Goal: Task Accomplishment & Management: Manage account settings

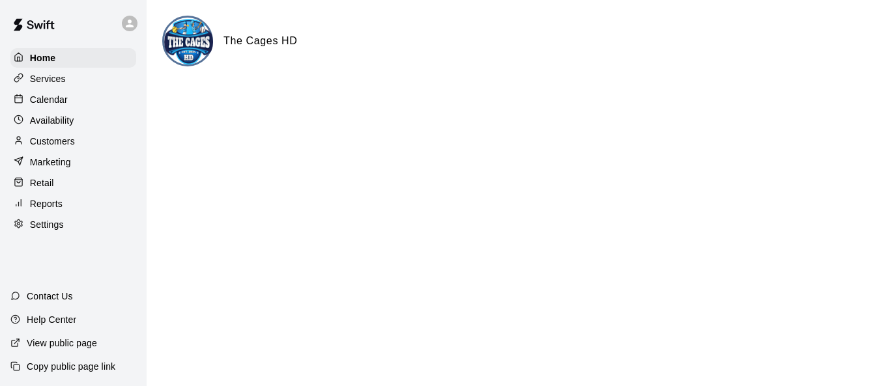
click at [70, 107] on div "Calendar" at bounding box center [73, 100] width 126 height 20
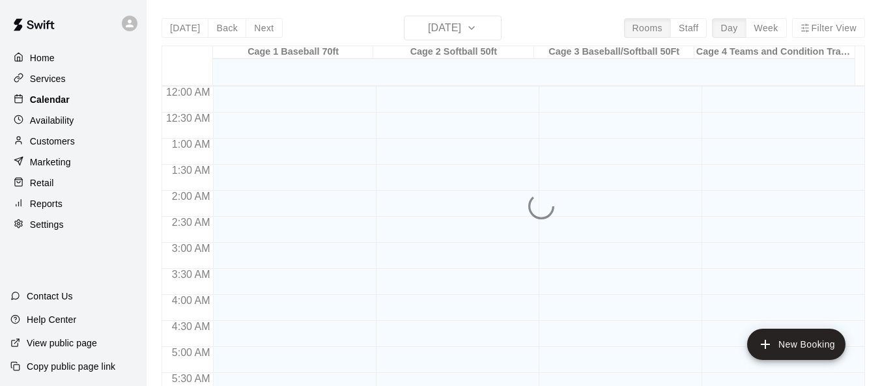
scroll to position [783, 0]
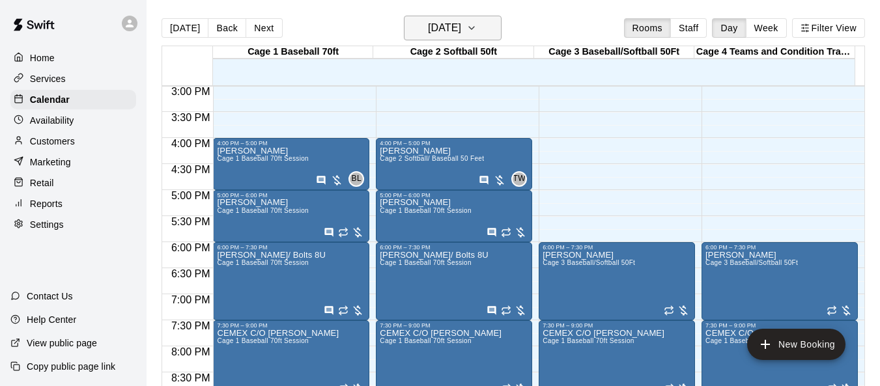
click at [477, 30] on icon "button" at bounding box center [472, 28] width 10 height 16
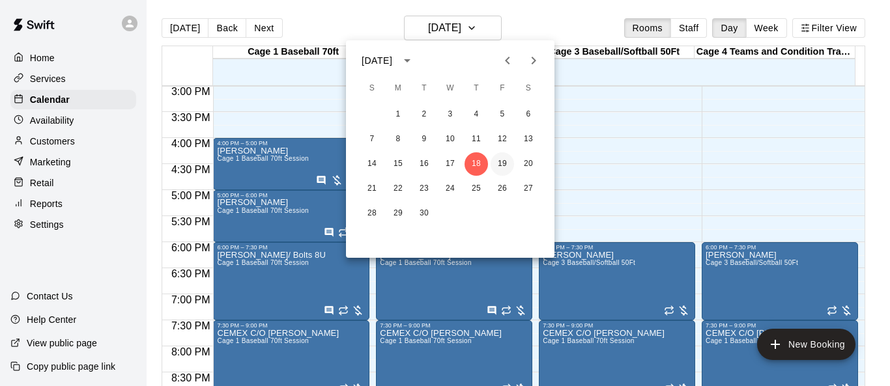
click at [501, 167] on button "19" at bounding box center [502, 164] width 23 height 23
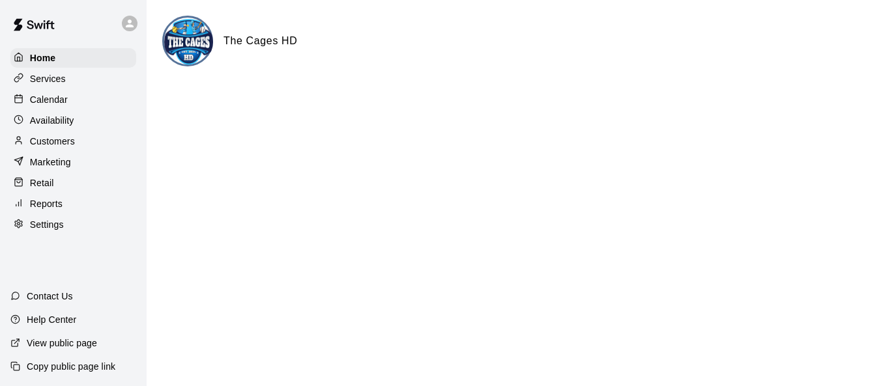
click at [53, 96] on p "Calendar" at bounding box center [49, 99] width 38 height 13
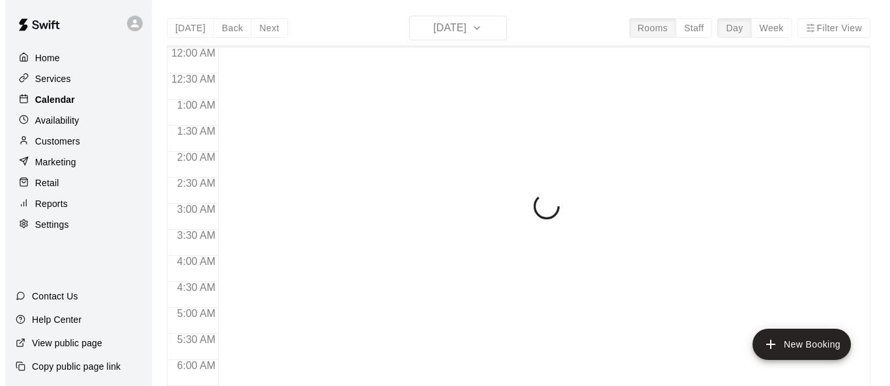
scroll to position [801, 0]
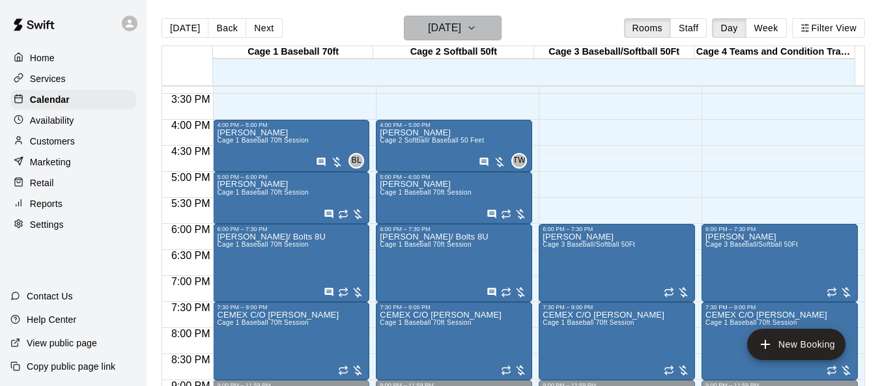
click at [477, 29] on icon "button" at bounding box center [472, 28] width 10 height 16
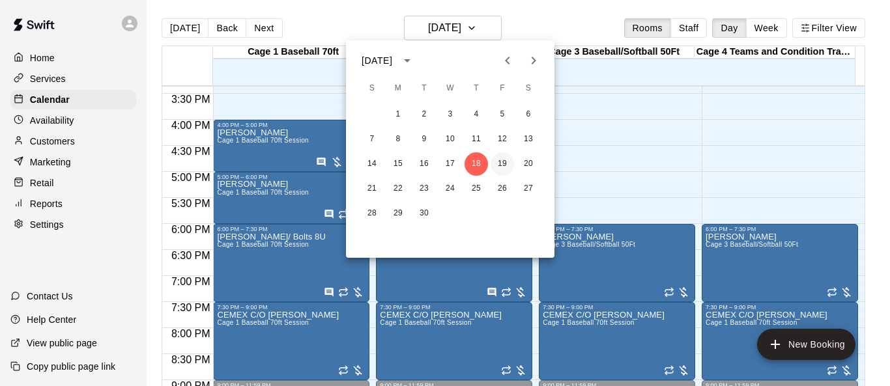
click at [507, 165] on button "19" at bounding box center [502, 164] width 23 height 23
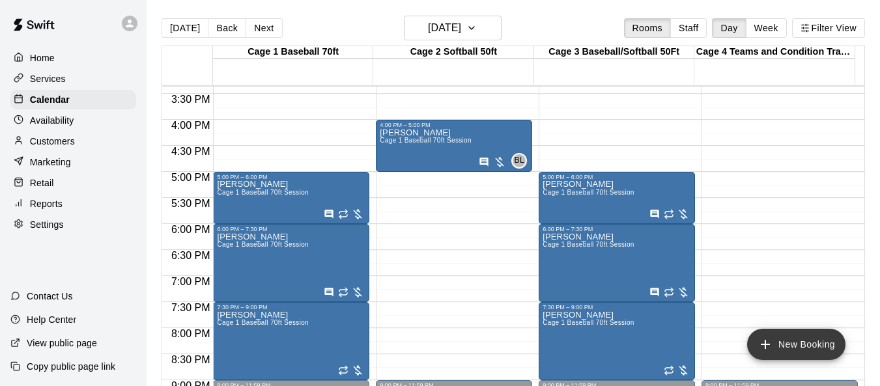
click at [588, 341] on button "New Booking" at bounding box center [797, 344] width 98 height 31
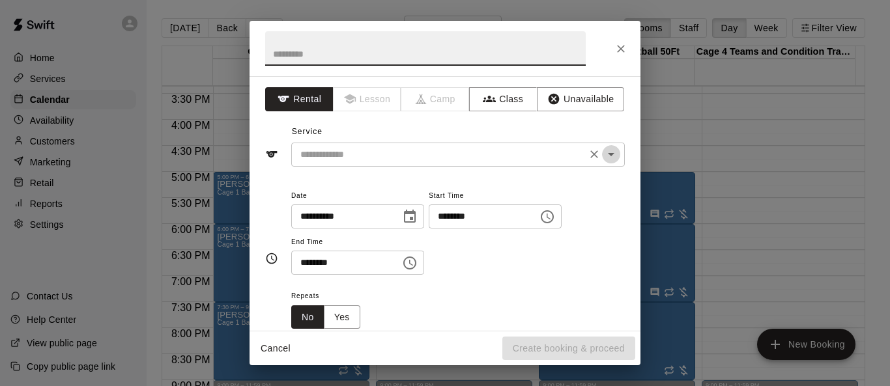
click at [588, 156] on icon "Open" at bounding box center [611, 155] width 16 height 16
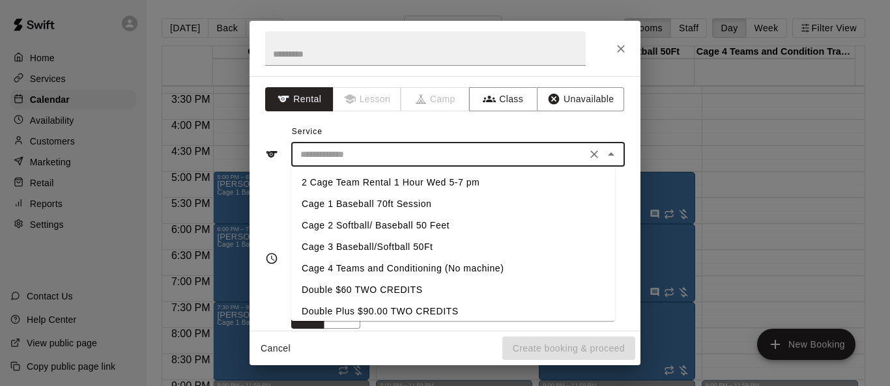
click at [369, 266] on li "Cage 4 Teams and Conditioning (No machine)" at bounding box center [453, 269] width 324 height 22
type input "**********"
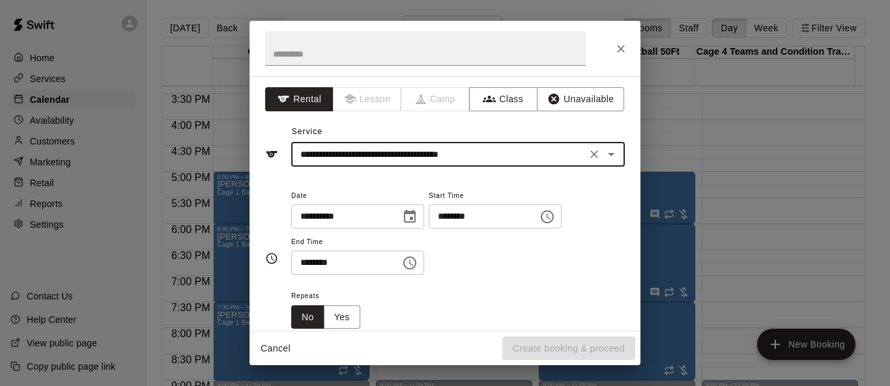
click at [555, 220] on icon "Choose time, selected time is 3:00 PM" at bounding box center [548, 217] width 16 height 16
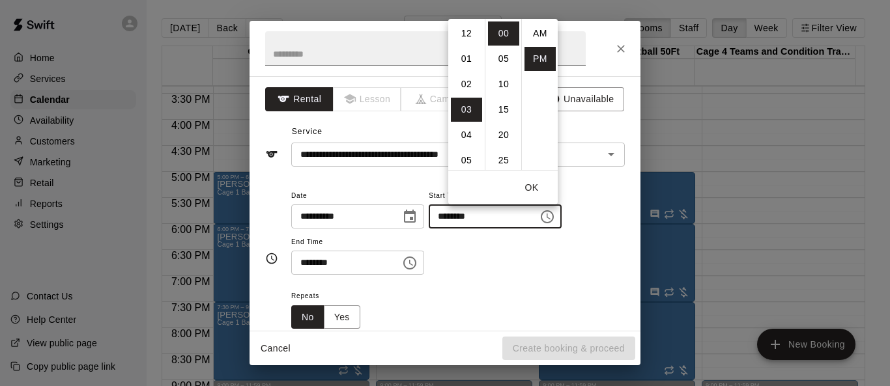
scroll to position [23, 0]
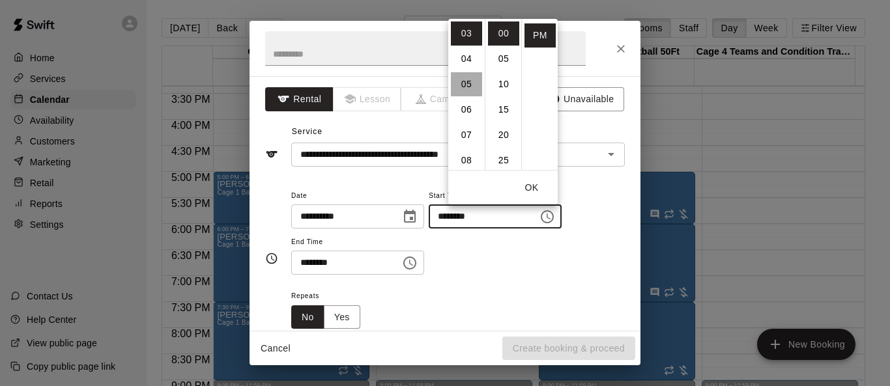
click at [474, 87] on li "05" at bounding box center [466, 84] width 31 height 24
type input "********"
click at [527, 185] on button "OK" at bounding box center [532, 188] width 42 height 24
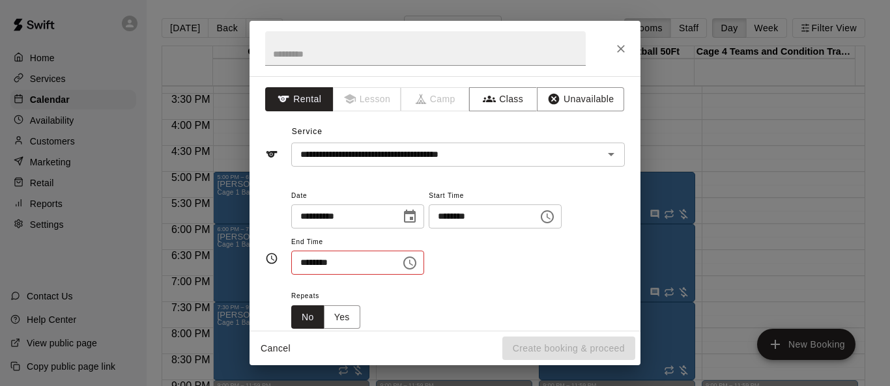
click at [418, 268] on icon "Choose time, selected time is 3:30 PM" at bounding box center [410, 263] width 16 height 16
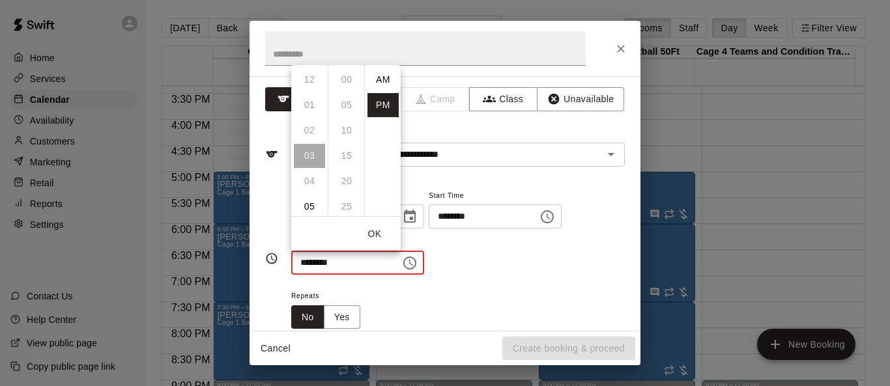
scroll to position [23, 0]
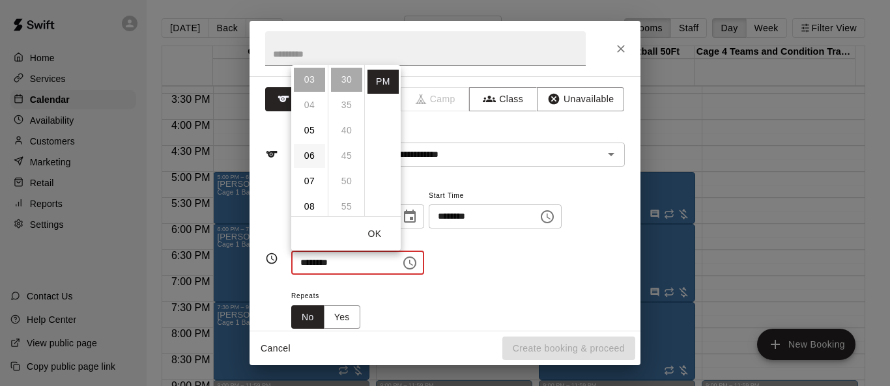
click at [312, 160] on li "06" at bounding box center [309, 156] width 31 height 24
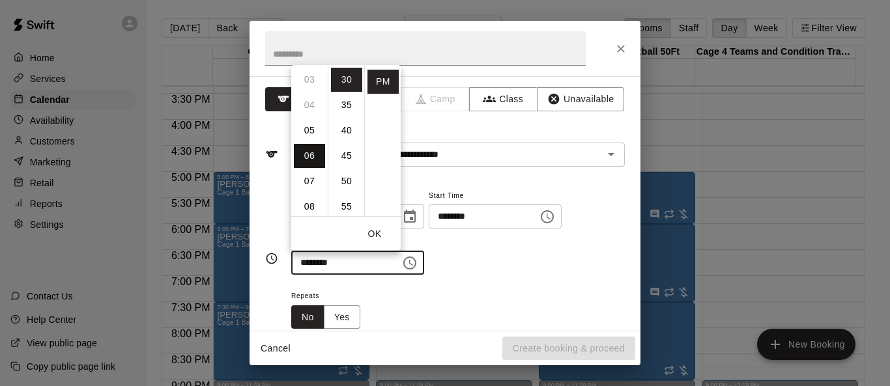
type input "********"
click at [381, 231] on button "OK" at bounding box center [375, 234] width 42 height 24
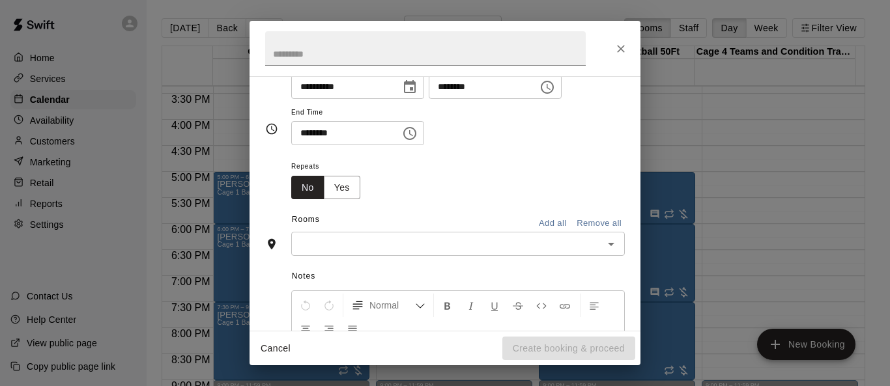
scroll to position [130, 0]
click at [349, 190] on button "Yes" at bounding box center [342, 187] width 36 height 24
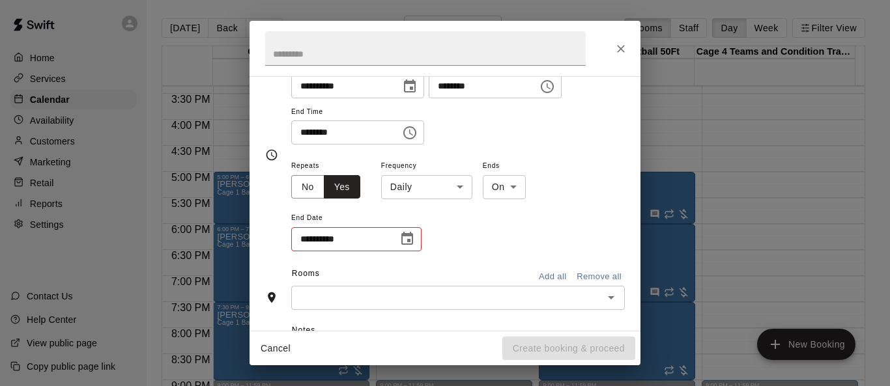
scroll to position [158, 0]
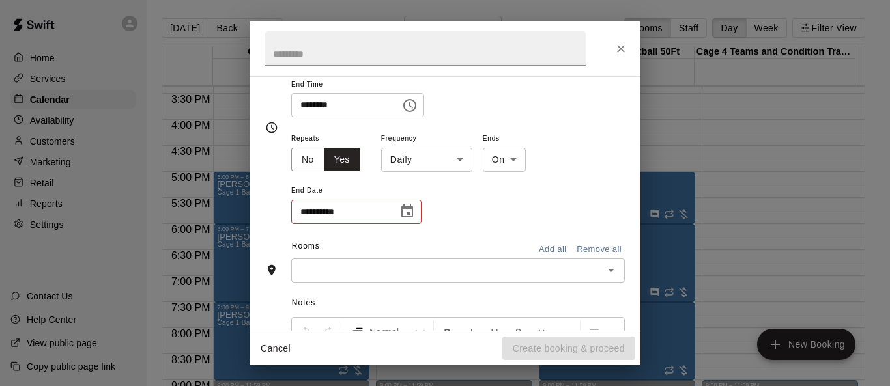
click at [409, 211] on icon "Choose date" at bounding box center [408, 212] width 16 height 16
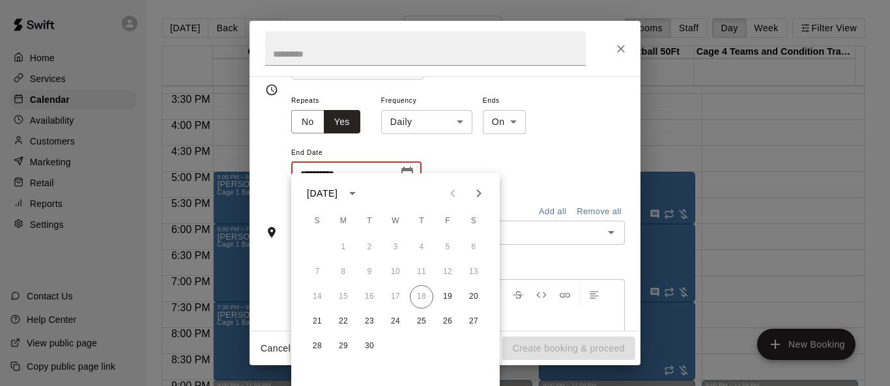
scroll to position [288, 0]
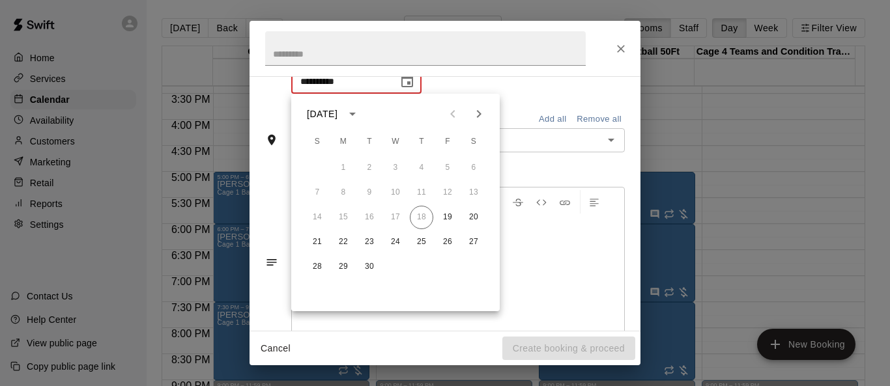
click at [484, 121] on icon "Next month" at bounding box center [479, 114] width 16 height 16
click at [446, 193] on button "10" at bounding box center [447, 192] width 23 height 23
type input "**********"
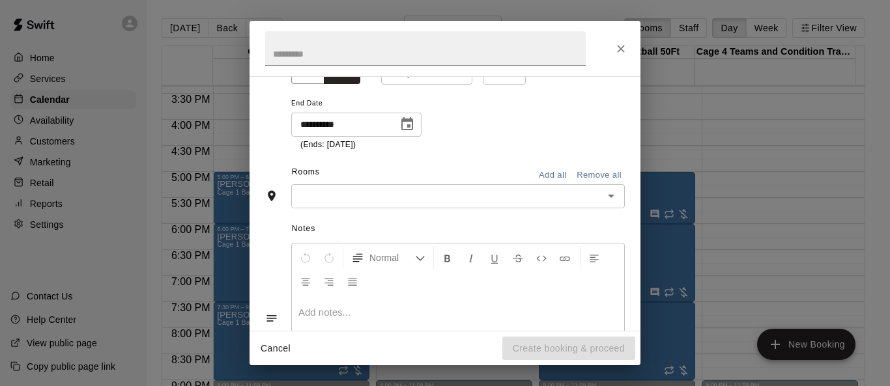
scroll to position [214, 0]
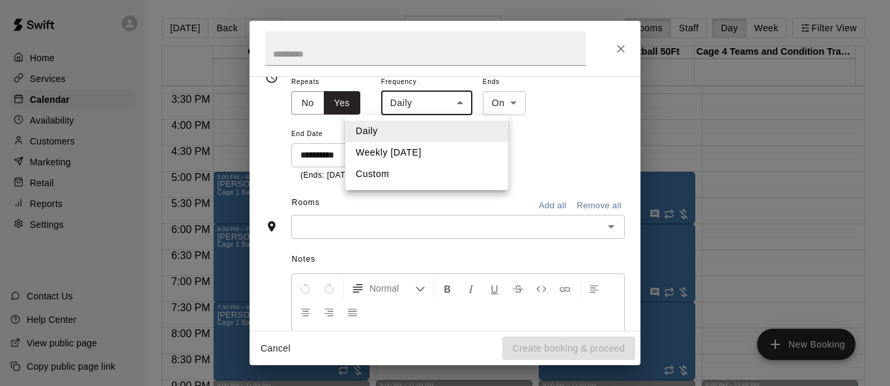
click at [464, 104] on body "Home Services Calendar Availability Customers Marketing Retail Reports Settings…" at bounding box center [445, 203] width 890 height 407
click at [399, 154] on li "Weekly on Friday" at bounding box center [426, 153] width 163 height 22
type input "******"
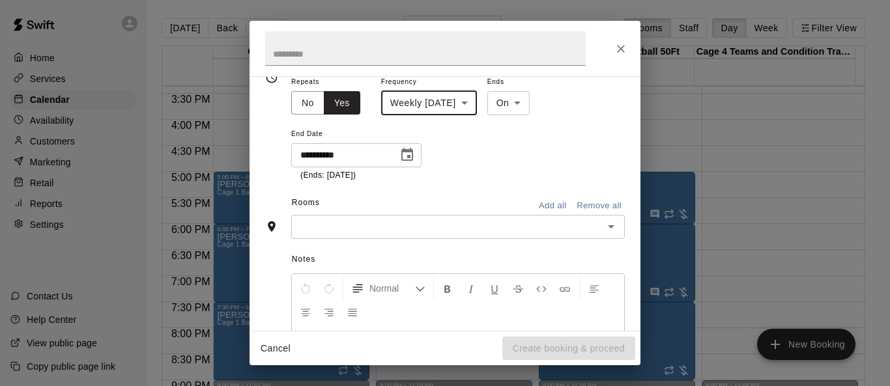
click at [588, 229] on icon "Open" at bounding box center [611, 227] width 16 height 16
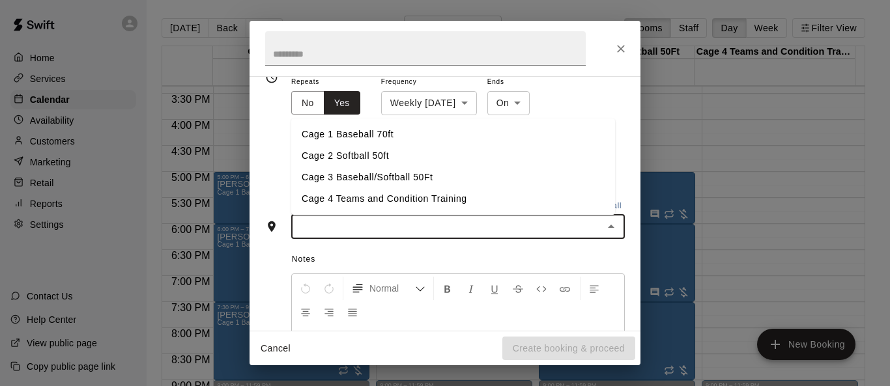
click at [478, 196] on li "Cage 4 Teams and Condition Training" at bounding box center [453, 199] width 324 height 22
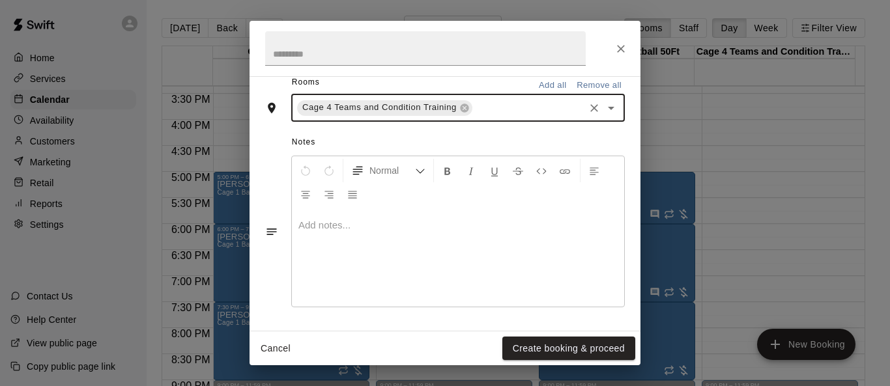
scroll to position [385, 0]
click at [458, 246] on div at bounding box center [458, 258] width 332 height 98
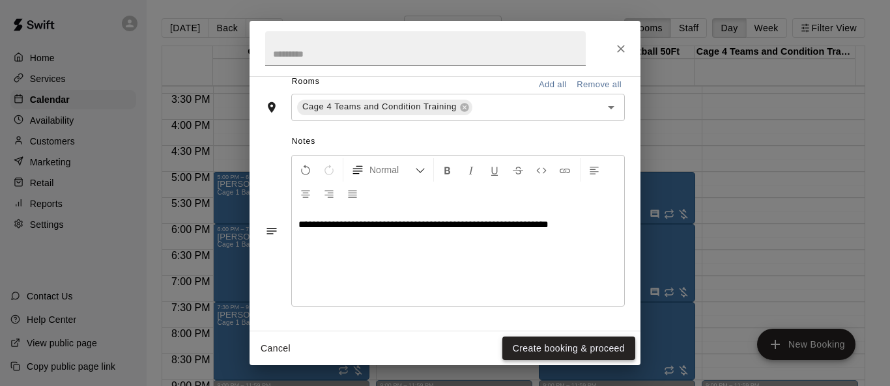
click at [580, 343] on button "Create booking & proceed" at bounding box center [568, 349] width 133 height 24
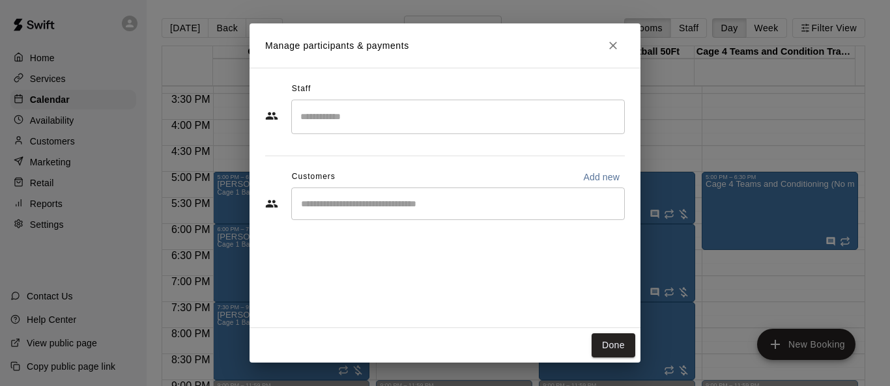
click at [484, 213] on div "​" at bounding box center [458, 204] width 334 height 33
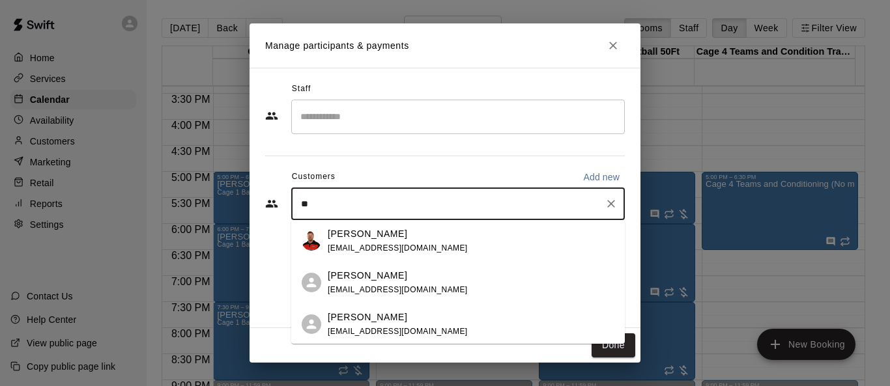
type input "*"
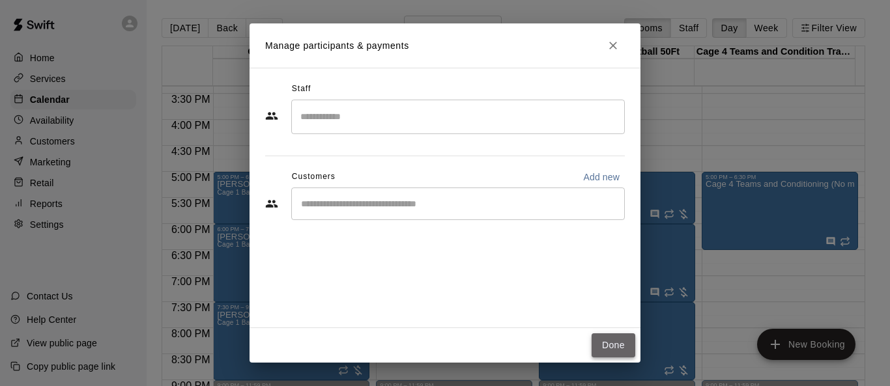
click at [588, 347] on button "Done" at bounding box center [614, 346] width 44 height 24
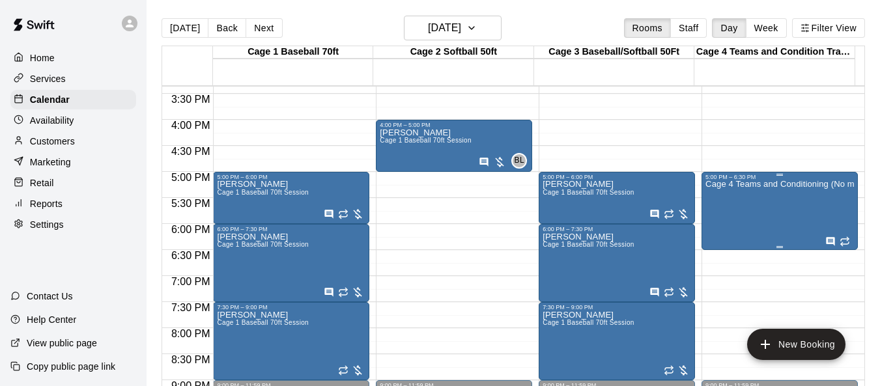
click at [588, 202] on div "Cage 4 Teams and Conditioning (No machine)" at bounding box center [780, 374] width 149 height 386
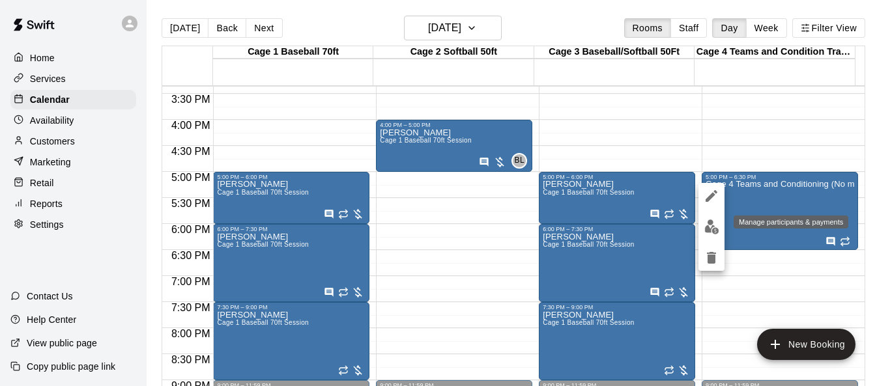
click at [588, 230] on img "edit" at bounding box center [712, 227] width 15 height 15
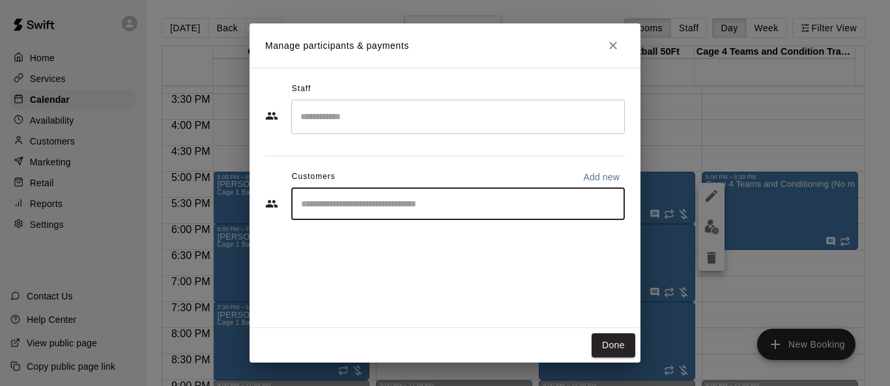
click at [350, 205] on input "Start typing to search customers..." at bounding box center [458, 203] width 322 height 13
type input "***"
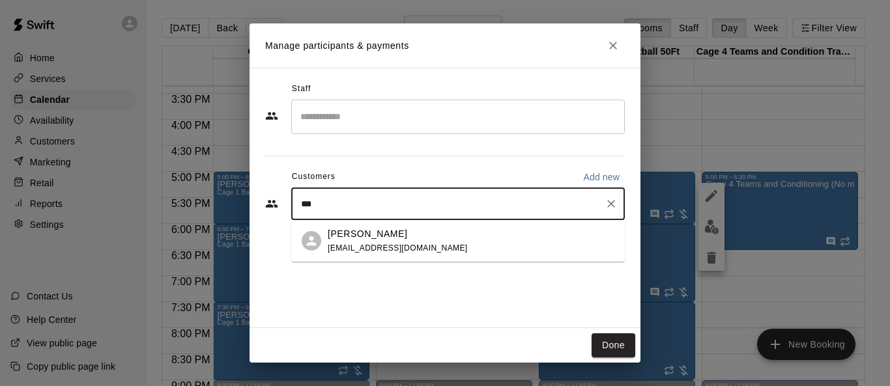
click at [361, 239] on p "Jezelda King" at bounding box center [368, 234] width 80 height 14
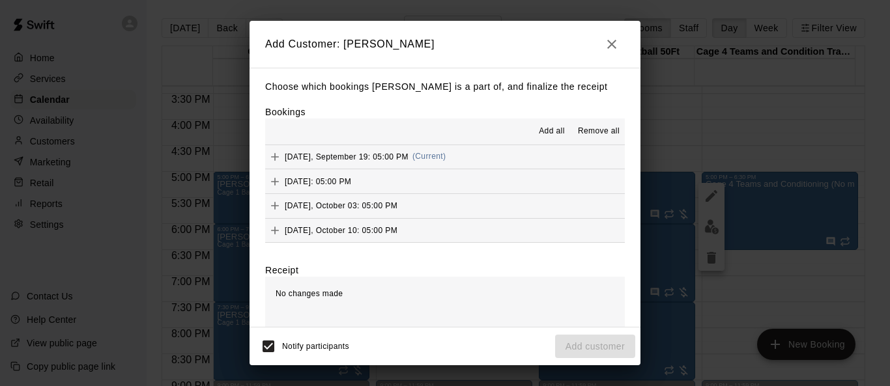
click at [553, 135] on span "Add all" at bounding box center [552, 131] width 26 height 13
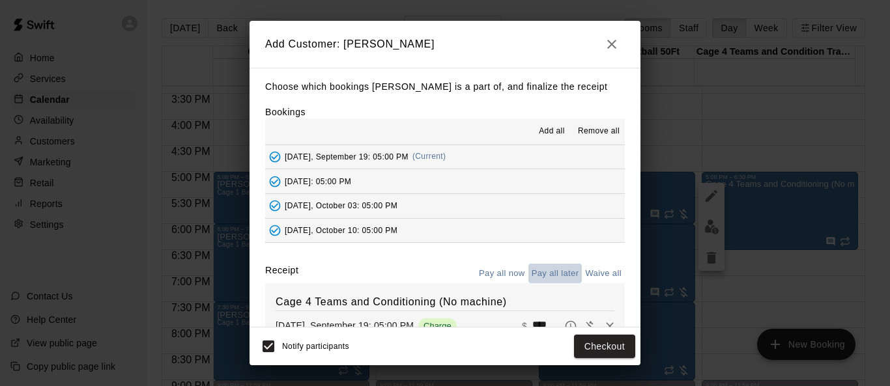
click at [547, 270] on button "Pay all later" at bounding box center [556, 274] width 54 height 20
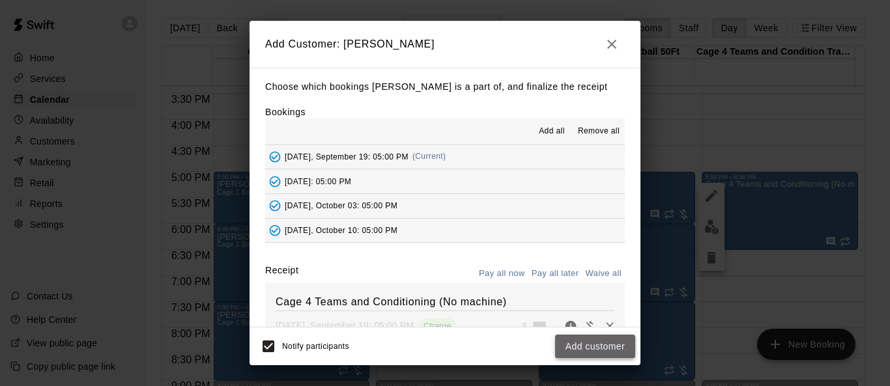
click at [588, 342] on button "Add customer" at bounding box center [595, 347] width 80 height 24
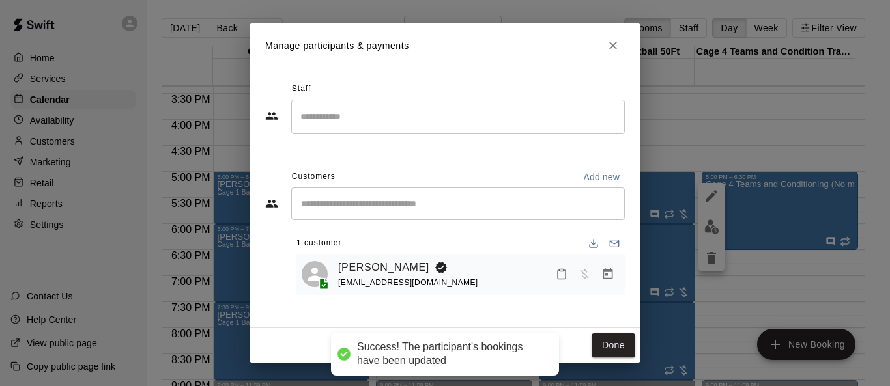
click at [588, 342] on button "Done" at bounding box center [614, 346] width 44 height 24
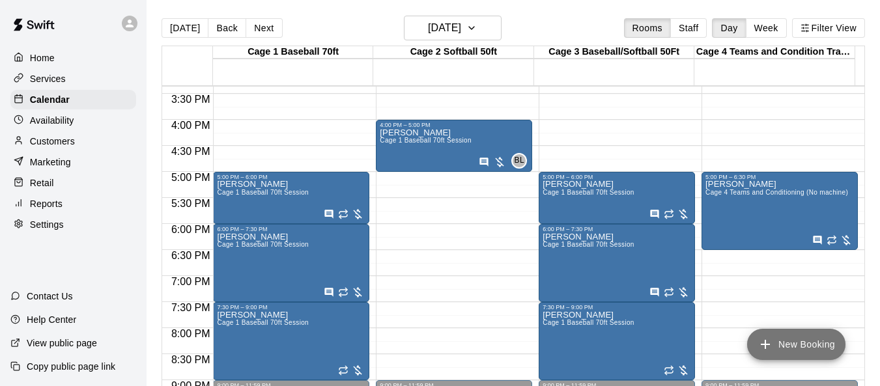
click at [588, 351] on button "New Booking" at bounding box center [797, 344] width 98 height 31
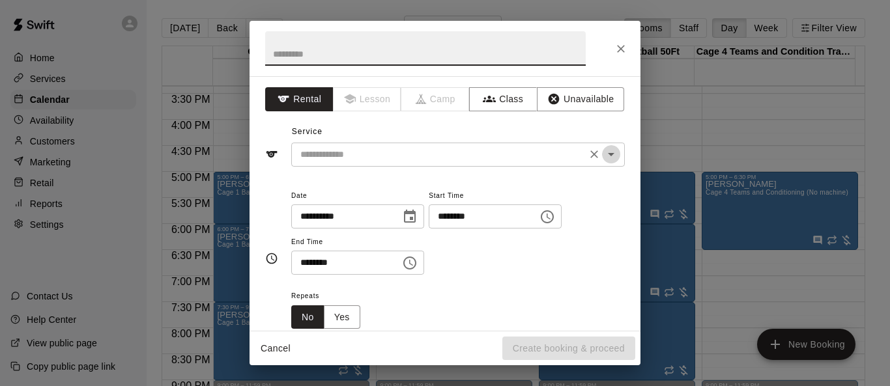
click at [588, 155] on icon "Open" at bounding box center [611, 155] width 16 height 16
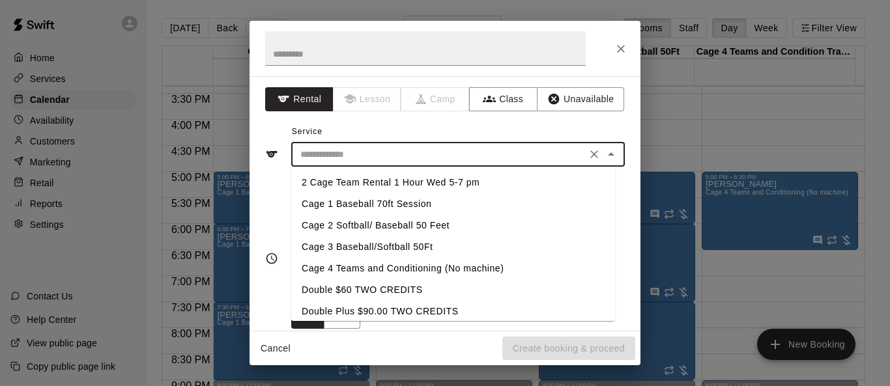
click at [454, 223] on li "Cage 2 Softball/ Baseball 50 Feet" at bounding box center [453, 226] width 324 height 22
type input "**********"
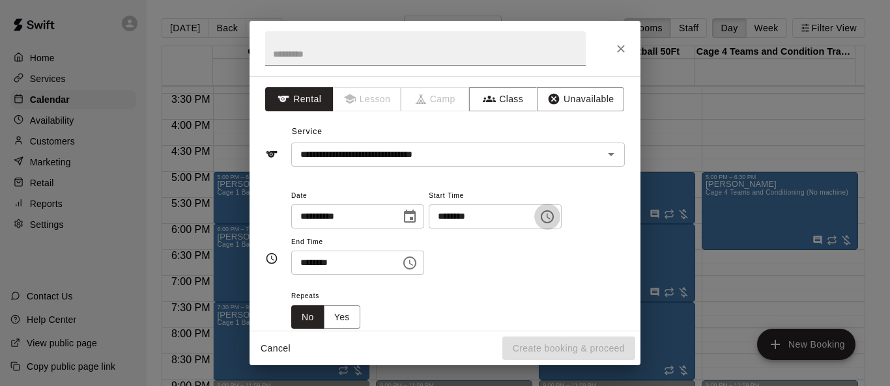
click at [555, 219] on icon "Choose time, selected time is 3:00 PM" at bounding box center [548, 217] width 16 height 16
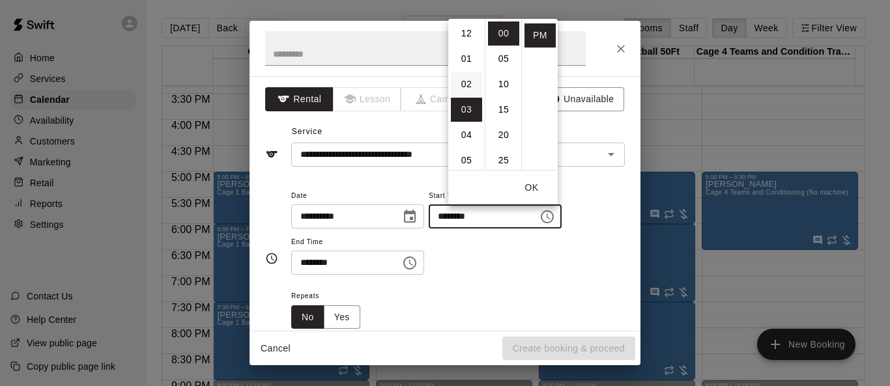
scroll to position [130, 0]
click at [467, 57] on li "06" at bounding box center [466, 56] width 31 height 24
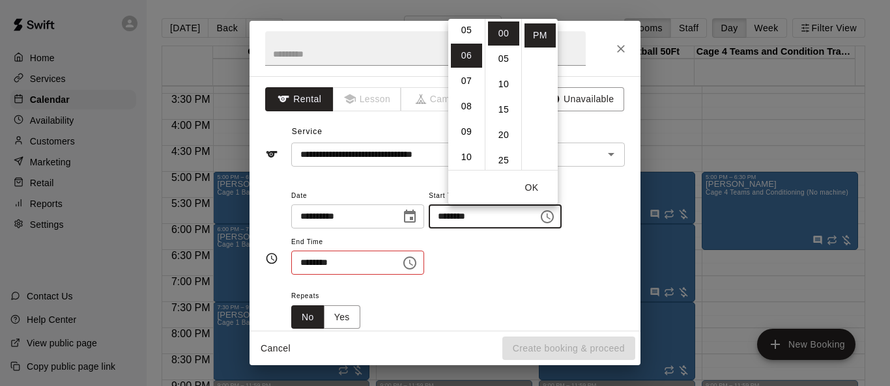
scroll to position [153, 0]
click at [506, 59] on li "30" at bounding box center [503, 56] width 31 height 24
type input "********"
click at [531, 187] on button "OK" at bounding box center [532, 188] width 42 height 24
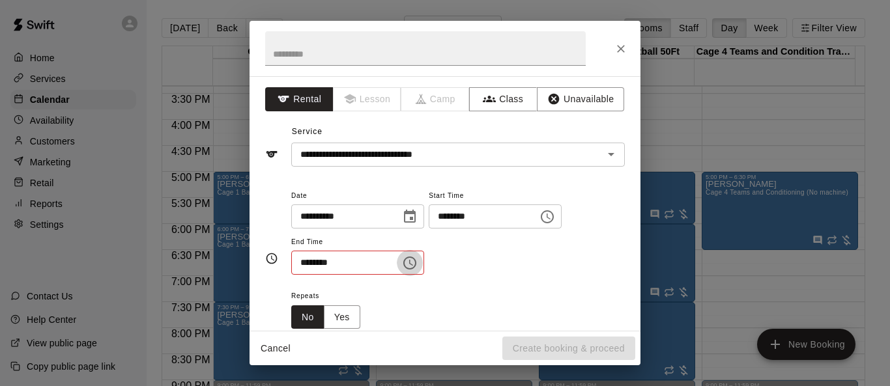
click at [418, 259] on icon "Choose time, selected time is 3:30 PM" at bounding box center [410, 263] width 16 height 16
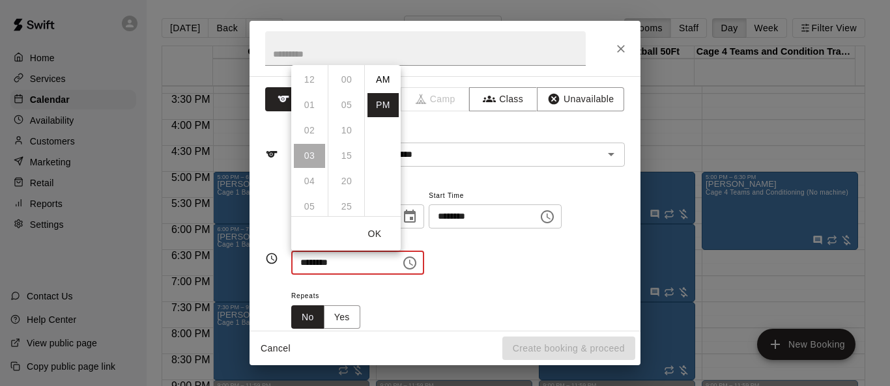
scroll to position [23, 0]
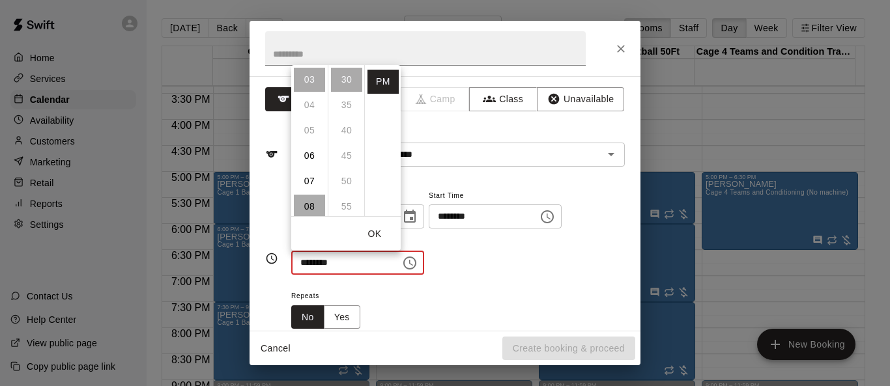
click at [310, 196] on li "08" at bounding box center [309, 207] width 31 height 24
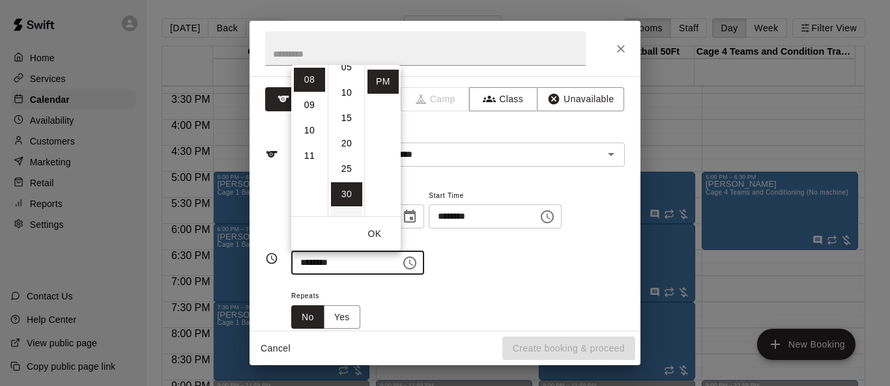
scroll to position [0, 0]
click at [348, 78] on li "00" at bounding box center [346, 80] width 31 height 24
type input "********"
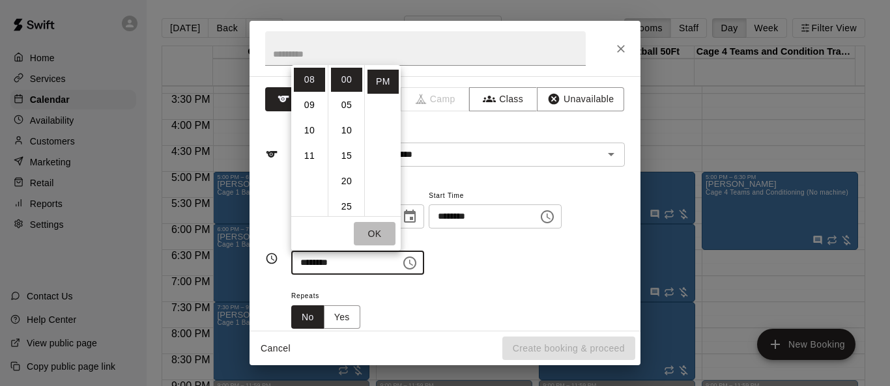
click at [380, 235] on button "OK" at bounding box center [375, 234] width 42 height 24
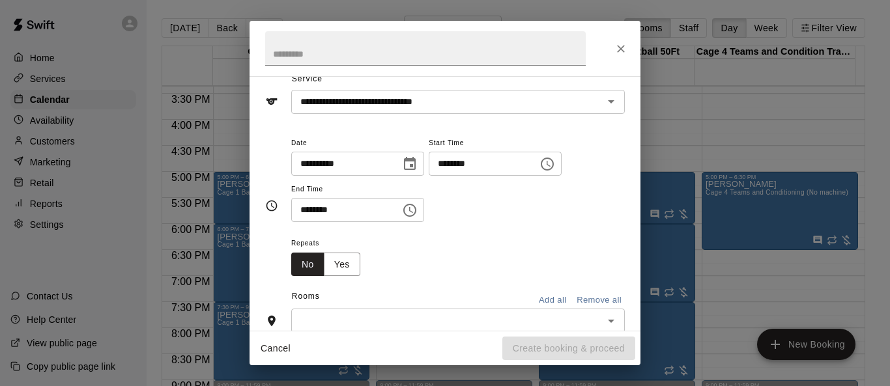
scroll to position [130, 0]
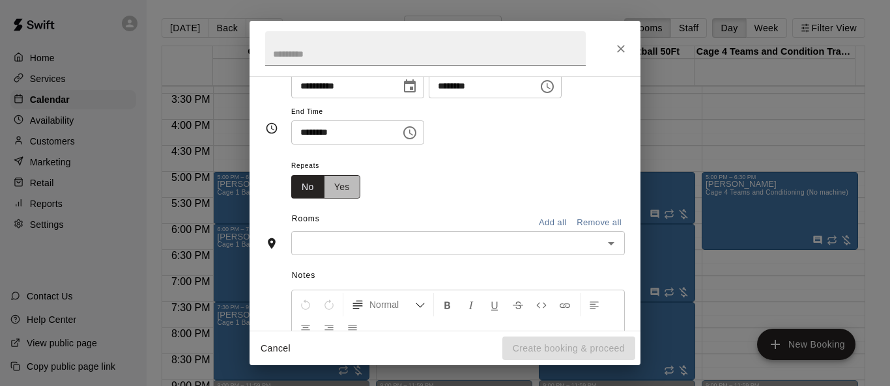
click at [345, 184] on button "Yes" at bounding box center [342, 187] width 36 height 24
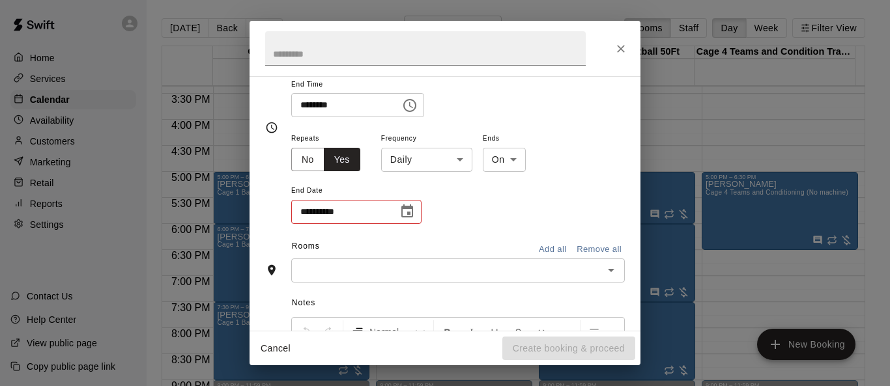
click at [459, 164] on body "Home Services Calendar Availability Customers Marketing Retail Reports Settings…" at bounding box center [445, 203] width 890 height 407
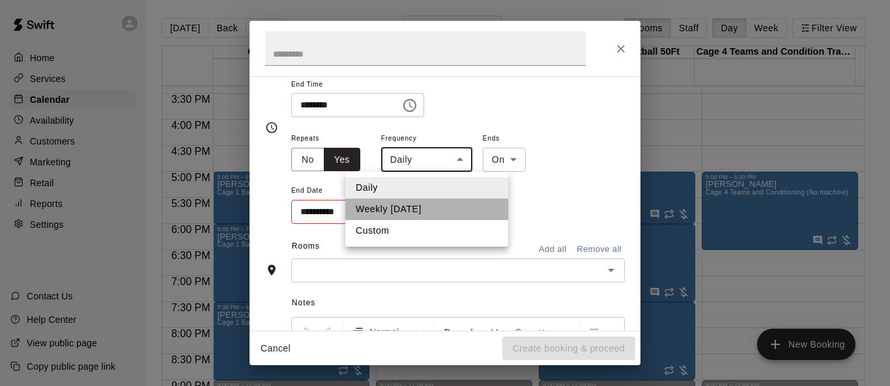
click at [424, 203] on li "Weekly on Friday" at bounding box center [426, 210] width 163 height 22
type input "******"
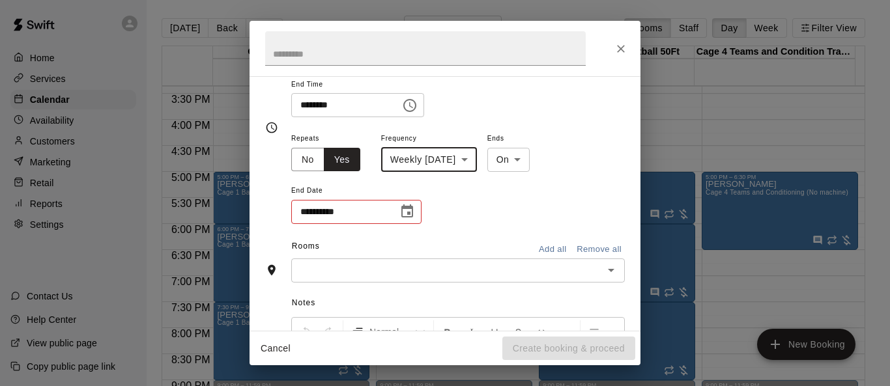
click at [414, 209] on icon "Choose date" at bounding box center [408, 212] width 16 height 16
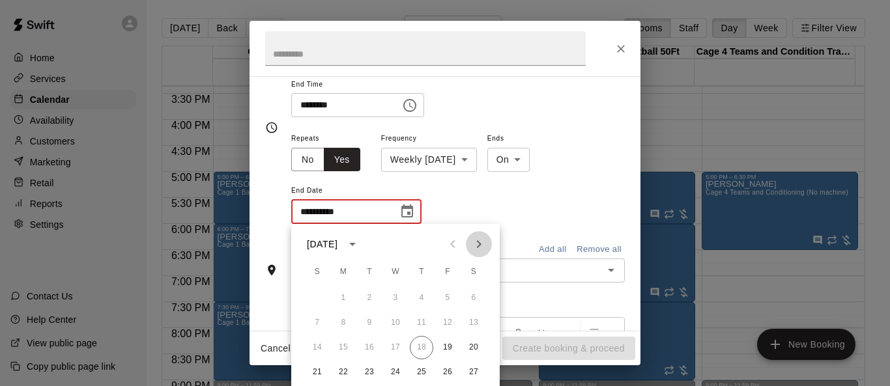
click at [485, 240] on icon "Next month" at bounding box center [479, 245] width 16 height 16
click at [450, 317] on button "10" at bounding box center [447, 323] width 23 height 23
type input "**********"
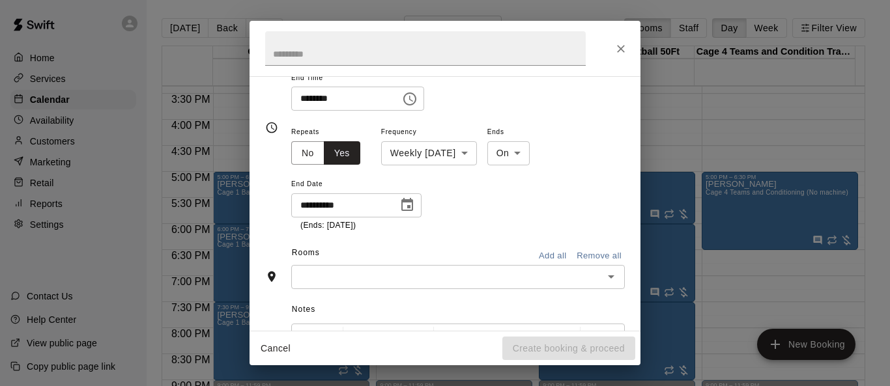
click at [588, 282] on icon "Open" at bounding box center [611, 277] width 16 height 16
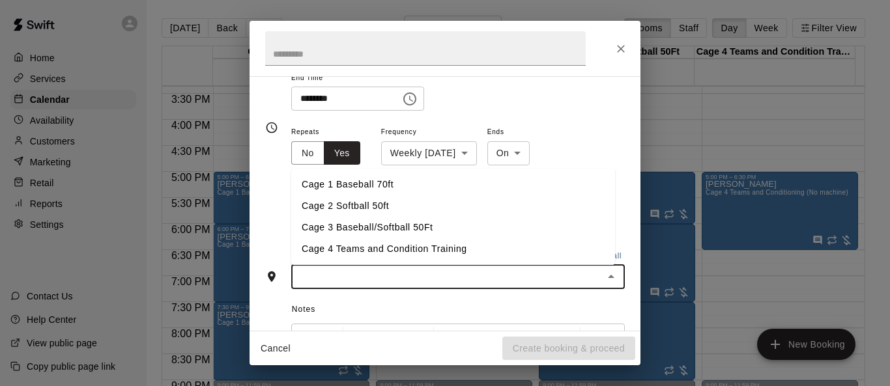
click at [482, 211] on li "Cage 2 Softball 50ft" at bounding box center [453, 207] width 324 height 22
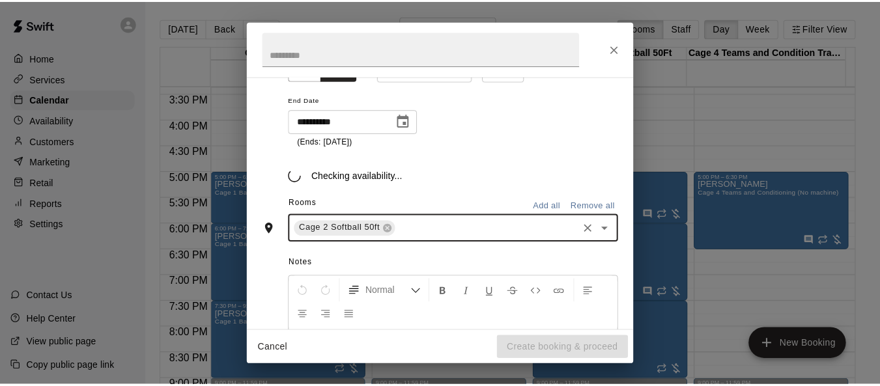
scroll to position [370, 0]
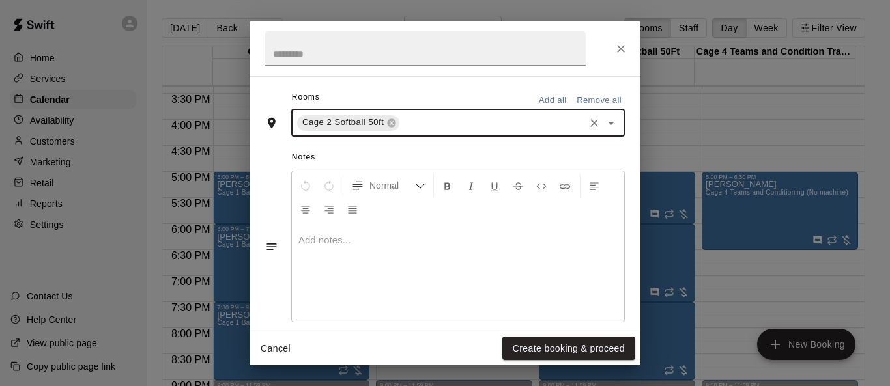
click at [469, 257] on div at bounding box center [458, 273] width 332 height 98
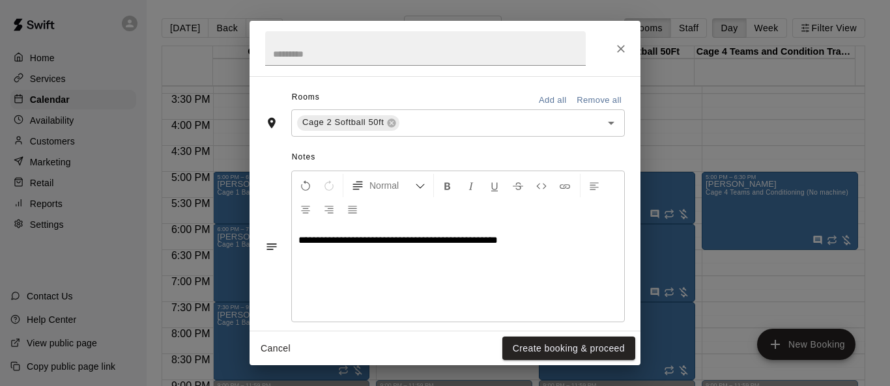
click at [498, 237] on span "**********" at bounding box center [397, 240] width 199 height 10
click at [583, 343] on button "Create booking & proceed" at bounding box center [568, 349] width 133 height 24
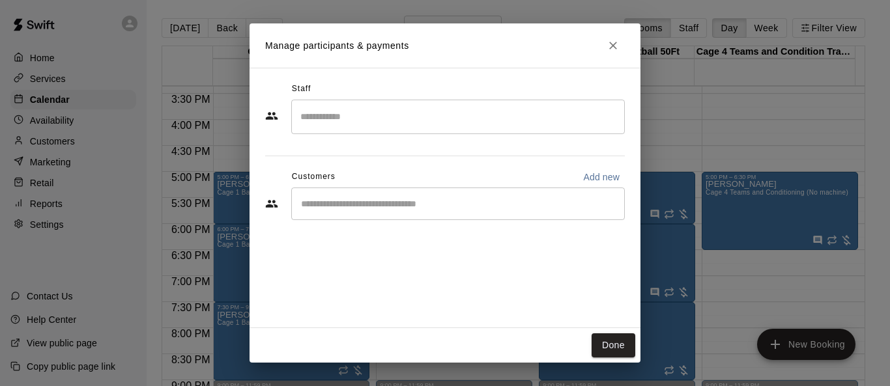
click at [492, 216] on div "​" at bounding box center [458, 204] width 334 height 33
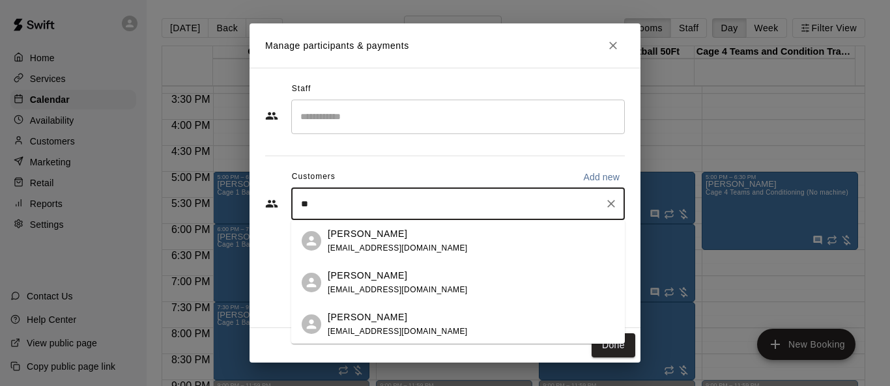
type input "***"
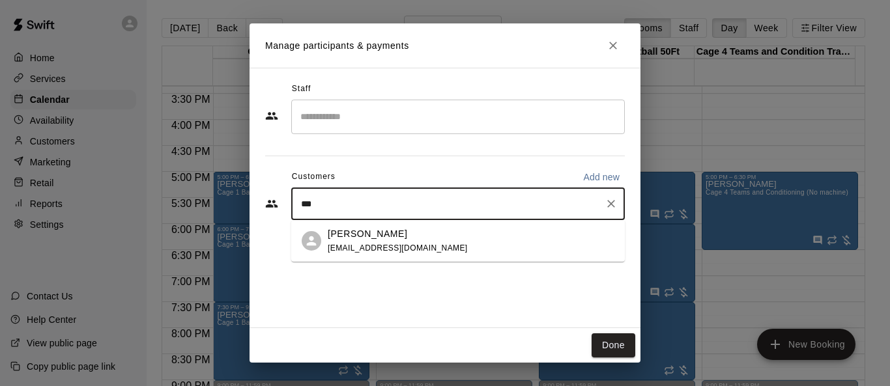
click at [390, 242] on div "Jezelda King kingjohn1438@gmail.com" at bounding box center [398, 241] width 140 height 28
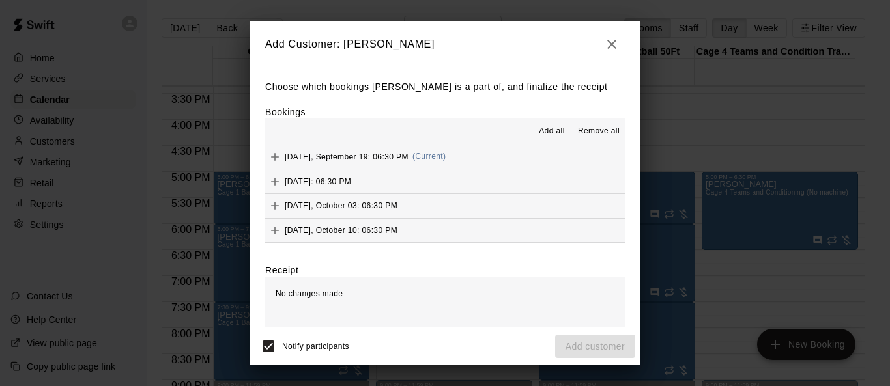
click at [539, 132] on span "Add all" at bounding box center [552, 131] width 26 height 13
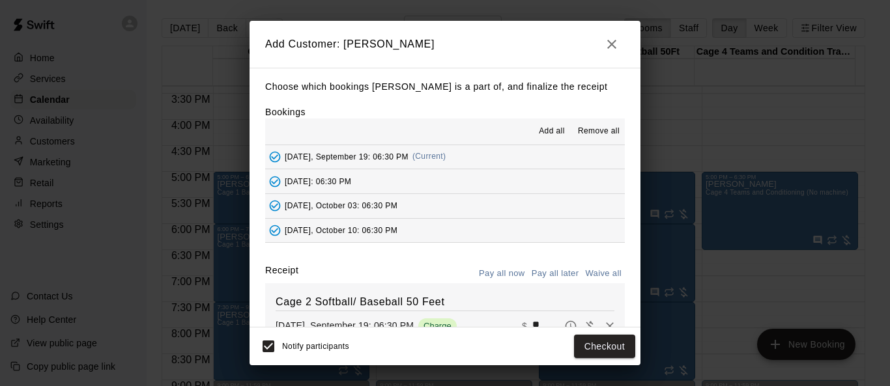
click at [546, 277] on button "Pay all later" at bounding box center [556, 274] width 54 height 20
click at [588, 345] on button "Add customer" at bounding box center [595, 347] width 80 height 24
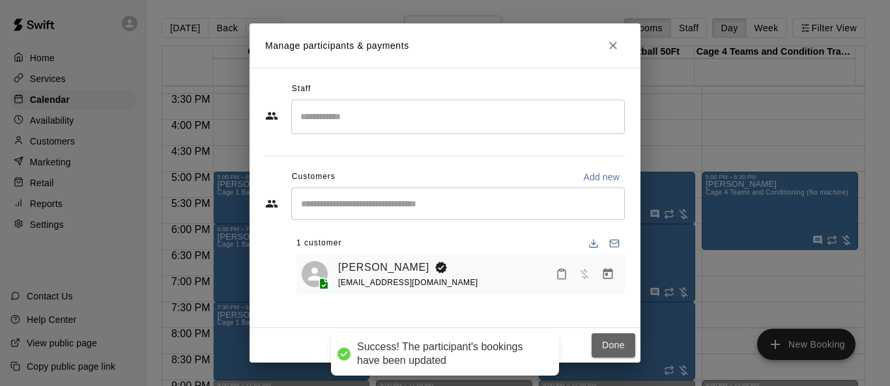
click at [588, 345] on button "Done" at bounding box center [614, 346] width 44 height 24
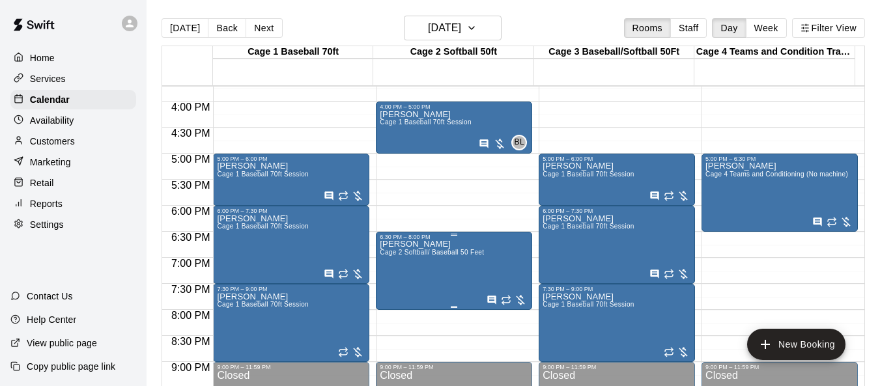
scroll to position [801, 0]
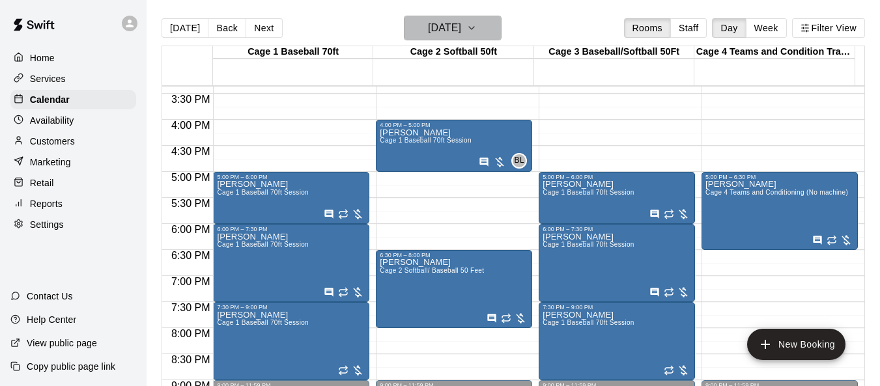
click at [477, 27] on icon "button" at bounding box center [472, 28] width 10 height 16
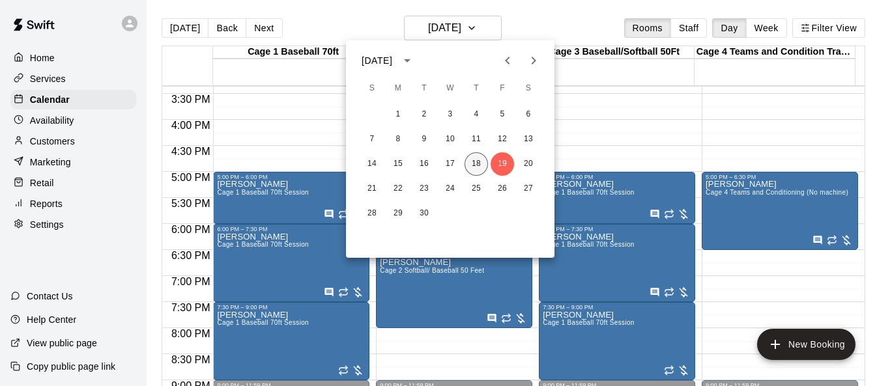
click at [477, 166] on button "18" at bounding box center [476, 164] width 23 height 23
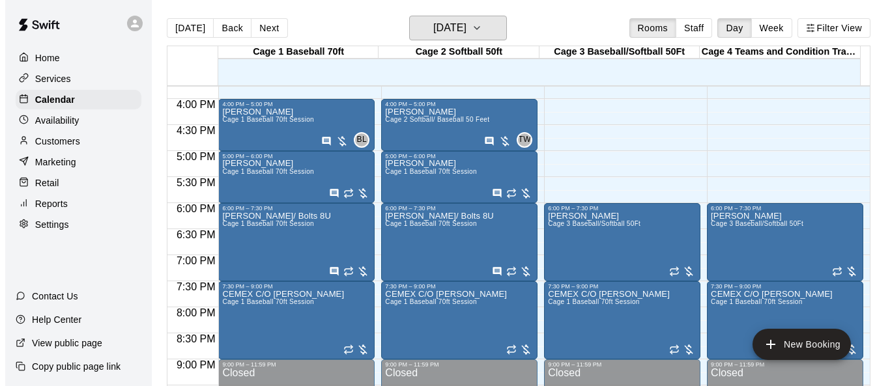
scroll to position [866, 0]
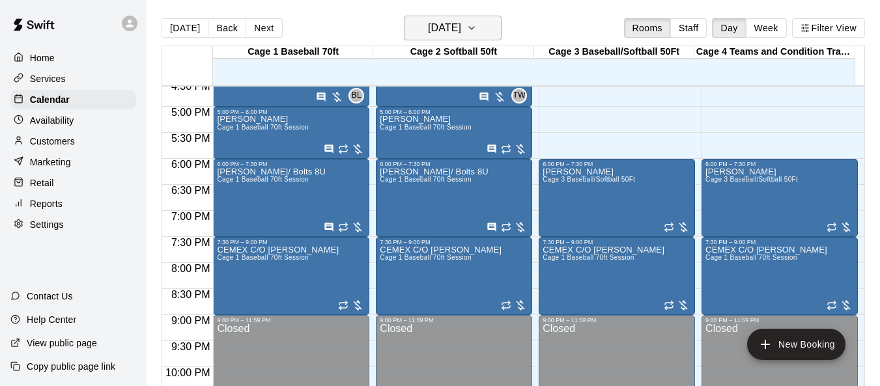
click at [477, 32] on icon "button" at bounding box center [472, 28] width 10 height 16
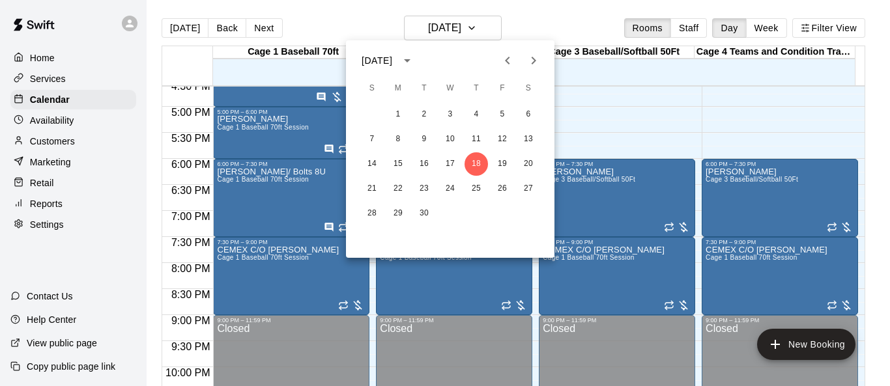
click at [532, 61] on icon "Next month" at bounding box center [534, 61] width 16 height 16
click at [479, 191] on button "20" at bounding box center [476, 188] width 23 height 23
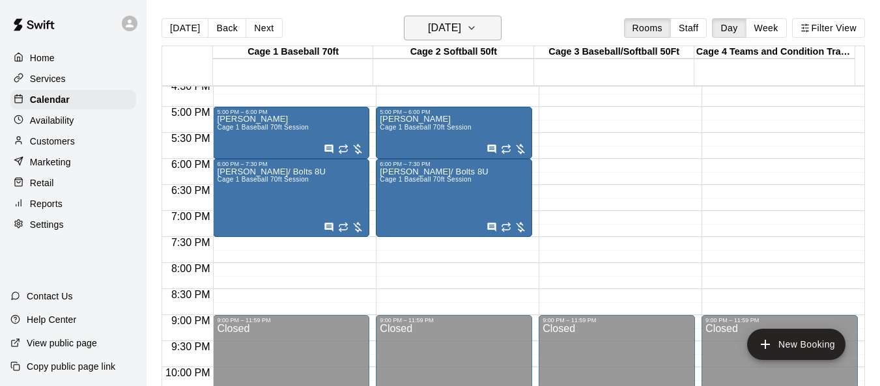
click at [477, 29] on icon "button" at bounding box center [472, 28] width 10 height 16
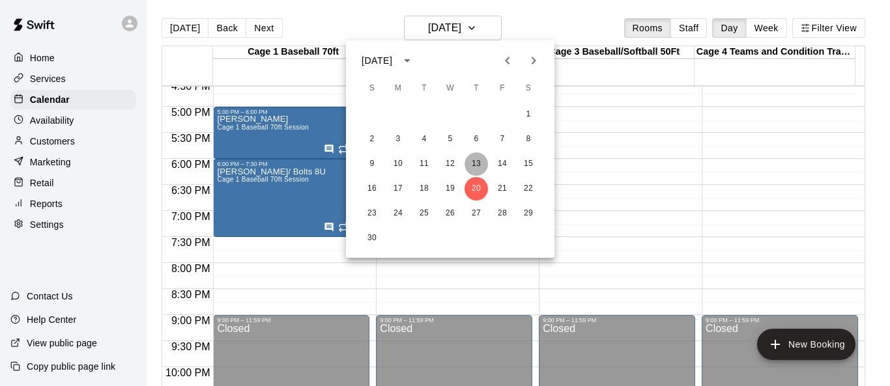
click at [479, 158] on button "13" at bounding box center [476, 164] width 23 height 23
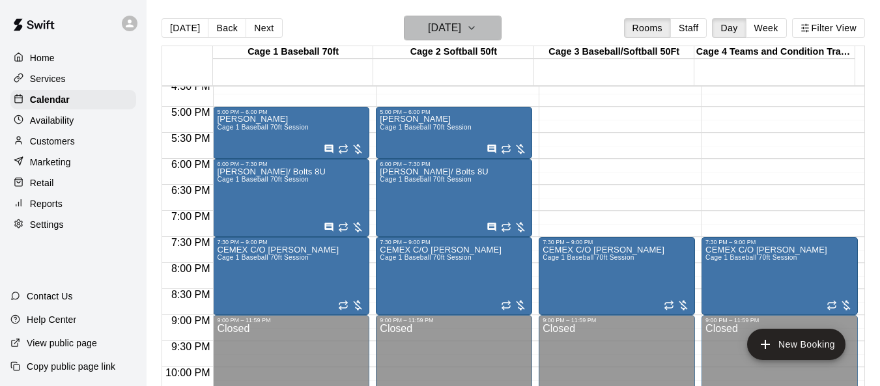
click at [477, 29] on icon "button" at bounding box center [472, 28] width 10 height 16
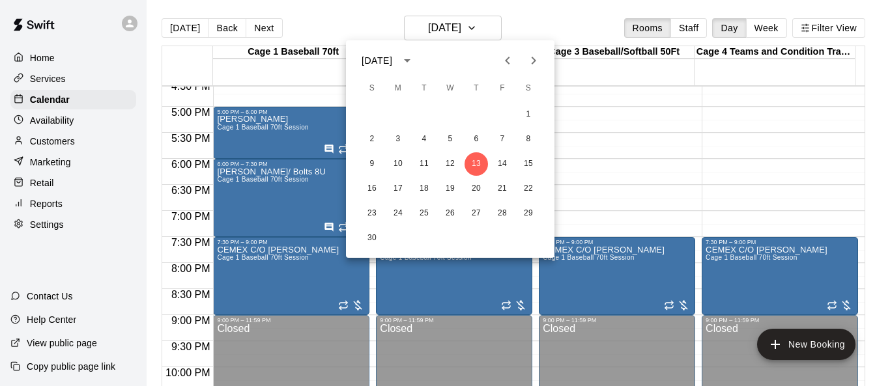
click at [508, 63] on icon "Previous month" at bounding box center [507, 61] width 5 height 8
click at [478, 161] on button "16" at bounding box center [476, 164] width 23 height 23
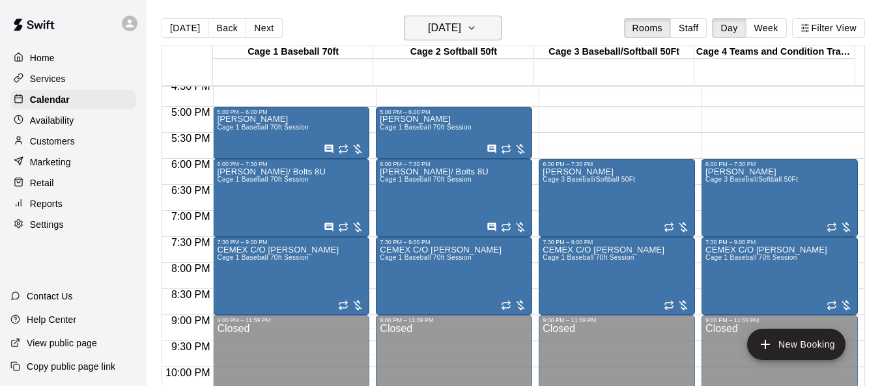
click at [477, 25] on icon "button" at bounding box center [472, 28] width 10 height 16
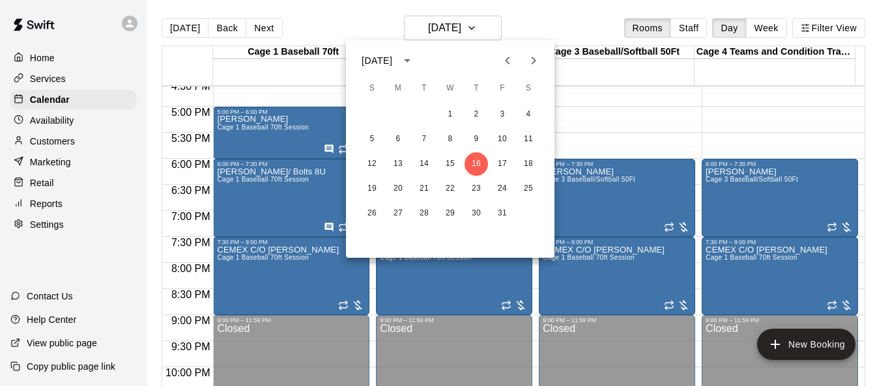
click at [511, 61] on icon "Previous month" at bounding box center [508, 61] width 16 height 16
click at [52, 63] on div at bounding box center [445, 193] width 890 height 386
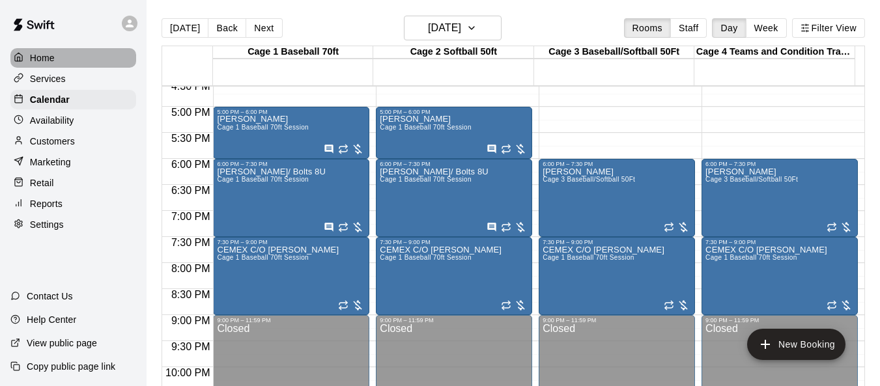
click at [55, 63] on div "Home" at bounding box center [73, 58] width 126 height 20
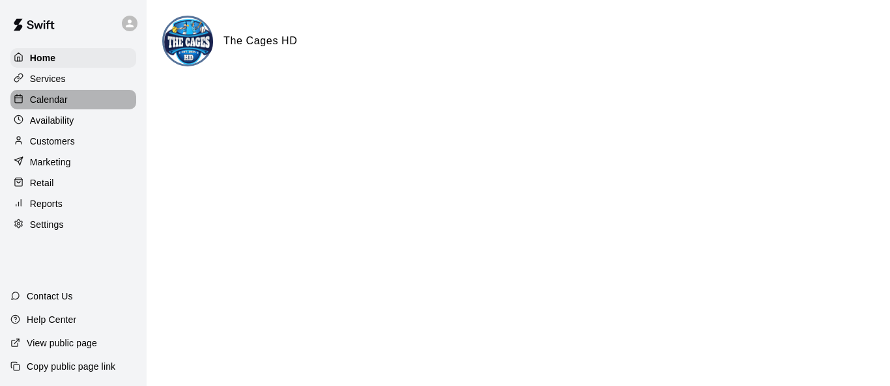
click at [44, 106] on p "Calendar" at bounding box center [49, 99] width 38 height 13
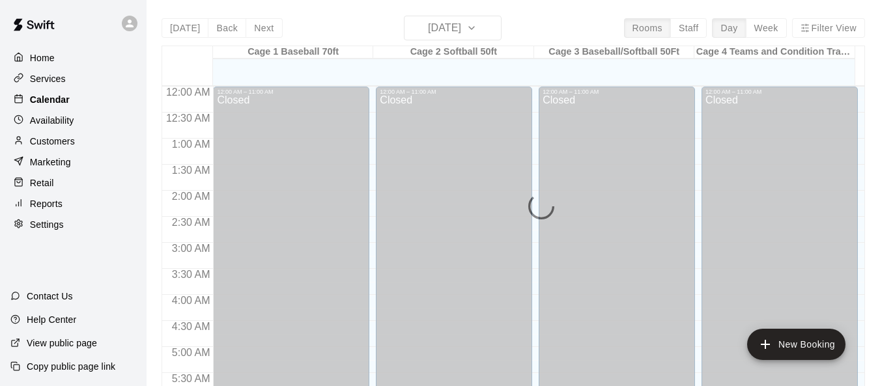
scroll to position [815, 0]
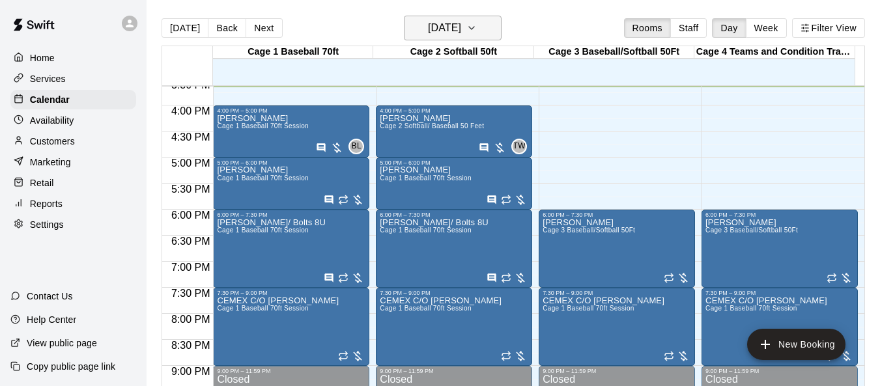
click at [477, 32] on icon "button" at bounding box center [472, 28] width 10 height 16
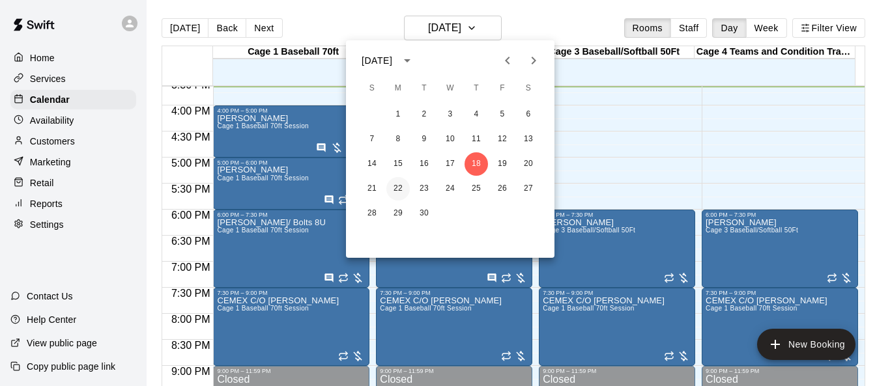
click at [401, 187] on button "22" at bounding box center [397, 188] width 23 height 23
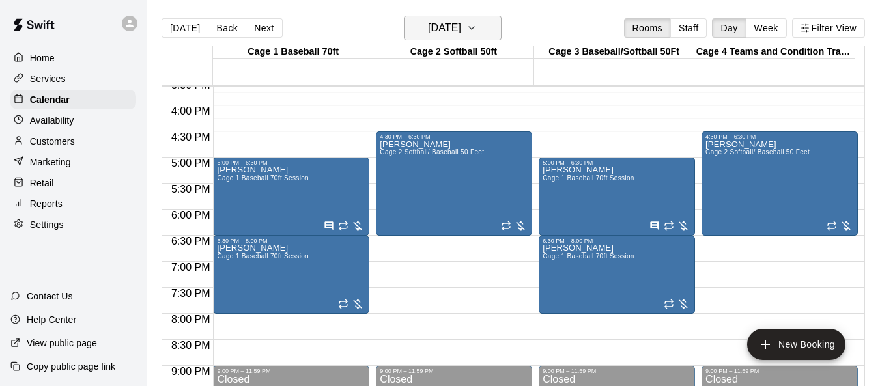
click at [477, 24] on icon "button" at bounding box center [472, 28] width 10 height 16
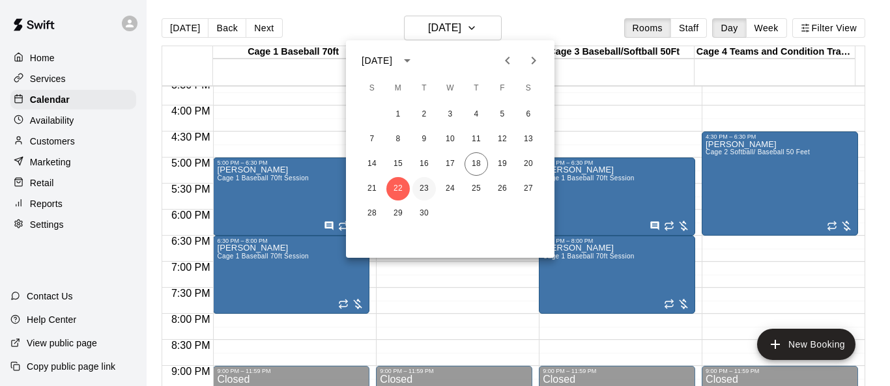
click at [428, 189] on button "23" at bounding box center [424, 188] width 23 height 23
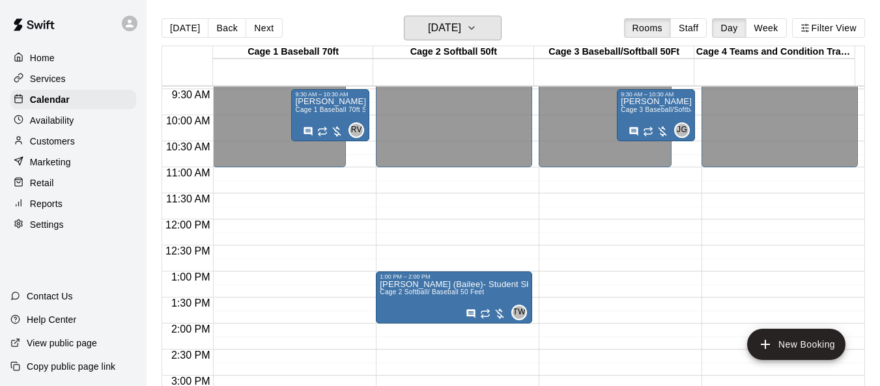
scroll to position [489, 0]
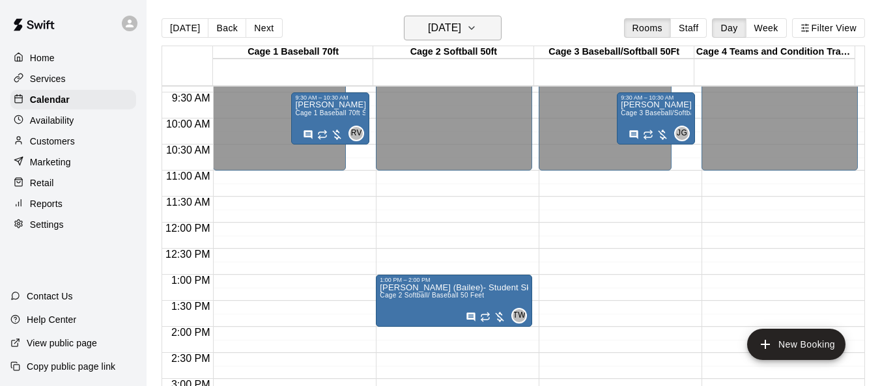
click at [477, 29] on icon "button" at bounding box center [472, 28] width 10 height 16
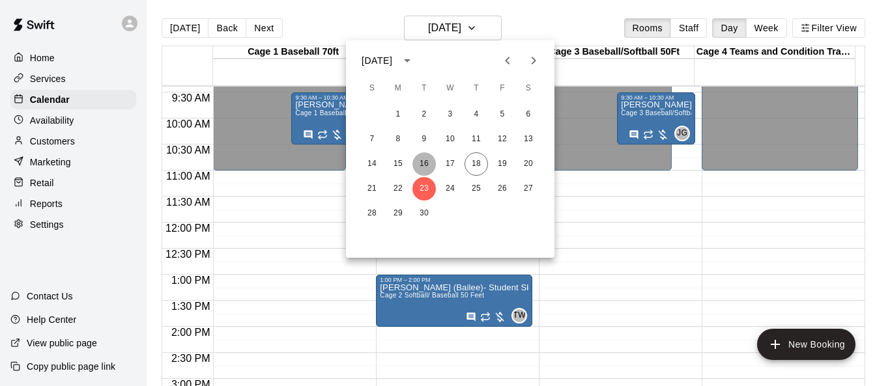
click at [431, 162] on button "16" at bounding box center [424, 164] width 23 height 23
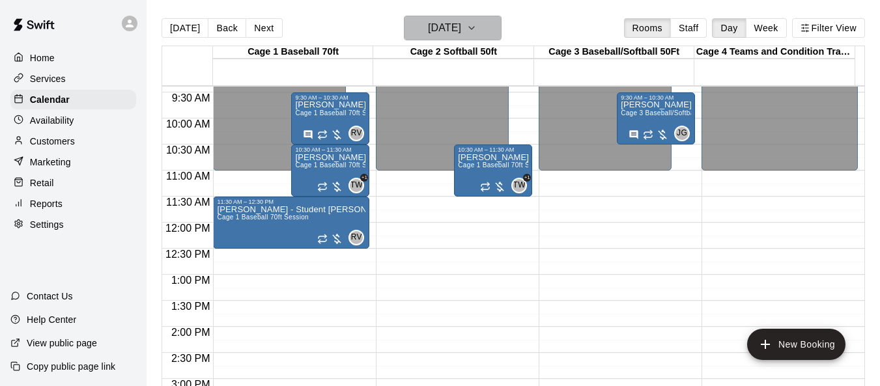
click at [477, 30] on icon "button" at bounding box center [472, 28] width 10 height 16
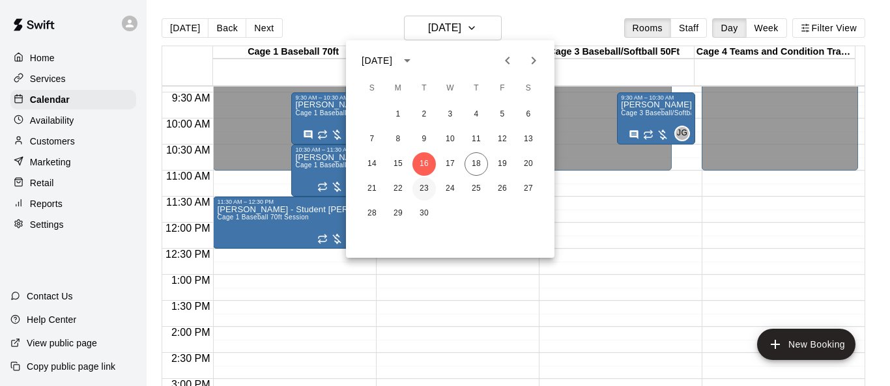
click at [430, 185] on button "23" at bounding box center [424, 188] width 23 height 23
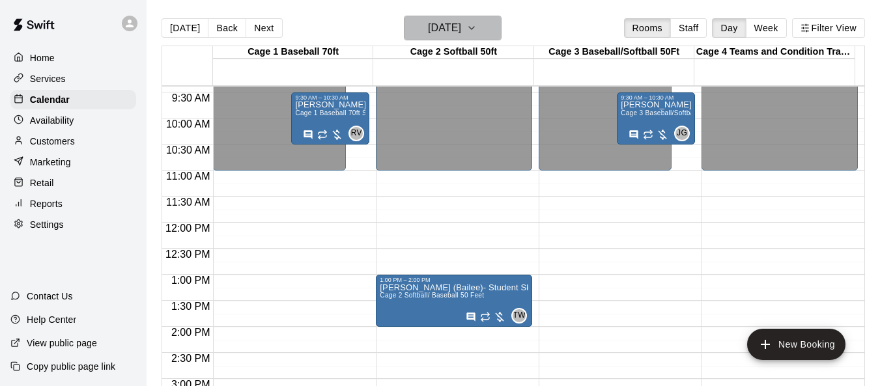
click at [477, 29] on icon "button" at bounding box center [472, 28] width 10 height 16
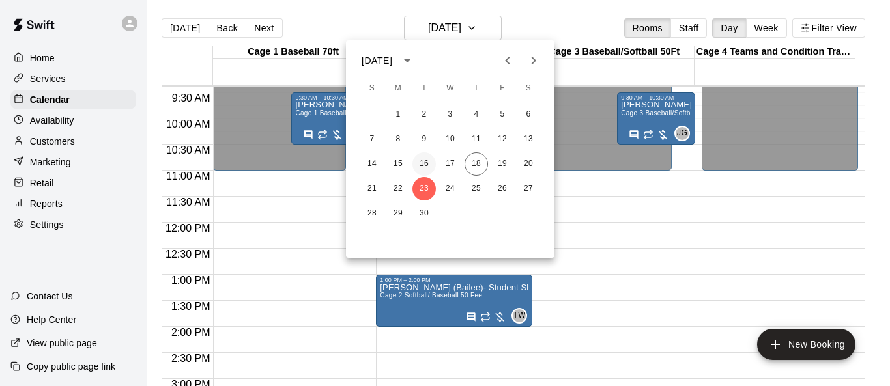
click at [425, 159] on button "16" at bounding box center [424, 164] width 23 height 23
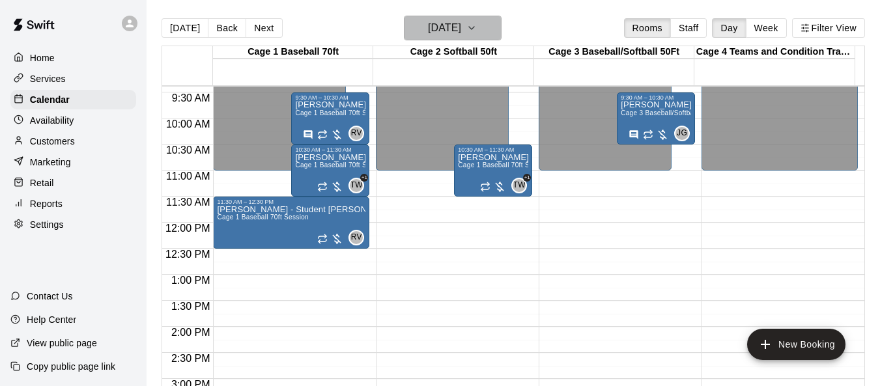
click at [477, 30] on icon "button" at bounding box center [472, 28] width 10 height 16
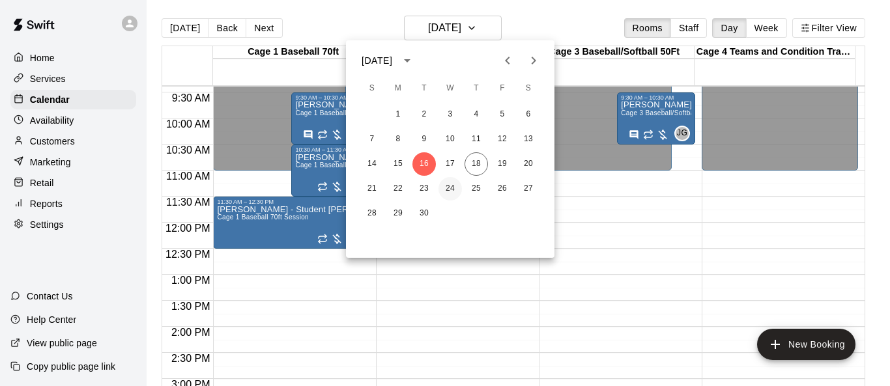
click at [458, 192] on button "24" at bounding box center [450, 188] width 23 height 23
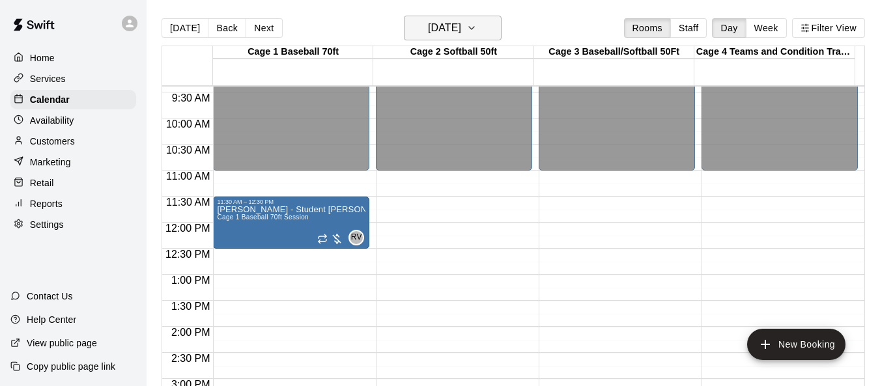
click at [477, 27] on icon "button" at bounding box center [472, 28] width 10 height 16
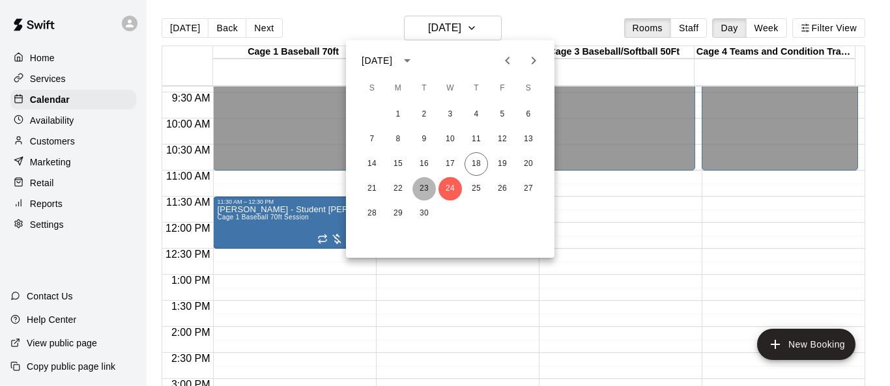
click at [424, 184] on button "23" at bounding box center [424, 188] width 23 height 23
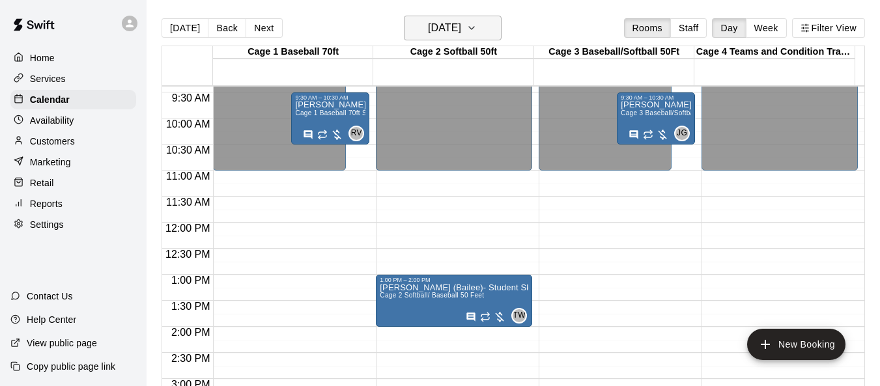
click at [477, 29] on icon "button" at bounding box center [472, 28] width 10 height 16
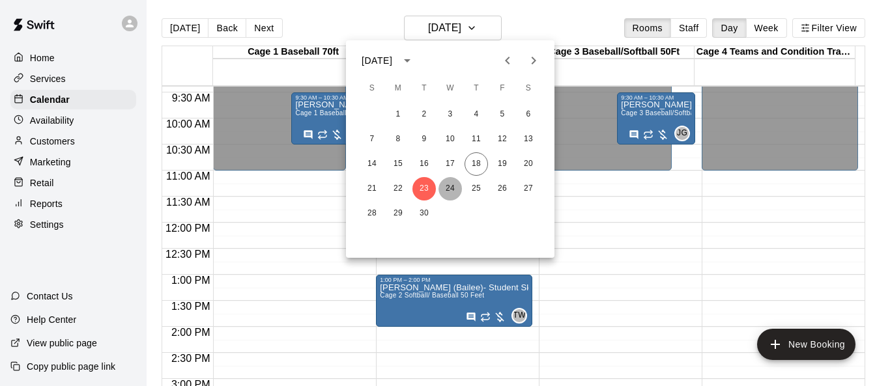
click at [453, 185] on button "24" at bounding box center [450, 188] width 23 height 23
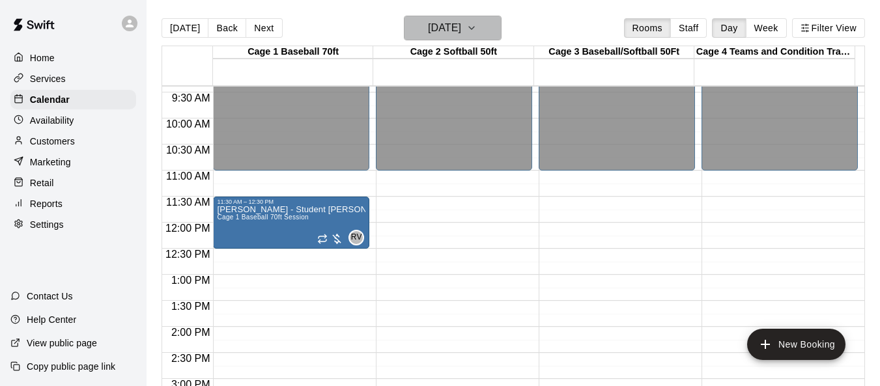
click at [477, 33] on icon "button" at bounding box center [472, 28] width 10 height 16
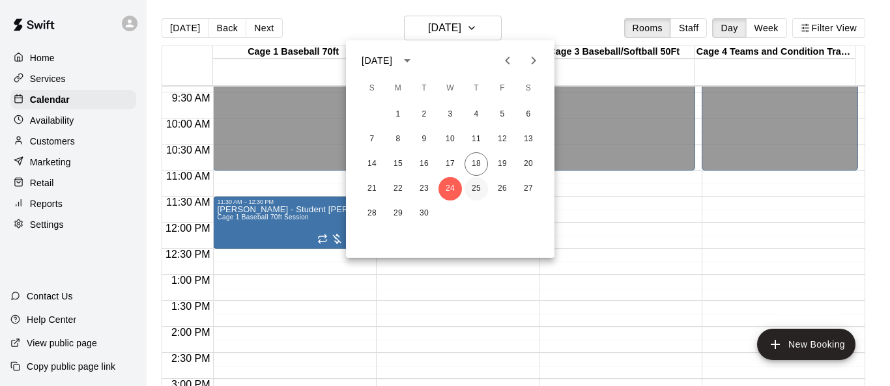
click at [474, 191] on button "25" at bounding box center [476, 188] width 23 height 23
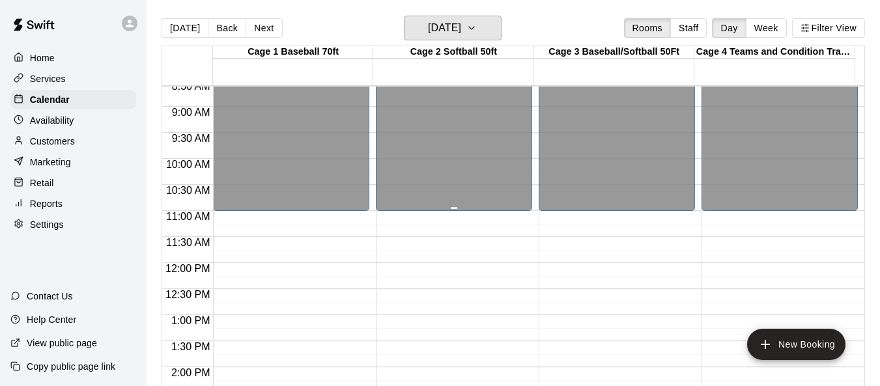
scroll to position [424, 0]
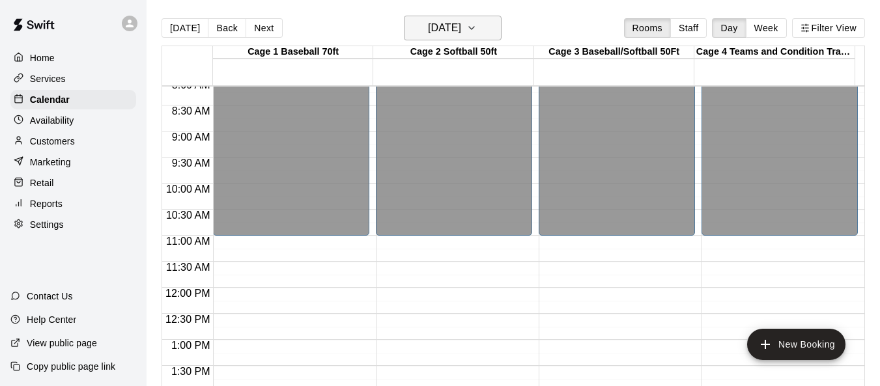
click at [477, 25] on icon "button" at bounding box center [472, 28] width 10 height 16
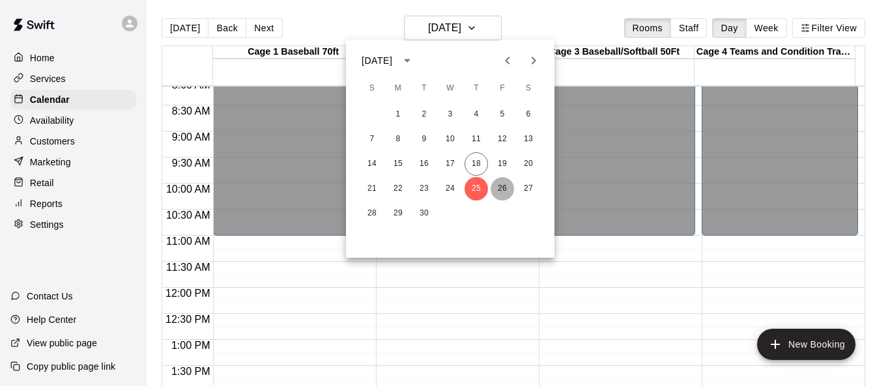
click at [497, 187] on button "26" at bounding box center [502, 188] width 23 height 23
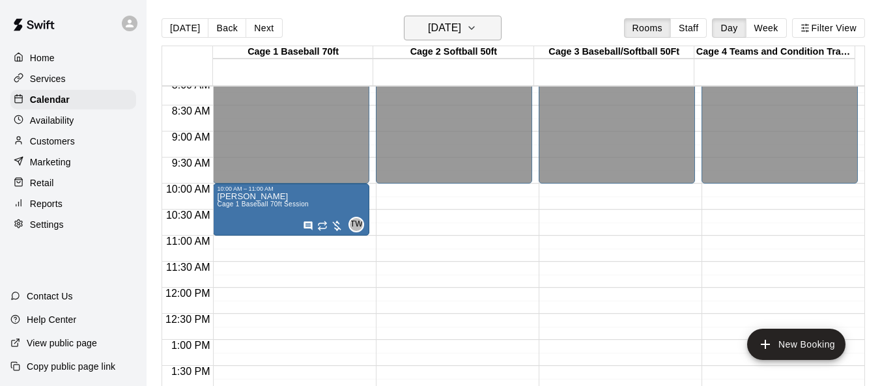
click at [477, 35] on icon "button" at bounding box center [472, 28] width 10 height 16
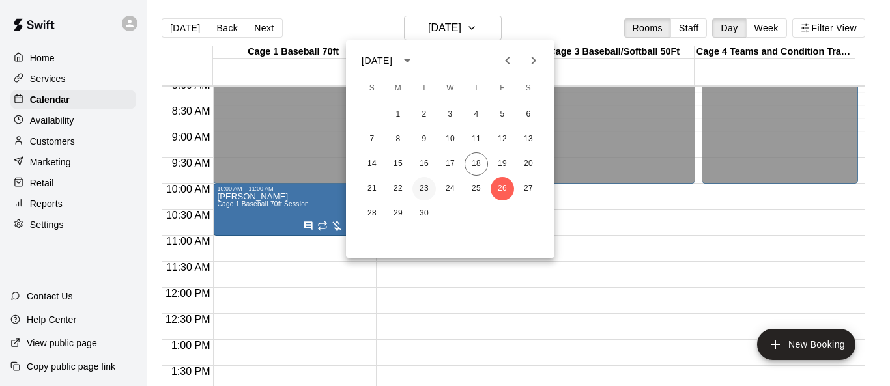
click at [422, 186] on button "23" at bounding box center [424, 188] width 23 height 23
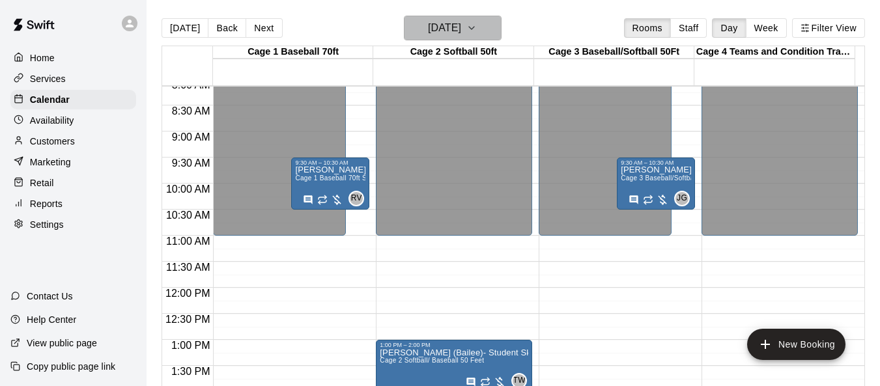
click at [477, 29] on icon "button" at bounding box center [472, 28] width 10 height 16
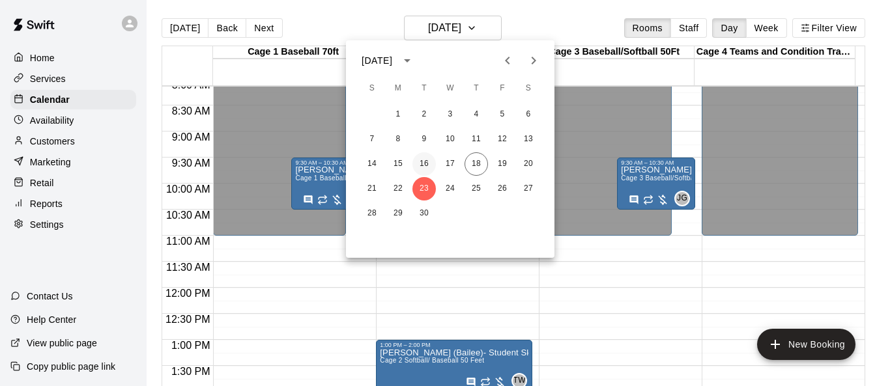
click at [422, 165] on button "16" at bounding box center [424, 164] width 23 height 23
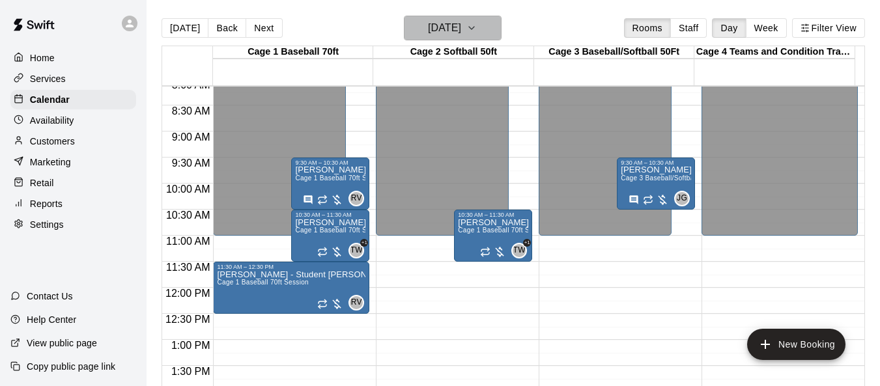
click at [477, 27] on icon "button" at bounding box center [472, 28] width 10 height 16
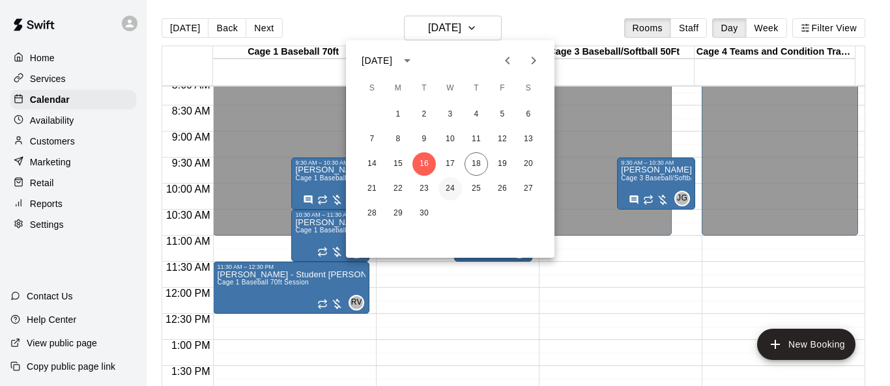
click at [454, 191] on button "24" at bounding box center [450, 188] width 23 height 23
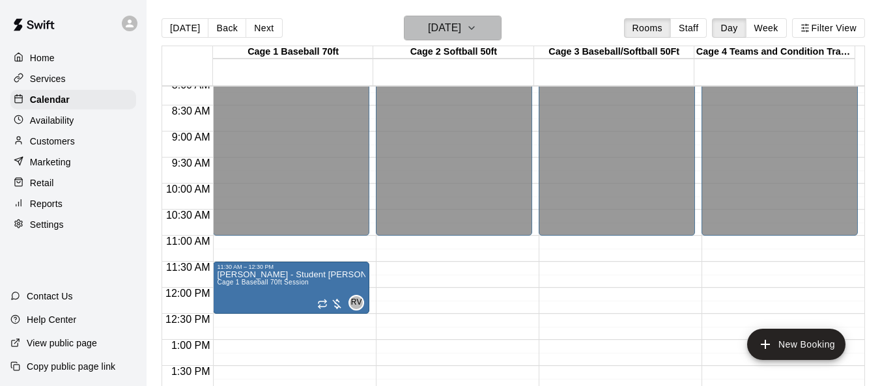
click at [474, 28] on icon "button" at bounding box center [471, 28] width 5 height 3
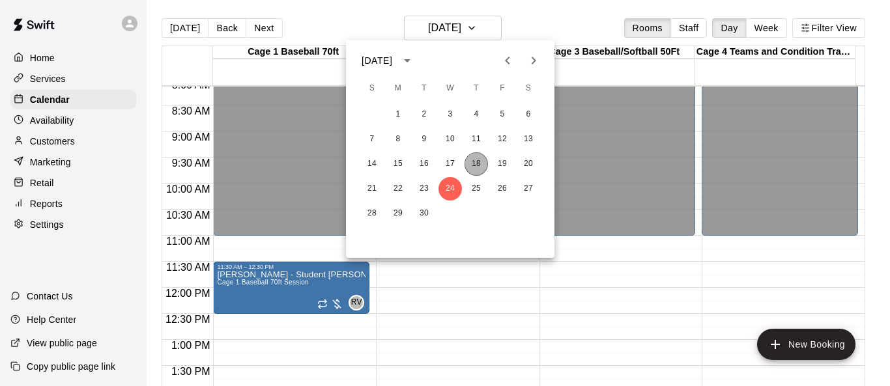
click at [480, 162] on button "18" at bounding box center [476, 164] width 23 height 23
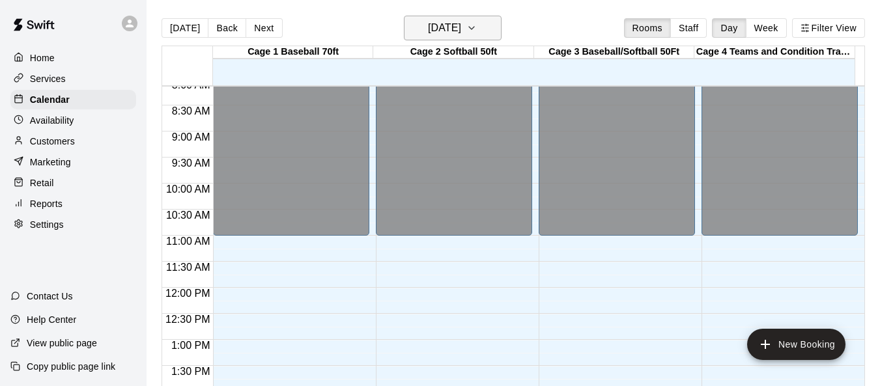
click at [477, 25] on icon "button" at bounding box center [472, 28] width 10 height 16
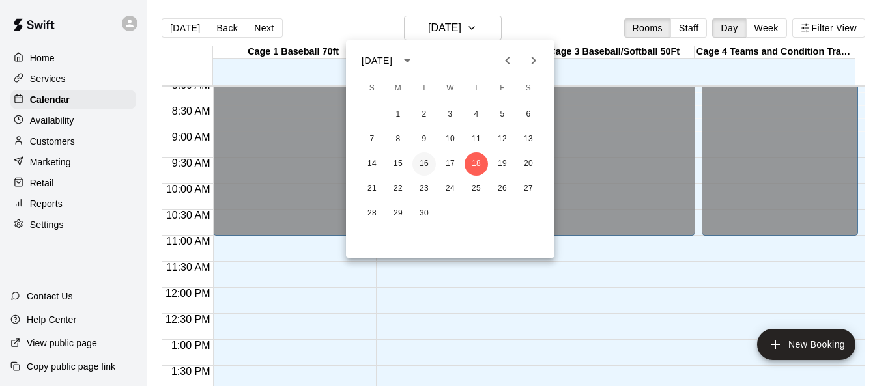
click at [427, 170] on button "16" at bounding box center [424, 164] width 23 height 23
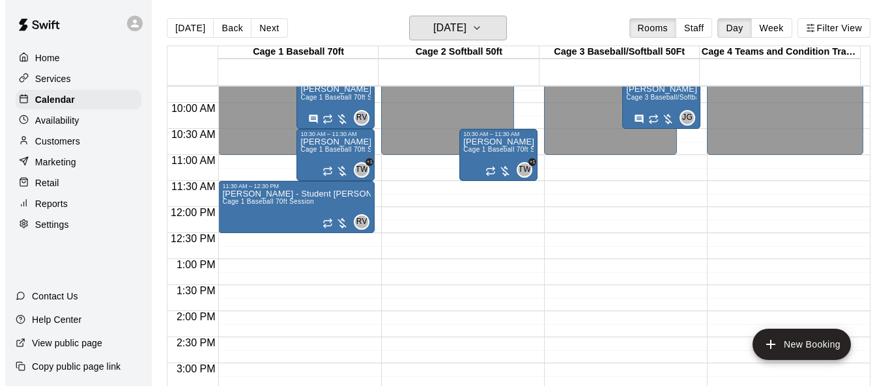
scroll to position [489, 0]
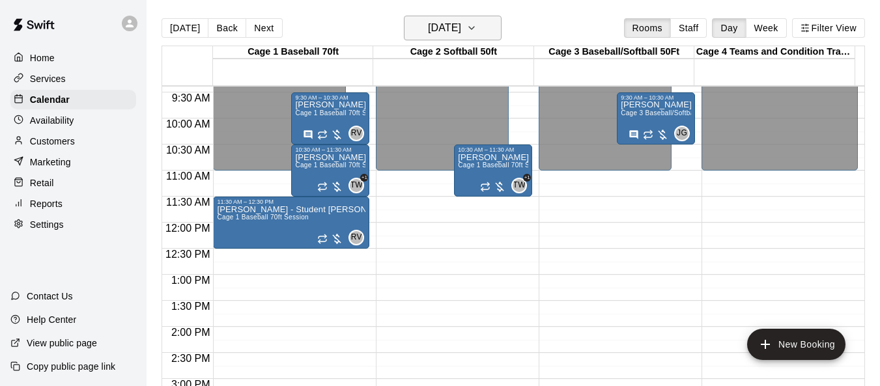
click at [477, 33] on icon "button" at bounding box center [472, 28] width 10 height 16
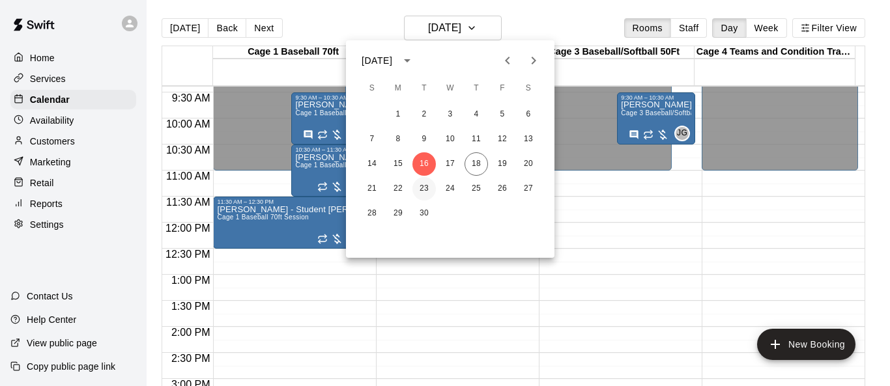
click at [422, 190] on button "23" at bounding box center [424, 188] width 23 height 23
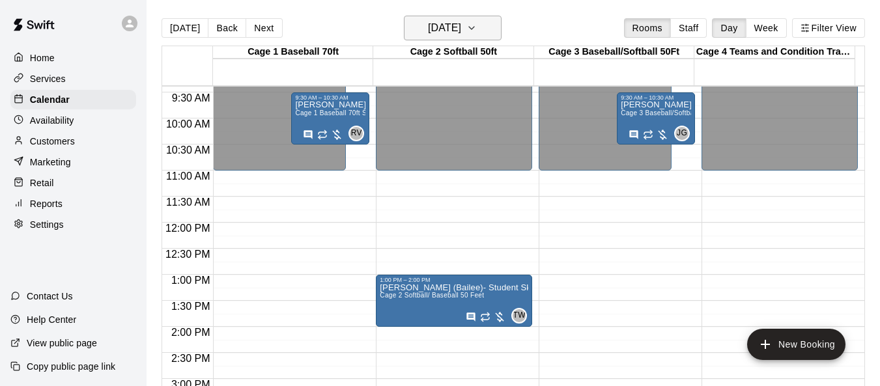
click at [477, 34] on icon "button" at bounding box center [472, 28] width 10 height 16
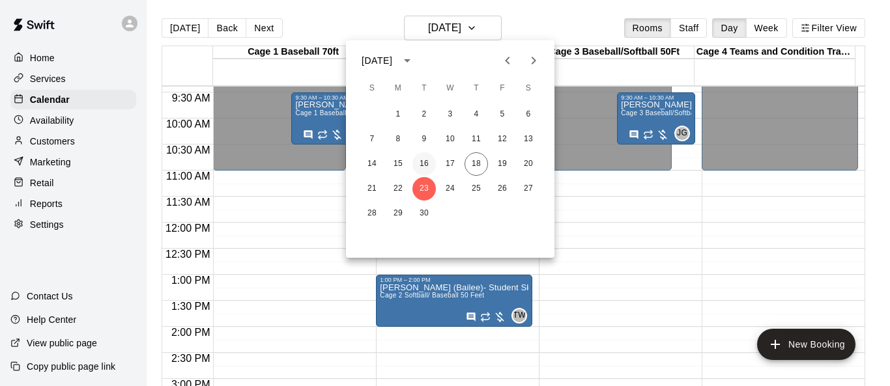
click at [428, 164] on button "16" at bounding box center [424, 164] width 23 height 23
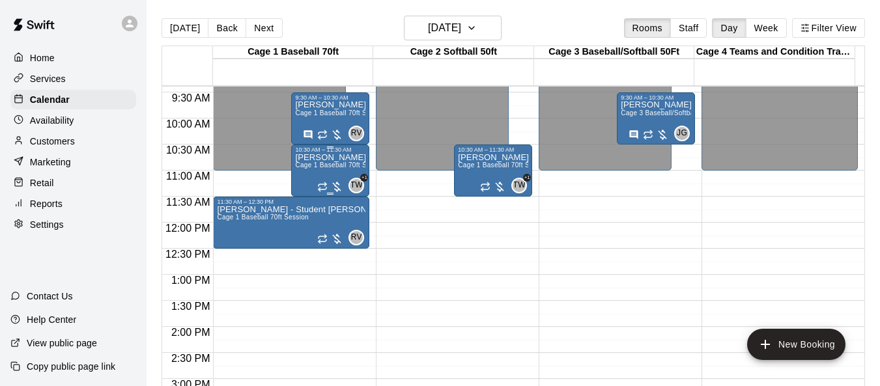
click at [310, 163] on div "Vanessa Gonzalez Sky Mountain Cage 1 Baseball 70ft Session" at bounding box center [330, 346] width 70 height 386
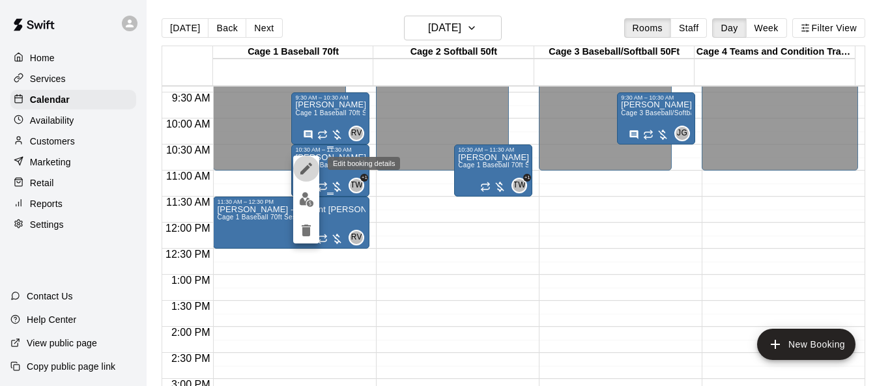
click at [310, 163] on icon "edit" at bounding box center [306, 169] width 16 height 16
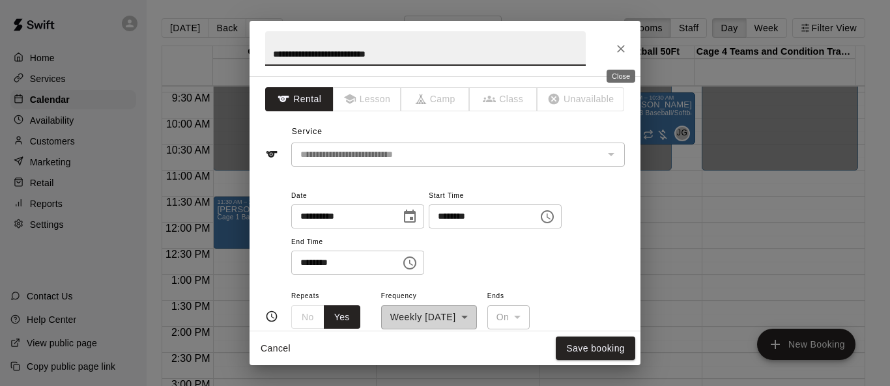
click at [588, 56] on button "Close" at bounding box center [620, 48] width 23 height 23
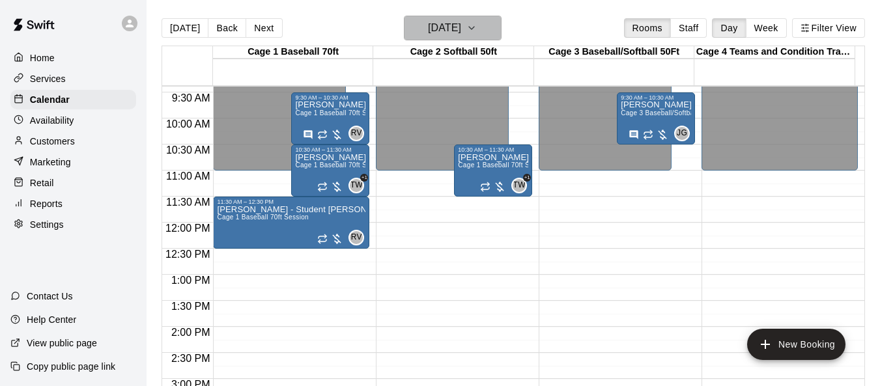
click at [477, 31] on icon "button" at bounding box center [472, 28] width 10 height 16
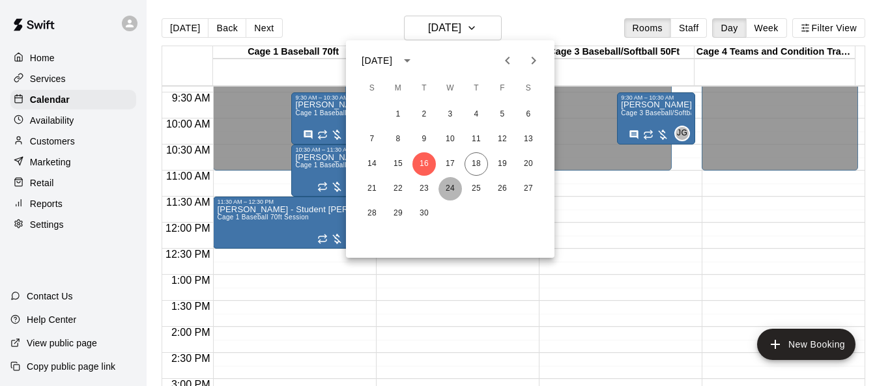
click at [456, 191] on button "24" at bounding box center [450, 188] width 23 height 23
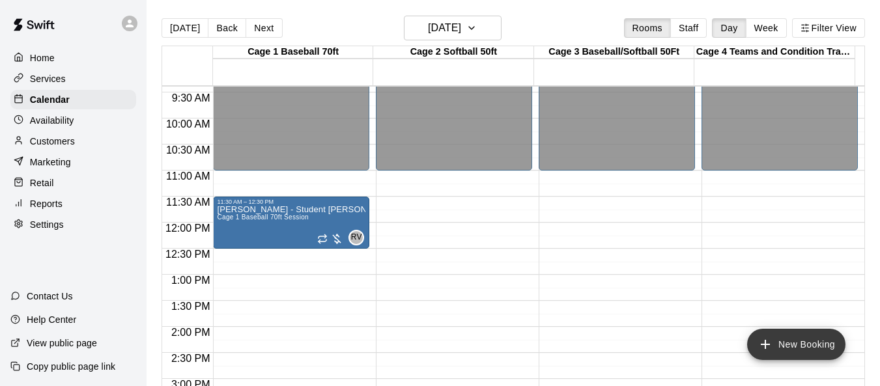
click at [588, 339] on button "New Booking" at bounding box center [797, 344] width 98 height 31
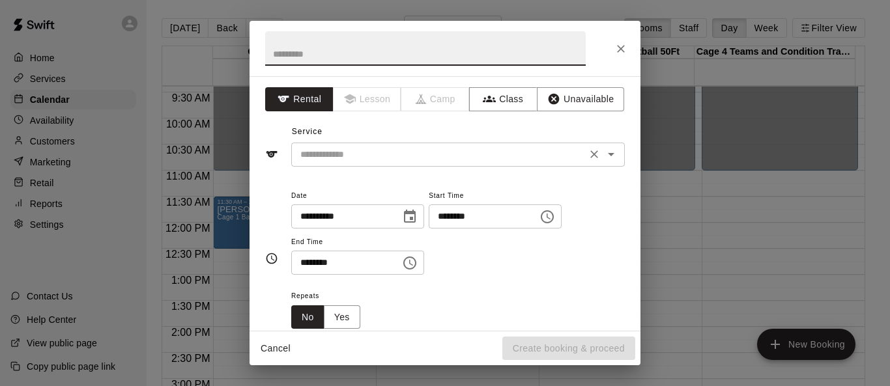
click at [588, 152] on icon "Open" at bounding box center [611, 155] width 16 height 16
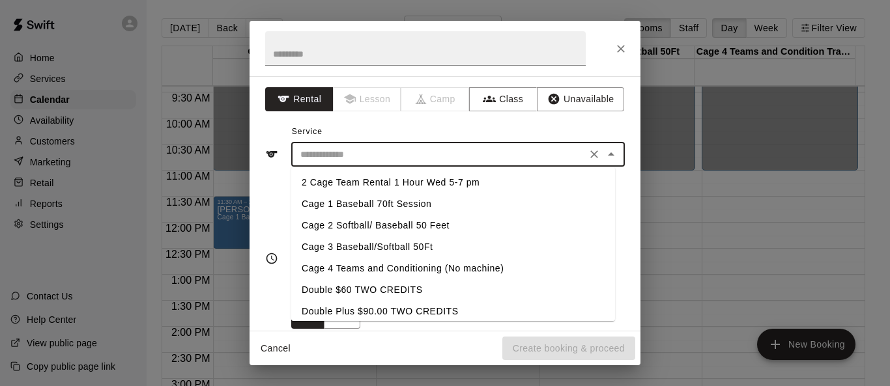
click at [420, 199] on li "Cage 1 Baseball 70ft Session" at bounding box center [453, 205] width 324 height 22
type input "**********"
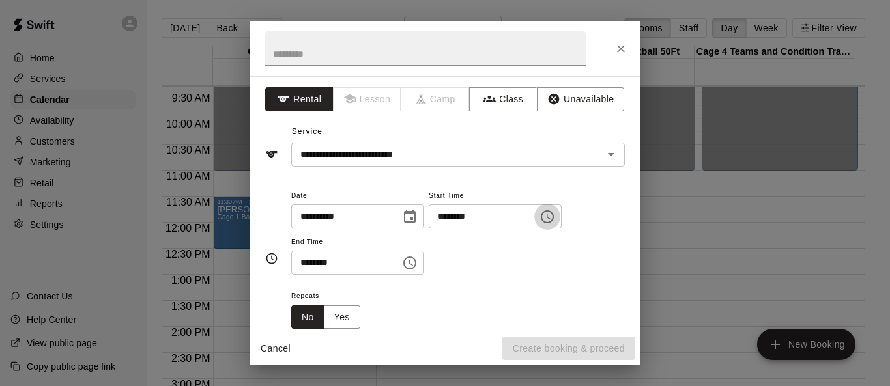
click at [555, 223] on icon "Choose time, selected time is 3:00 PM" at bounding box center [548, 217] width 16 height 16
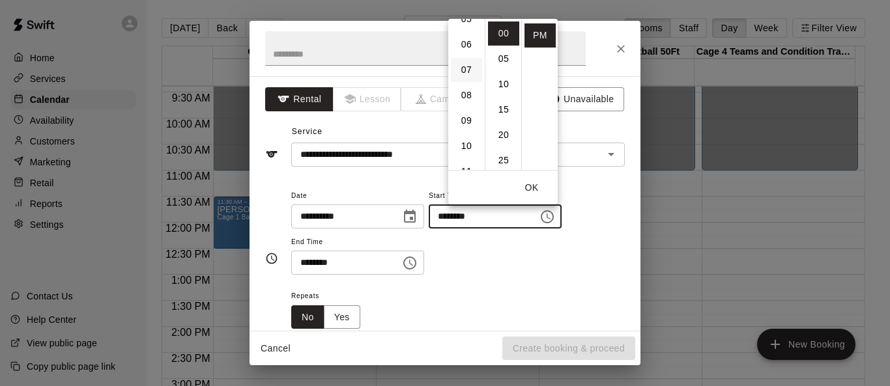
scroll to position [207, 0]
click at [469, 80] on li "10" at bounding box center [466, 81] width 31 height 24
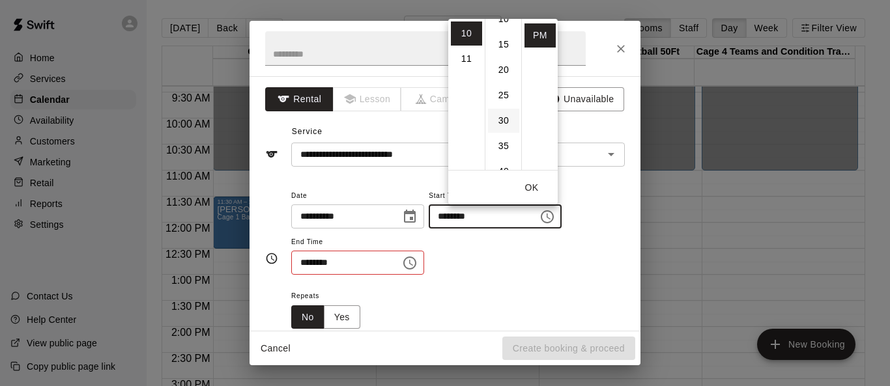
click at [503, 126] on li "30" at bounding box center [503, 121] width 31 height 24
type input "********"
drag, startPoint x: 532, startPoint y: 185, endPoint x: 517, endPoint y: 197, distance: 18.9
click at [531, 186] on button "OK" at bounding box center [532, 188] width 42 height 24
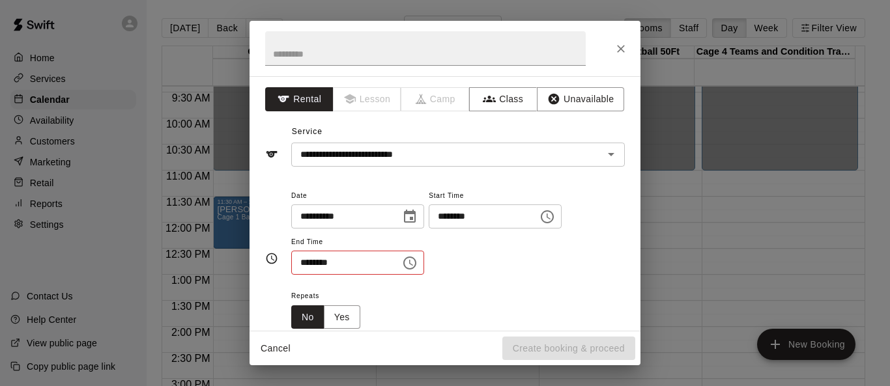
click at [418, 261] on icon "Choose time, selected time is 3:30 PM" at bounding box center [410, 263] width 16 height 16
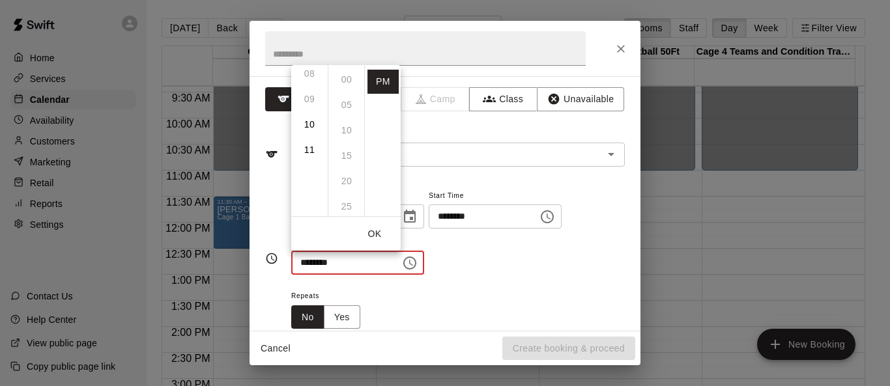
scroll to position [212, 0]
click at [313, 147] on li "11" at bounding box center [309, 147] width 31 height 24
type input "********"
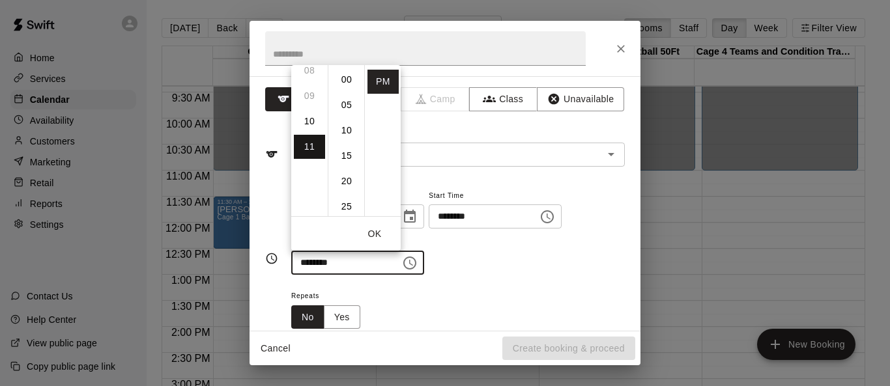
scroll to position [278, 0]
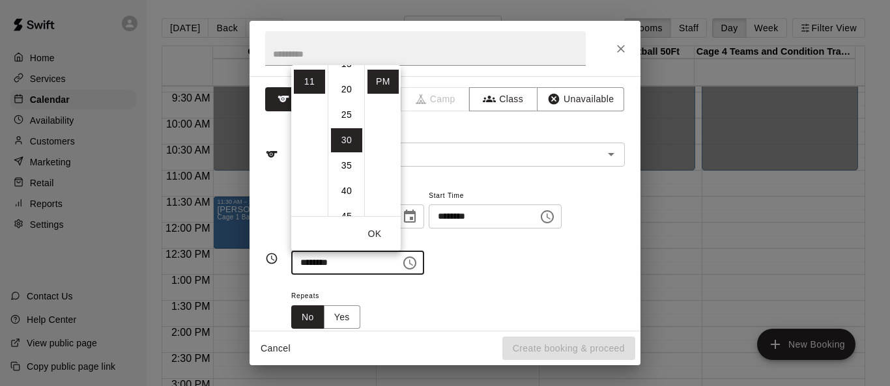
click at [371, 238] on button "OK" at bounding box center [375, 234] width 42 height 24
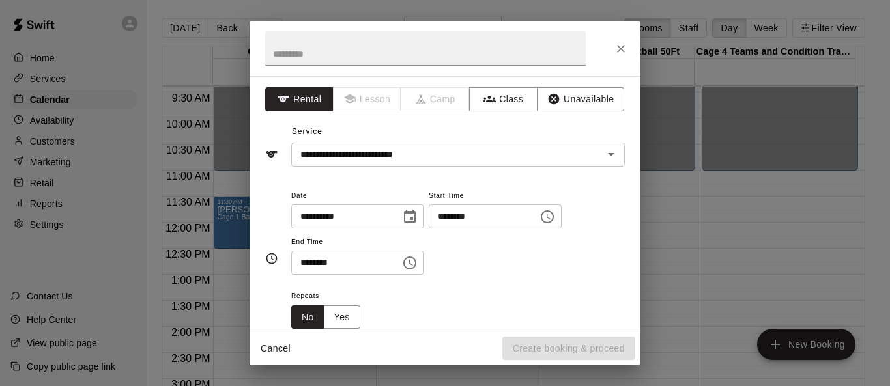
scroll to position [130, 0]
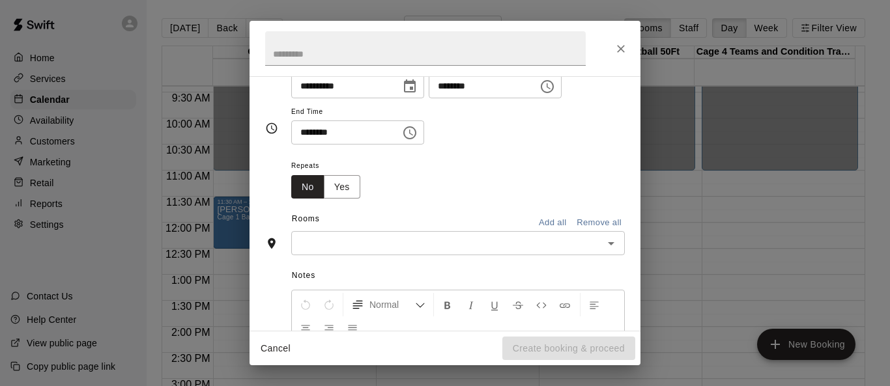
click at [588, 244] on icon "Open" at bounding box center [611, 244] width 16 height 16
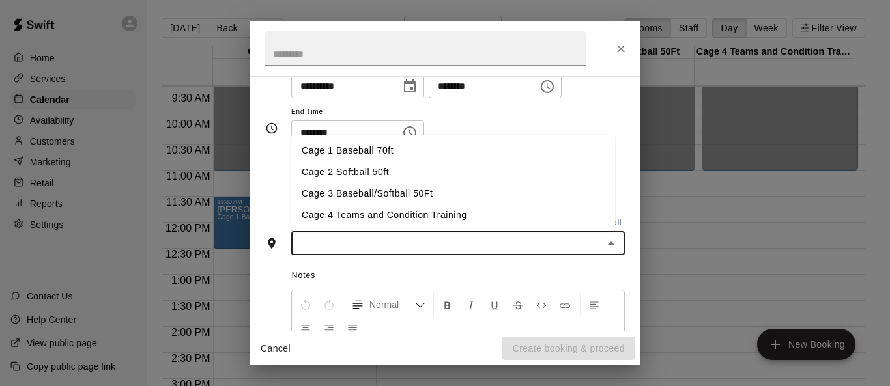
click at [370, 155] on li "Cage 1 Baseball 70ft" at bounding box center [453, 151] width 324 height 22
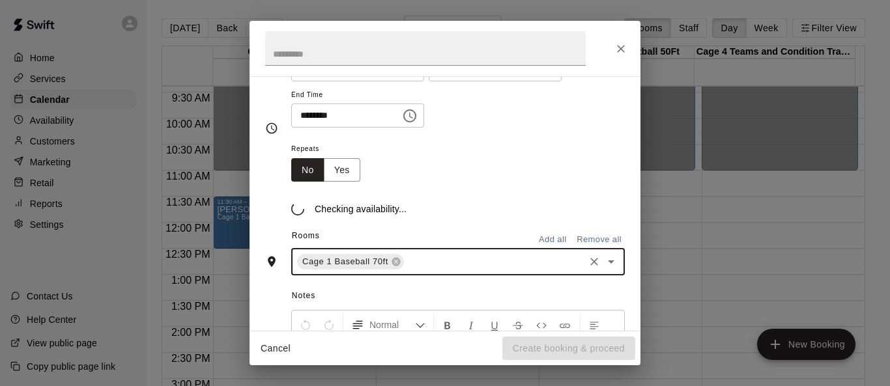
scroll to position [155, 0]
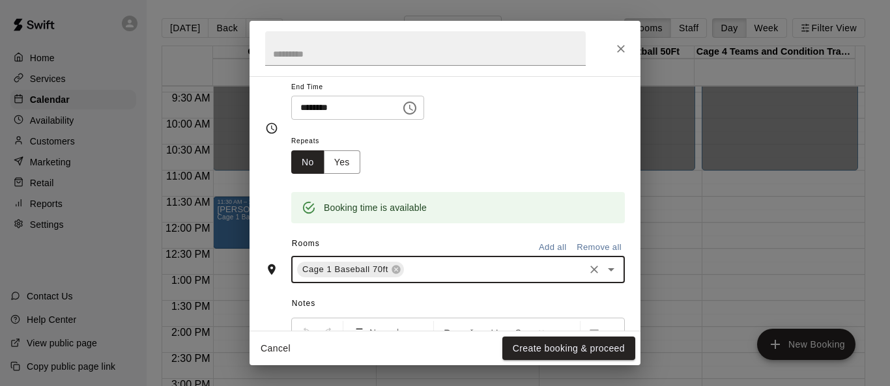
click at [588, 275] on icon "Open" at bounding box center [611, 270] width 16 height 16
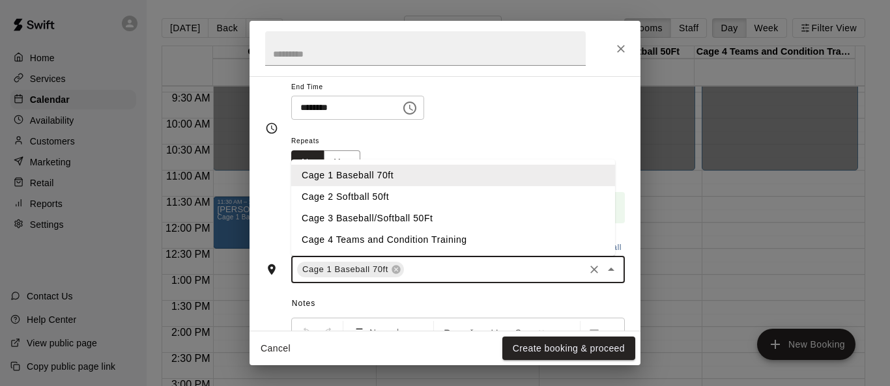
click at [444, 225] on li "Cage 3 Baseball/Softball 50Ft" at bounding box center [453, 219] width 324 height 22
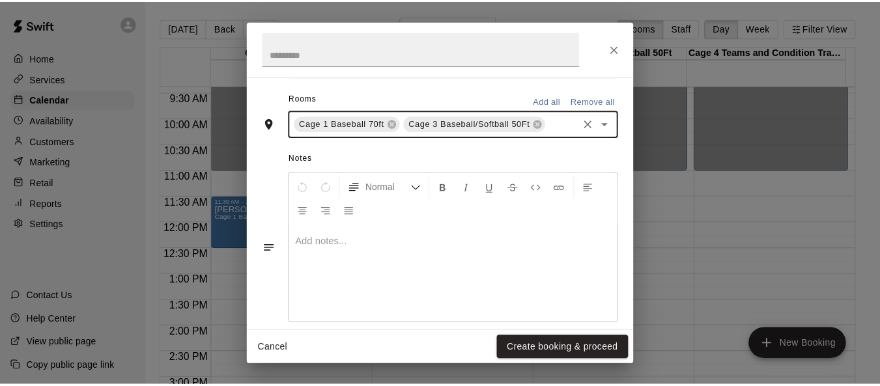
scroll to position [334, 0]
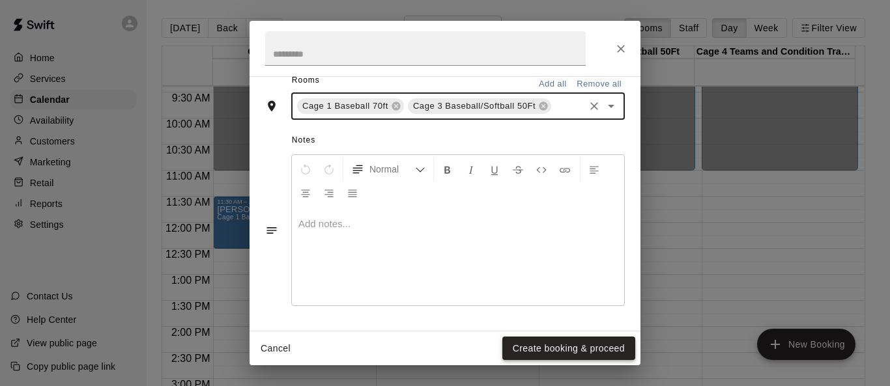
click at [587, 349] on button "Create booking & proceed" at bounding box center [568, 349] width 133 height 24
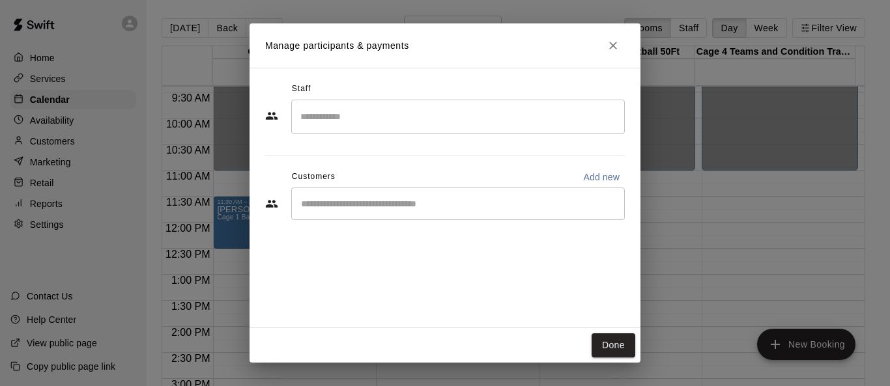
click at [489, 196] on div "​" at bounding box center [458, 204] width 334 height 33
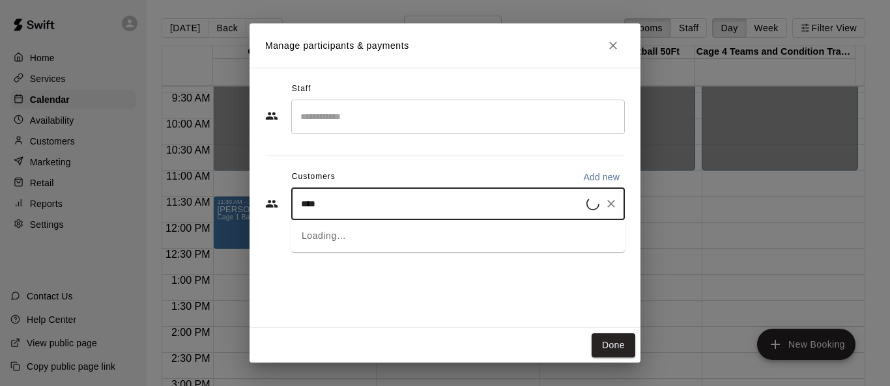
type input "*****"
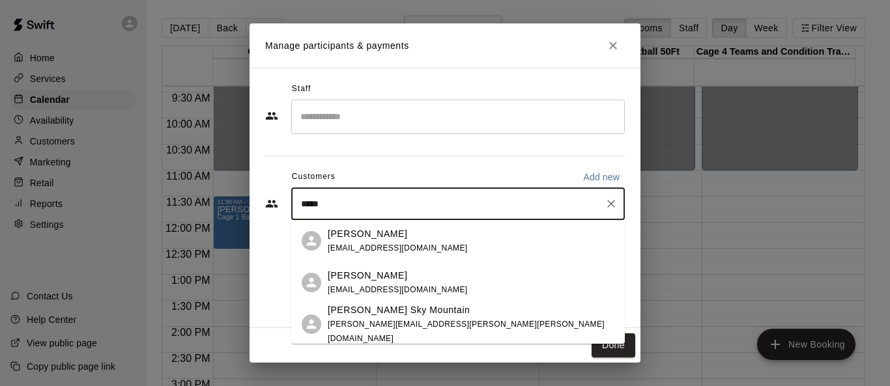
click at [382, 314] on p "Vanessa Gonzalez Sky Mountain" at bounding box center [399, 311] width 142 height 14
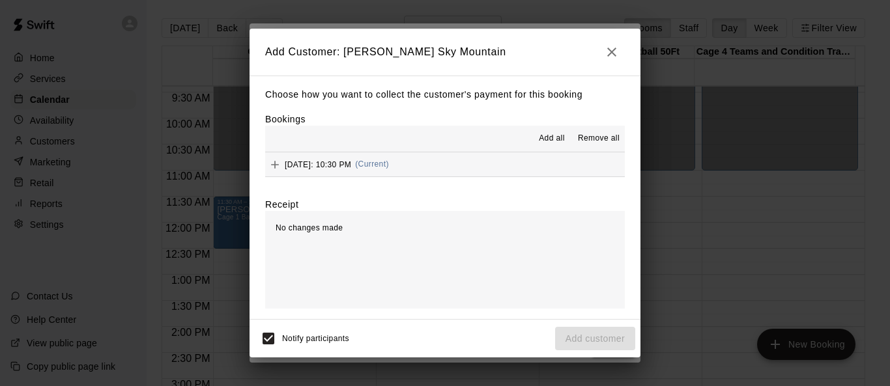
click at [549, 134] on span "Add all" at bounding box center [552, 138] width 26 height 13
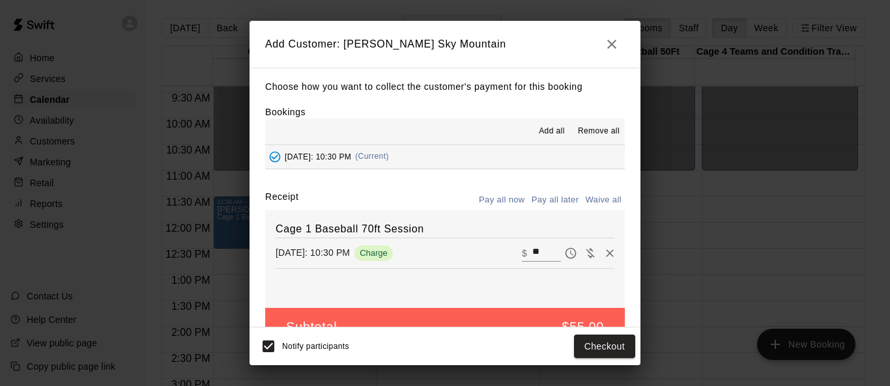
click at [538, 204] on button "Pay all later" at bounding box center [556, 200] width 54 height 20
click at [588, 348] on button "Add customer" at bounding box center [595, 347] width 80 height 24
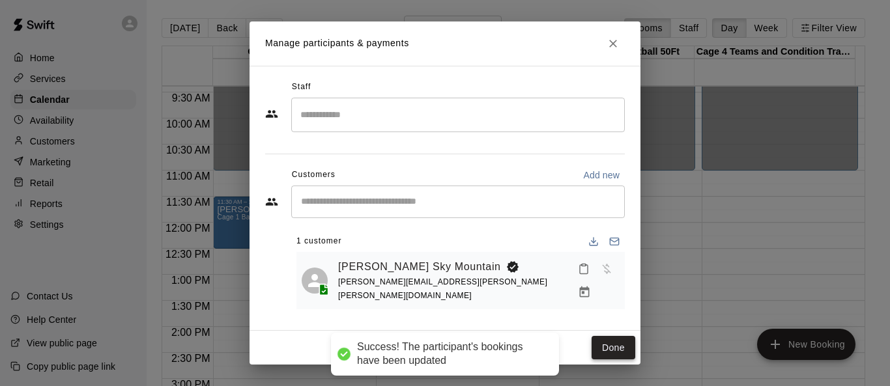
click at [588, 346] on button "Done" at bounding box center [614, 348] width 44 height 24
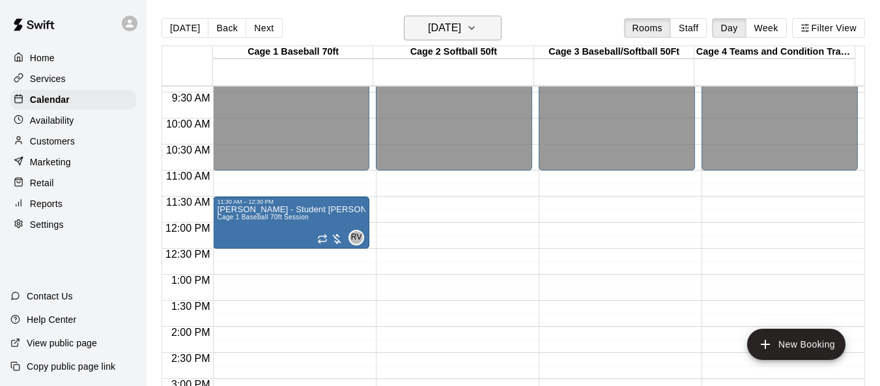
click at [477, 22] on icon "button" at bounding box center [472, 28] width 10 height 16
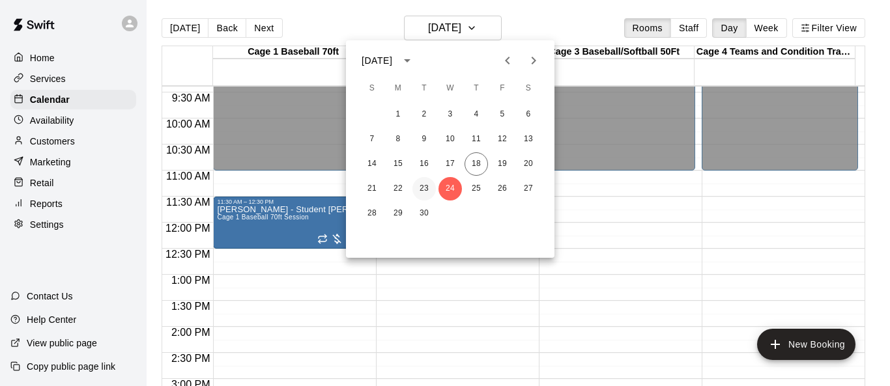
click at [420, 186] on button "23" at bounding box center [424, 188] width 23 height 23
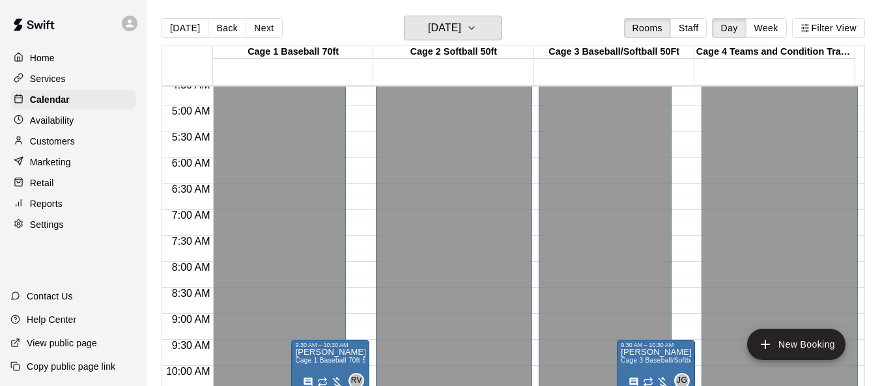
scroll to position [156, 0]
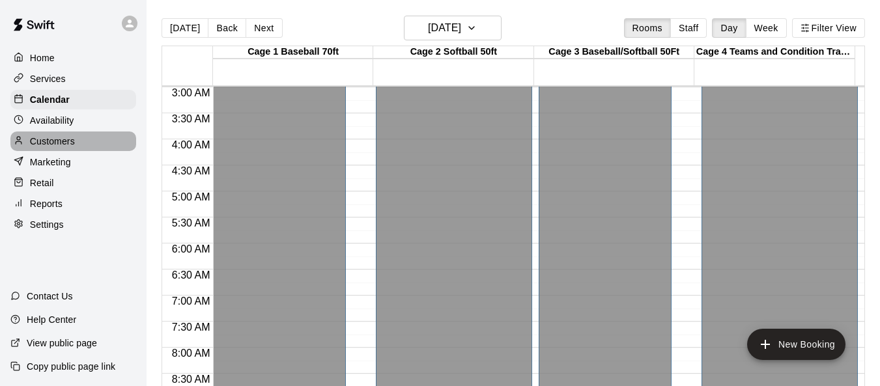
click at [76, 146] on div "Customers" at bounding box center [73, 142] width 126 height 20
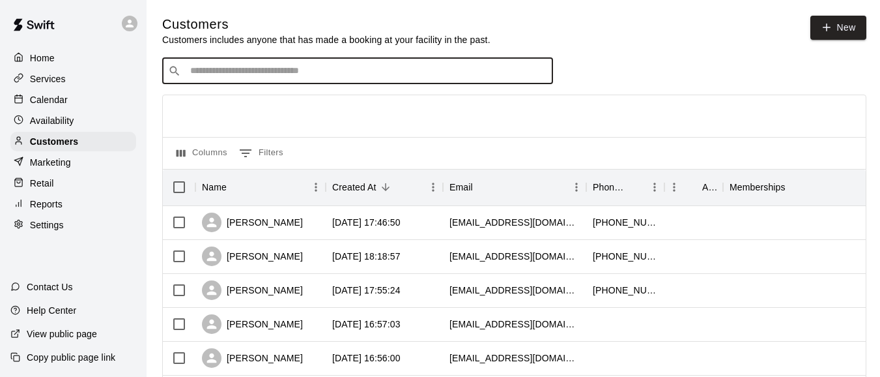
click at [265, 69] on input "Search customers by name or email" at bounding box center [366, 71] width 361 height 13
type input "******"
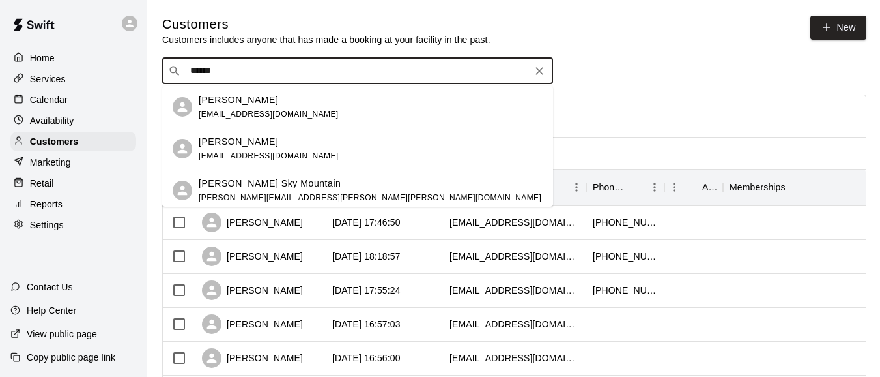
click at [284, 189] on p "Vanessa Gonzalez Sky Mountain" at bounding box center [270, 184] width 142 height 14
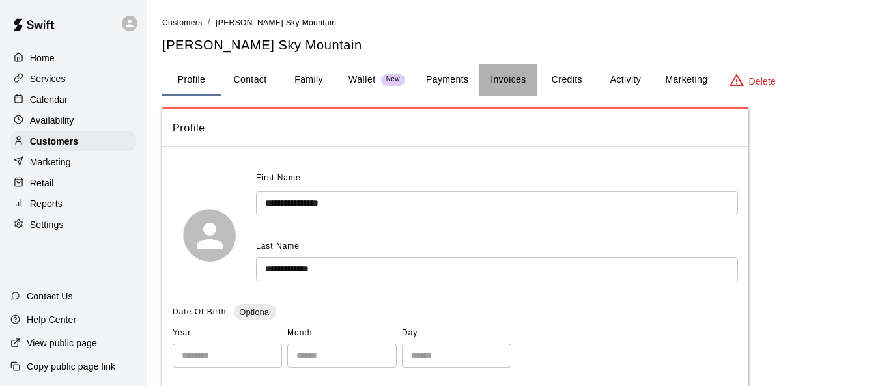
click at [519, 83] on button "Invoices" at bounding box center [508, 80] width 59 height 31
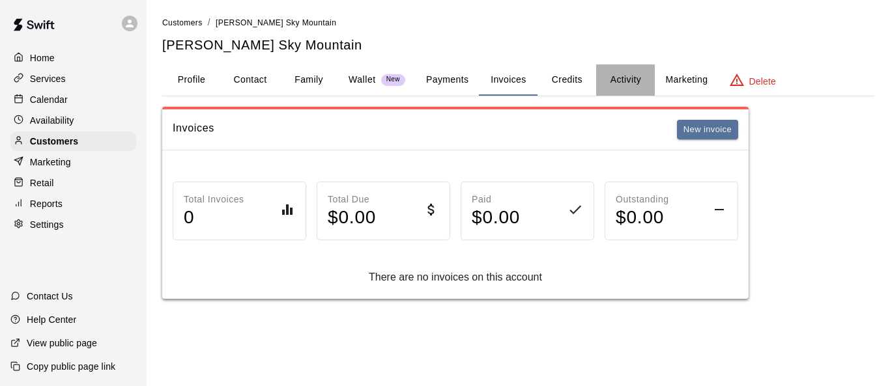
click at [588, 79] on button "Activity" at bounding box center [625, 80] width 59 height 31
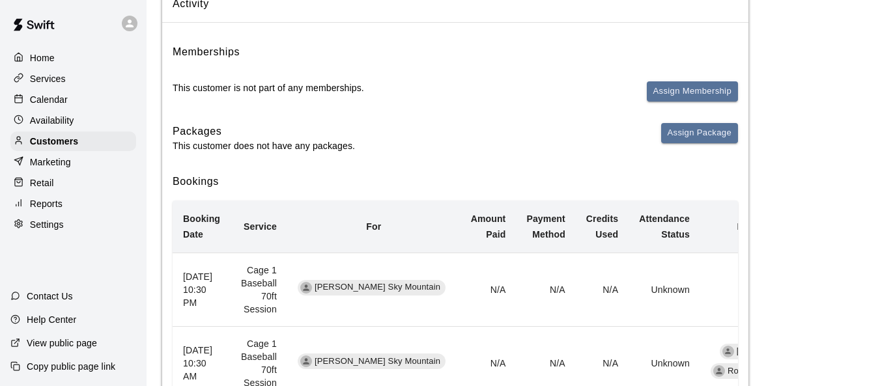
scroll to position [130, 0]
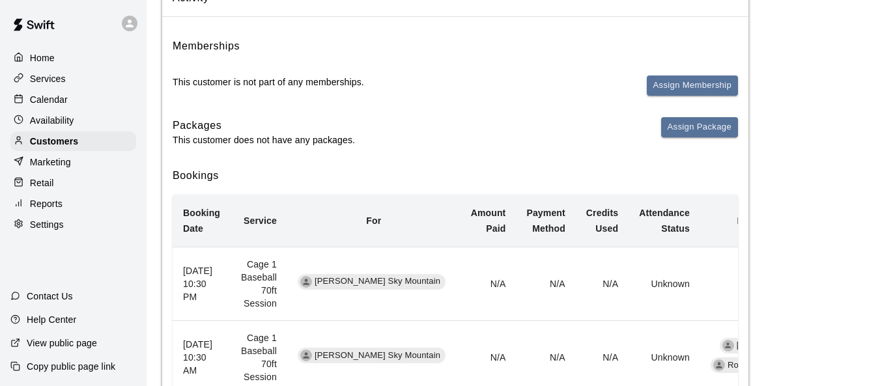
click at [49, 100] on p "Calendar" at bounding box center [49, 99] width 38 height 13
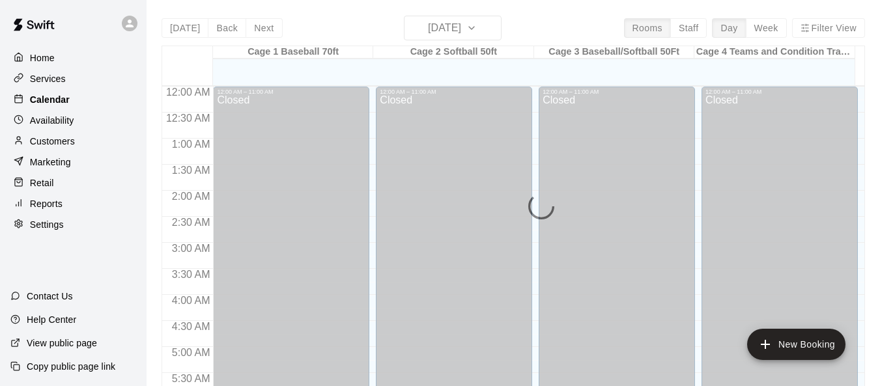
scroll to position [823, 0]
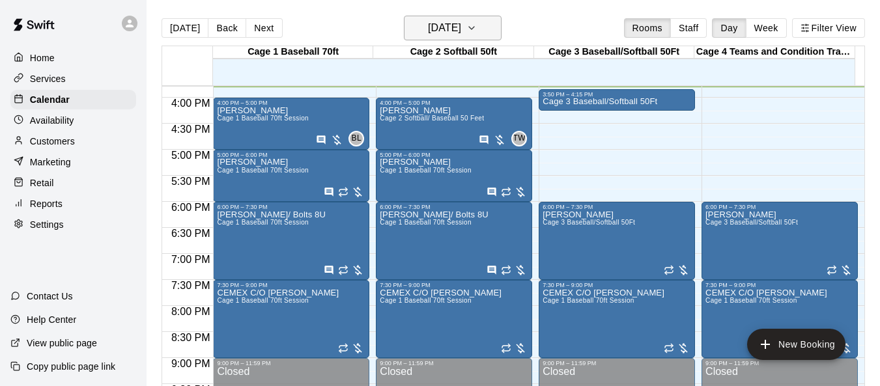
click at [477, 27] on icon "button" at bounding box center [472, 28] width 10 height 16
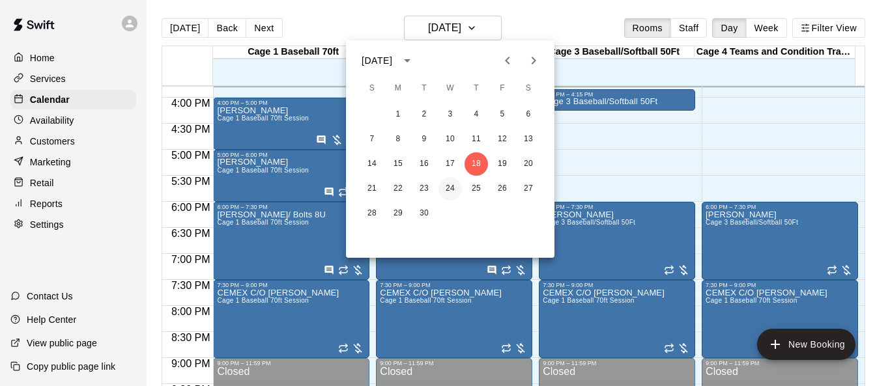
click at [452, 186] on button "24" at bounding box center [450, 188] width 23 height 23
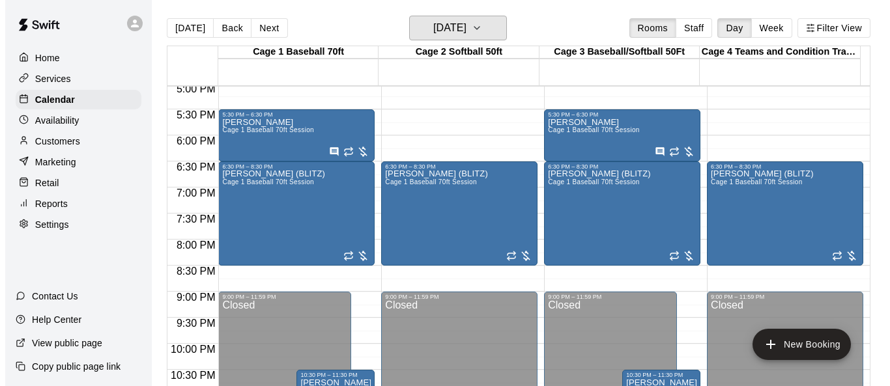
scroll to position [938, 0]
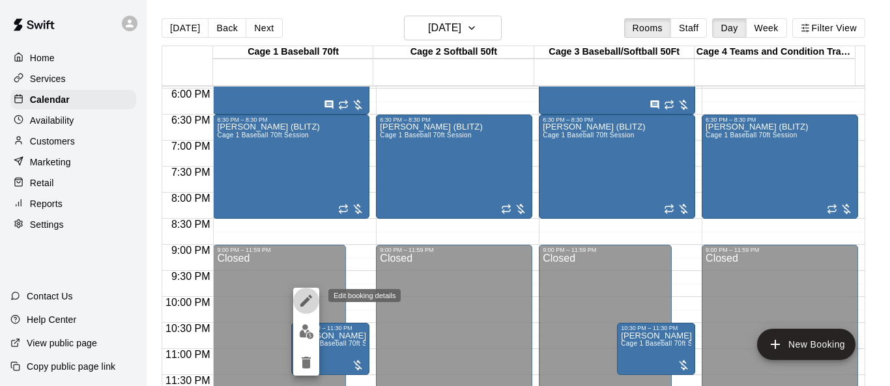
click at [315, 298] on button "edit" at bounding box center [306, 301] width 26 height 26
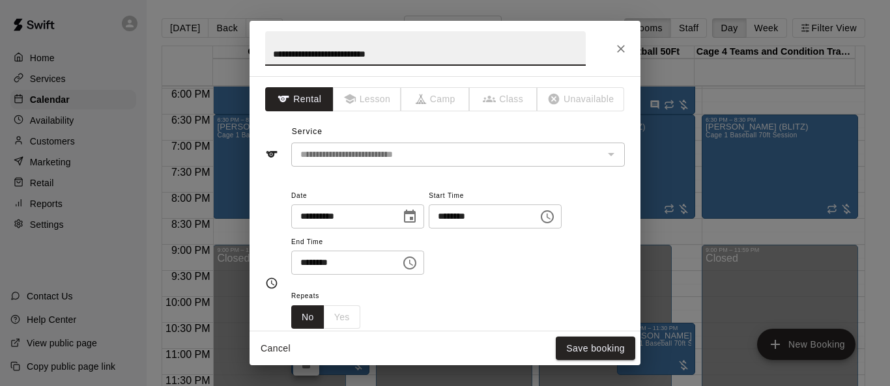
click at [551, 218] on icon "Choose time, selected time is 10:30 PM" at bounding box center [549, 217] width 4 height 6
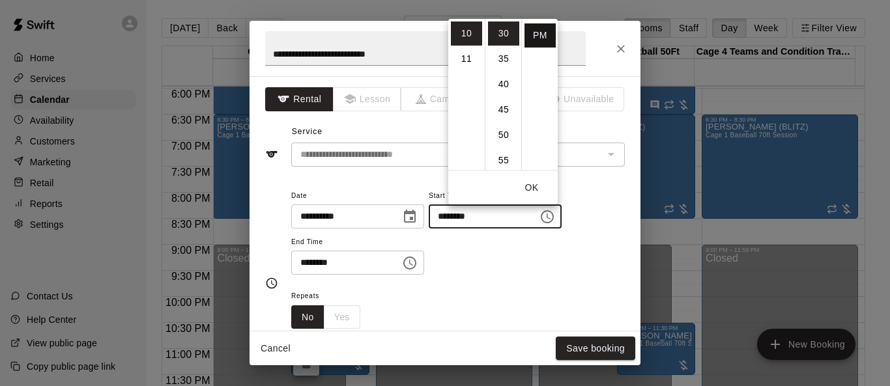
scroll to position [0, 0]
click at [544, 33] on li "AM" at bounding box center [540, 34] width 31 height 24
type input "********"
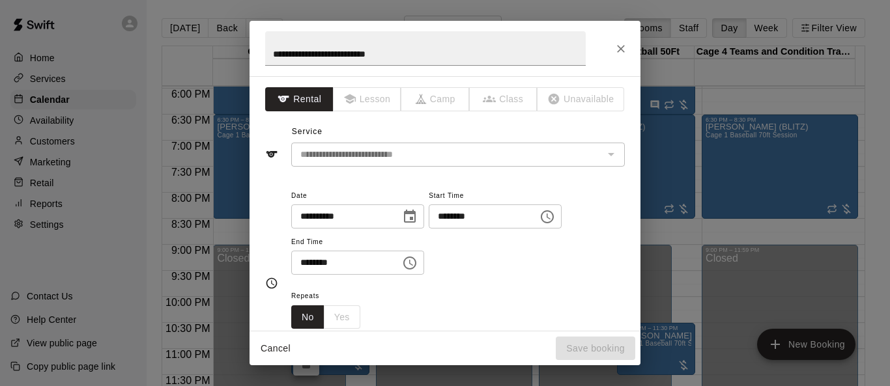
click at [416, 265] on icon "Choose time, selected time is 11:30 PM" at bounding box center [409, 263] width 13 height 13
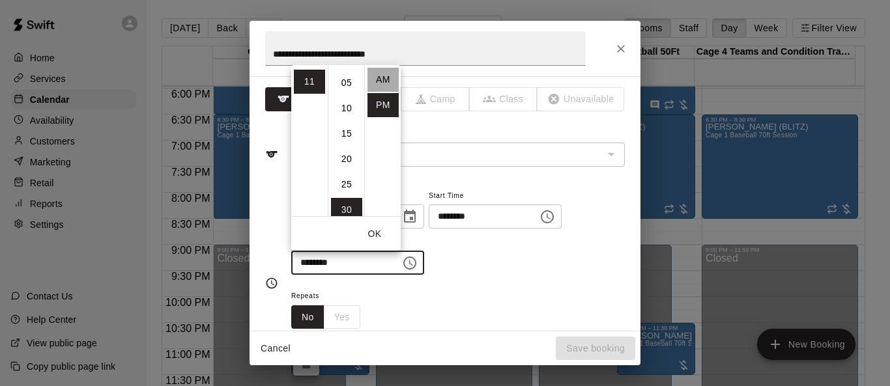
click at [384, 81] on li "AM" at bounding box center [383, 80] width 31 height 24
type input "********"
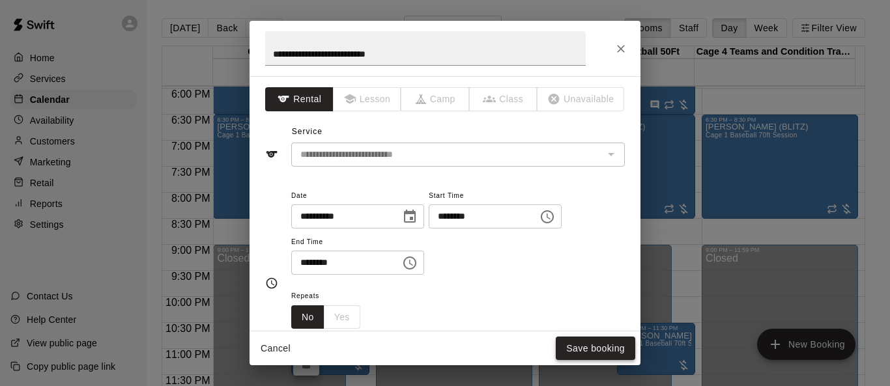
click at [588, 344] on button "Save booking" at bounding box center [596, 349] width 80 height 24
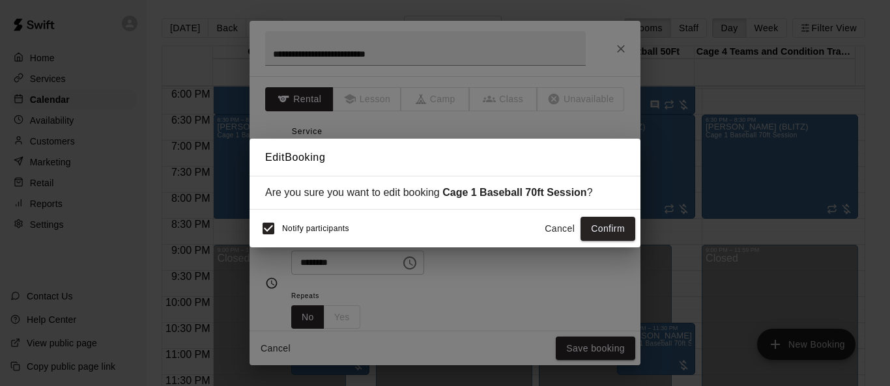
click at [588, 225] on button "Confirm" at bounding box center [608, 229] width 55 height 24
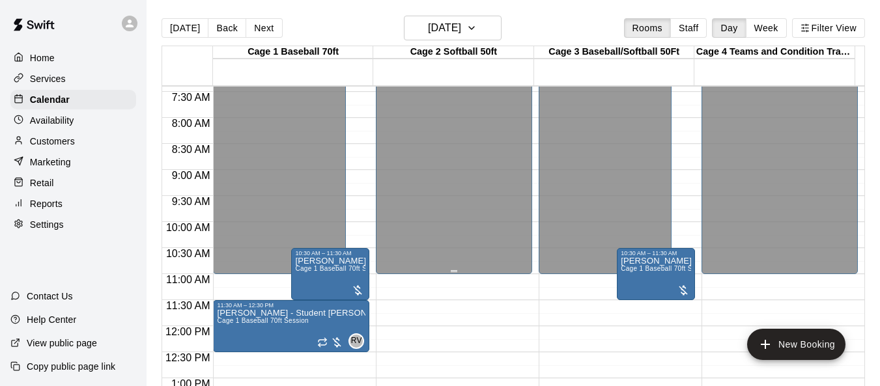
scroll to position [416, 0]
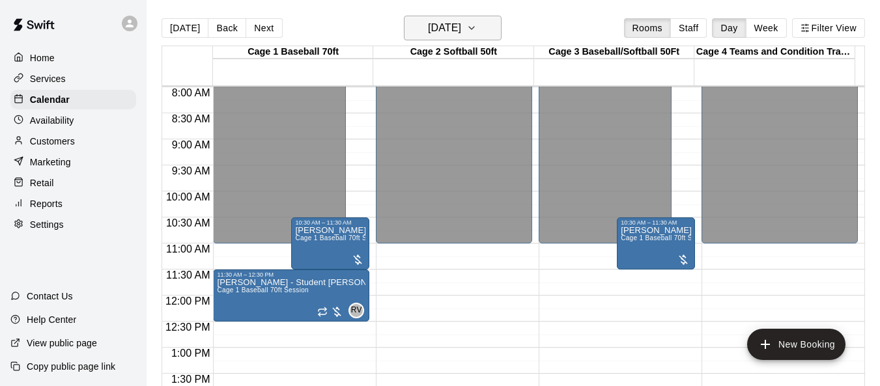
click at [477, 29] on icon "button" at bounding box center [472, 28] width 10 height 16
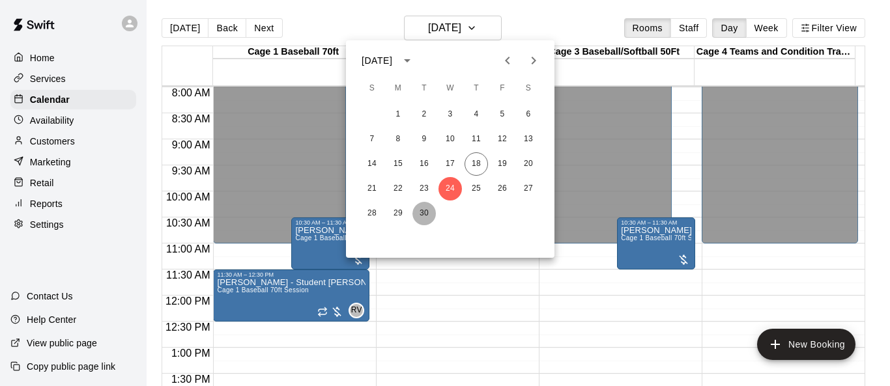
click at [426, 213] on button "30" at bounding box center [424, 213] width 23 height 23
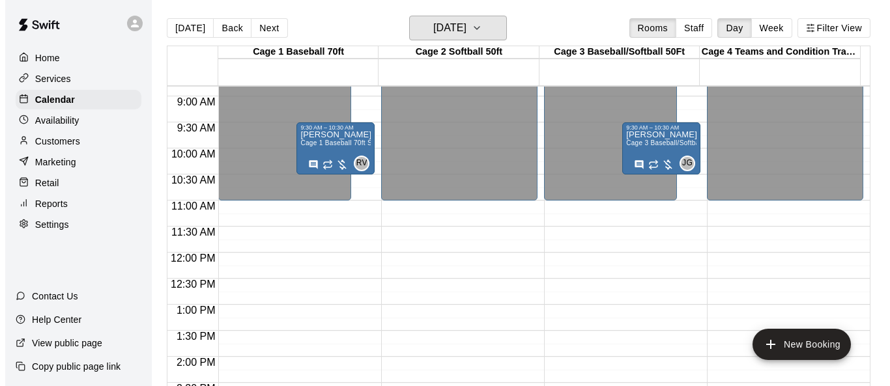
scroll to position [482, 0]
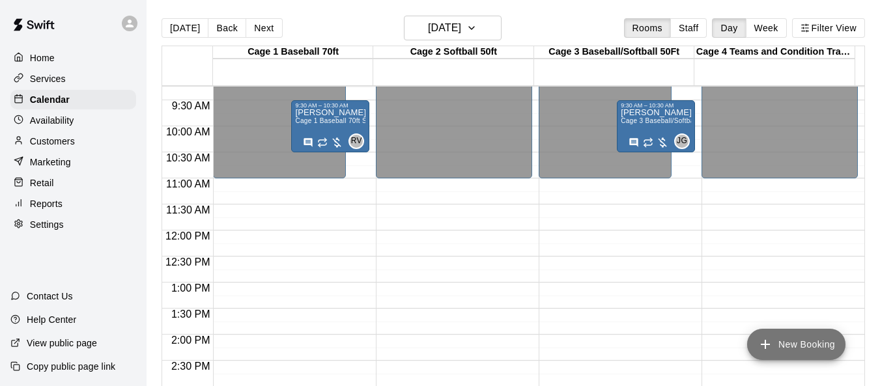
click at [588, 351] on button "New Booking" at bounding box center [797, 344] width 98 height 31
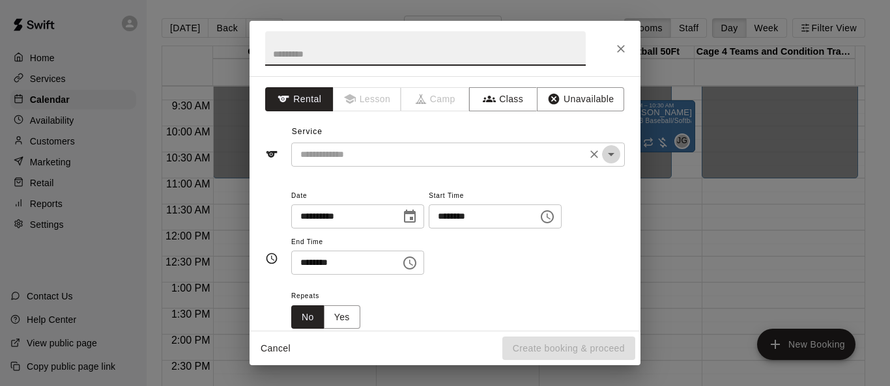
click at [588, 158] on icon "Open" at bounding box center [611, 155] width 16 height 16
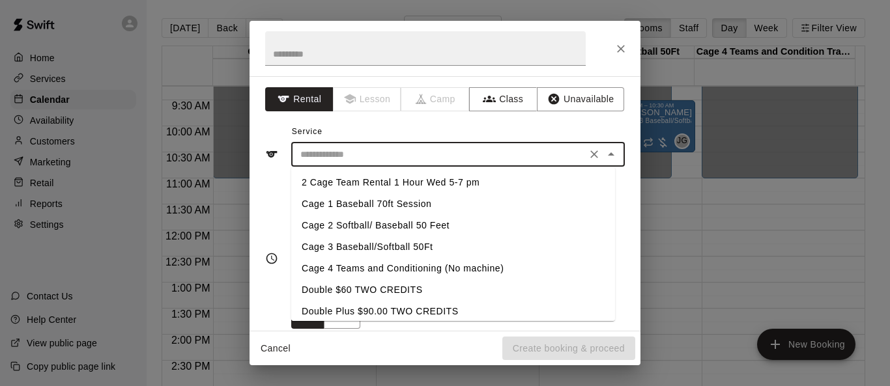
click at [444, 202] on li "Cage 1 Baseball 70ft Session" at bounding box center [453, 205] width 324 height 22
type input "**********"
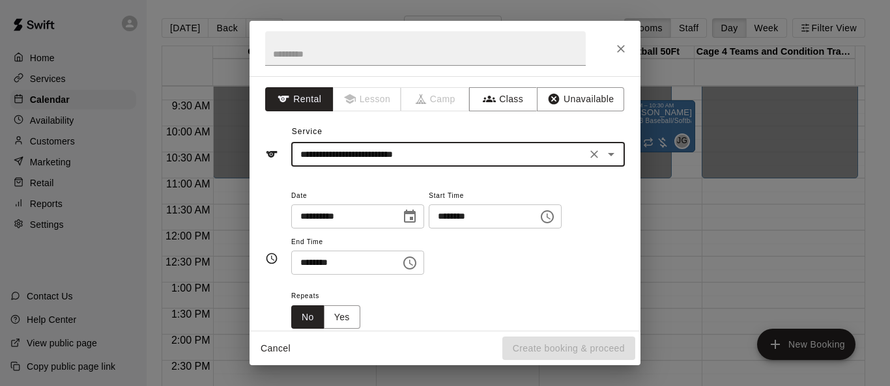
click at [555, 218] on icon "Choose time, selected time is 3:00 PM" at bounding box center [548, 217] width 16 height 16
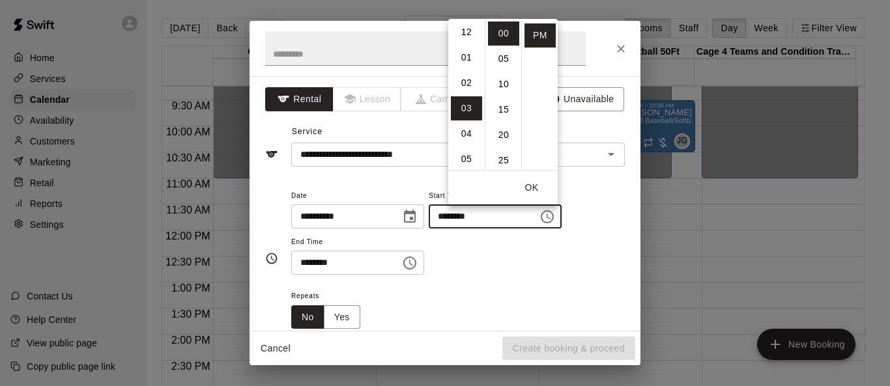
scroll to position [0, 0]
click at [464, 94] on li "10" at bounding box center [466, 92] width 31 height 24
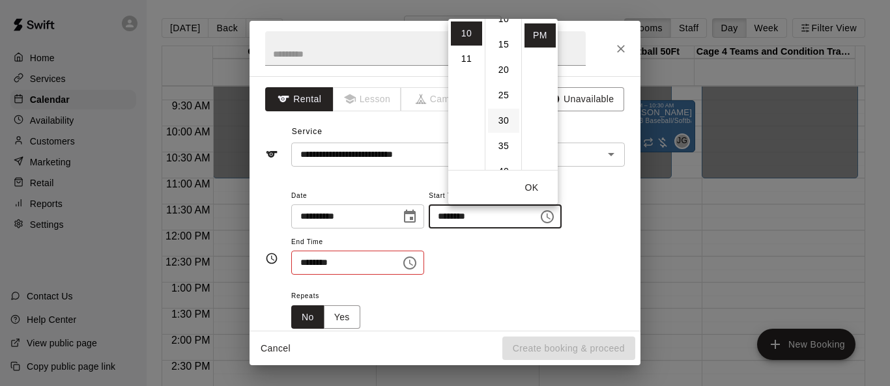
click at [506, 117] on li "30" at bounding box center [503, 121] width 31 height 24
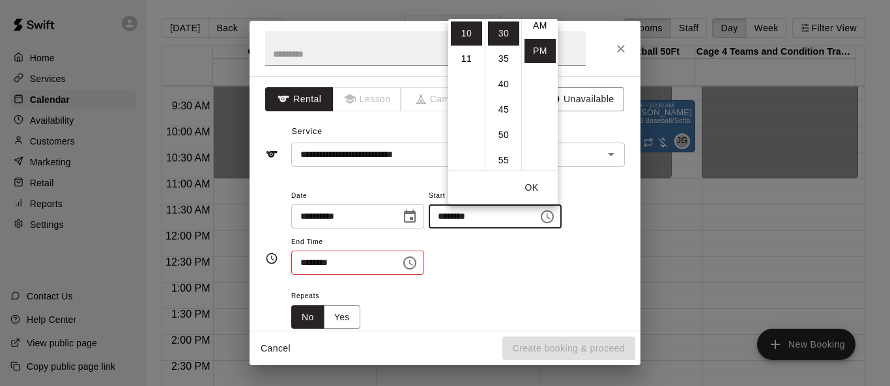
scroll to position [0, 0]
click at [544, 33] on li "AM" at bounding box center [540, 34] width 31 height 24
type input "********"
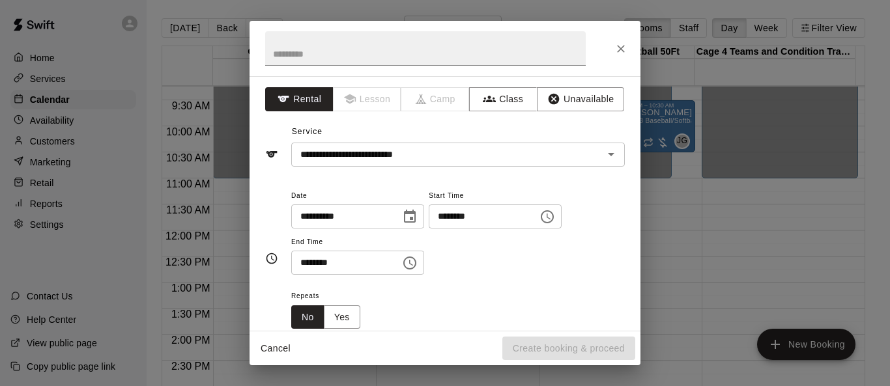
click at [418, 265] on icon "Choose time, selected time is 3:30 PM" at bounding box center [410, 263] width 16 height 16
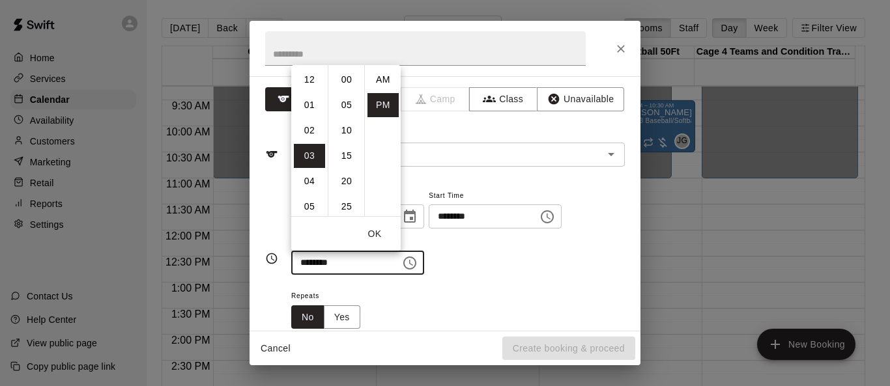
scroll to position [23, 0]
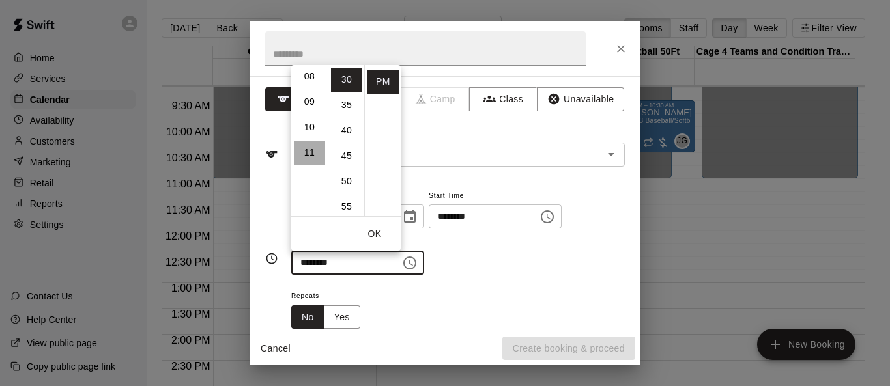
click at [308, 150] on li "11" at bounding box center [309, 153] width 31 height 24
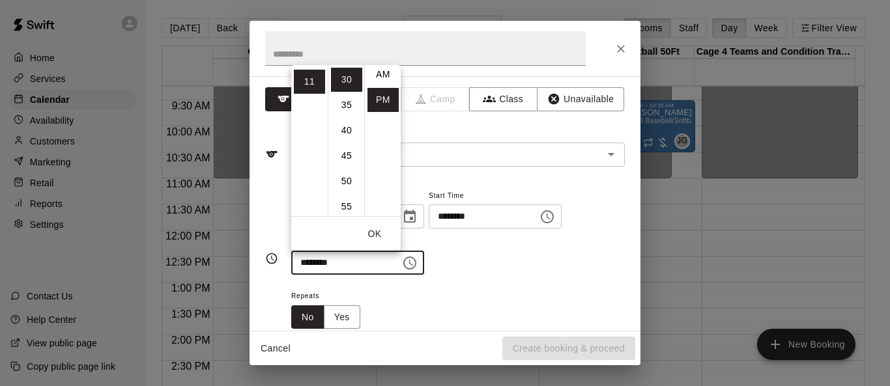
scroll to position [0, 0]
click at [386, 74] on li "AM" at bounding box center [383, 80] width 31 height 24
type input "********"
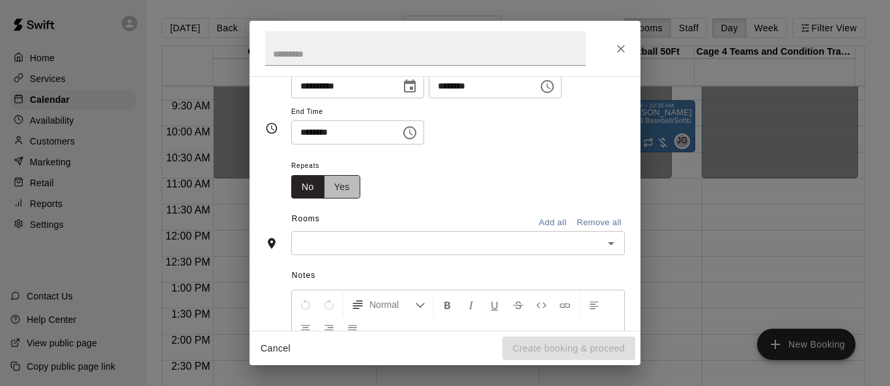
click at [347, 192] on button "Yes" at bounding box center [342, 187] width 36 height 24
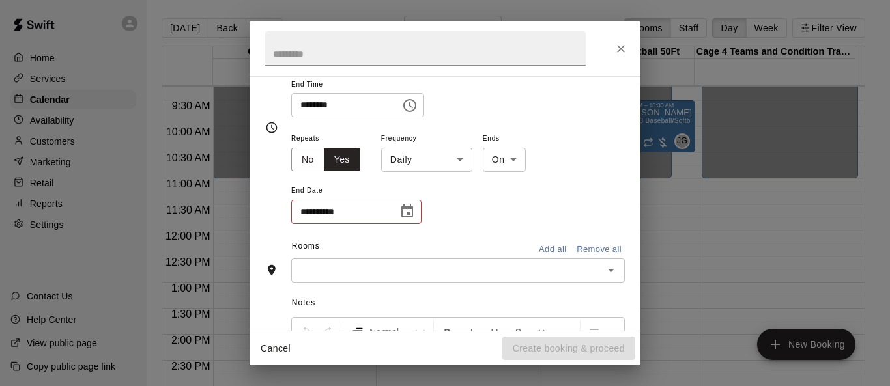
click at [465, 158] on body "Home Services Calendar Availability Customers Marketing Retail Reports Settings…" at bounding box center [445, 203] width 890 height 407
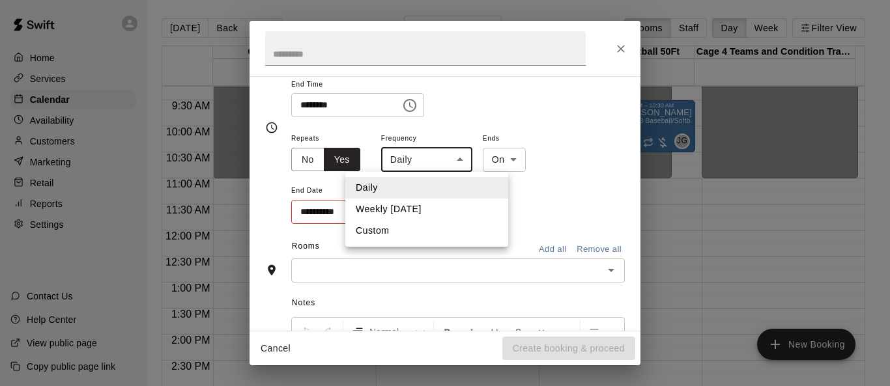
click at [416, 206] on li "Weekly on Tuesday" at bounding box center [426, 210] width 163 height 22
type input "******"
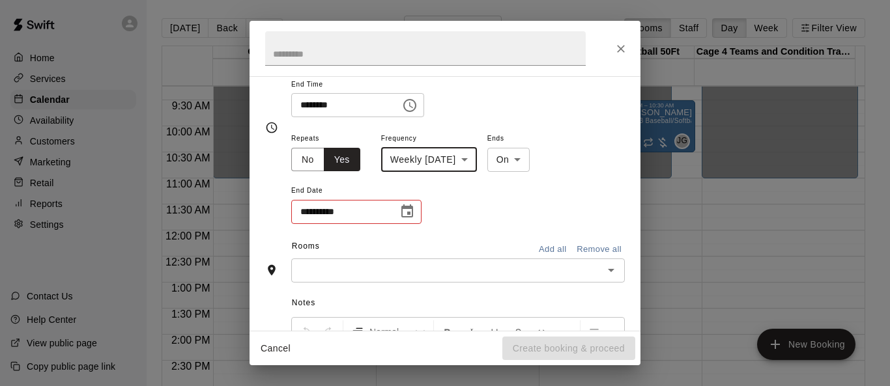
click at [403, 209] on icon "Choose date" at bounding box center [407, 211] width 12 height 13
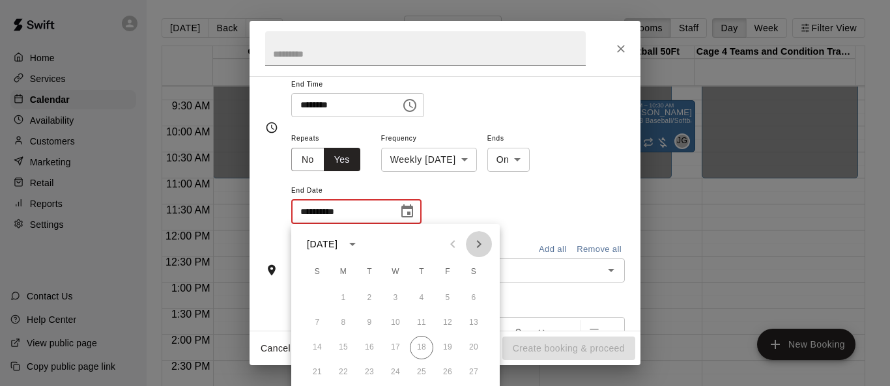
click at [477, 244] on icon "Next month" at bounding box center [479, 245] width 16 height 16
click at [459, 242] on icon "Previous month" at bounding box center [453, 245] width 16 height 16
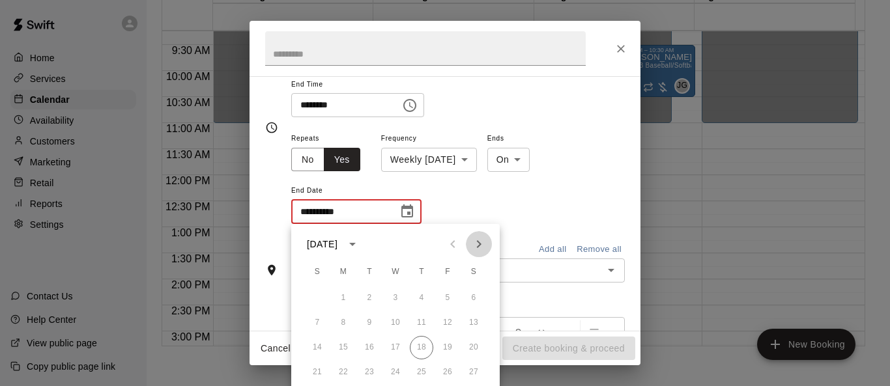
click at [474, 244] on icon "Next month" at bounding box center [479, 245] width 16 height 16
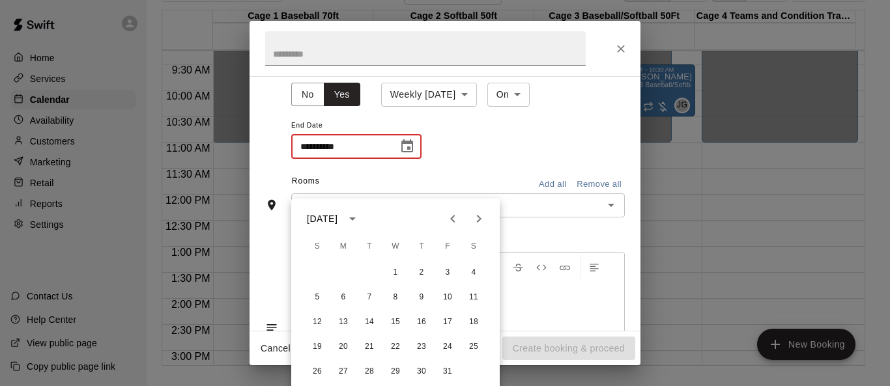
scroll to position [21, 0]
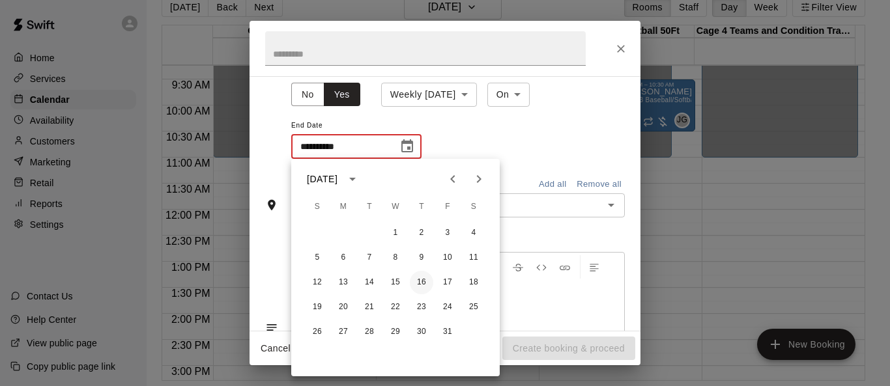
click at [428, 288] on button "16" at bounding box center [421, 282] width 23 height 23
type input "**********"
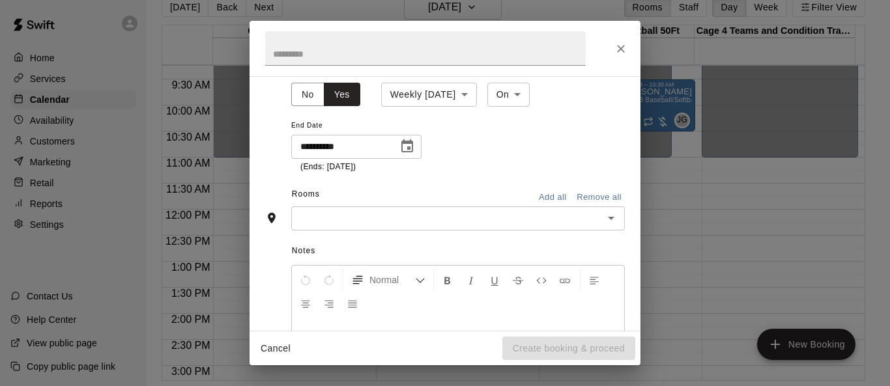
click at [411, 144] on icon "Choose date, selected date is Oct 16, 2025" at bounding box center [407, 145] width 12 height 13
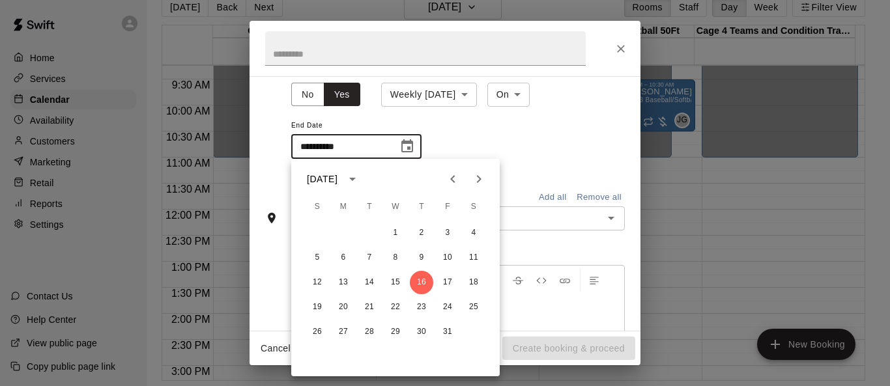
click at [517, 148] on div "**********" at bounding box center [458, 119] width 334 height 108
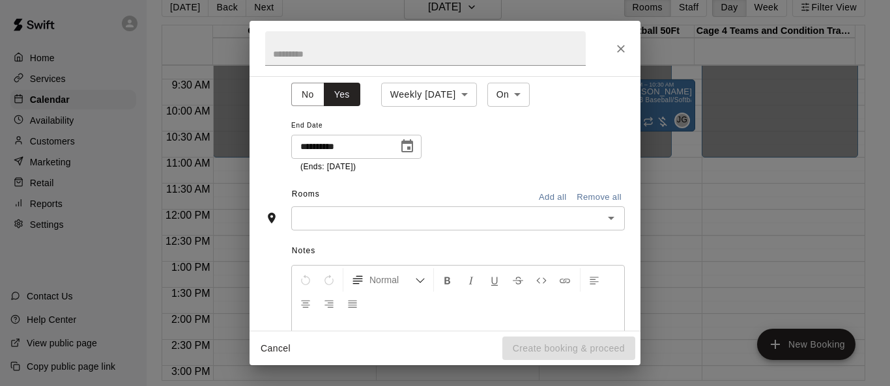
click at [588, 212] on icon "Open" at bounding box center [611, 219] width 16 height 16
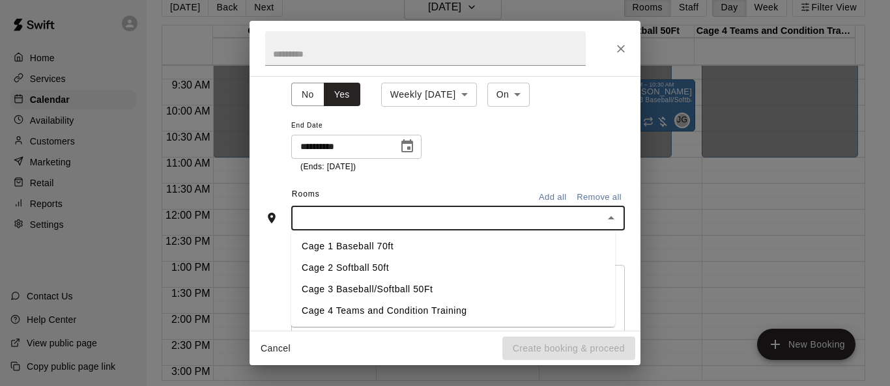
click at [318, 248] on li "Cage 1 Baseball 70ft" at bounding box center [453, 247] width 324 height 22
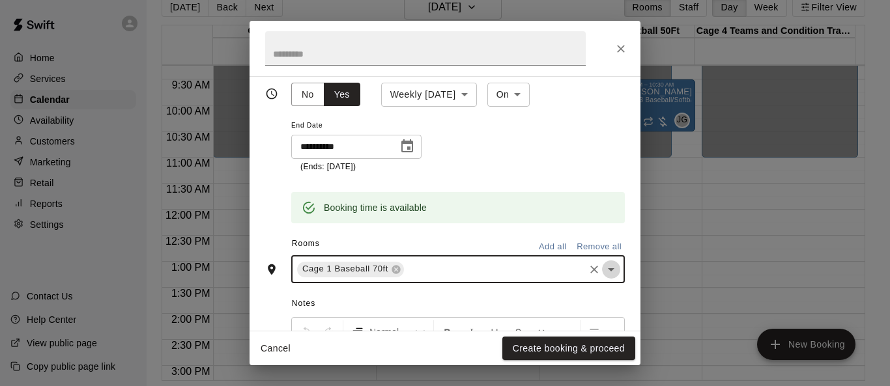
click at [588, 272] on icon "Open" at bounding box center [611, 270] width 16 height 16
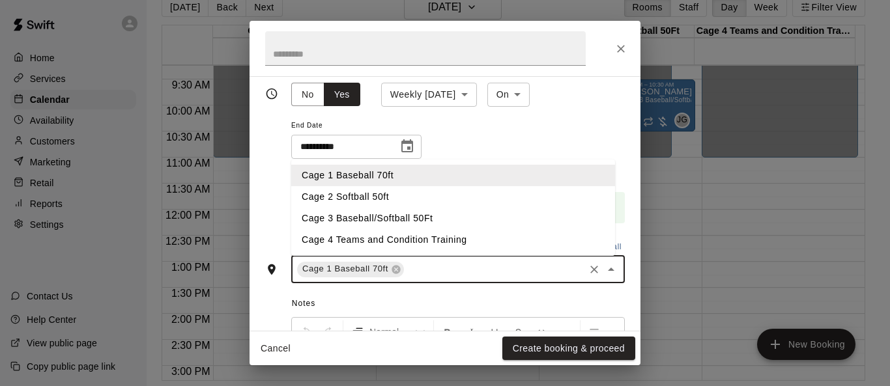
click at [433, 227] on li "Cage 3 Baseball/Softball 50Ft" at bounding box center [453, 219] width 324 height 22
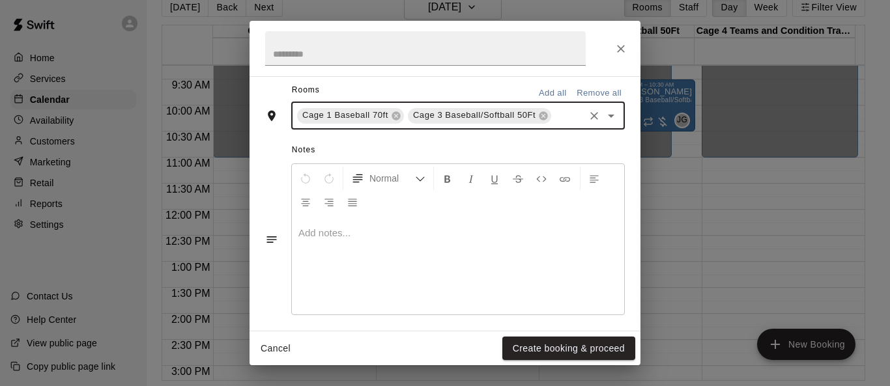
scroll to position [402, 0]
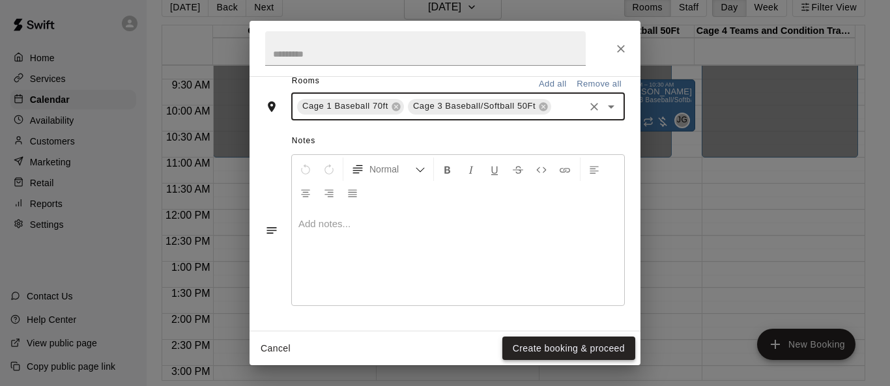
click at [571, 343] on button "Create booking & proceed" at bounding box center [568, 349] width 133 height 24
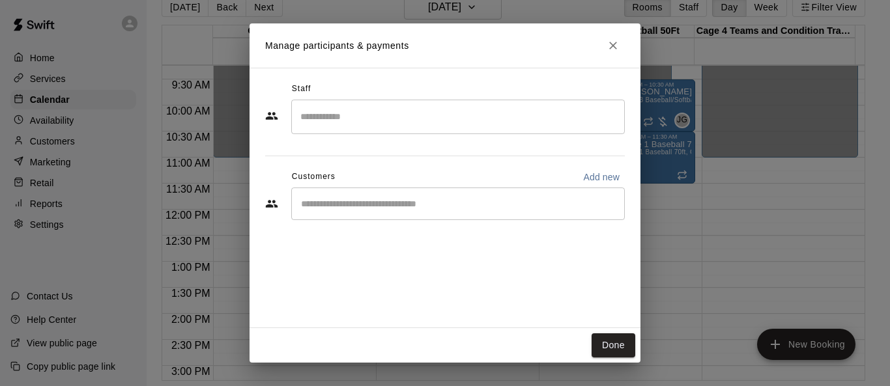
click at [467, 216] on div "​" at bounding box center [458, 204] width 334 height 33
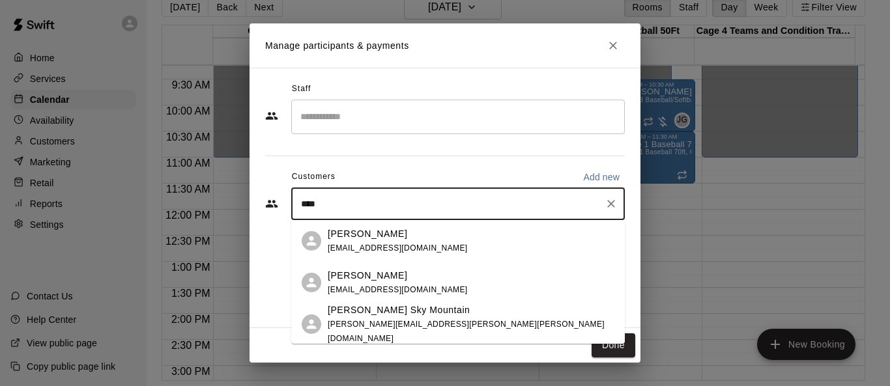
type input "*****"
click at [429, 315] on p "Vanessa Gonzalez Sky Mountain" at bounding box center [399, 311] width 142 height 14
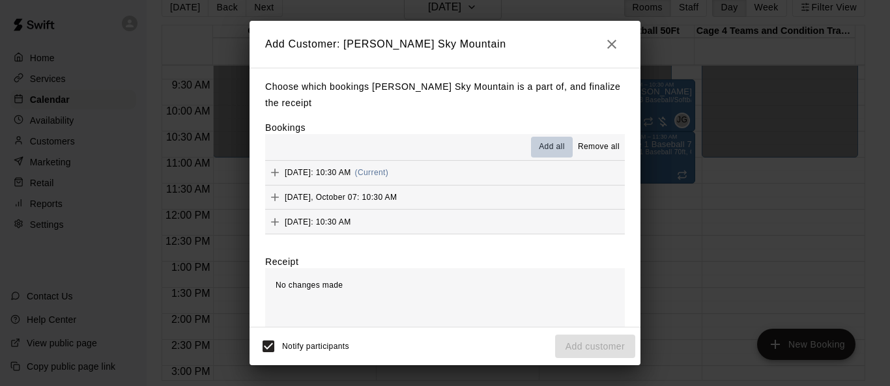
click at [544, 148] on span "Add all" at bounding box center [552, 147] width 26 height 13
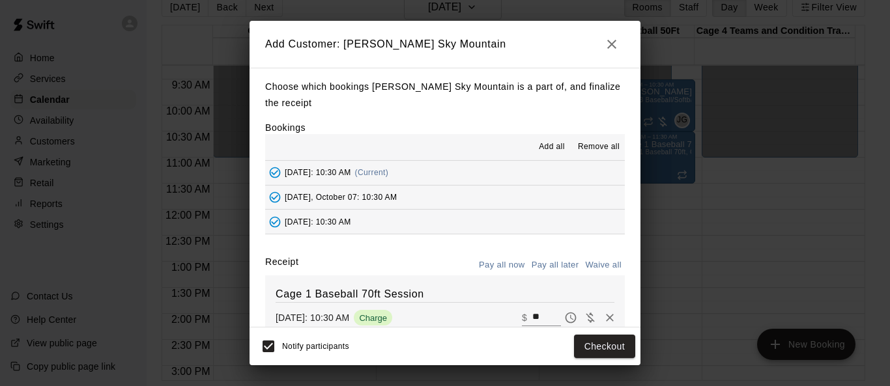
click at [541, 262] on button "Pay all later" at bounding box center [556, 265] width 54 height 20
click at [588, 350] on button "Add customer" at bounding box center [595, 347] width 80 height 24
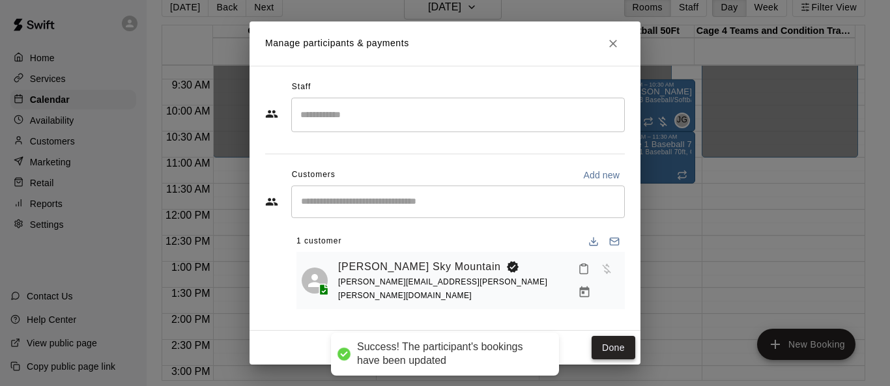
click at [588, 348] on button "Done" at bounding box center [614, 348] width 44 height 24
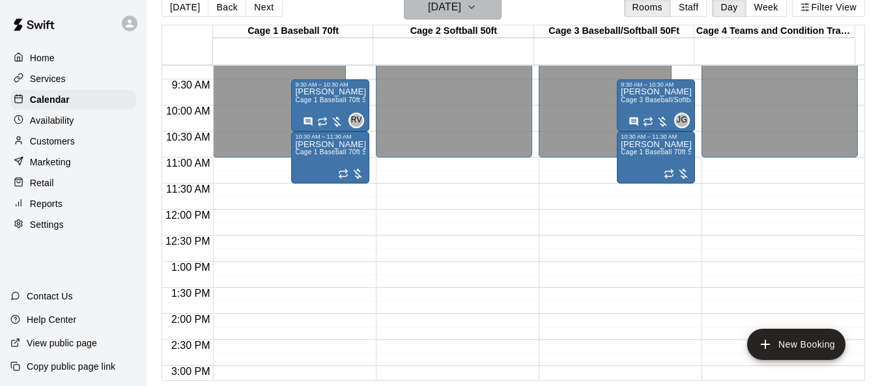
click at [474, 7] on icon "button" at bounding box center [471, 7] width 5 height 3
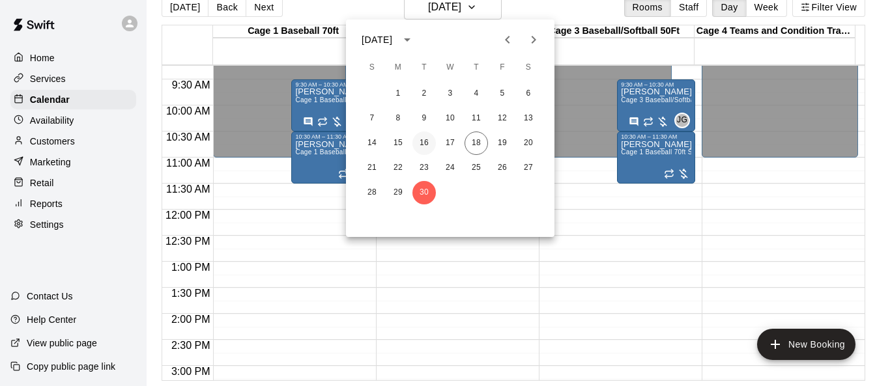
click at [429, 144] on button "16" at bounding box center [424, 143] width 23 height 23
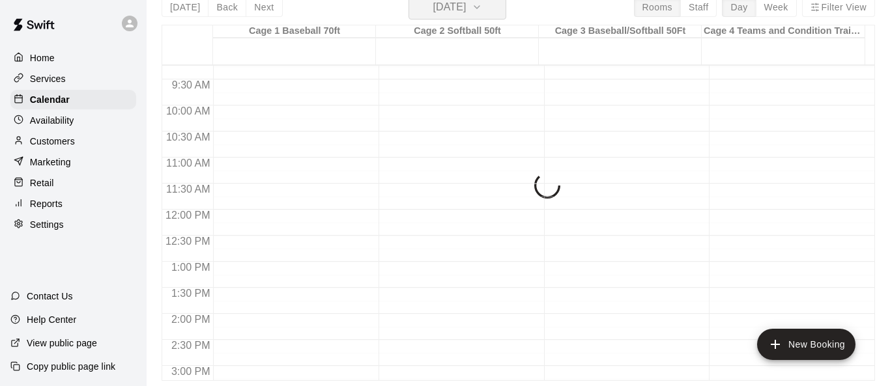
scroll to position [16, 0]
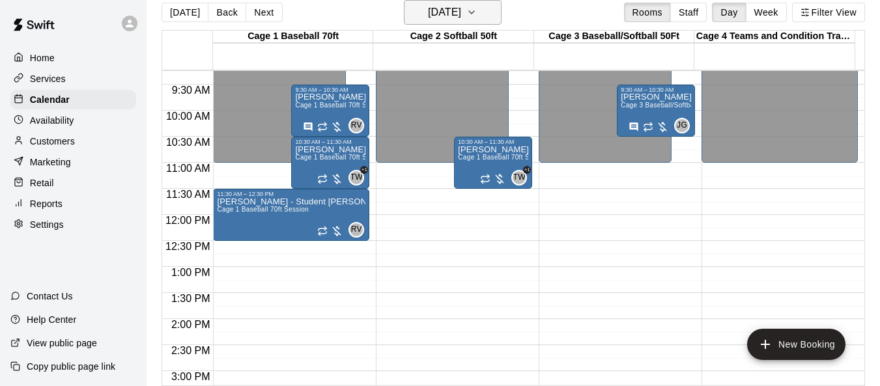
click at [474, 13] on icon "button" at bounding box center [471, 12] width 5 height 3
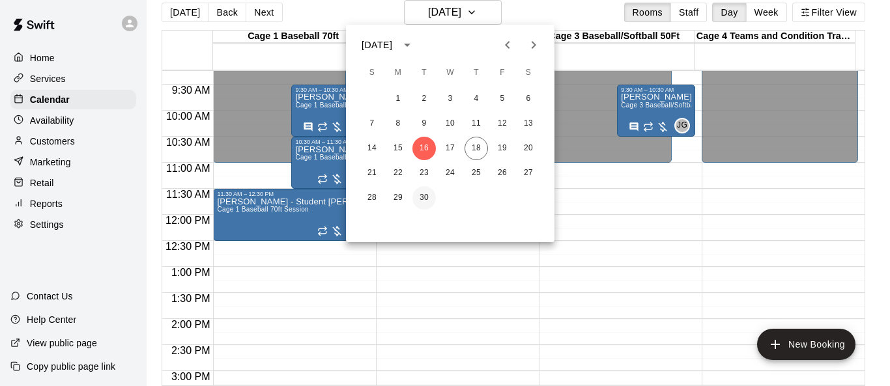
click at [425, 194] on button "30" at bounding box center [424, 197] width 23 height 23
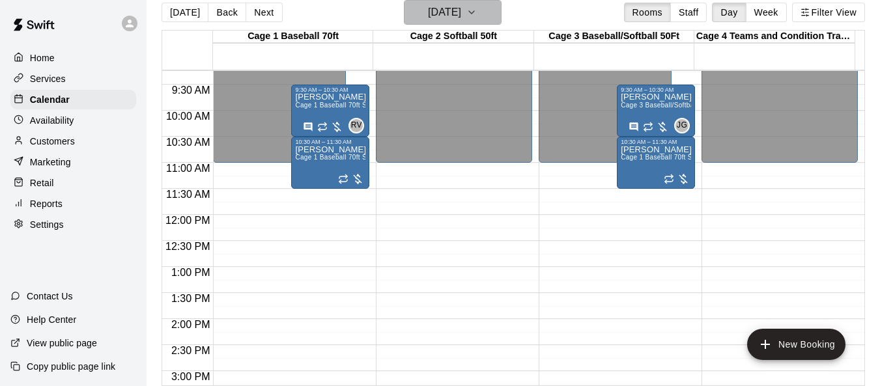
click at [497, 14] on button "Tuesday Sep 30" at bounding box center [453, 12] width 98 height 25
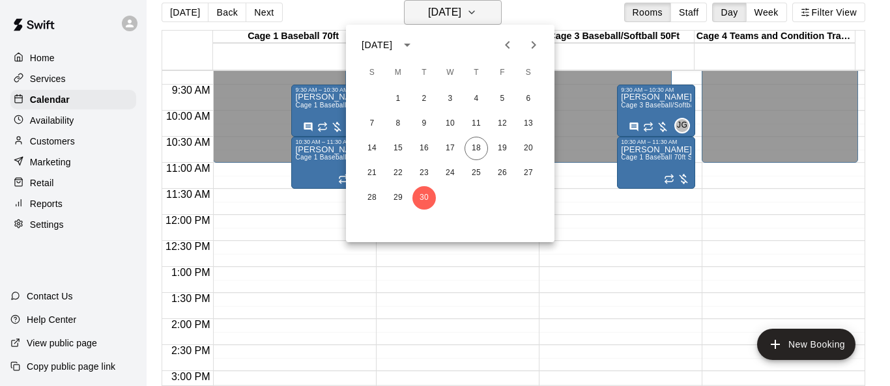
click at [497, 14] on div at bounding box center [445, 193] width 890 height 386
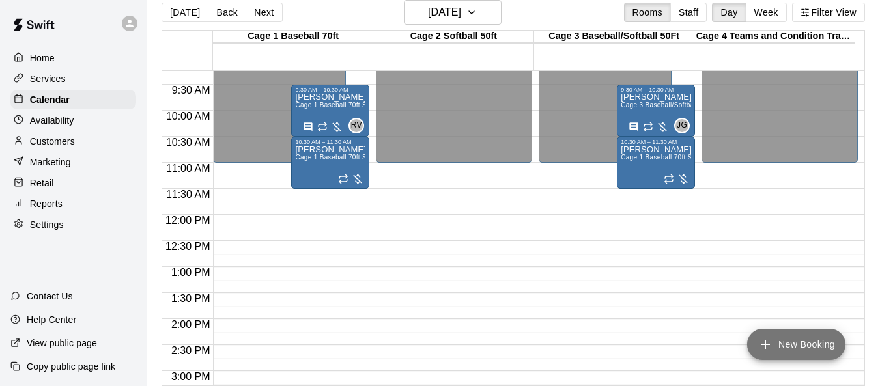
click at [588, 351] on button "New Booking" at bounding box center [797, 344] width 98 height 31
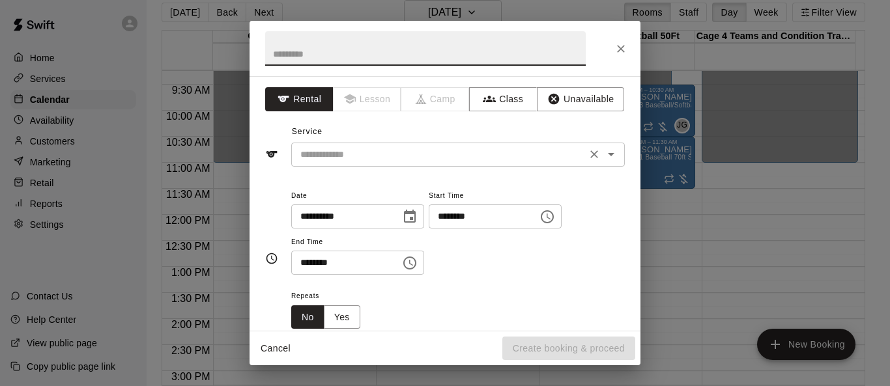
click at [588, 149] on icon "Open" at bounding box center [611, 155] width 16 height 16
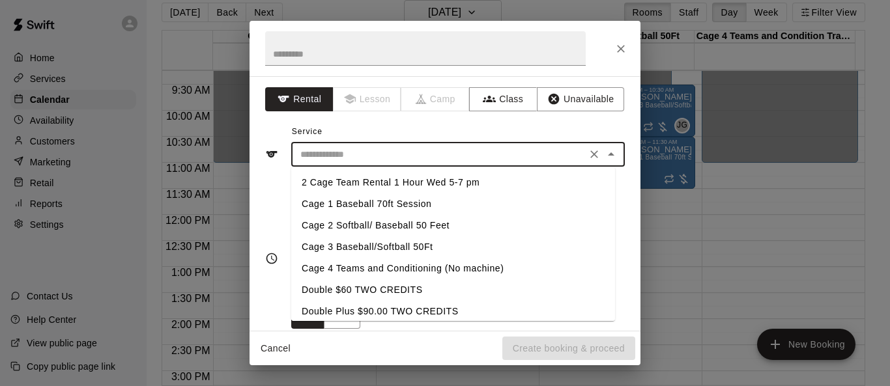
click at [410, 200] on li "Cage 1 Baseball 70ft Session" at bounding box center [453, 205] width 324 height 22
type input "**********"
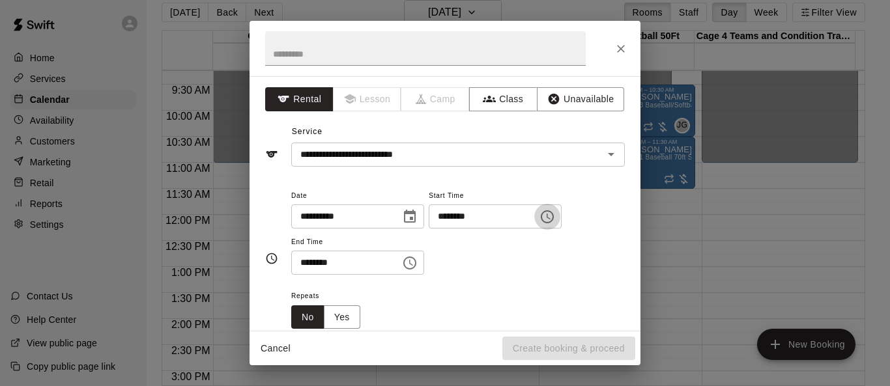
click at [551, 219] on icon "Choose time, selected time is 3:00 PM" at bounding box center [549, 217] width 4 height 6
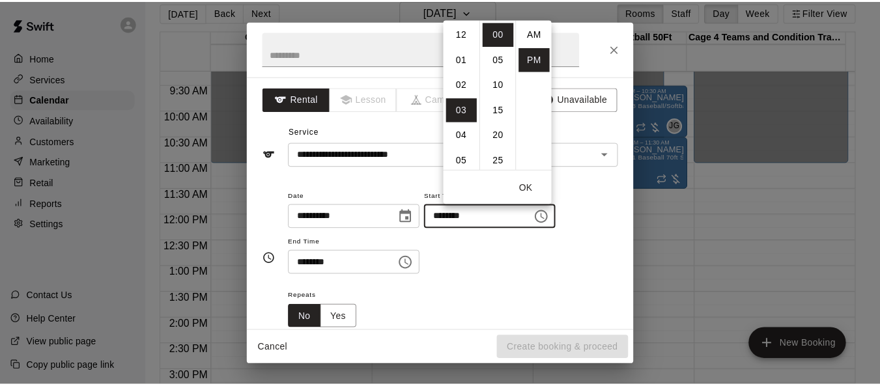
scroll to position [23, 0]
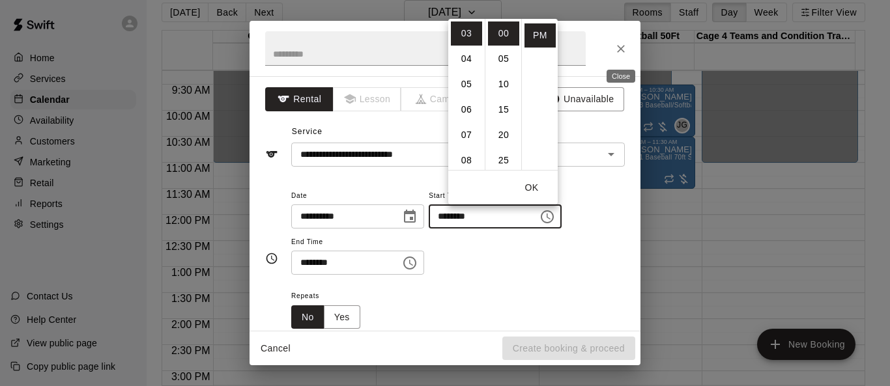
click at [588, 46] on icon "Close" at bounding box center [621, 49] width 8 height 8
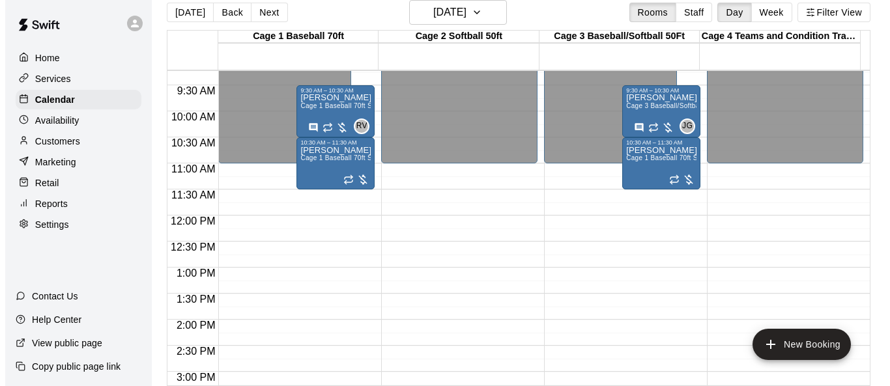
scroll to position [482, 0]
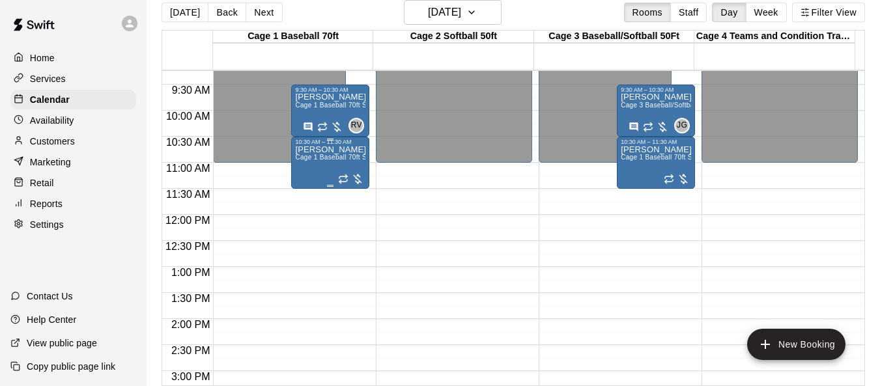
click at [332, 161] on span "Cage 1 Baseball 70ft Session" at bounding box center [341, 157] width 92 height 7
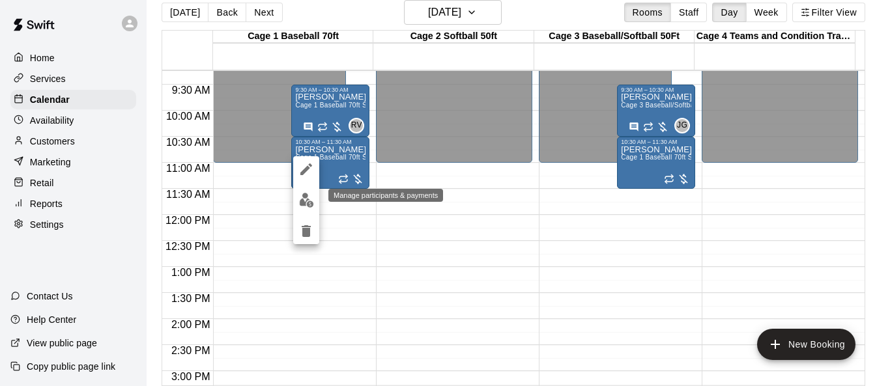
click at [308, 196] on img "edit" at bounding box center [306, 200] width 15 height 15
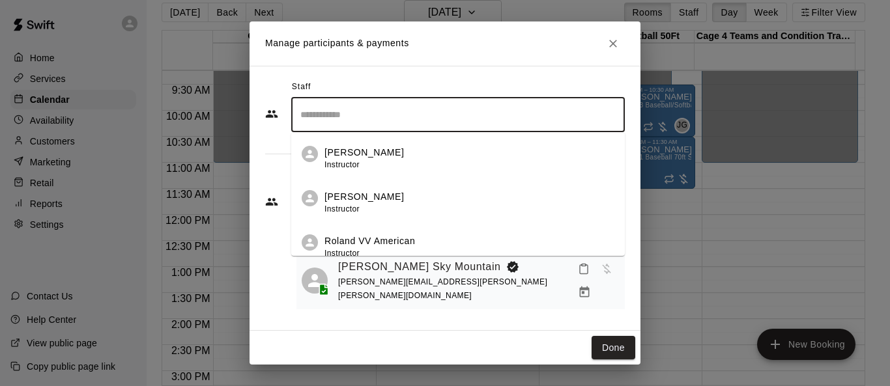
click at [316, 112] on input "Search staff" at bounding box center [458, 115] width 322 height 23
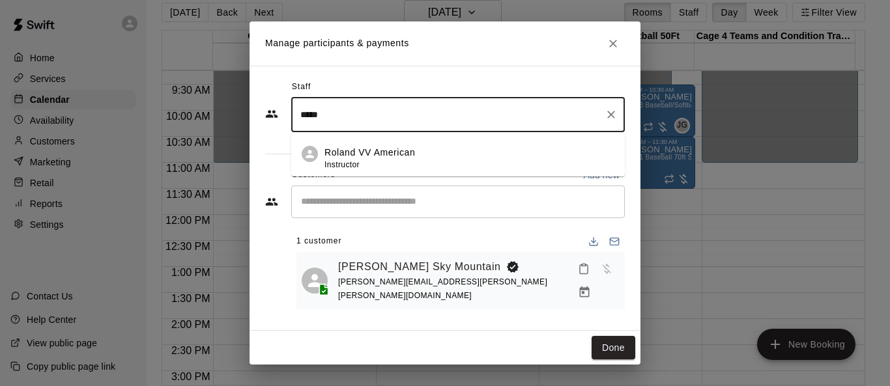
click at [393, 160] on p "Roland VV American" at bounding box center [370, 153] width 91 height 14
type input "*****"
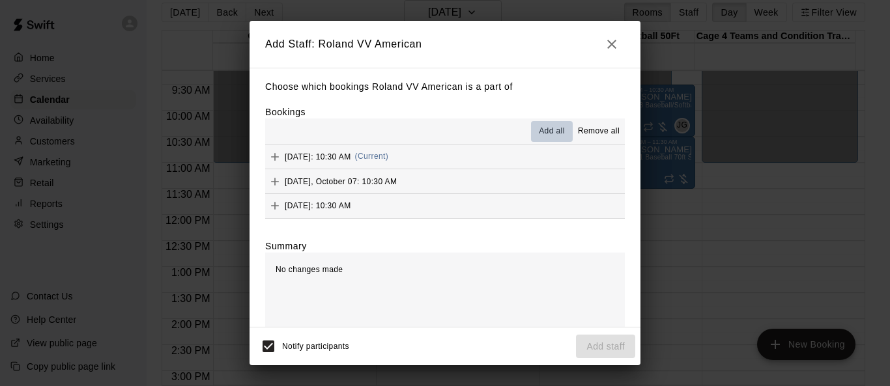
click at [547, 134] on span "Add all" at bounding box center [552, 131] width 26 height 13
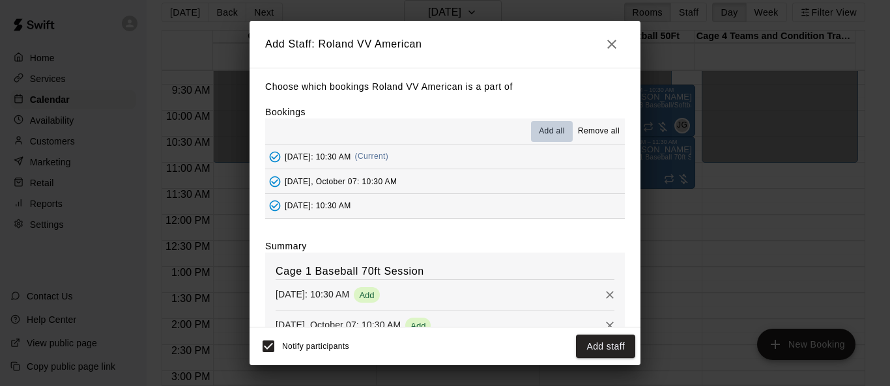
click at [545, 136] on span "Add all" at bounding box center [552, 131] width 26 height 13
click at [588, 347] on button "Add staff" at bounding box center [605, 347] width 59 height 24
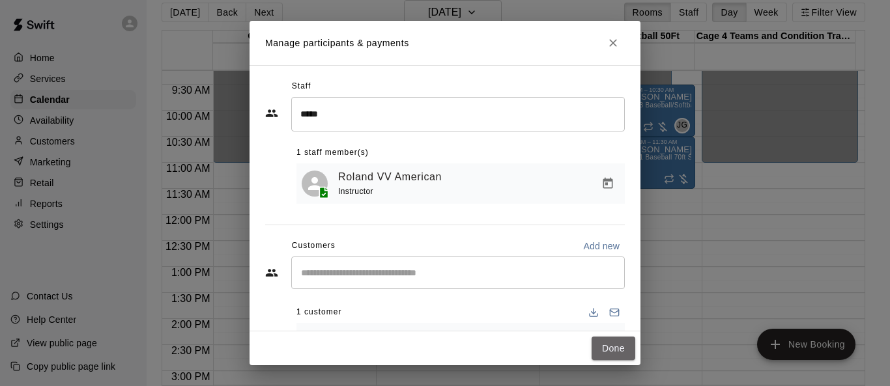
click at [588, 347] on button "Done" at bounding box center [614, 349] width 44 height 24
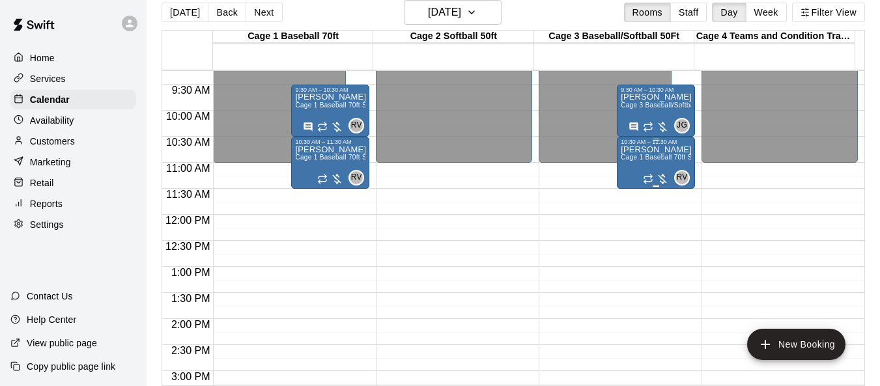
click at [588, 165] on div "Vanessa Gonzalez Sky Mountain Cage 1 Baseball 70ft Session" at bounding box center [656, 338] width 70 height 386
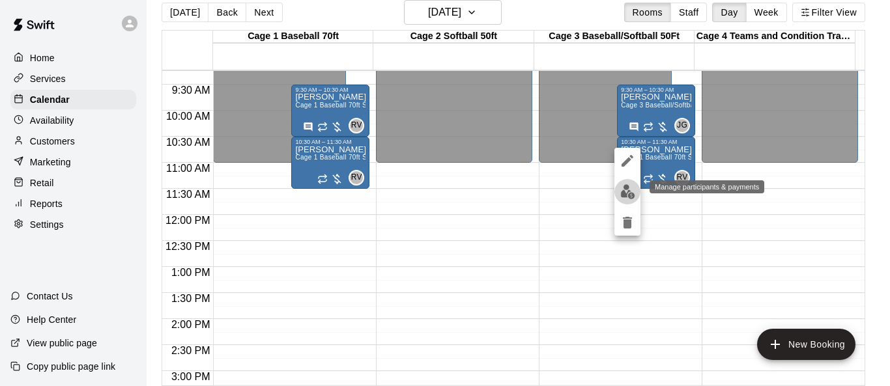
click at [588, 188] on img "edit" at bounding box center [627, 191] width 15 height 15
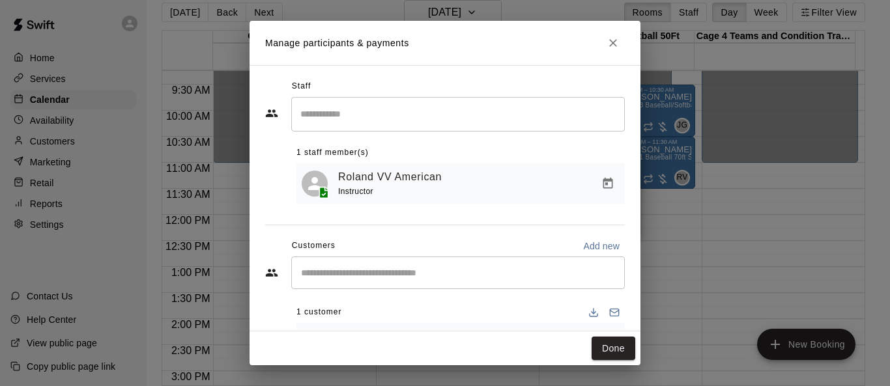
click at [411, 129] on div "​" at bounding box center [458, 114] width 334 height 35
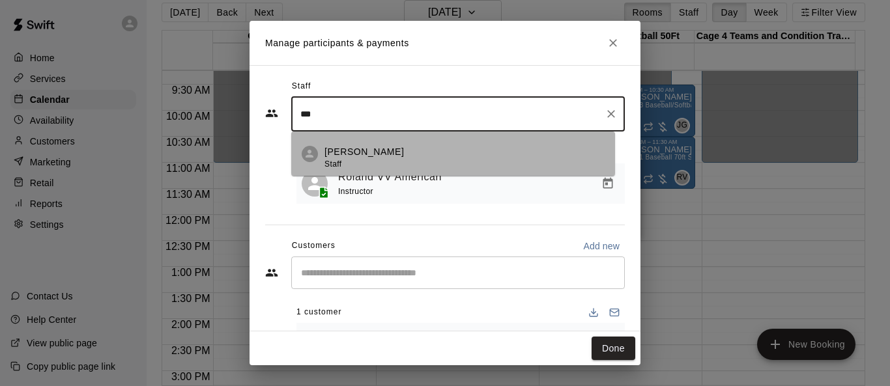
click at [343, 162] on div "Taylor Wilhite Staff" at bounding box center [365, 157] width 80 height 25
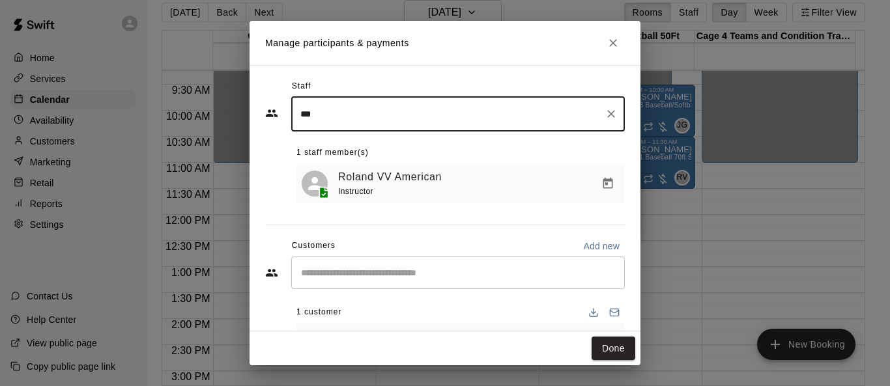
type input "***"
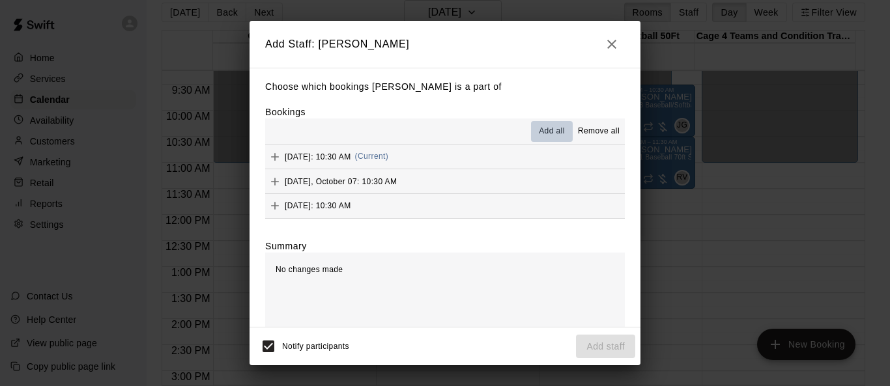
click at [549, 134] on span "Add all" at bounding box center [552, 131] width 26 height 13
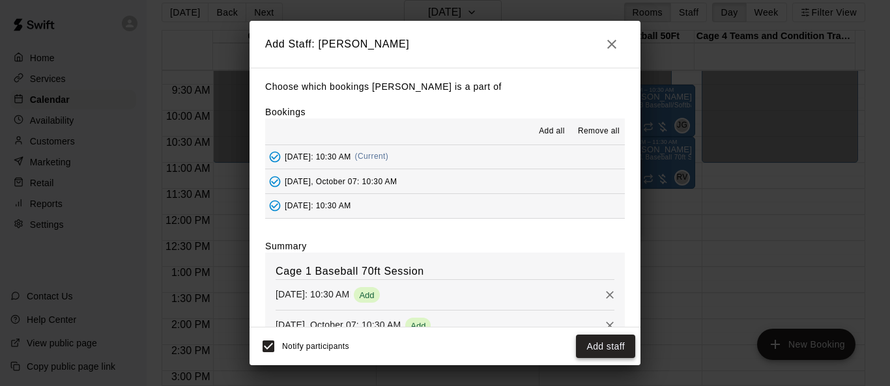
click at [588, 347] on button "Add staff" at bounding box center [605, 347] width 59 height 24
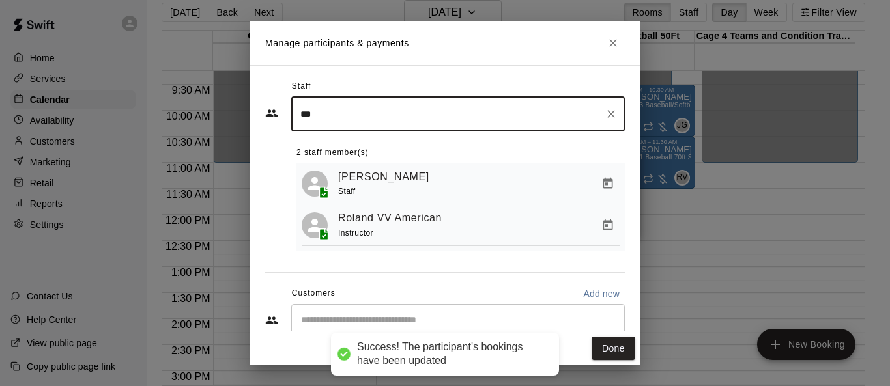
click at [588, 347] on button "Done" at bounding box center [614, 349] width 44 height 24
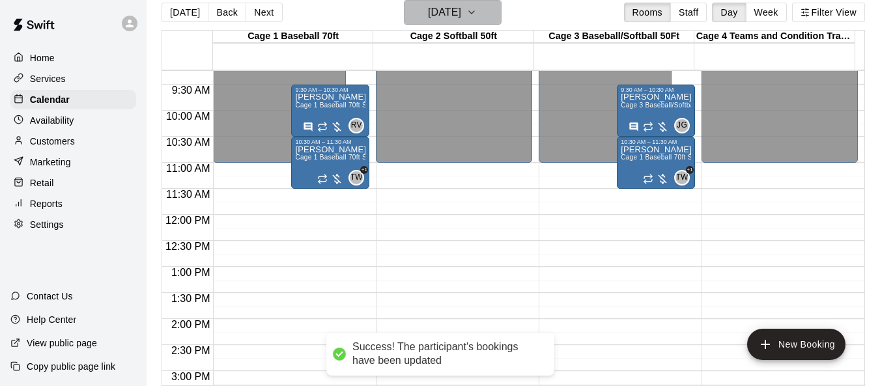
click at [477, 13] on icon "button" at bounding box center [472, 13] width 10 height 16
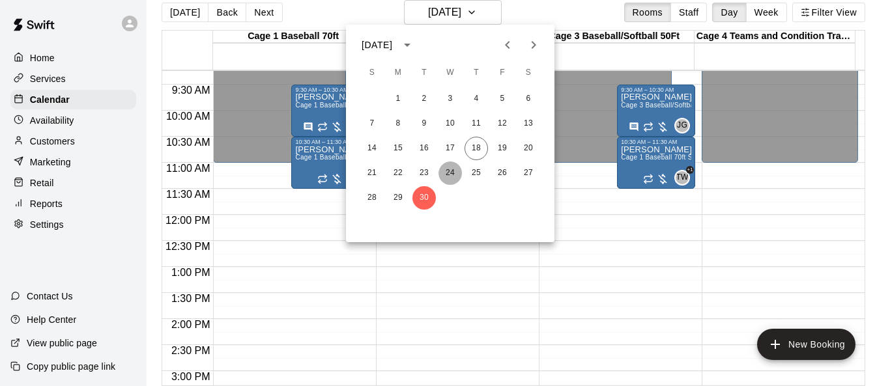
click at [444, 171] on button "24" at bounding box center [450, 173] width 23 height 23
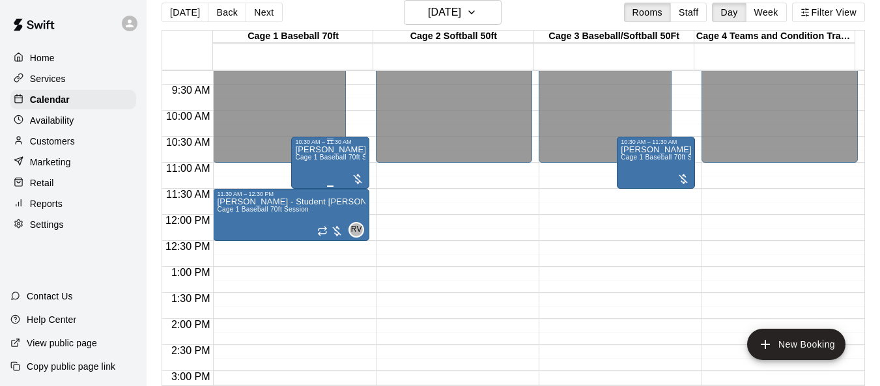
click at [345, 164] on div "Vanessa Gonzalez Sky Mountain Cage 1 Baseball 70ft Session" at bounding box center [330, 338] width 70 height 386
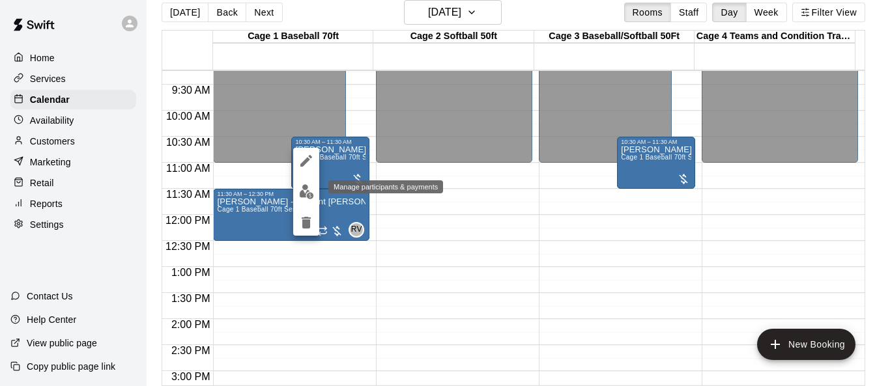
click at [301, 194] on img "edit" at bounding box center [306, 191] width 15 height 15
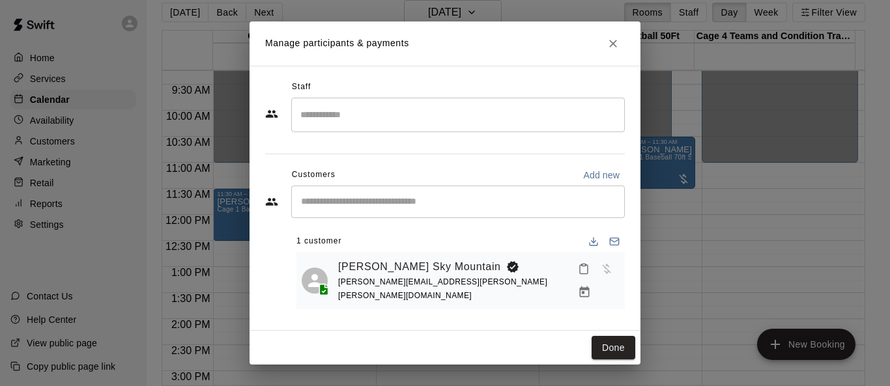
click at [403, 124] on input "Search staff" at bounding box center [458, 115] width 322 height 23
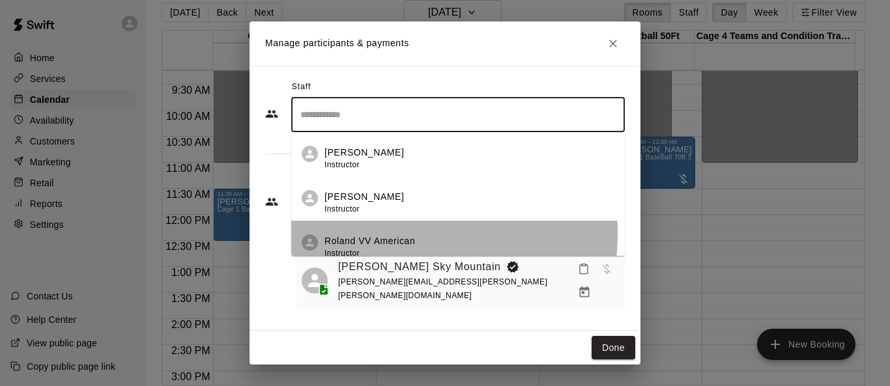
click at [357, 235] on li "Roland VV American Instructor" at bounding box center [458, 243] width 334 height 44
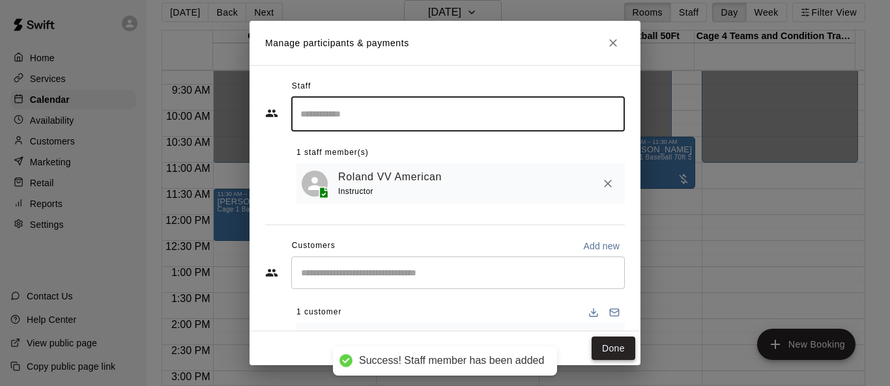
click at [588, 347] on button "Done" at bounding box center [614, 349] width 44 height 24
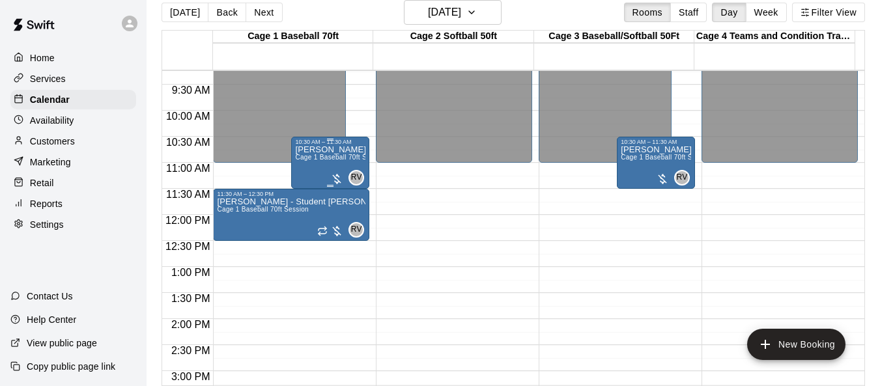
click at [319, 155] on div "Vanessa Gonzalez Sky Mountain Cage 1 Baseball 70ft Session" at bounding box center [330, 338] width 70 height 386
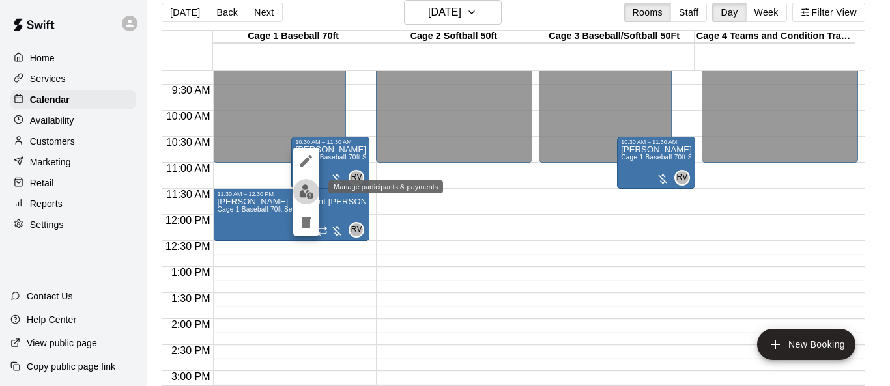
click at [309, 196] on img "edit" at bounding box center [306, 191] width 15 height 15
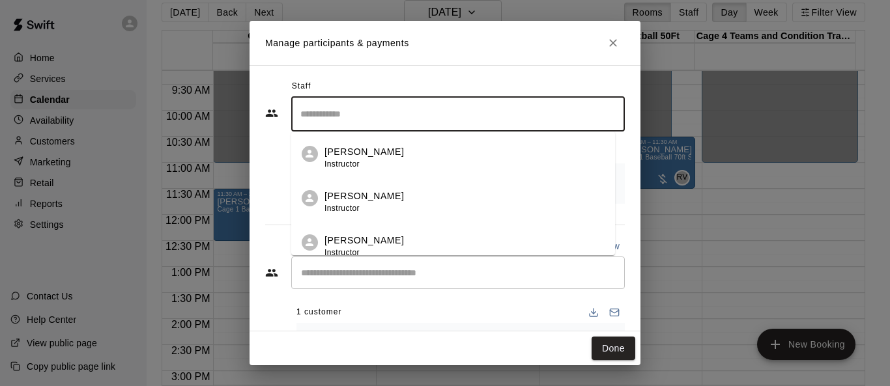
click at [337, 117] on input "Search staff" at bounding box center [458, 114] width 322 height 23
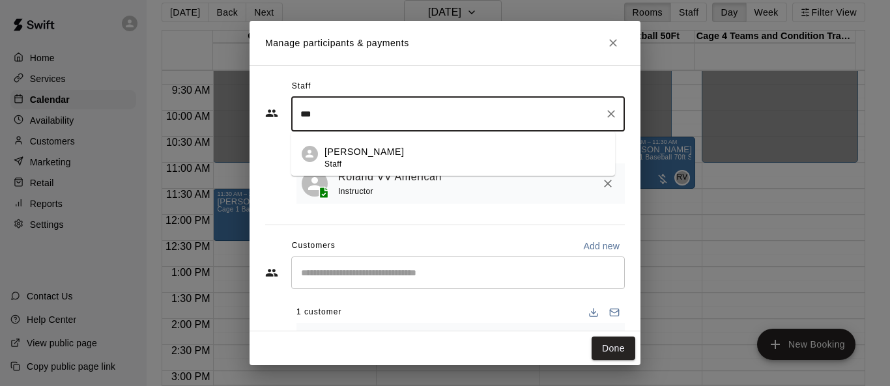
click at [360, 149] on p "Taylor Wilhite" at bounding box center [365, 152] width 80 height 14
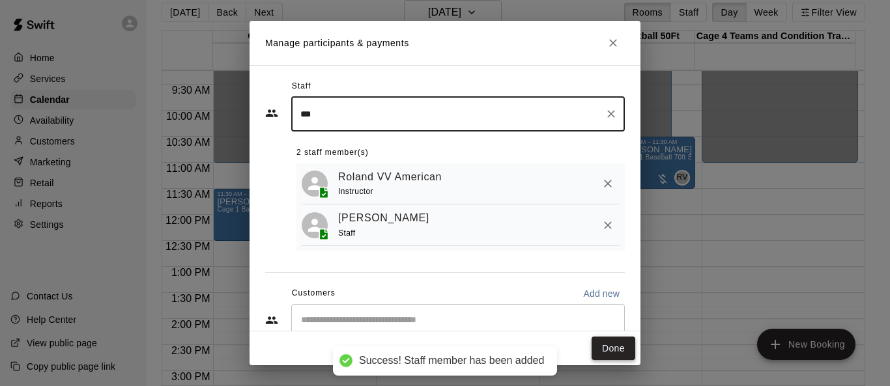
type input "***"
click at [588, 345] on button "Done" at bounding box center [614, 349] width 44 height 24
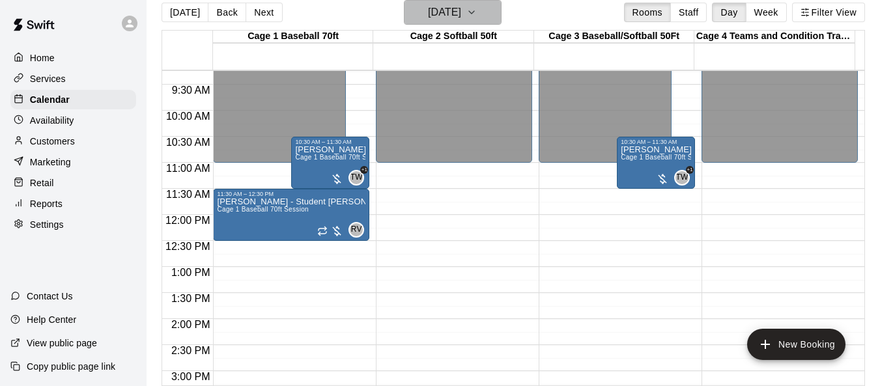
click at [477, 12] on icon "button" at bounding box center [472, 13] width 10 height 16
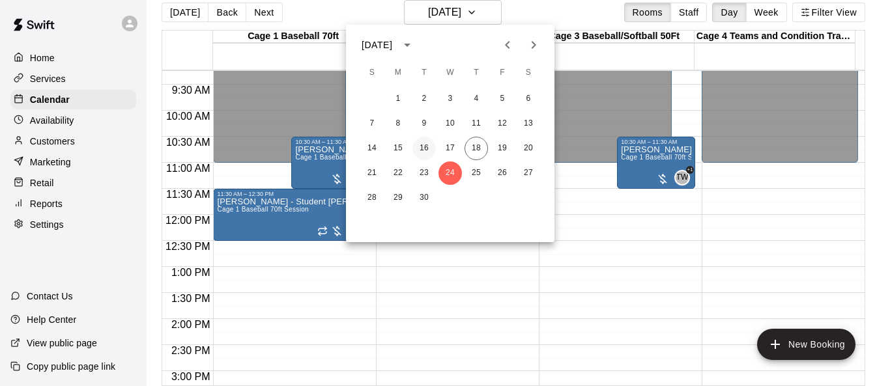
click at [420, 151] on button "16" at bounding box center [424, 148] width 23 height 23
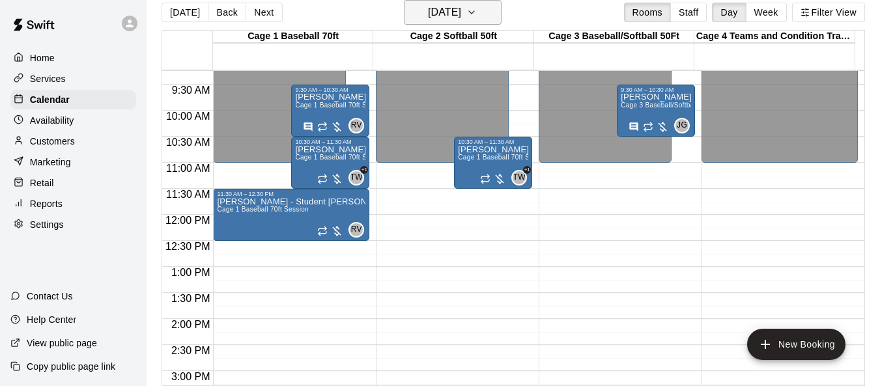
click at [477, 12] on icon "button" at bounding box center [472, 13] width 10 height 16
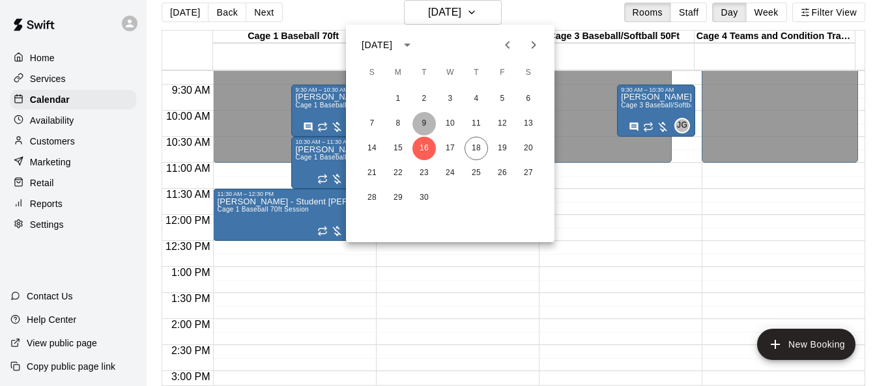
click at [428, 126] on button "9" at bounding box center [424, 123] width 23 height 23
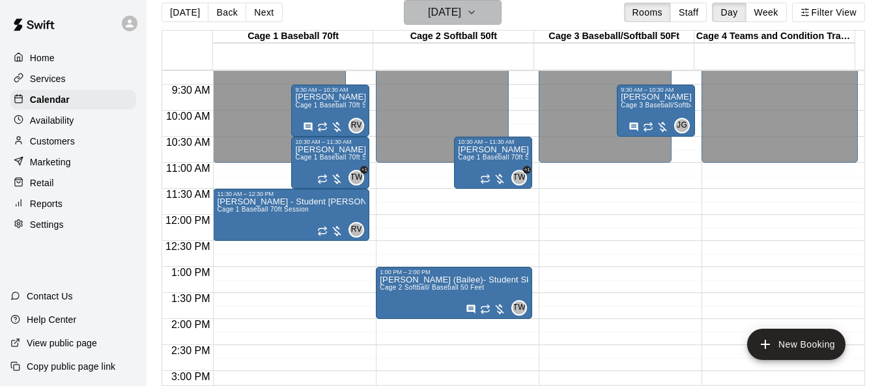
click at [477, 16] on icon "button" at bounding box center [472, 13] width 10 height 16
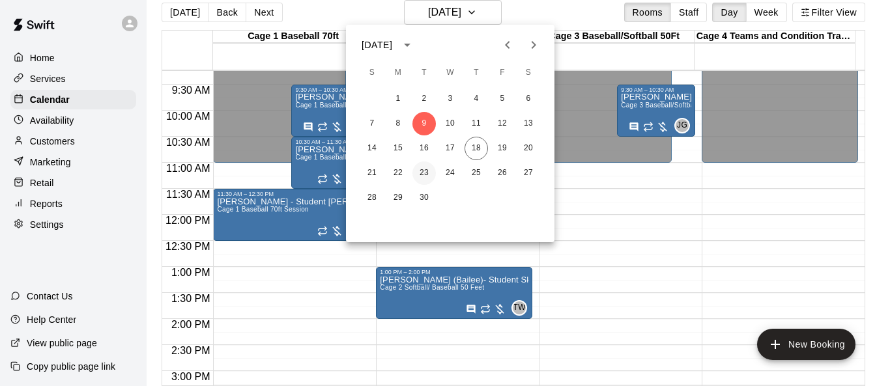
click at [426, 172] on button "23" at bounding box center [424, 173] width 23 height 23
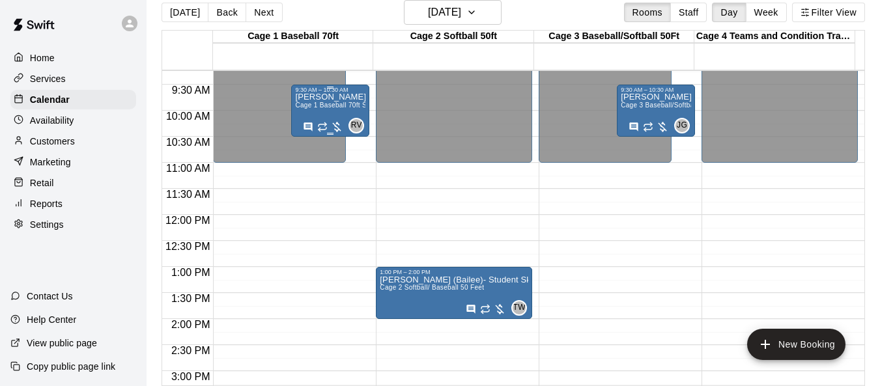
click at [323, 118] on div "Danielle Salazar Granite Mountain Cage 1 Baseball 70ft Session" at bounding box center [330, 286] width 70 height 386
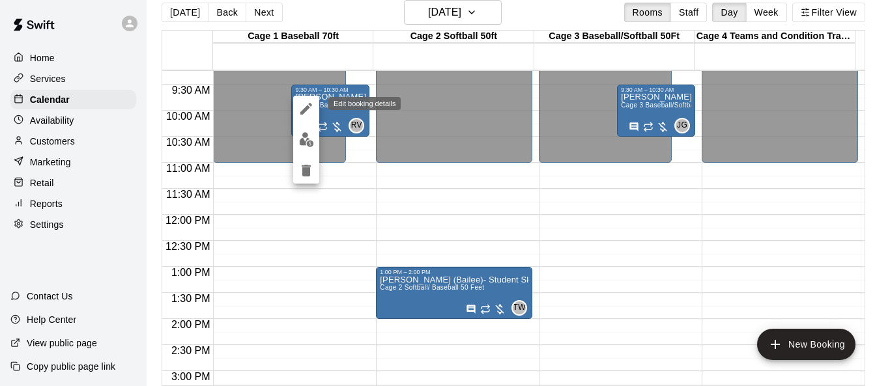
click at [302, 115] on icon "edit" at bounding box center [306, 109] width 16 height 16
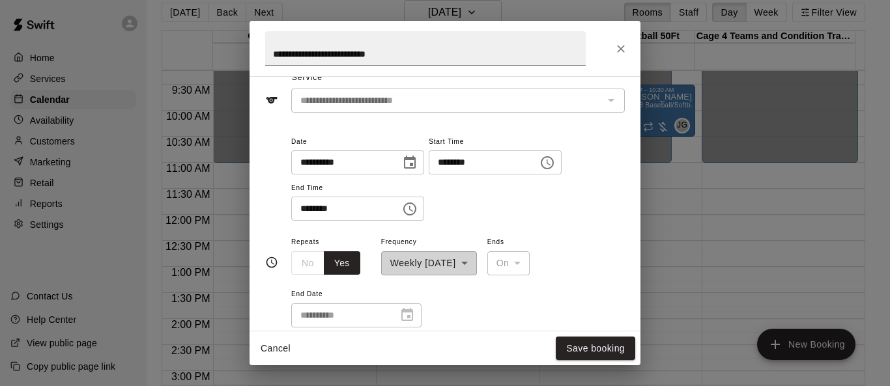
scroll to position [25, 0]
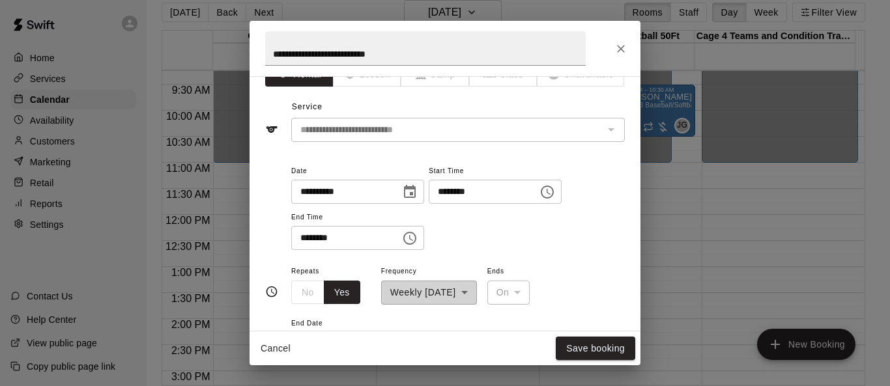
click at [418, 190] on icon "Choose date, selected date is Sep 23, 2025" at bounding box center [410, 192] width 16 height 16
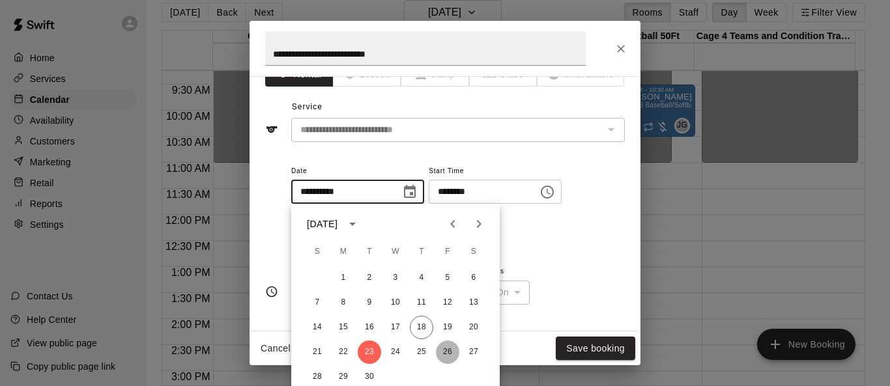
click at [454, 351] on button "26" at bounding box center [447, 352] width 23 height 23
type input "**********"
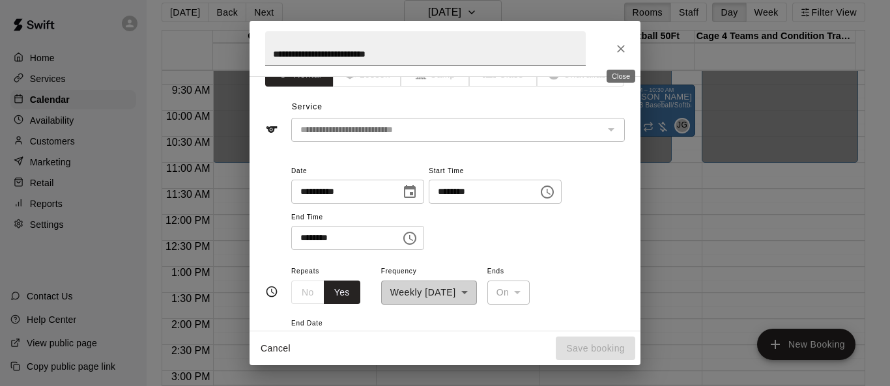
click at [588, 49] on icon "Close" at bounding box center [621, 48] width 13 height 13
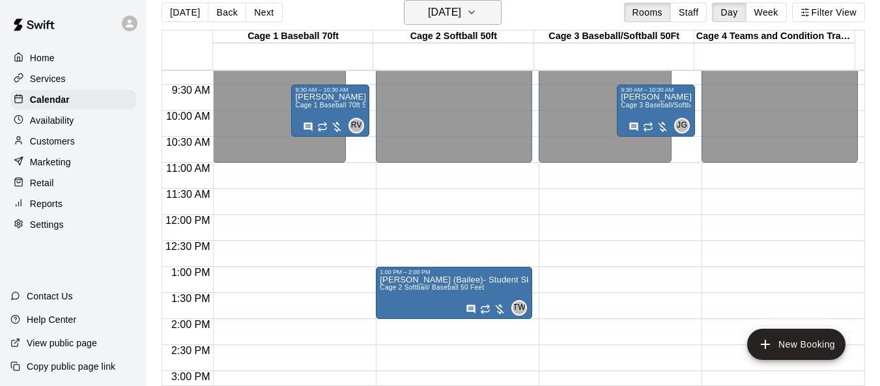
click at [477, 14] on icon "button" at bounding box center [472, 13] width 10 height 16
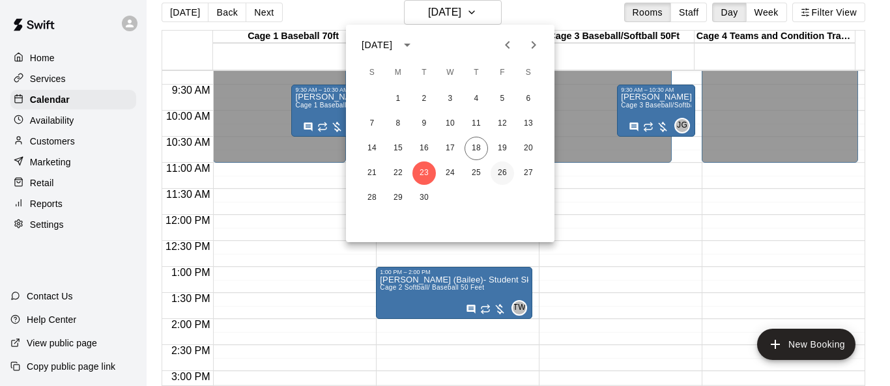
click at [502, 177] on button "26" at bounding box center [502, 173] width 23 height 23
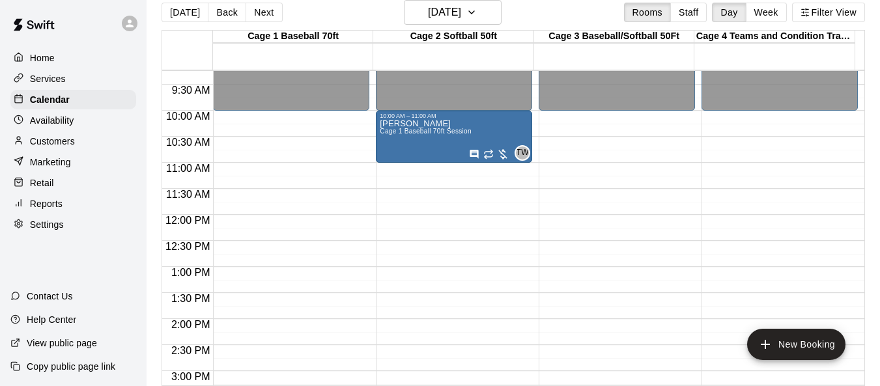
drag, startPoint x: 297, startPoint y: 126, endPoint x: 424, endPoint y: 134, distance: 126.6
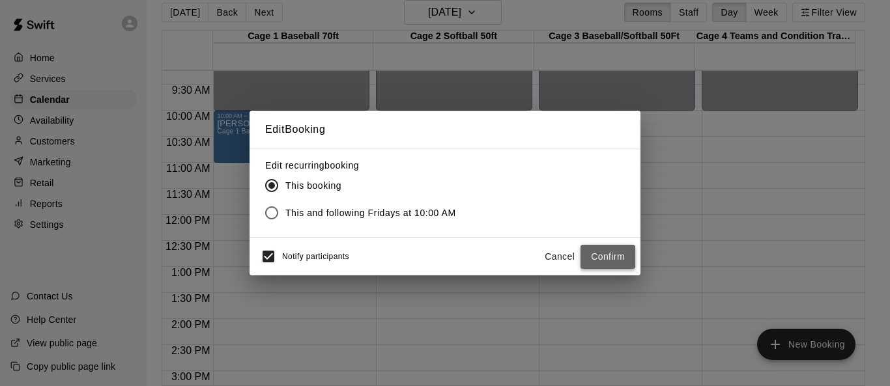
click at [588, 256] on button "Confirm" at bounding box center [608, 257] width 55 height 24
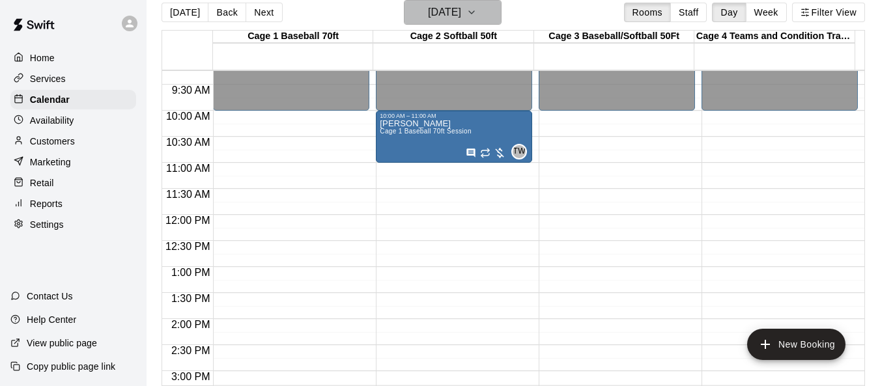
click at [477, 14] on icon "button" at bounding box center [472, 13] width 10 height 16
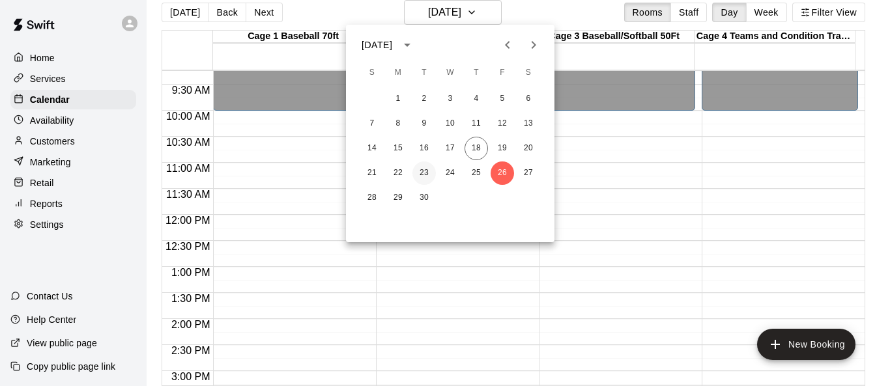
click at [424, 177] on button "23" at bounding box center [424, 173] width 23 height 23
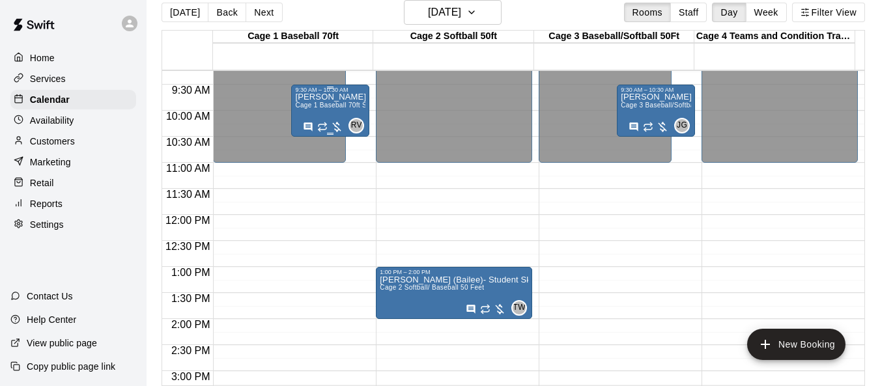
click at [318, 115] on div "Danielle Salazar Granite Mountain Cage 1 Baseball 70ft Session" at bounding box center [330, 286] width 70 height 386
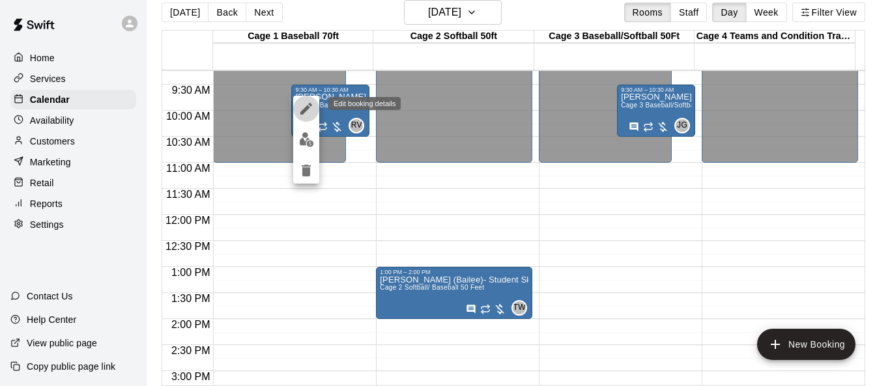
click at [310, 109] on icon "edit" at bounding box center [306, 109] width 16 height 16
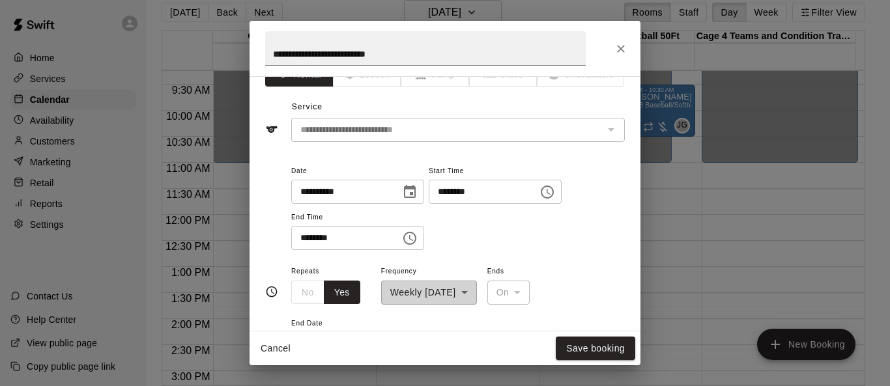
click at [416, 187] on icon "Choose date, selected date is Sep 23, 2025" at bounding box center [410, 191] width 12 height 13
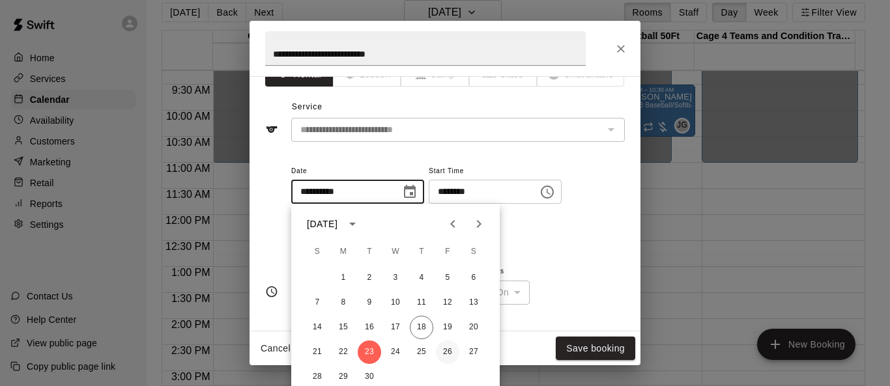
click at [445, 350] on button "26" at bounding box center [447, 352] width 23 height 23
type input "**********"
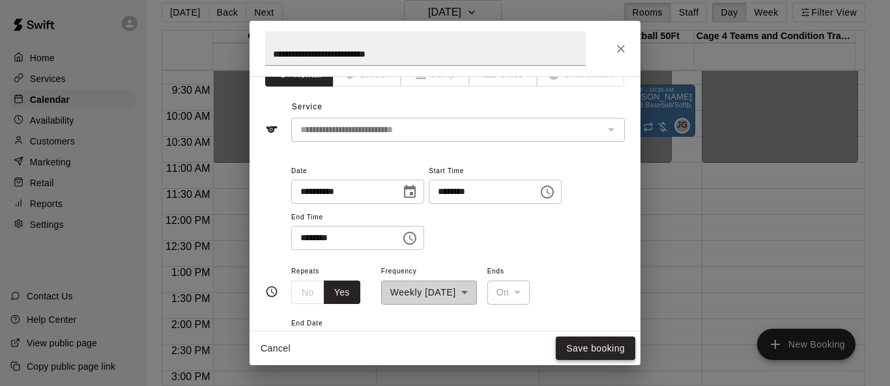
click at [587, 354] on button "Save booking" at bounding box center [596, 349] width 80 height 24
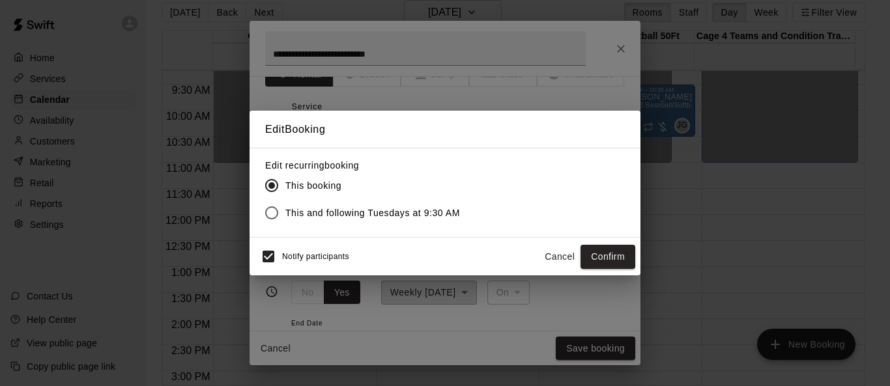
click at [588, 255] on button "Confirm" at bounding box center [608, 257] width 55 height 24
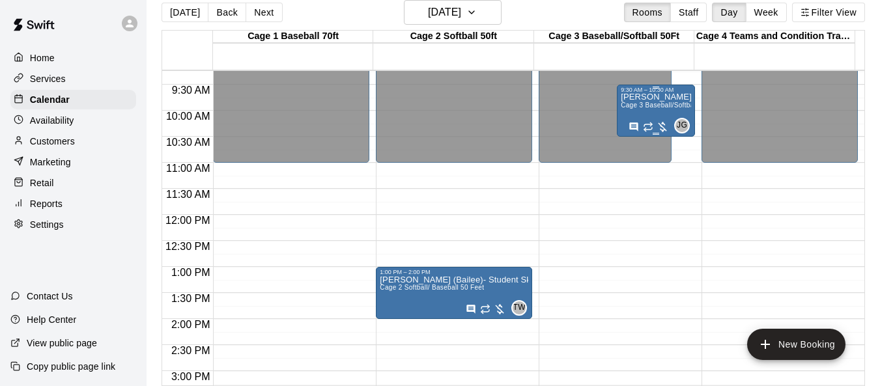
click at [588, 109] on span "Cage 3 Baseball/Softball 50Ft" at bounding box center [667, 105] width 93 height 7
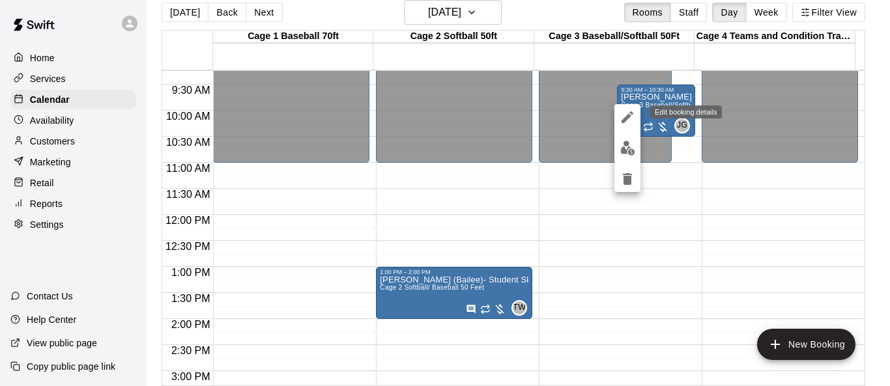
click at [588, 115] on icon "edit" at bounding box center [628, 117] width 12 height 12
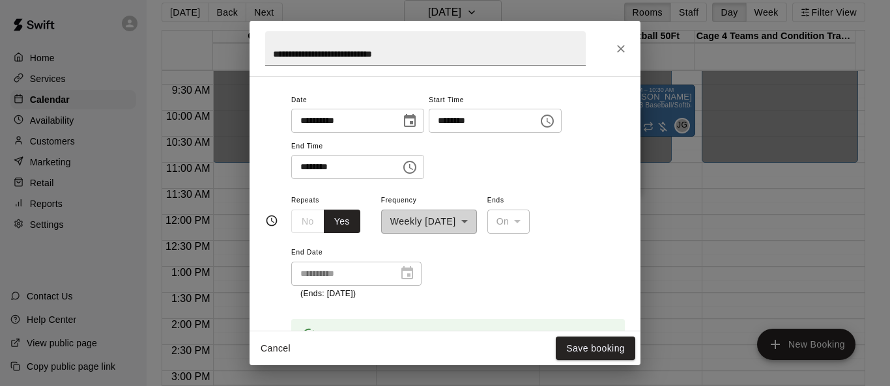
scroll to position [90, 0]
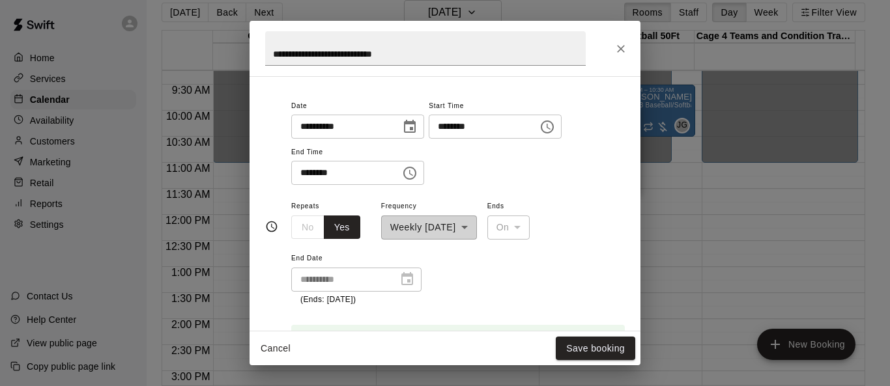
click at [416, 132] on icon "Choose date, selected date is Sep 23, 2025" at bounding box center [410, 126] width 12 height 13
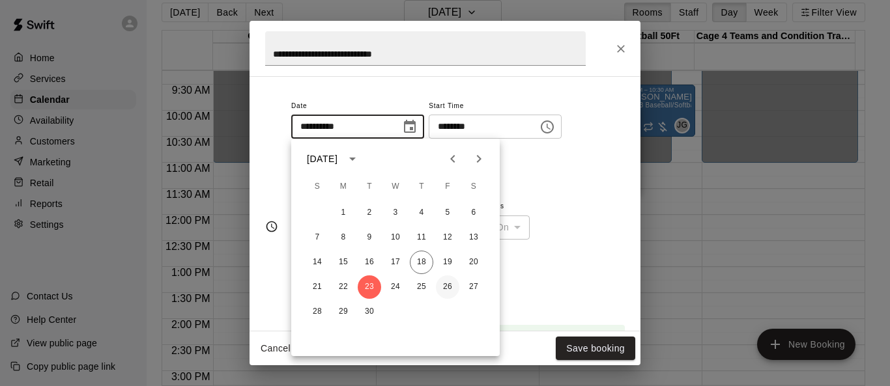
click at [446, 285] on button "26" at bounding box center [447, 287] width 23 height 23
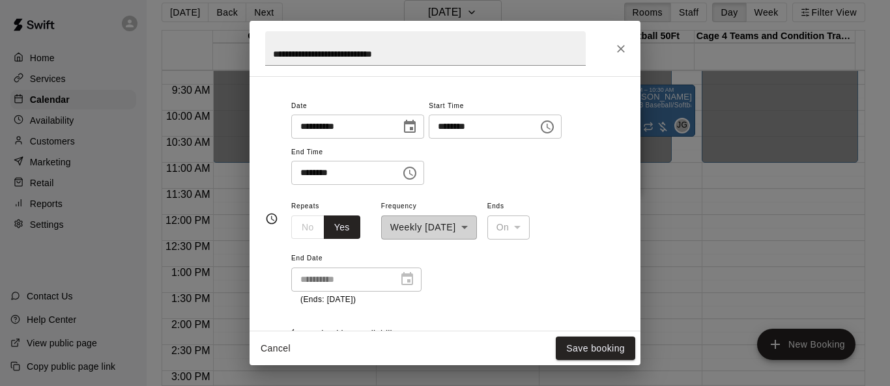
type input "**********"
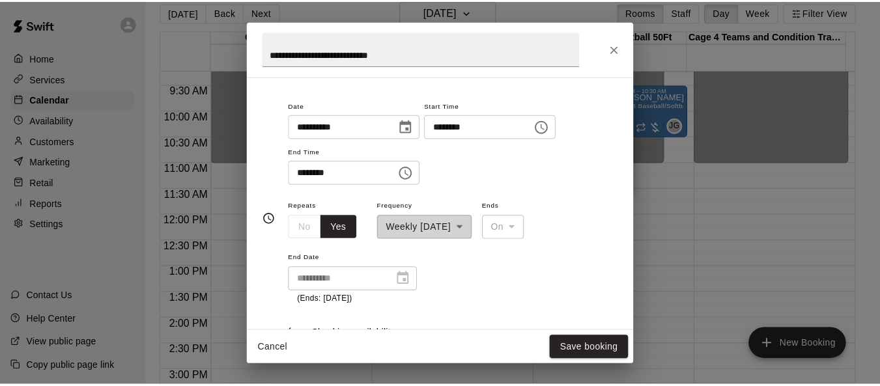
scroll to position [82, 0]
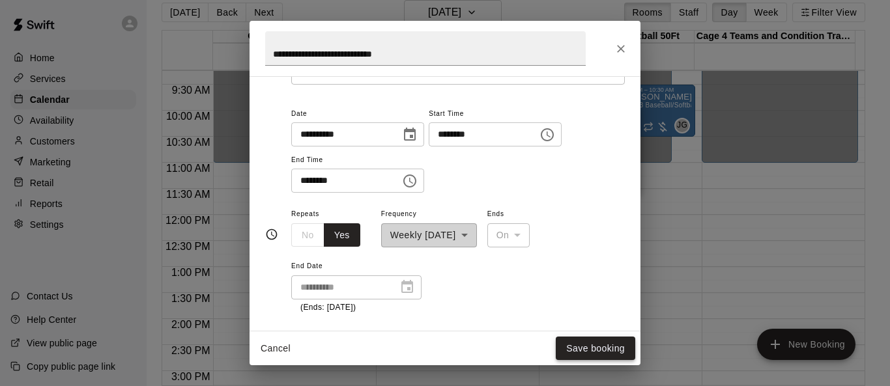
click at [577, 345] on button "Save booking" at bounding box center [596, 349] width 80 height 24
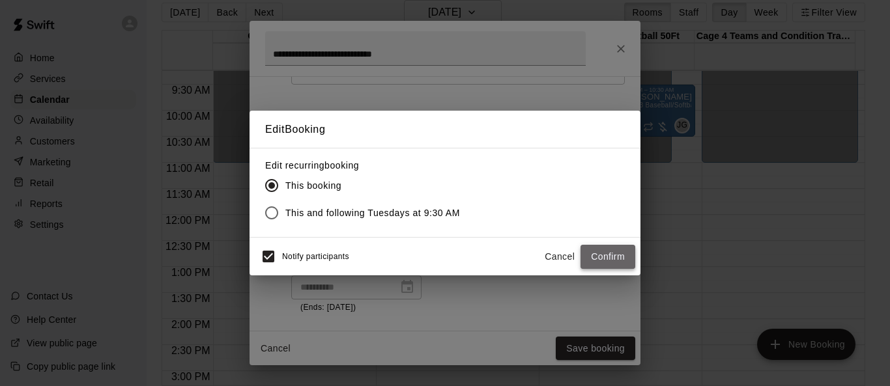
click at [588, 261] on button "Confirm" at bounding box center [608, 257] width 55 height 24
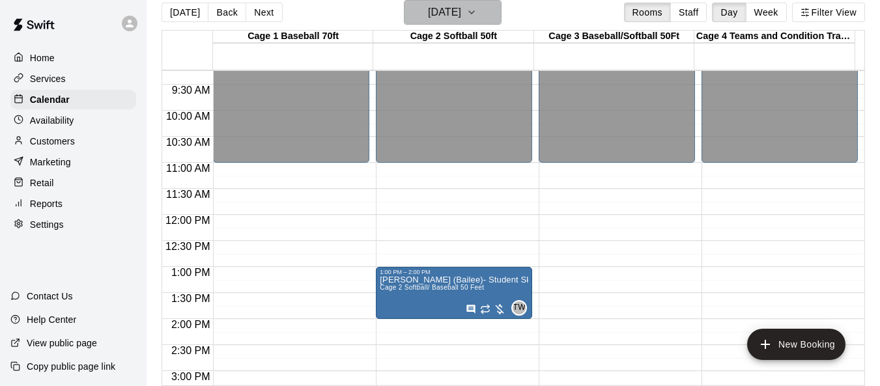
click at [477, 7] on icon "button" at bounding box center [472, 13] width 10 height 16
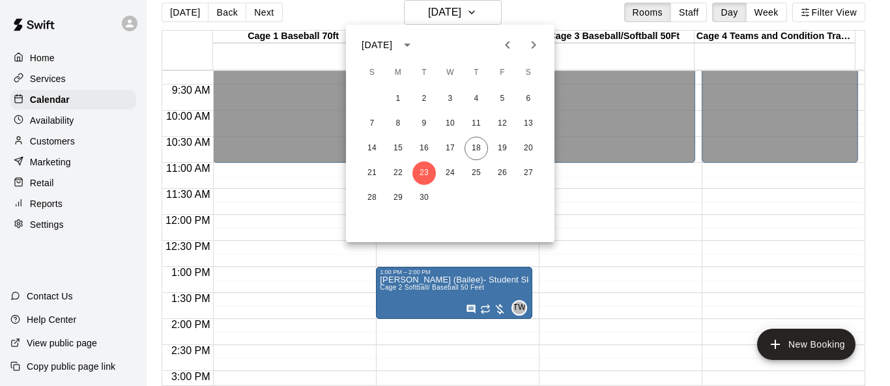
click at [61, 101] on div at bounding box center [445, 193] width 890 height 386
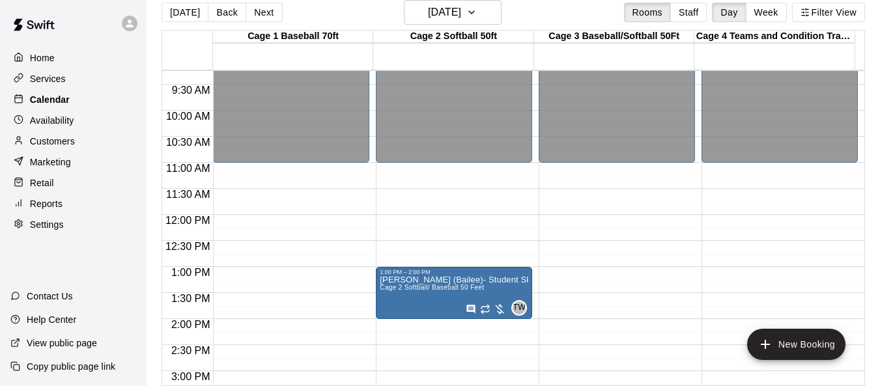
click at [58, 101] on p "Calendar" at bounding box center [50, 99] width 40 height 13
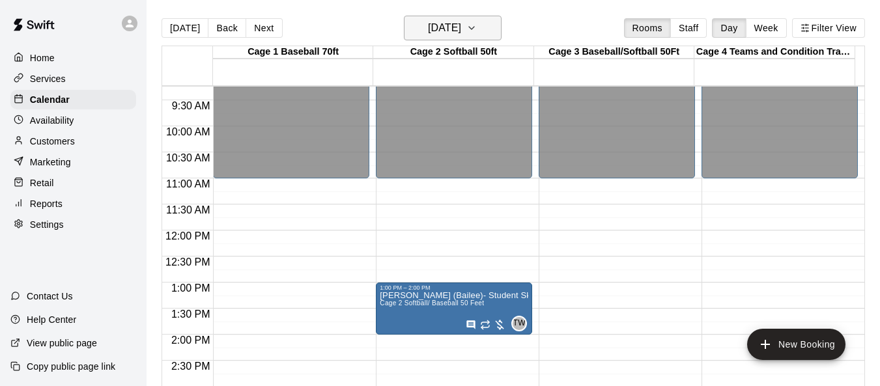
click at [477, 27] on icon "button" at bounding box center [472, 28] width 10 height 16
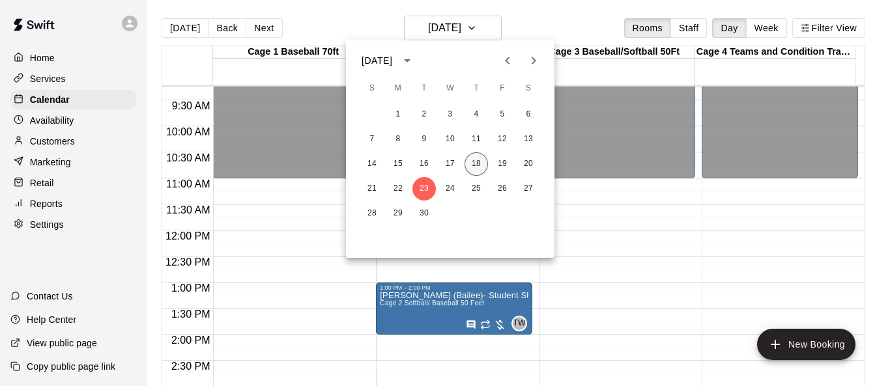
click at [479, 163] on button "18" at bounding box center [476, 164] width 23 height 23
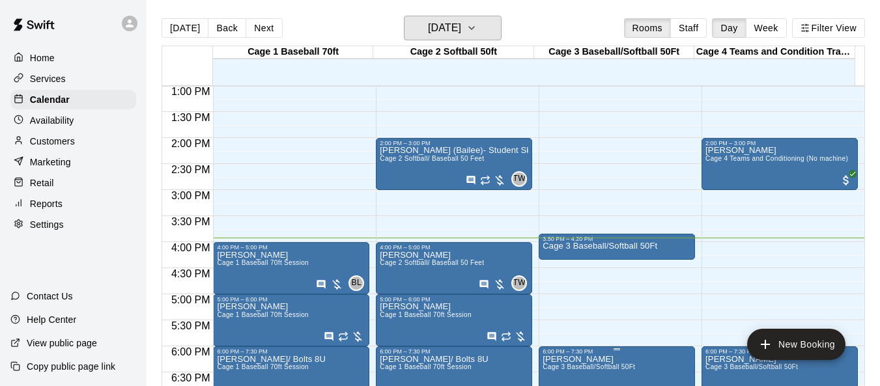
scroll to position [677, 0]
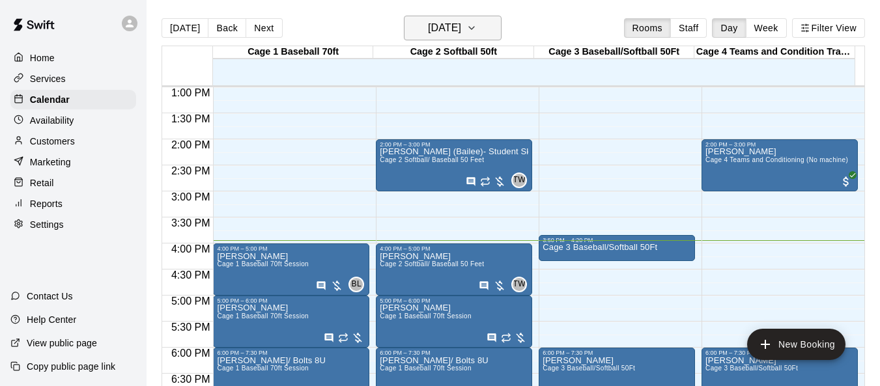
click at [477, 30] on icon "button" at bounding box center [472, 28] width 10 height 16
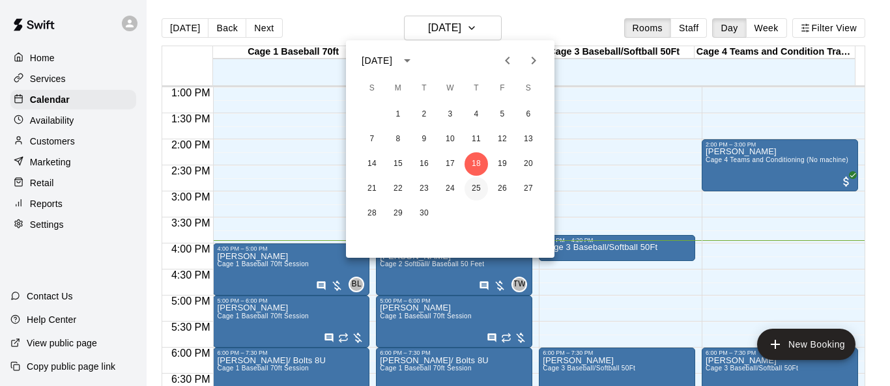
click at [472, 187] on button "25" at bounding box center [476, 188] width 23 height 23
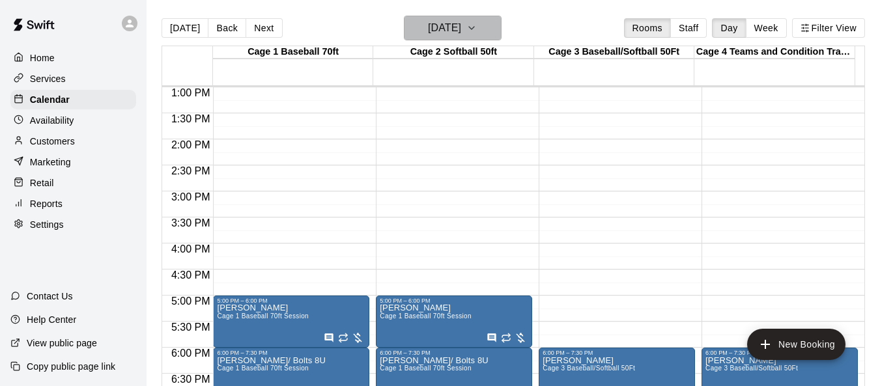
click at [477, 26] on icon "button" at bounding box center [472, 28] width 10 height 16
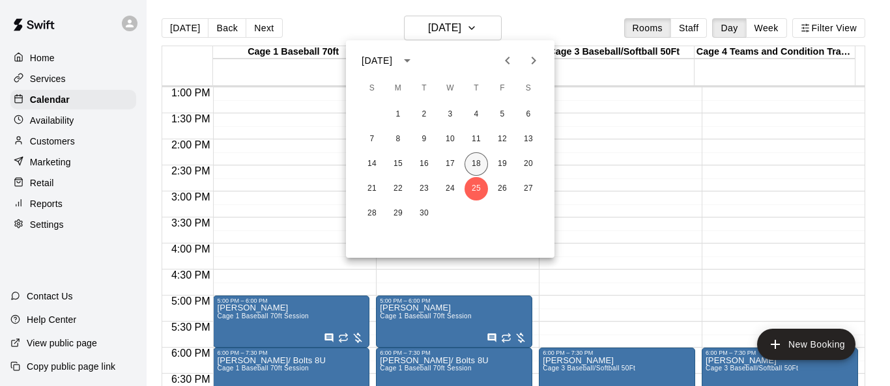
click at [482, 160] on button "18" at bounding box center [476, 164] width 23 height 23
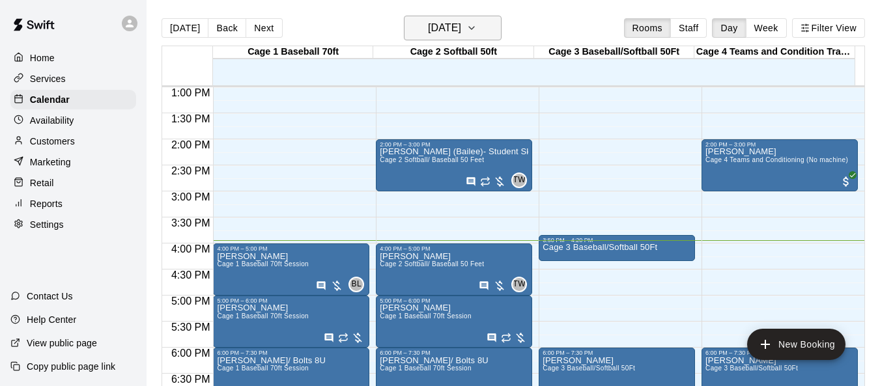
click at [477, 25] on icon "button" at bounding box center [472, 28] width 10 height 16
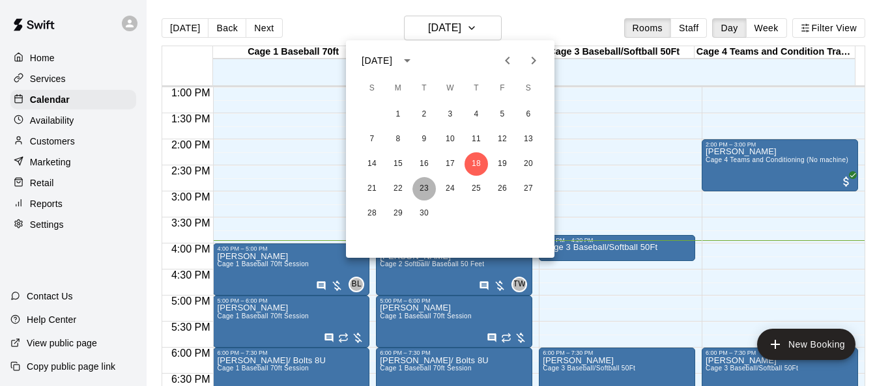
click at [425, 189] on button "23" at bounding box center [424, 188] width 23 height 23
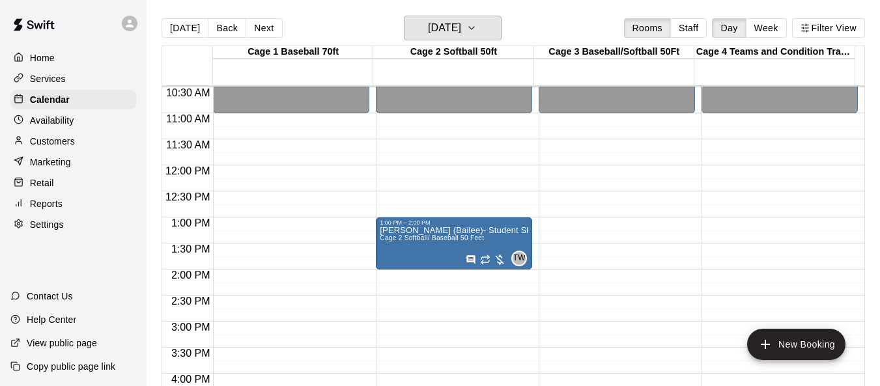
scroll to position [482, 0]
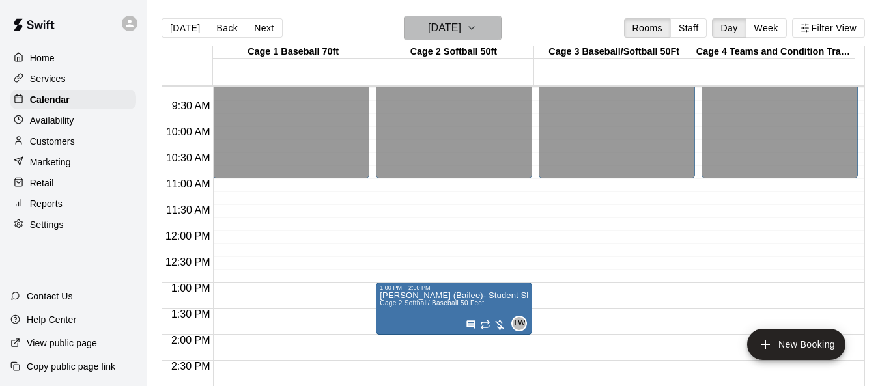
click at [477, 30] on icon "button" at bounding box center [472, 28] width 10 height 16
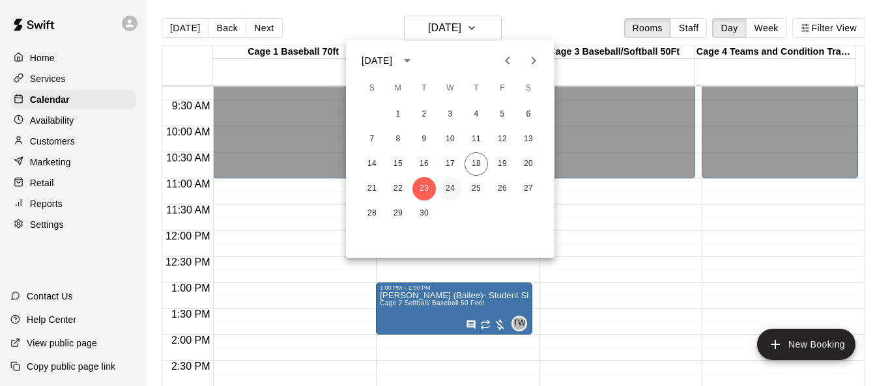
click at [446, 195] on button "24" at bounding box center [450, 188] width 23 height 23
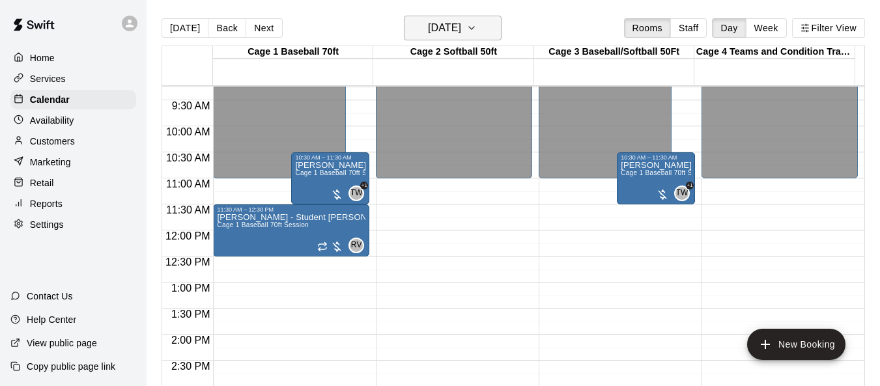
click at [477, 29] on icon "button" at bounding box center [472, 28] width 10 height 16
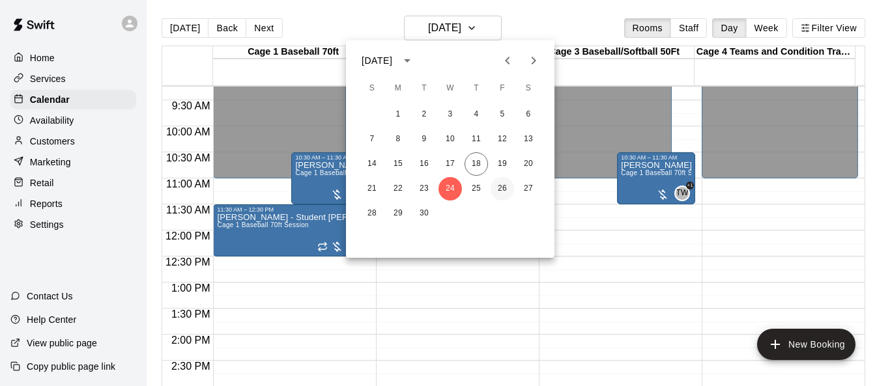
click at [497, 190] on button "26" at bounding box center [502, 188] width 23 height 23
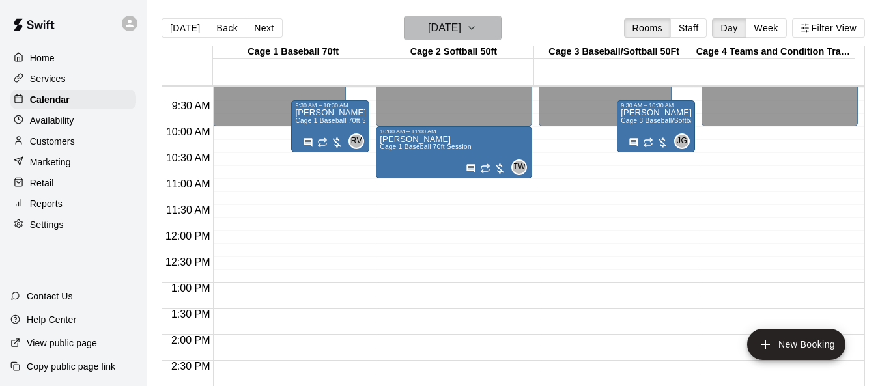
click at [477, 30] on icon "button" at bounding box center [472, 28] width 10 height 16
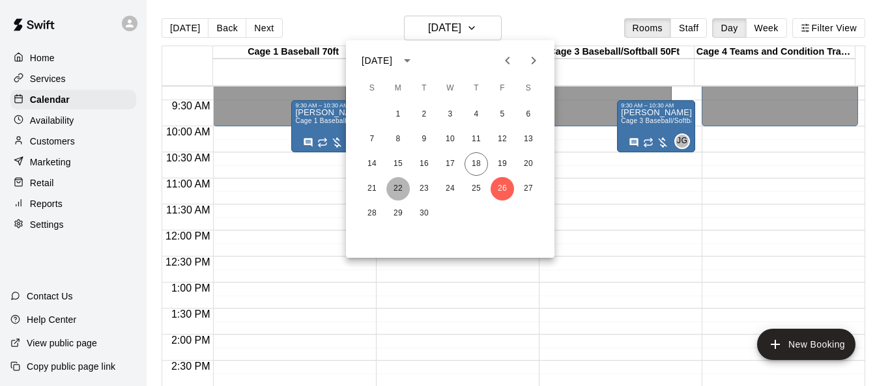
click at [393, 192] on button "22" at bounding box center [397, 188] width 23 height 23
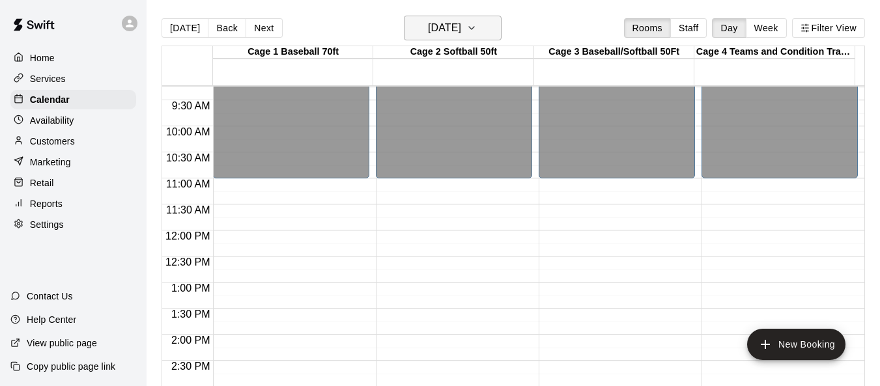
click at [477, 29] on icon "button" at bounding box center [472, 28] width 10 height 16
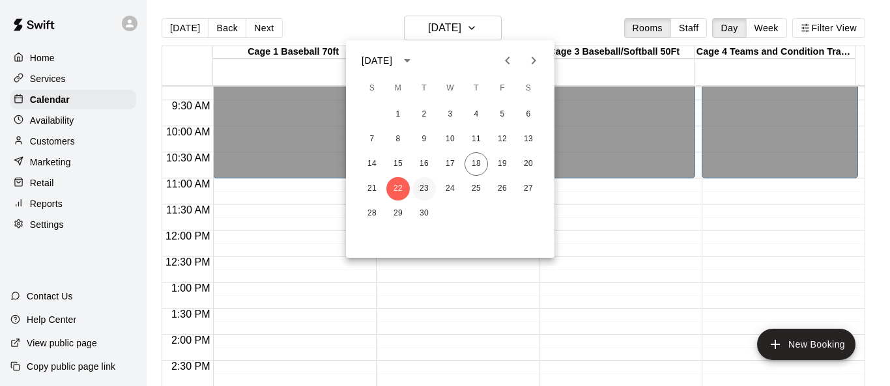
click at [431, 188] on button "23" at bounding box center [424, 188] width 23 height 23
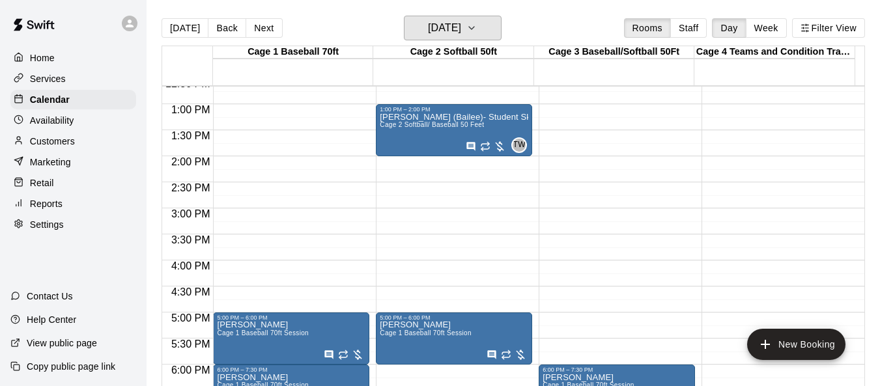
scroll to position [742, 0]
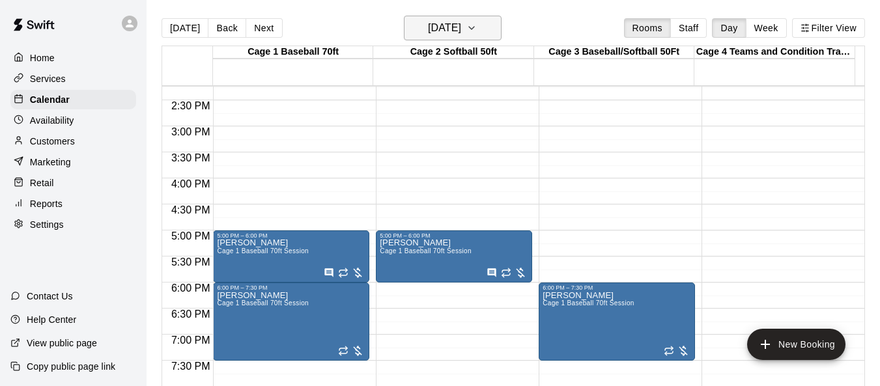
click at [477, 29] on icon "button" at bounding box center [472, 28] width 10 height 16
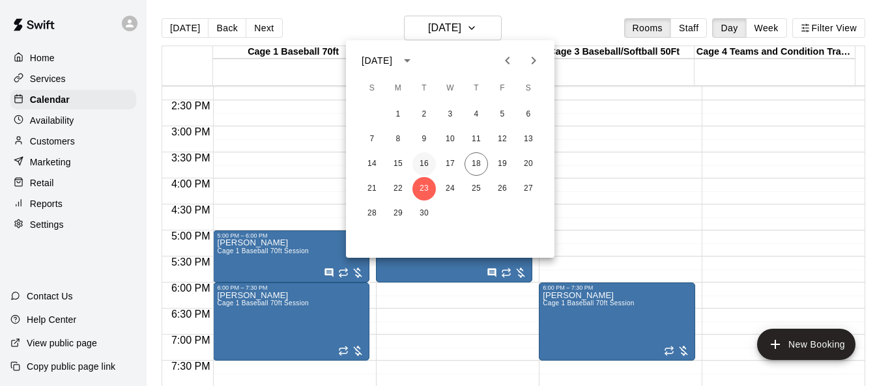
click at [422, 162] on button "16" at bounding box center [424, 164] width 23 height 23
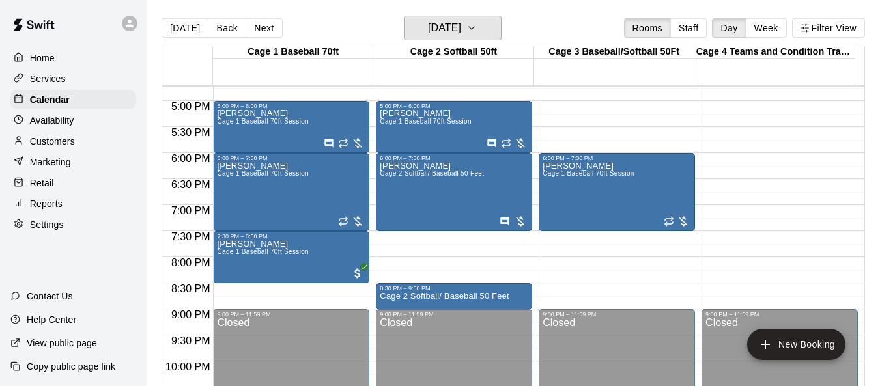
scroll to position [873, 0]
click at [477, 30] on icon "button" at bounding box center [472, 28] width 10 height 16
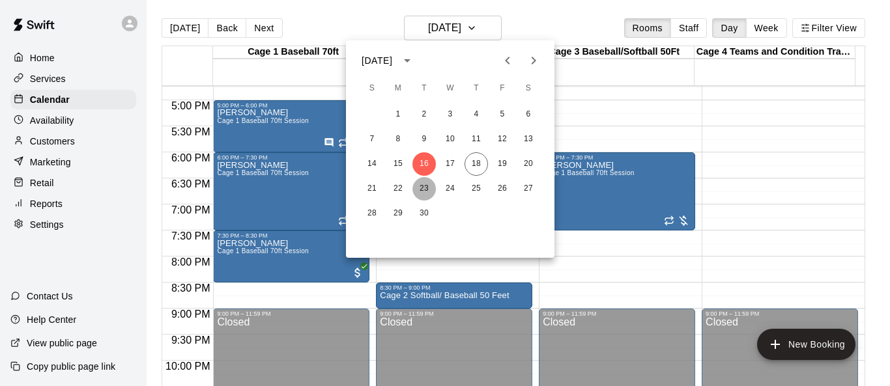
click at [428, 188] on button "23" at bounding box center [424, 188] width 23 height 23
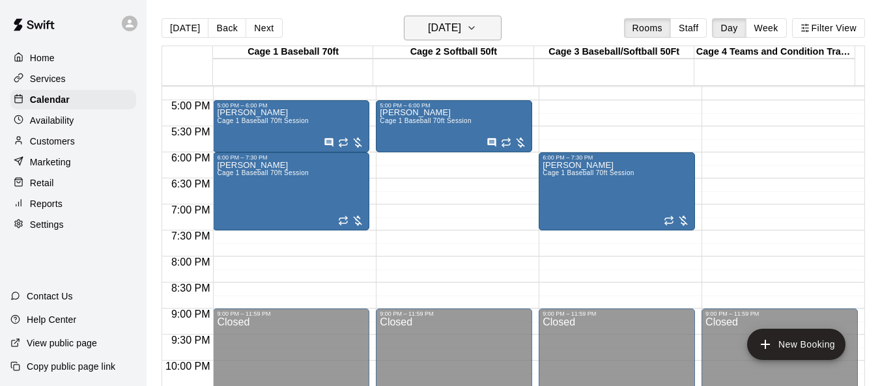
click at [499, 32] on button "Tuesday Sep 23" at bounding box center [453, 28] width 98 height 25
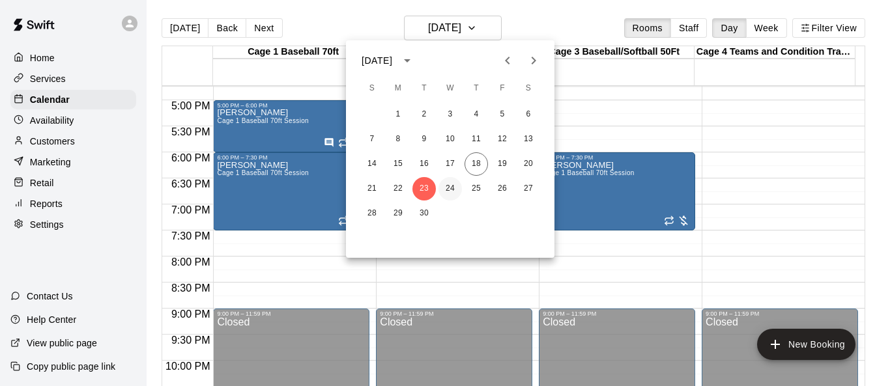
click at [451, 188] on button "24" at bounding box center [450, 188] width 23 height 23
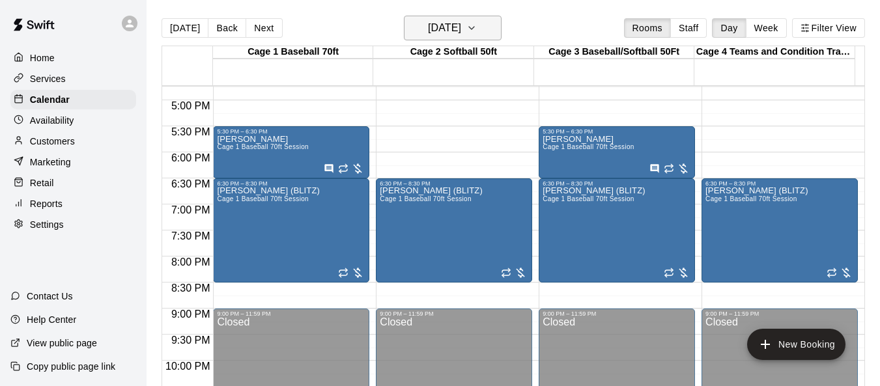
click at [477, 31] on icon "button" at bounding box center [472, 28] width 10 height 16
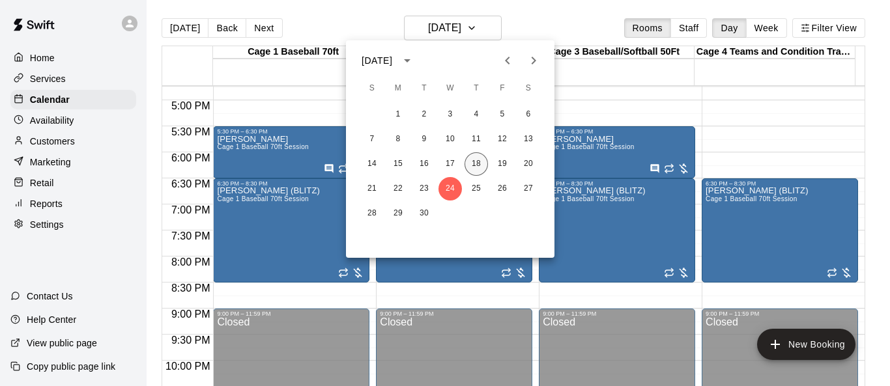
click at [477, 164] on button "18" at bounding box center [476, 164] width 23 height 23
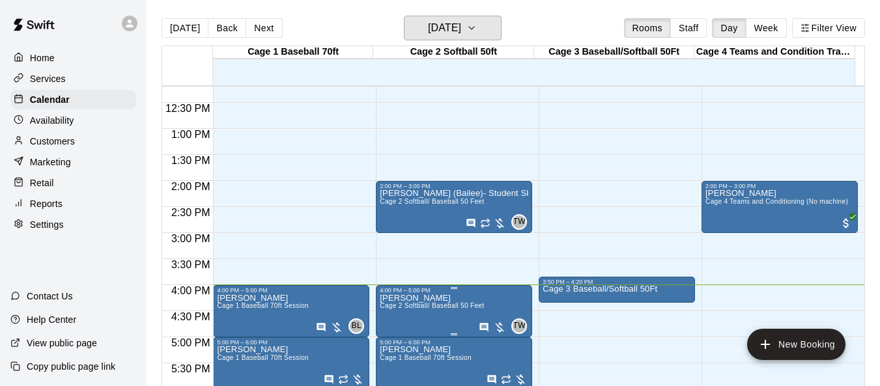
scroll to position [612, 0]
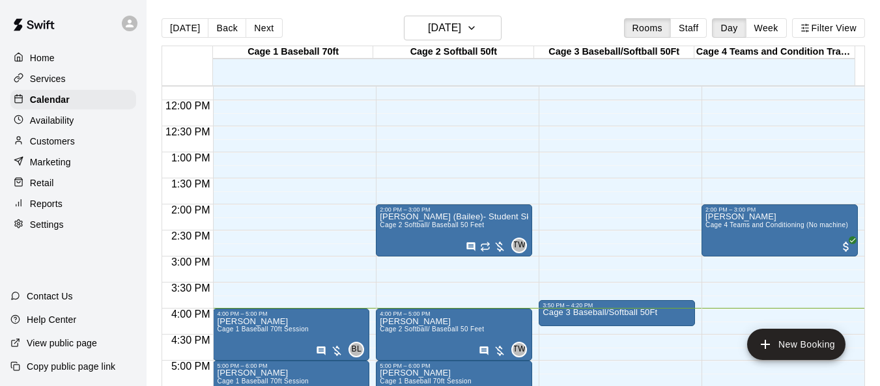
click at [46, 57] on p "Home" at bounding box center [42, 57] width 25 height 13
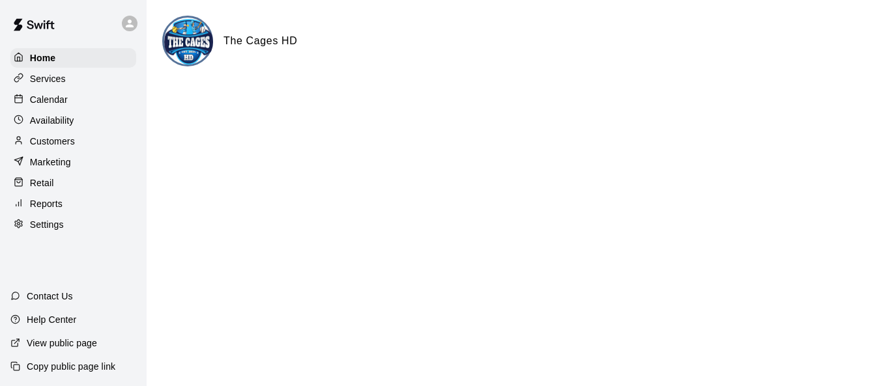
click at [58, 106] on p "Calendar" at bounding box center [49, 99] width 38 height 13
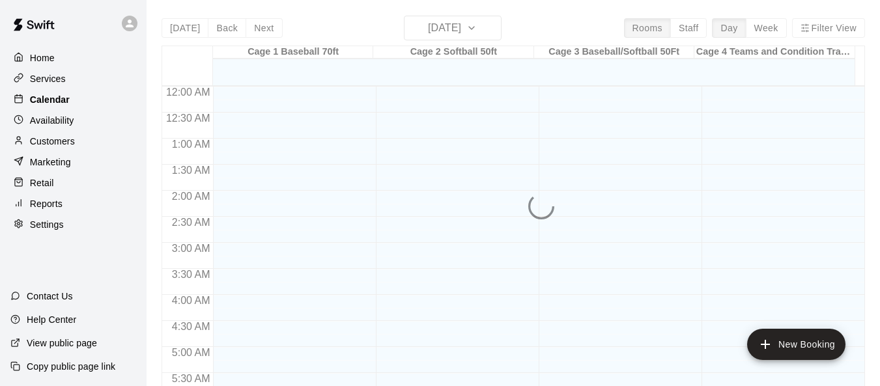
scroll to position [834, 0]
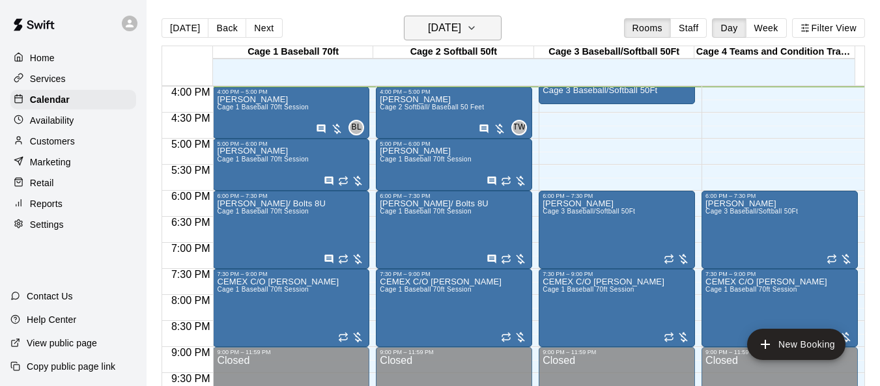
click at [474, 27] on icon "button" at bounding box center [471, 28] width 5 height 3
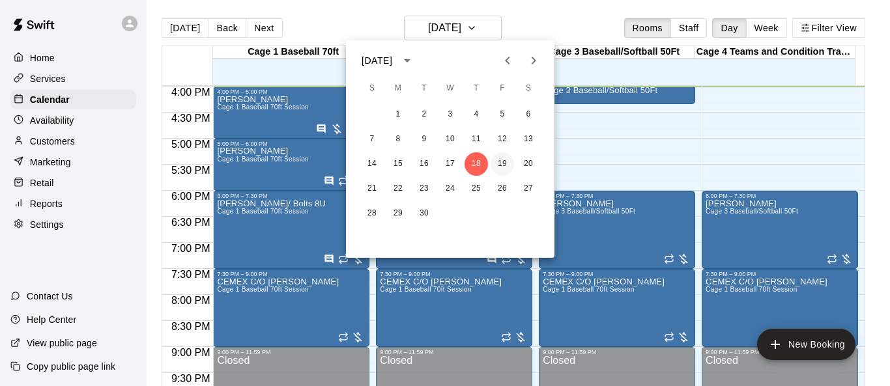
click at [499, 162] on button "19" at bounding box center [502, 164] width 23 height 23
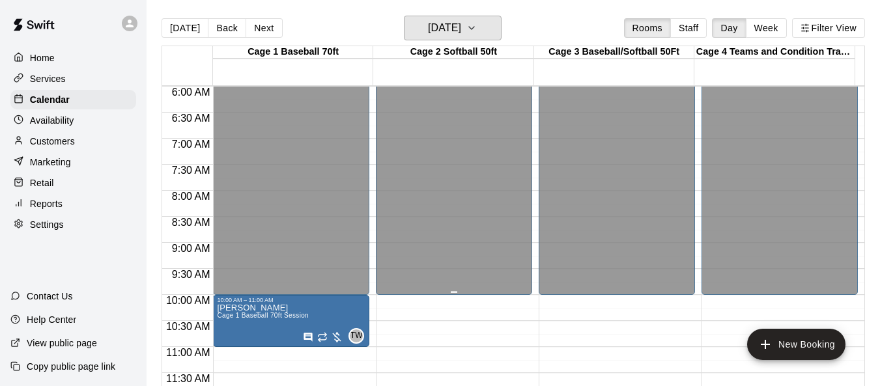
scroll to position [378, 0]
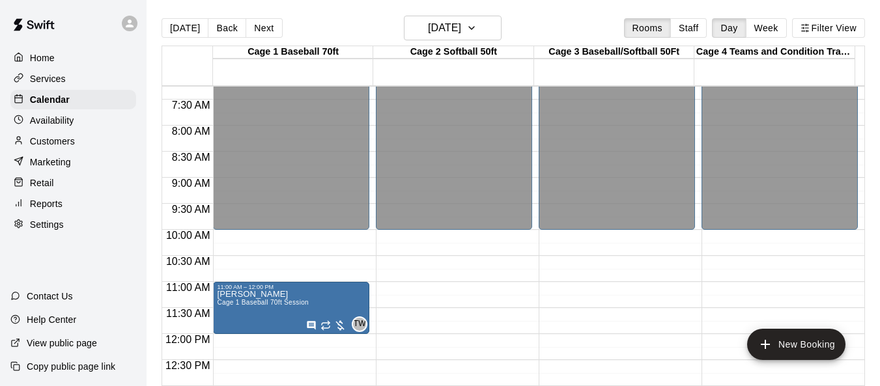
drag, startPoint x: 270, startPoint y: 257, endPoint x: 267, endPoint y: 311, distance: 54.2
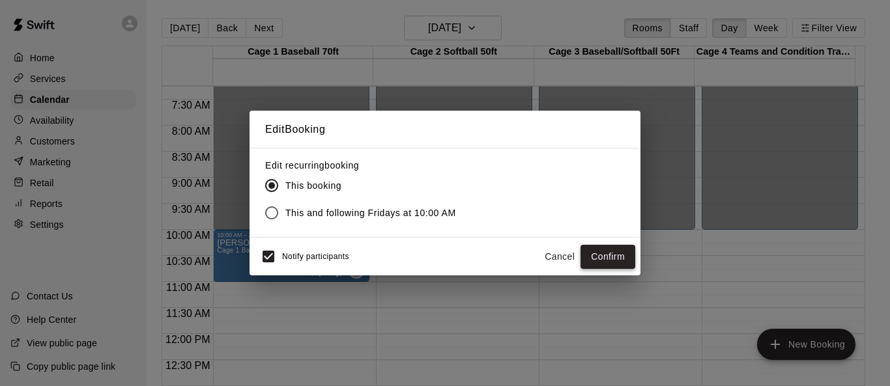
click at [588, 259] on button "Confirm" at bounding box center [608, 257] width 55 height 24
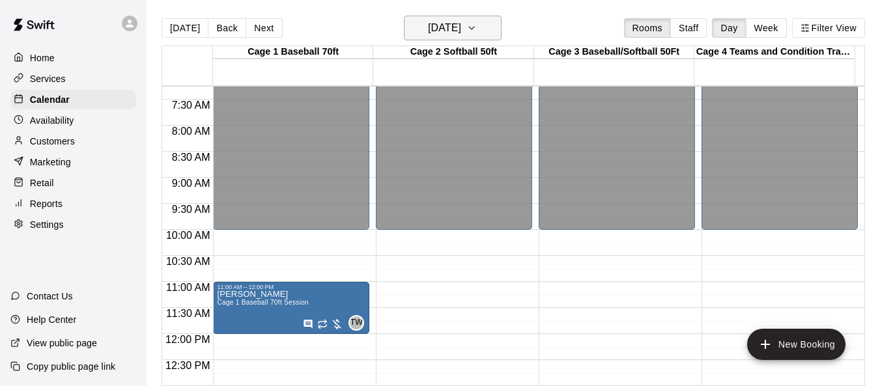
click at [492, 27] on button "Friday Sep 19" at bounding box center [453, 28] width 98 height 25
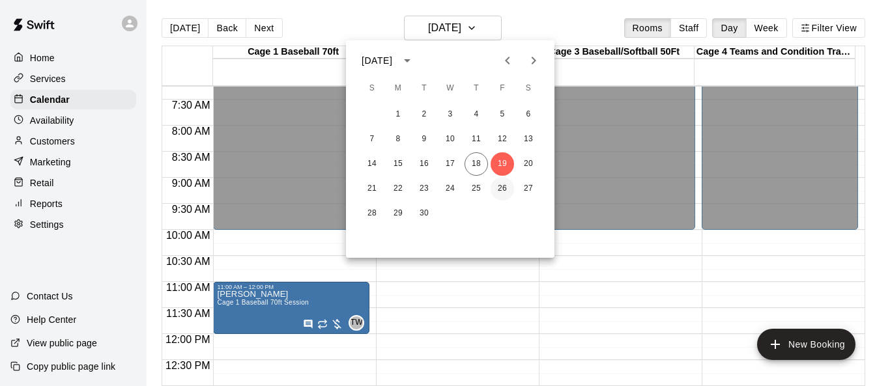
click at [501, 190] on button "26" at bounding box center [502, 188] width 23 height 23
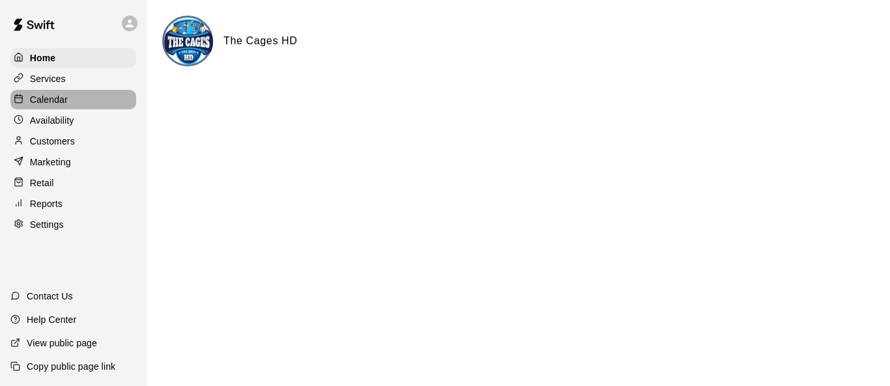
click at [49, 106] on p "Calendar" at bounding box center [49, 99] width 38 height 13
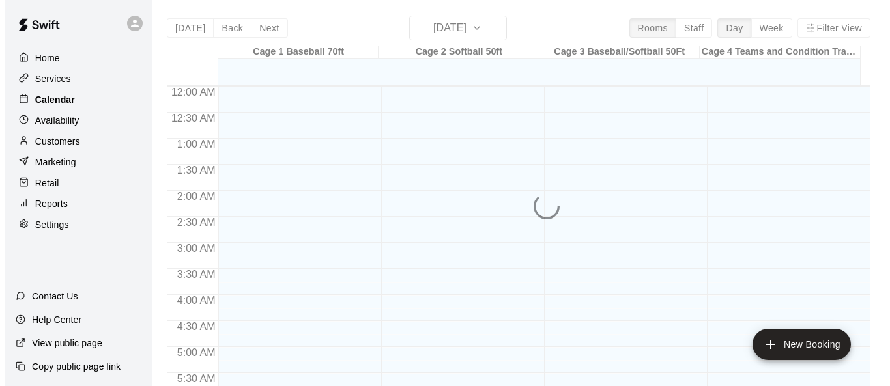
scroll to position [866, 0]
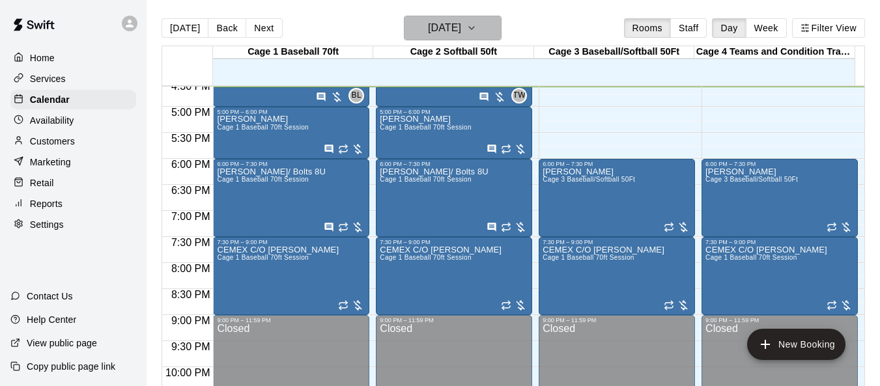
click at [477, 31] on icon "button" at bounding box center [472, 28] width 10 height 16
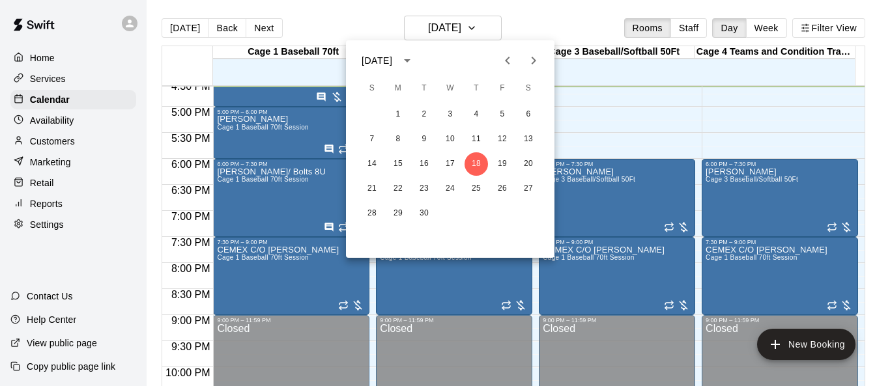
click at [529, 65] on icon "Next month" at bounding box center [534, 61] width 16 height 16
click at [401, 138] on button "6" at bounding box center [397, 139] width 23 height 23
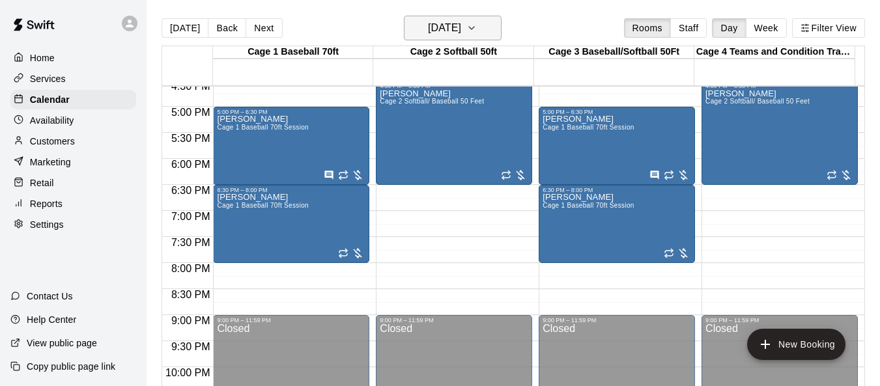
click at [488, 40] on div "Today Back Next Monday Oct 06 Rooms Staff Day Week Filter View" at bounding box center [514, 31] width 704 height 30
click at [477, 31] on icon "button" at bounding box center [472, 28] width 10 height 16
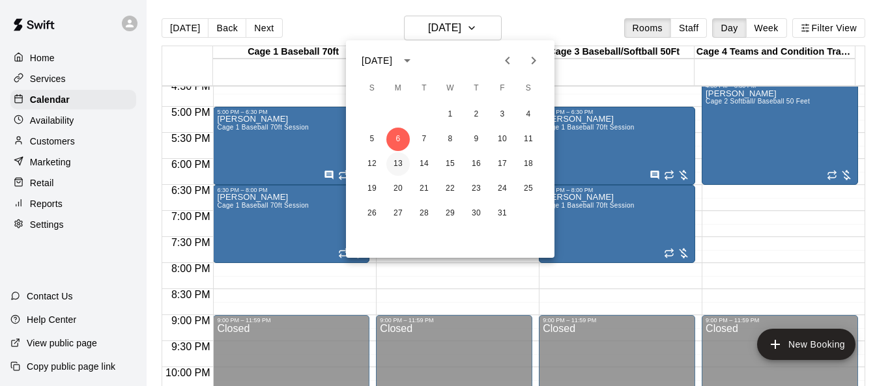
click at [400, 165] on button "13" at bounding box center [397, 164] width 23 height 23
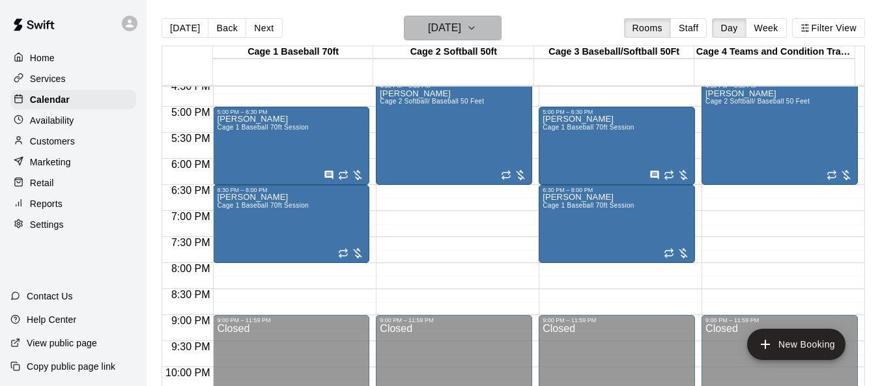
click at [477, 25] on icon "button" at bounding box center [472, 28] width 10 height 16
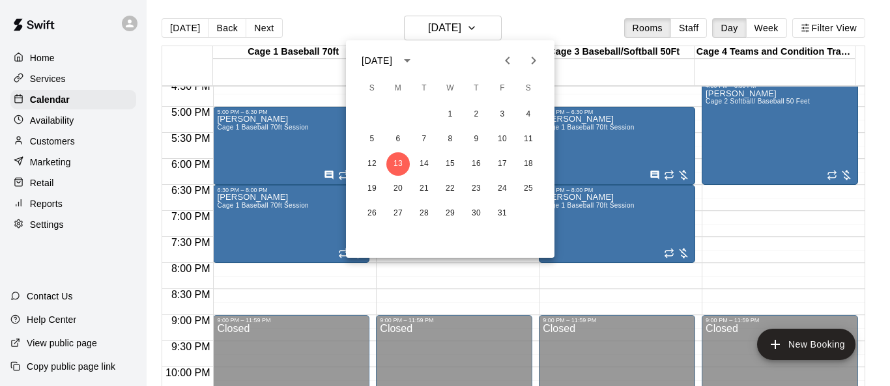
click at [534, 59] on icon "Next month" at bounding box center [534, 61] width 5 height 8
click at [504, 59] on icon "Previous month" at bounding box center [508, 61] width 16 height 16
click at [400, 136] on button "6" at bounding box center [397, 139] width 23 height 23
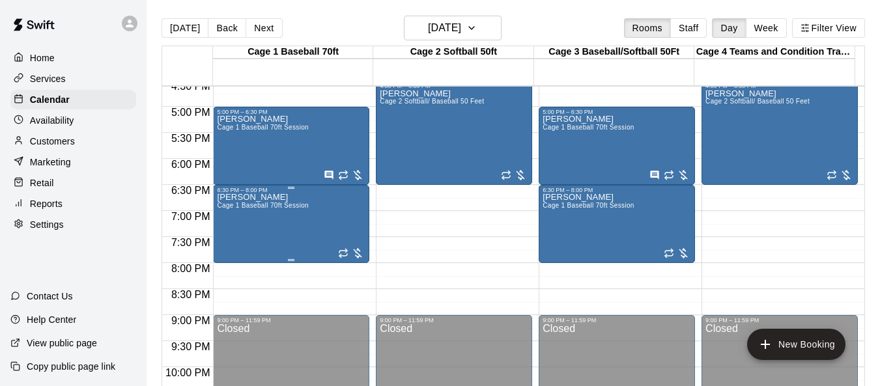
click at [274, 218] on div "Marcus Bruce Cage 1 Baseball 70ft Session" at bounding box center [263, 387] width 92 height 386
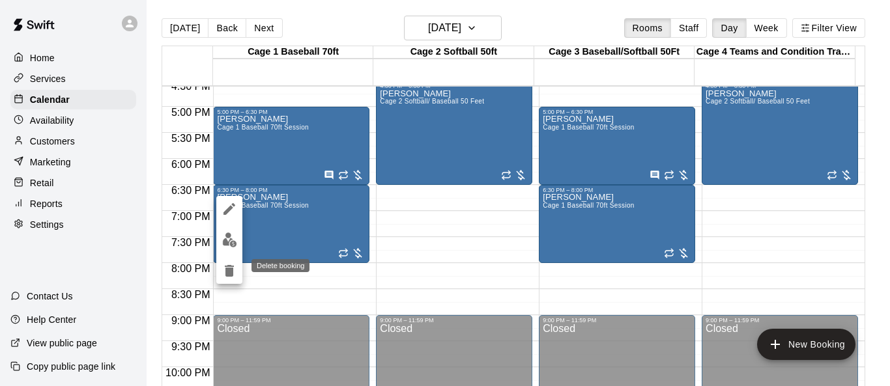
click at [224, 270] on icon "delete" at bounding box center [230, 271] width 16 height 16
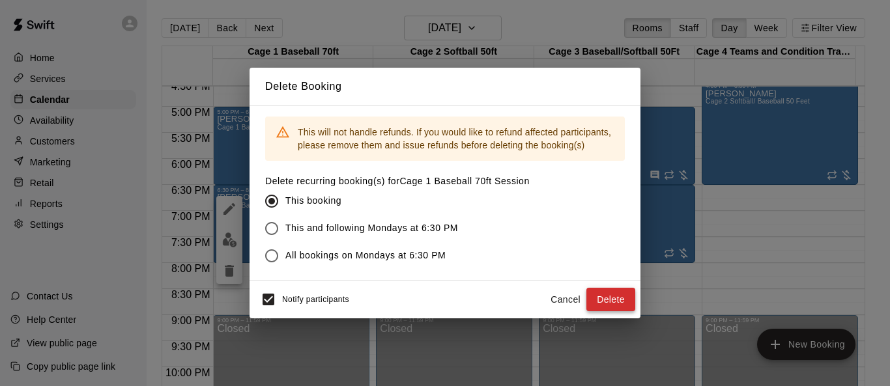
click at [588, 300] on button "Delete" at bounding box center [611, 300] width 49 height 24
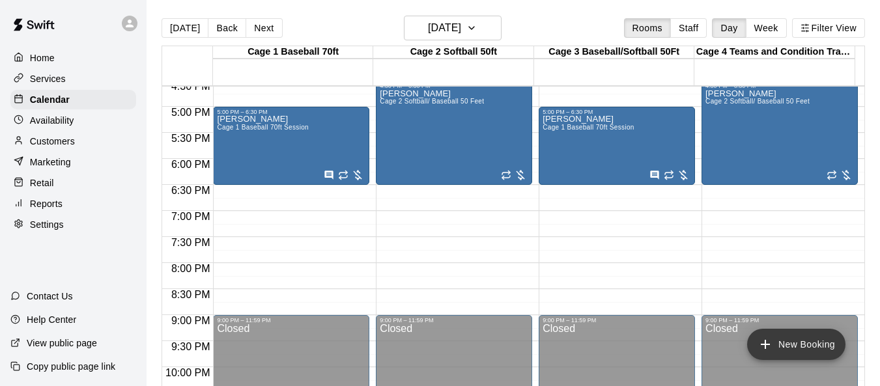
click at [588, 341] on button "New Booking" at bounding box center [797, 344] width 98 height 31
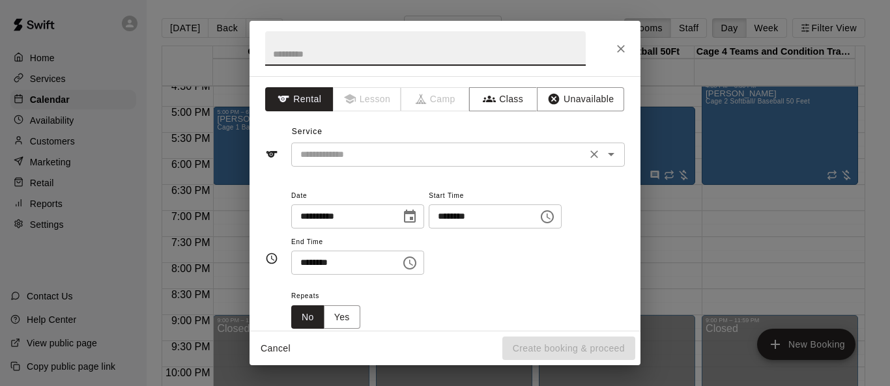
click at [588, 157] on icon "Open" at bounding box center [611, 155] width 16 height 16
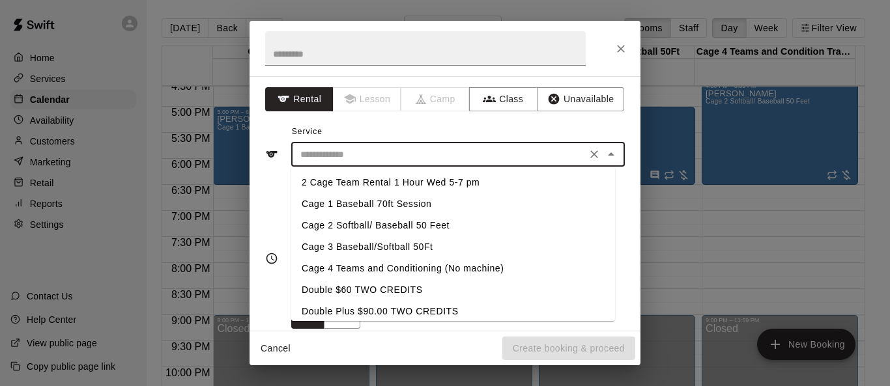
click at [416, 199] on li "Cage 1 Baseball 70ft Session" at bounding box center [453, 205] width 324 height 22
type input "**********"
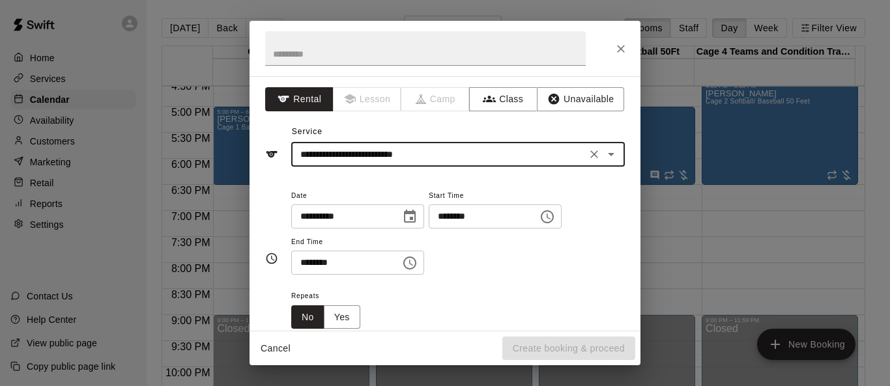
click at [555, 217] on icon "Choose time, selected time is 4:00 PM" at bounding box center [548, 217] width 16 height 16
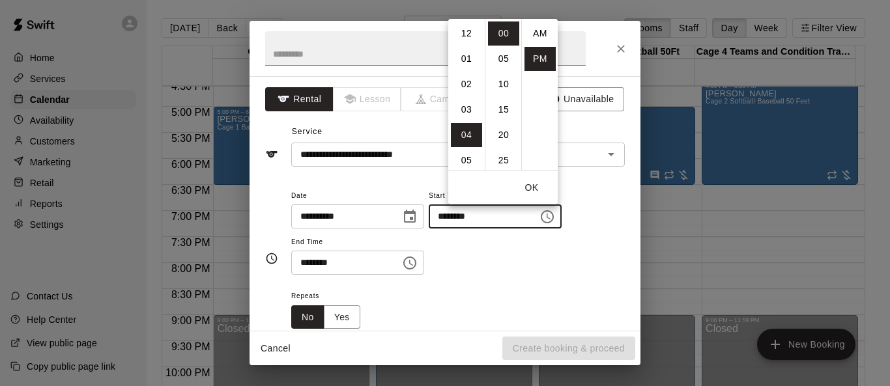
scroll to position [23, 0]
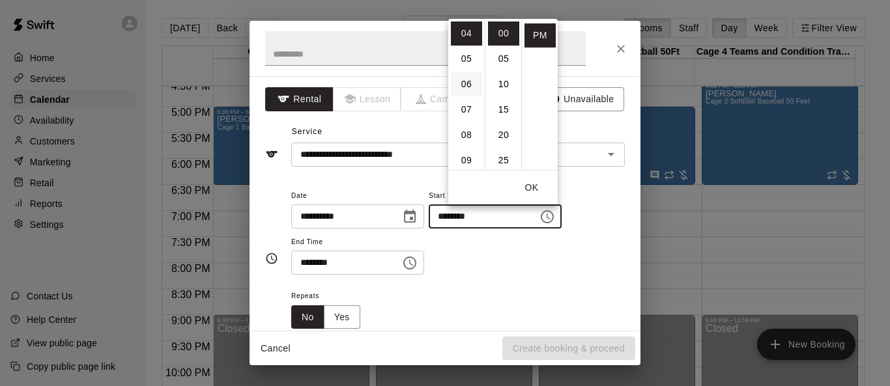
click at [470, 87] on li "06" at bounding box center [466, 84] width 31 height 24
click at [507, 55] on li "30" at bounding box center [503, 56] width 31 height 24
type input "********"
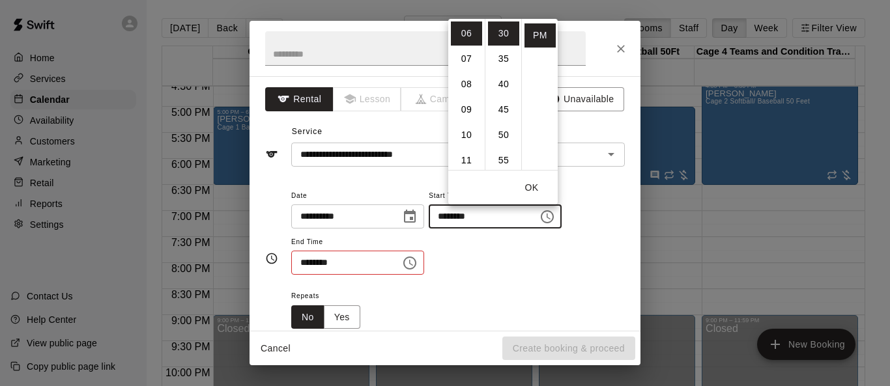
click at [539, 189] on button "OK" at bounding box center [532, 188] width 42 height 24
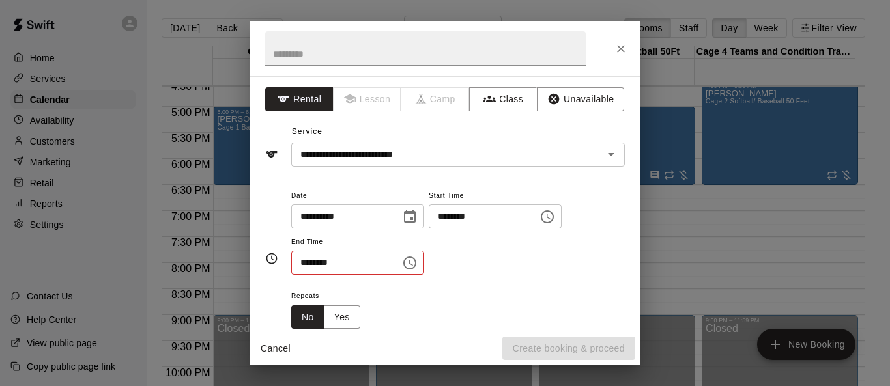
click at [416, 265] on icon "Choose time, selected time is 4:30 PM" at bounding box center [409, 263] width 13 height 13
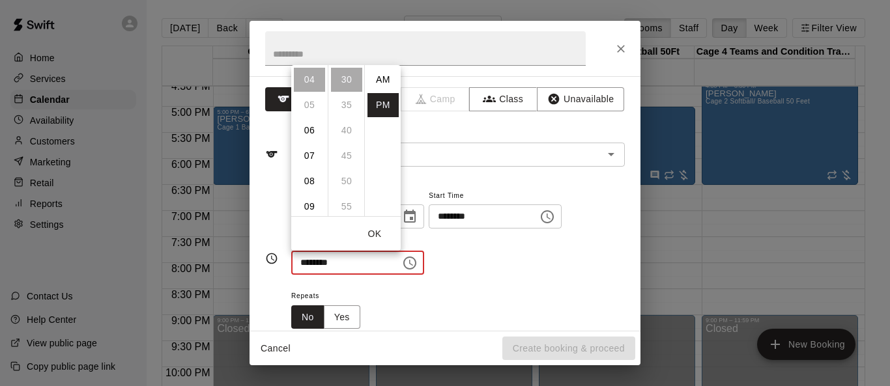
scroll to position [23, 0]
click at [312, 185] on li "08" at bounding box center [309, 181] width 31 height 24
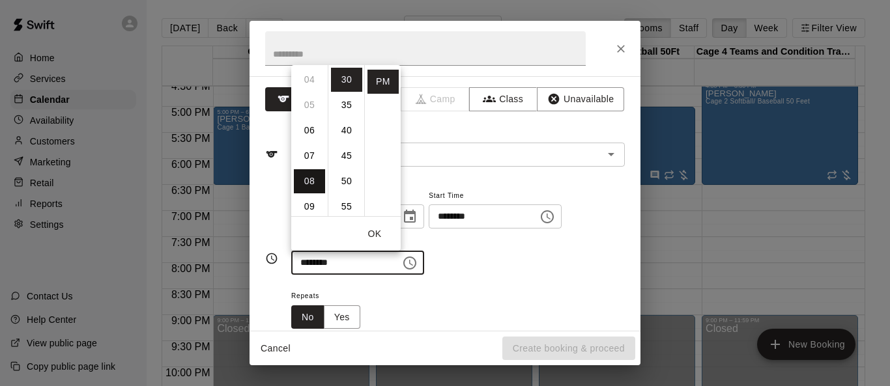
type input "********"
click at [370, 231] on button "OK" at bounding box center [375, 234] width 42 height 24
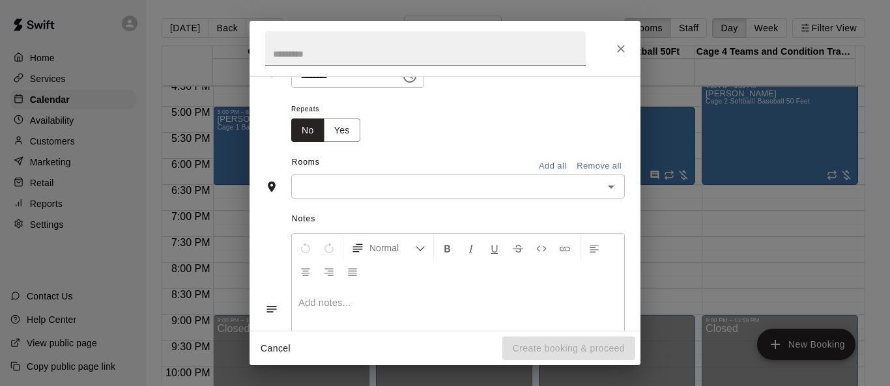
scroll to position [196, 0]
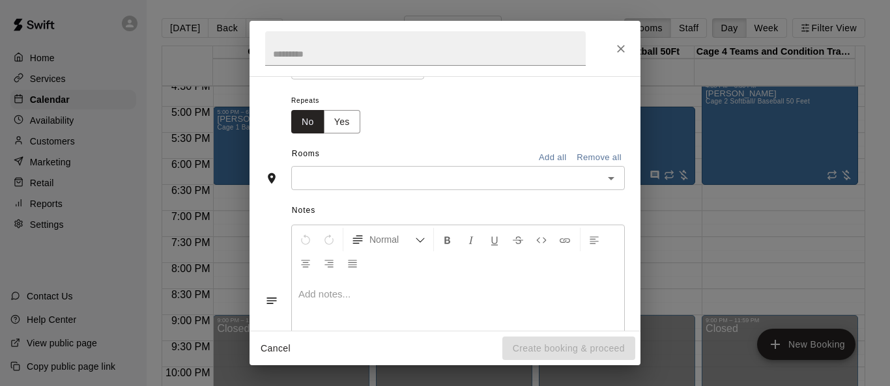
click at [545, 155] on button "Add all" at bounding box center [553, 158] width 42 height 20
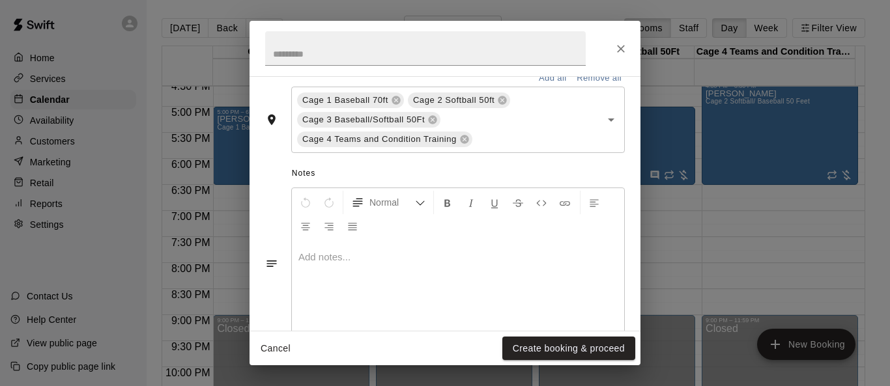
scroll to position [326, 0]
click at [349, 252] on p at bounding box center [457, 256] width 319 height 13
click at [349, 254] on p at bounding box center [457, 256] width 319 height 13
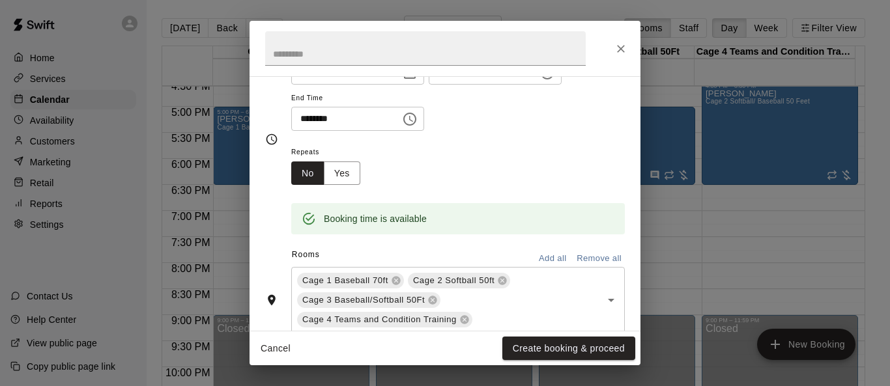
scroll to position [261, 0]
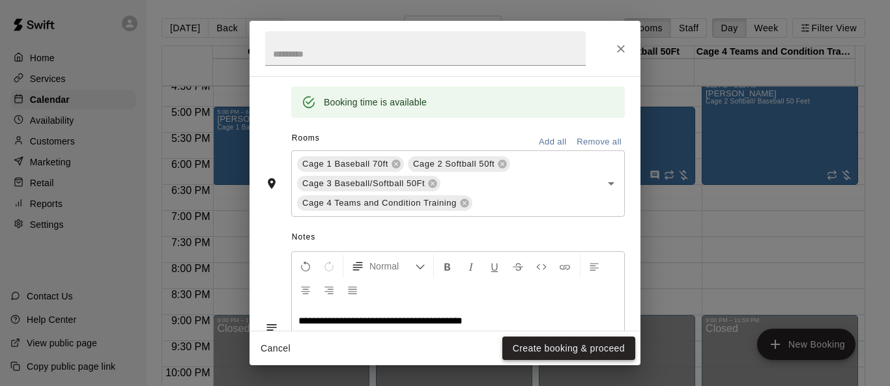
click at [554, 346] on button "Create booking & proceed" at bounding box center [568, 349] width 133 height 24
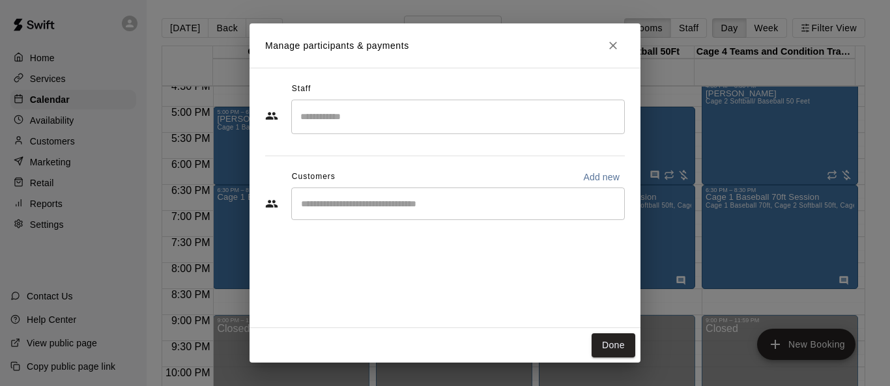
click at [588, 181] on p "Add new" at bounding box center [601, 177] width 36 height 13
select select "**"
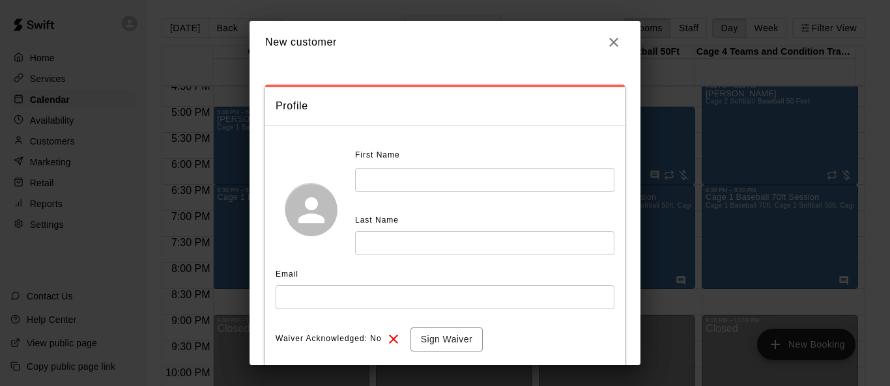
click at [407, 179] on input "text" at bounding box center [484, 180] width 259 height 24
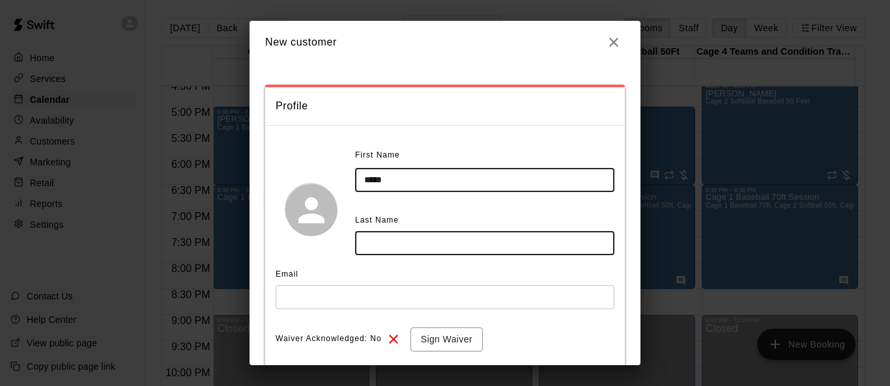
type input "****"
click at [384, 240] on input "text" at bounding box center [484, 243] width 259 height 24
type input "*******"
click at [353, 294] on input "text" at bounding box center [445, 297] width 339 height 24
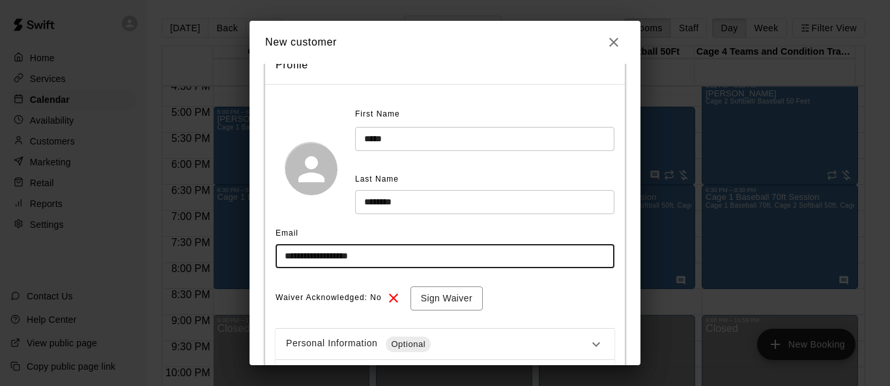
scroll to position [130, 0]
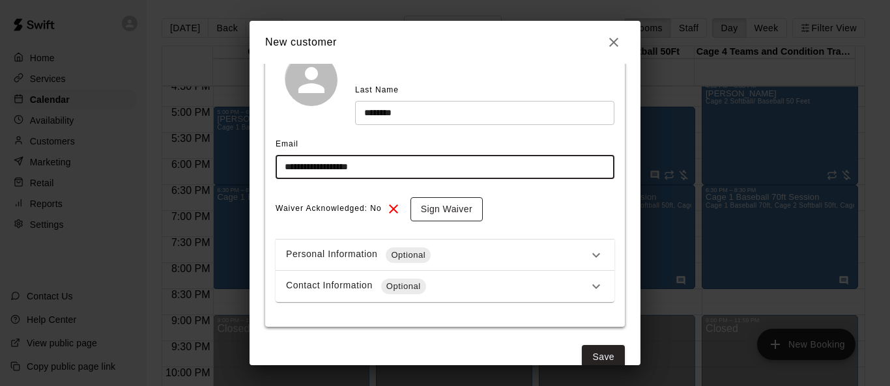
type input "**********"
click at [441, 207] on button "Sign Waiver" at bounding box center [447, 209] width 72 height 24
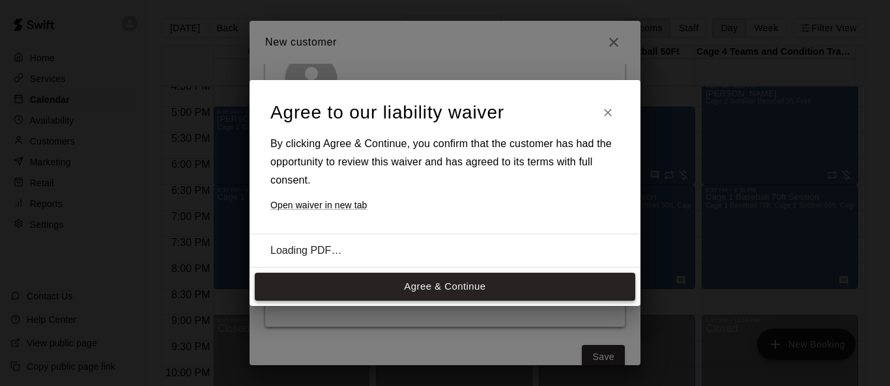
click at [442, 287] on button "Agree & Continue" at bounding box center [445, 286] width 381 height 27
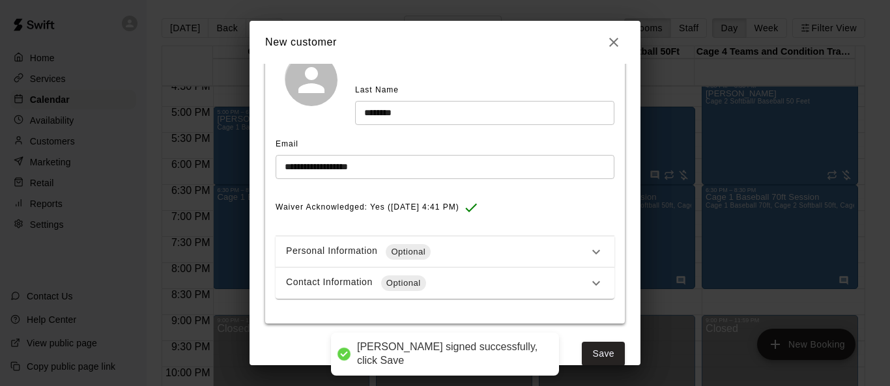
click at [441, 287] on div "Contact Information Optional" at bounding box center [437, 284] width 302 height 16
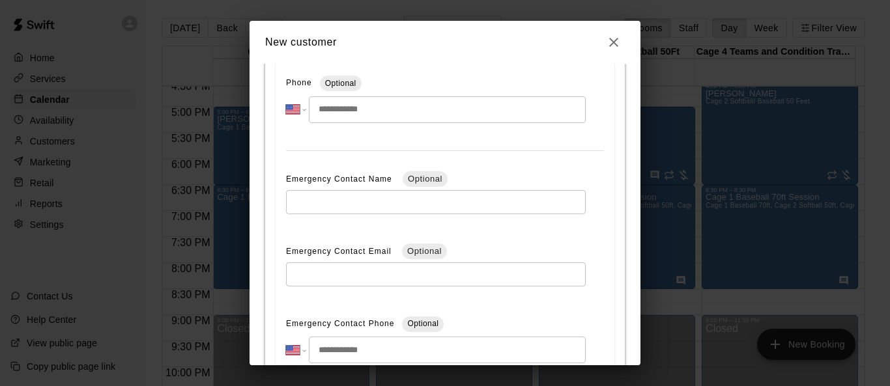
scroll to position [521, 0]
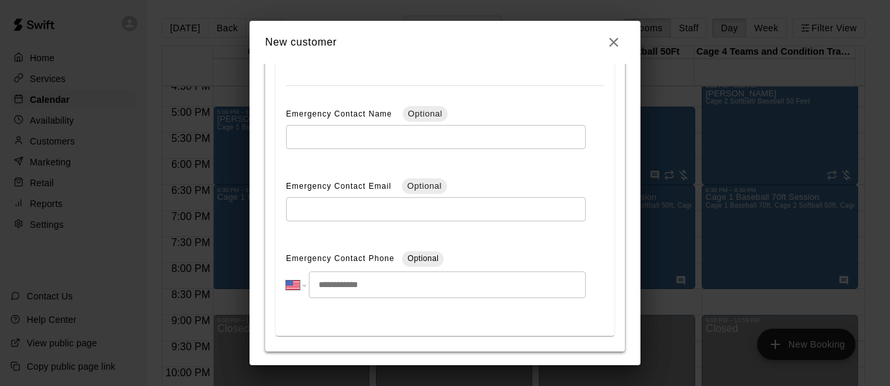
click at [385, 285] on input "tel" at bounding box center [447, 285] width 277 height 27
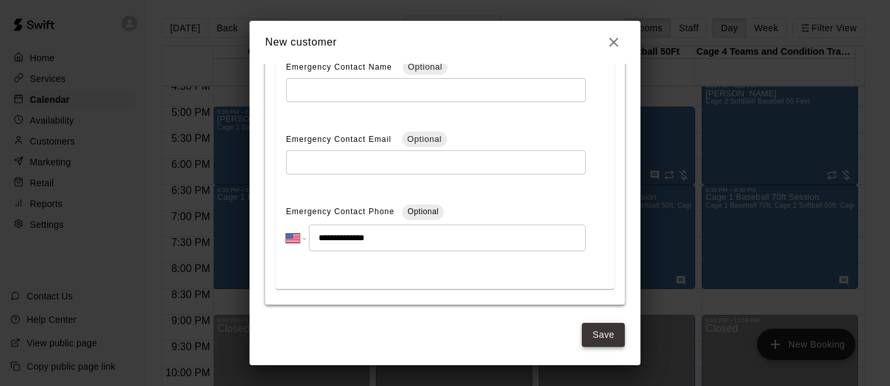
type input "**********"
click at [588, 328] on button "Save" at bounding box center [603, 335] width 43 height 24
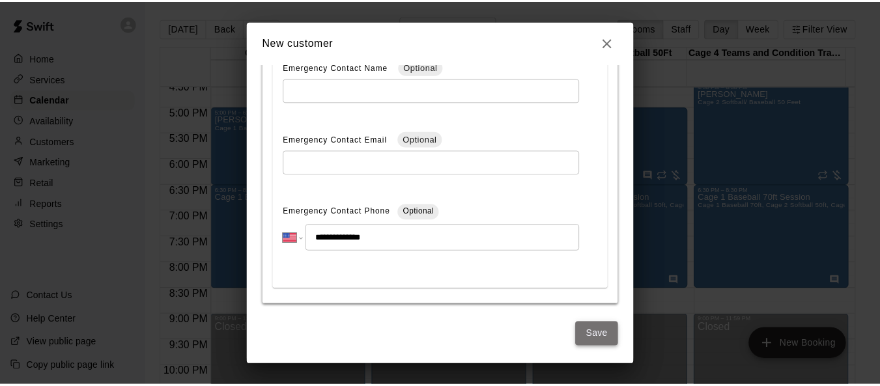
scroll to position [0, 0]
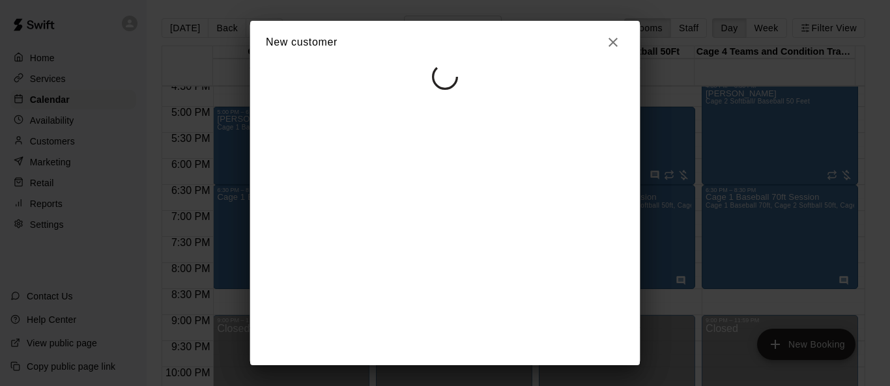
select select "**"
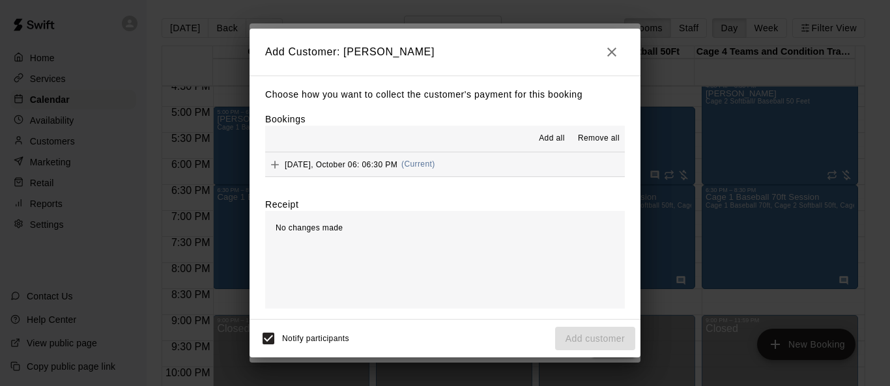
click at [548, 136] on span "Add all" at bounding box center [552, 138] width 26 height 13
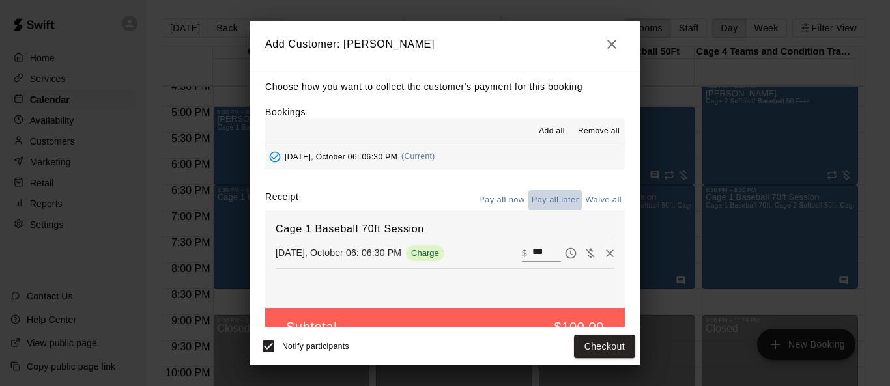
click at [545, 199] on button "Pay all later" at bounding box center [556, 200] width 54 height 20
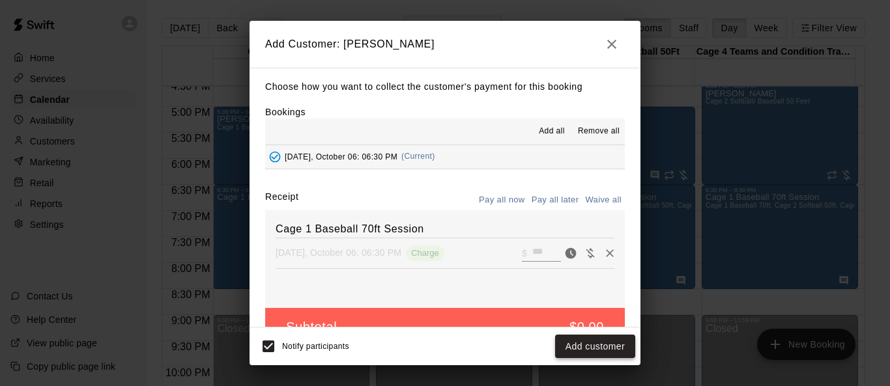
click at [585, 349] on button "Add customer" at bounding box center [595, 347] width 80 height 24
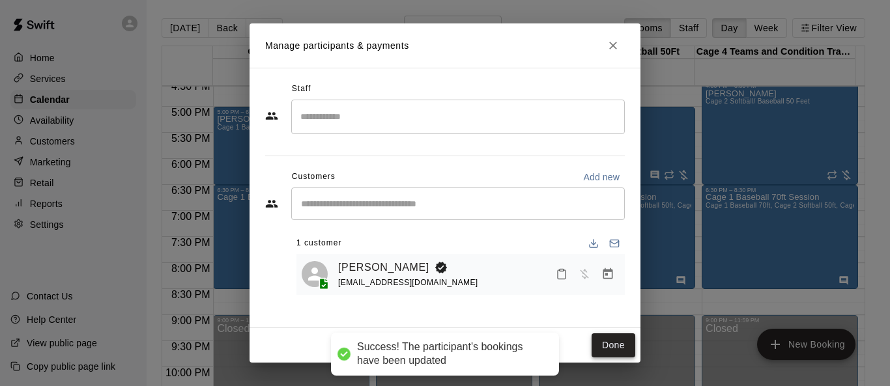
click at [588, 347] on button "Done" at bounding box center [614, 346] width 44 height 24
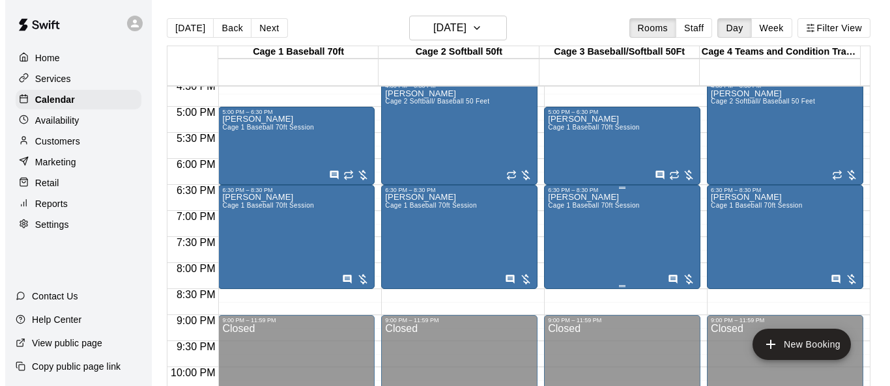
scroll to position [801, 0]
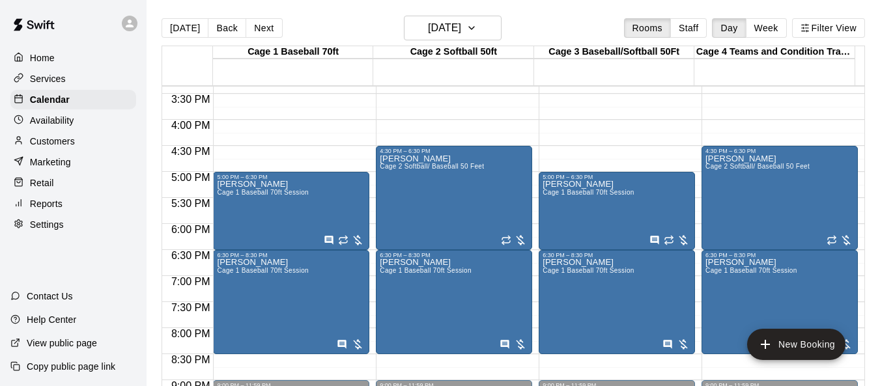
click at [71, 148] on p "Customers" at bounding box center [52, 141] width 45 height 13
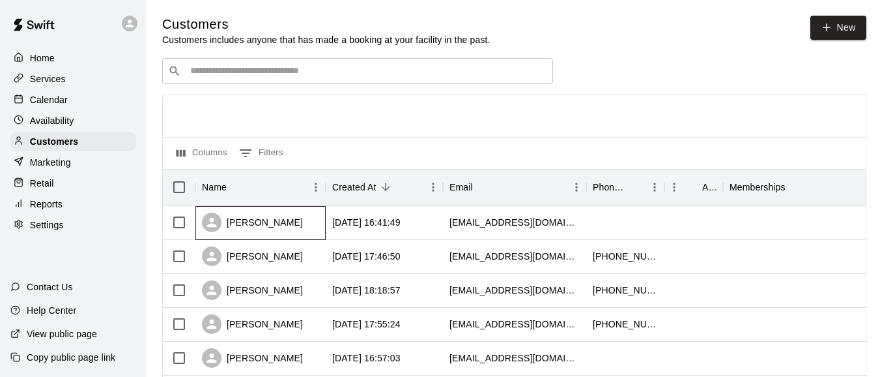
click at [286, 216] on div "Lily Vasquez" at bounding box center [261, 223] width 130 height 34
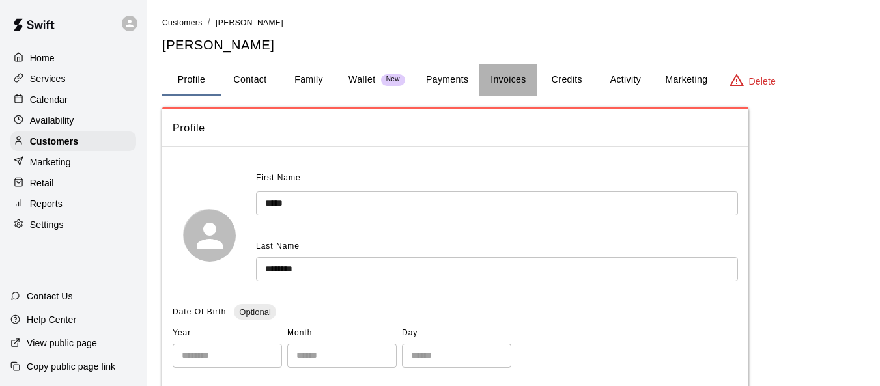
click at [520, 84] on button "Invoices" at bounding box center [508, 80] width 59 height 31
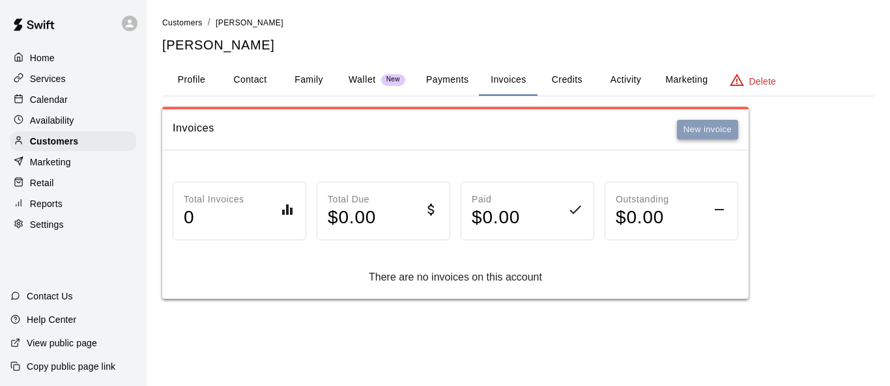
click at [588, 132] on button "New invoice" at bounding box center [707, 130] width 61 height 20
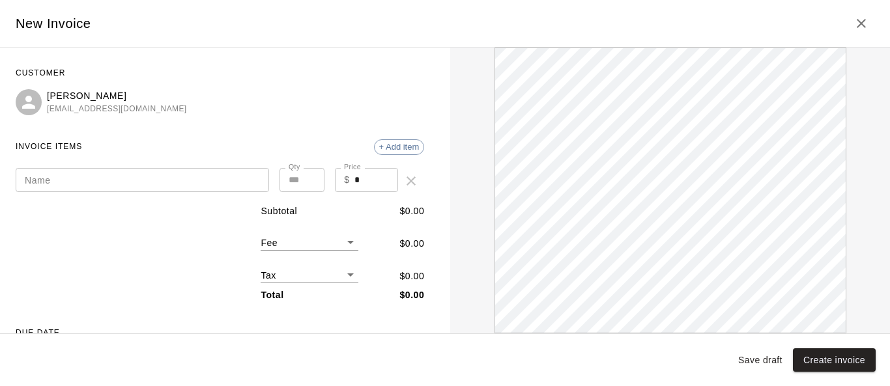
click at [98, 182] on input "Name" at bounding box center [143, 180] width 254 height 24
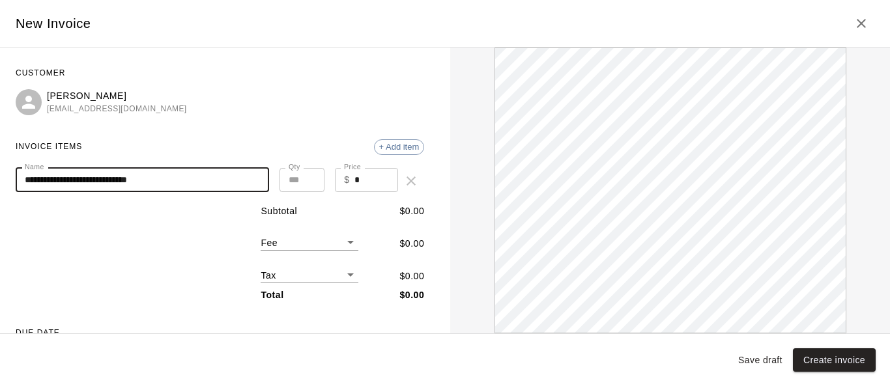
type input "**********"
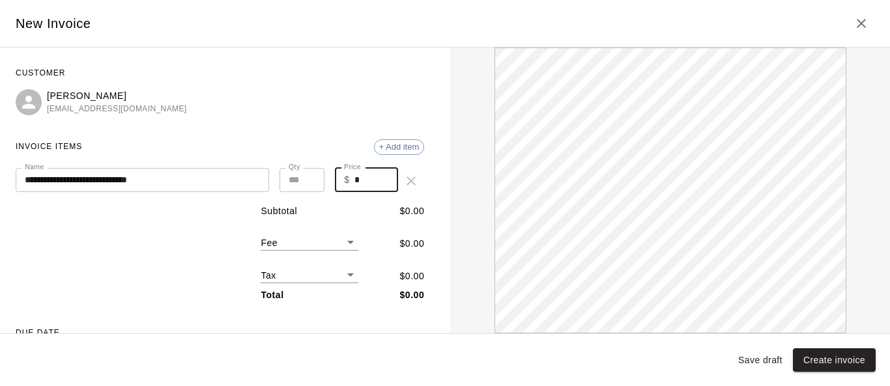
drag, startPoint x: 355, startPoint y: 179, endPoint x: 345, endPoint y: 176, distance: 9.5
click at [345, 176] on div "$ * Price" at bounding box center [366, 180] width 63 height 24
type input "******"
click at [398, 148] on span "+ Add item" at bounding box center [400, 147] width 50 height 10
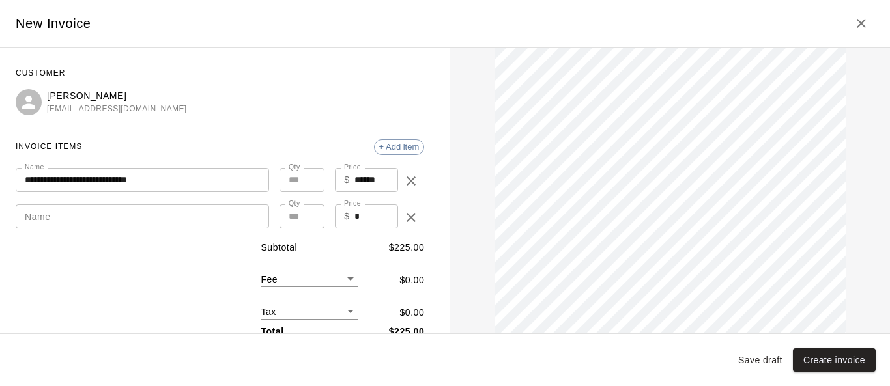
click at [89, 219] on input "Name" at bounding box center [143, 217] width 254 height 24
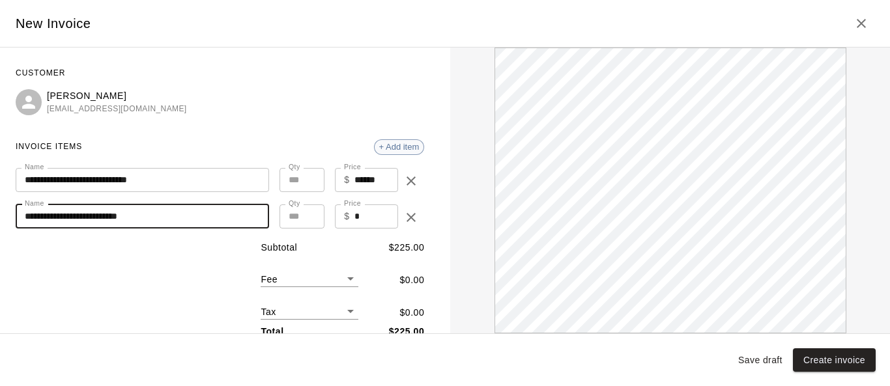
type input "**********"
click at [406, 145] on span "+ Add item" at bounding box center [400, 147] width 50 height 10
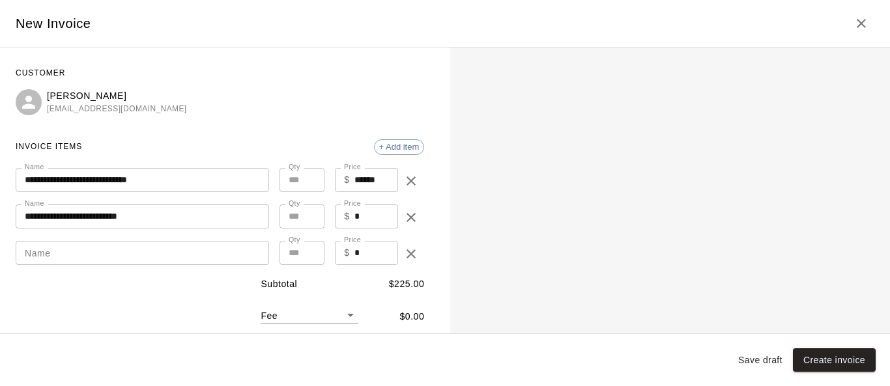
click at [138, 249] on input "Name" at bounding box center [143, 253] width 254 height 24
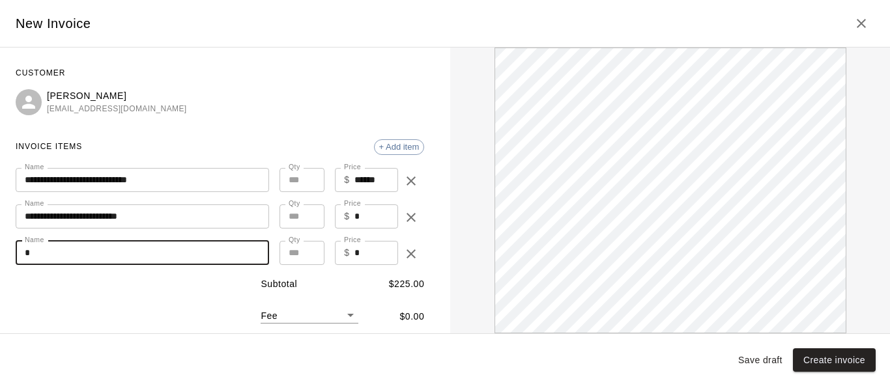
click at [138, 249] on input "*" at bounding box center [143, 253] width 254 height 24
type input "**********"
drag, startPoint x: 138, startPoint y: 252, endPoint x: 0, endPoint y: 242, distance: 137.9
click at [0, 242] on div "**********" at bounding box center [220, 191] width 440 height 286
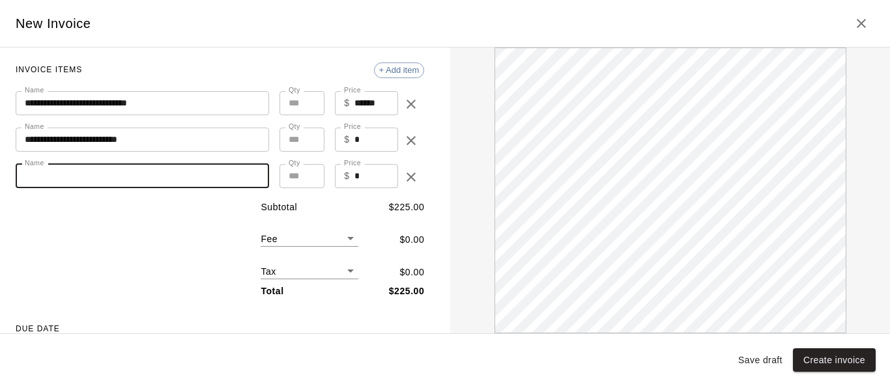
scroll to position [196, 0]
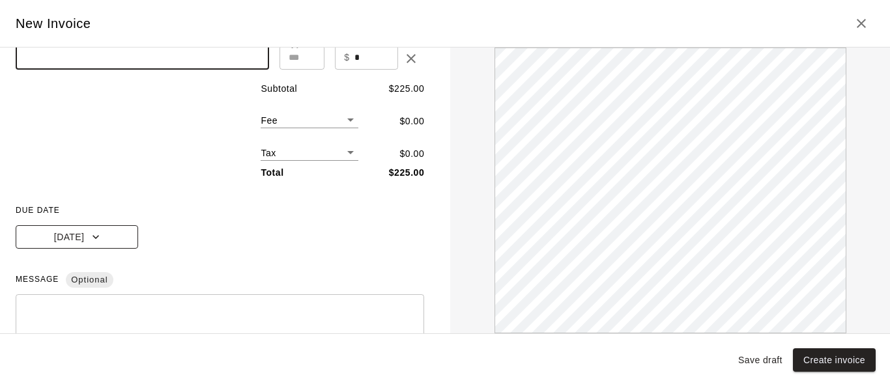
click at [95, 237] on icon "button" at bounding box center [95, 237] width 13 height 13
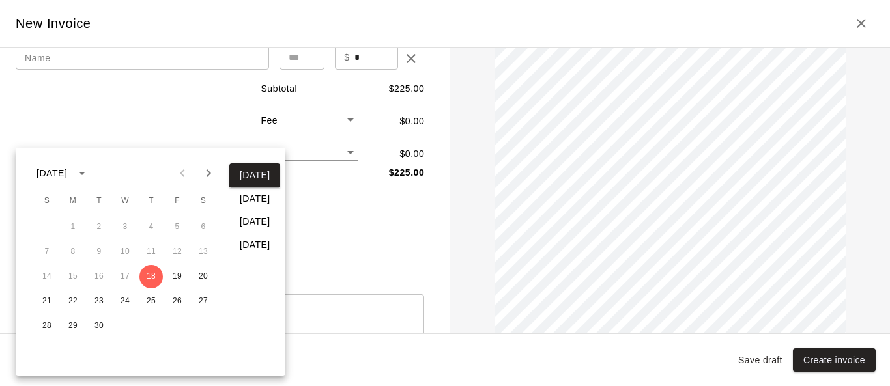
click at [214, 173] on icon "Next month" at bounding box center [209, 174] width 16 height 16
click at [78, 254] on button "6" at bounding box center [72, 251] width 23 height 23
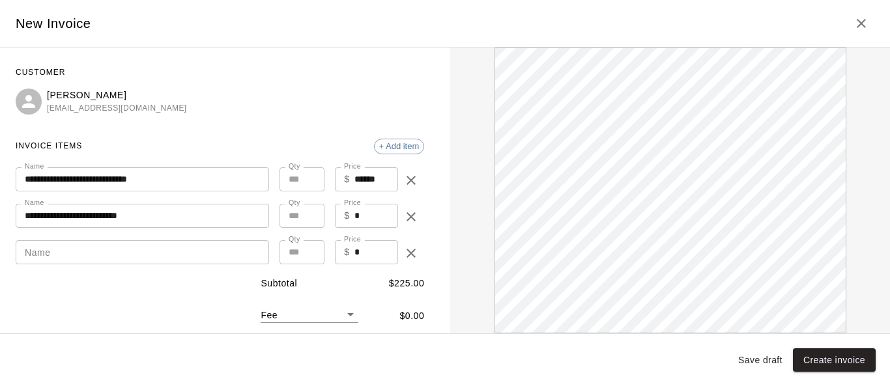
scroll to position [0, 0]
click at [117, 248] on input "Name" at bounding box center [143, 253] width 254 height 24
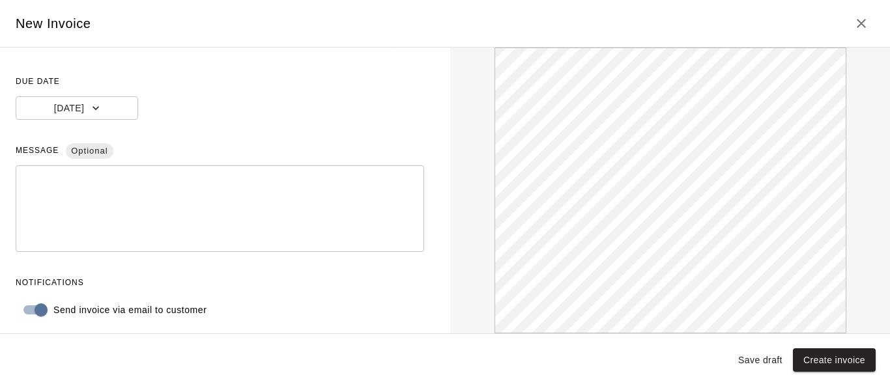
scroll to position [326, 0]
type input "**********"
click at [588, 358] on button "Create invoice" at bounding box center [834, 361] width 83 height 24
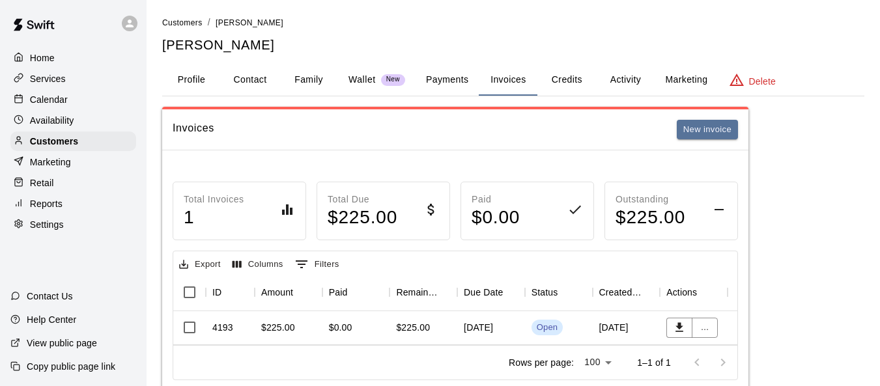
click at [69, 57] on div "Home" at bounding box center [73, 58] width 126 height 20
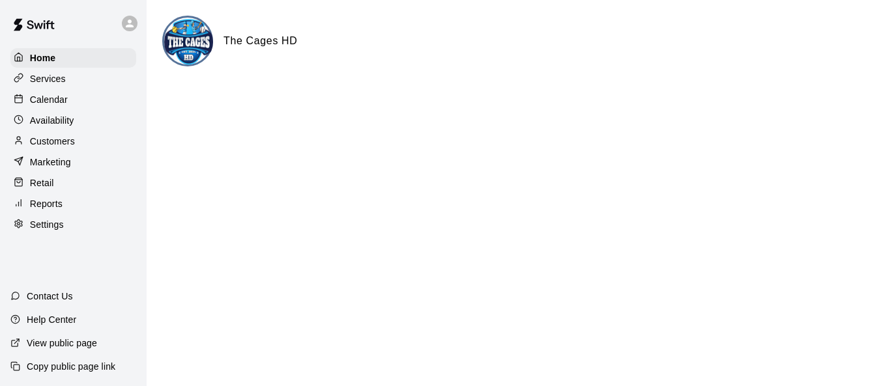
click at [82, 147] on div "Customers" at bounding box center [73, 142] width 126 height 20
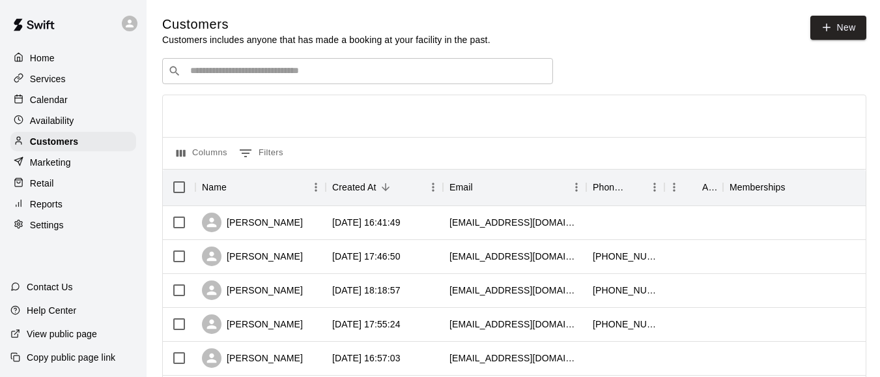
click at [332, 73] on input "Search customers by name or email" at bounding box center [366, 71] width 361 height 13
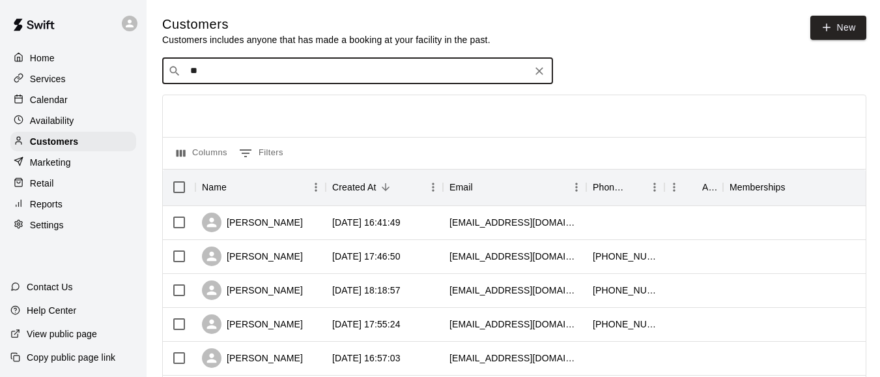
type input "***"
click at [295, 114] on span "kingjohn1438@gmail.com" at bounding box center [269, 113] width 140 height 9
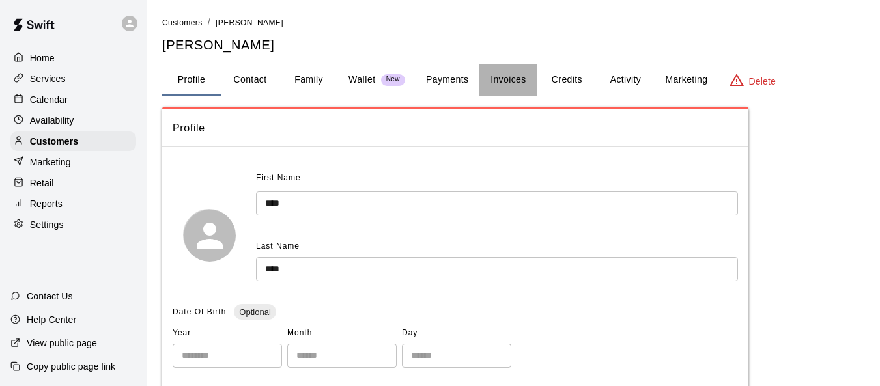
click at [506, 74] on button "Invoices" at bounding box center [508, 80] width 59 height 31
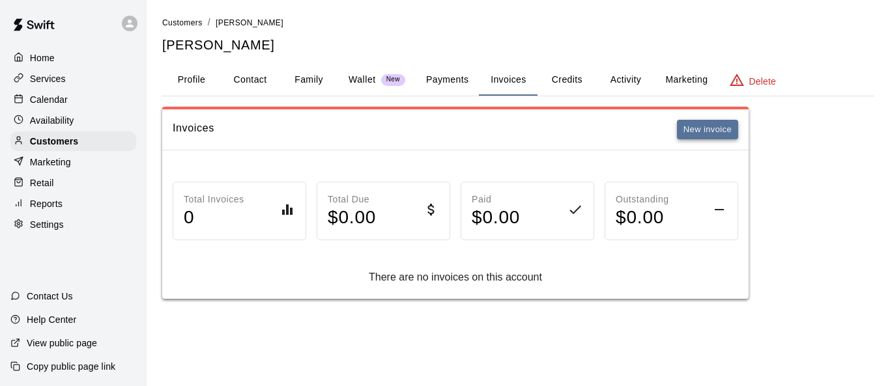
click at [588, 127] on button "New invoice" at bounding box center [707, 130] width 61 height 20
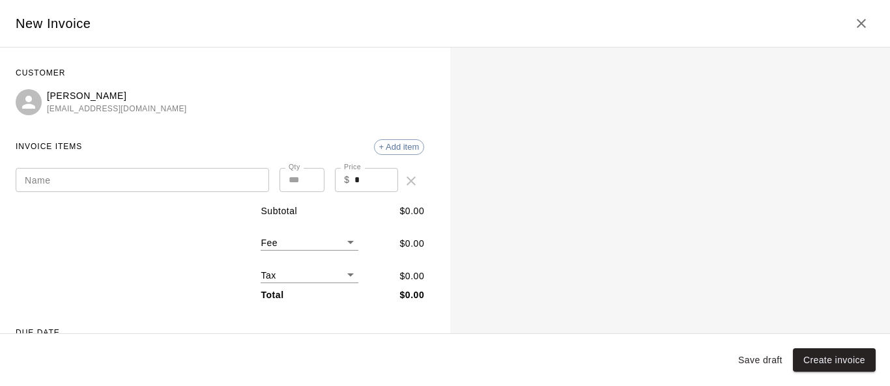
click at [93, 177] on input "Name" at bounding box center [143, 180] width 254 height 24
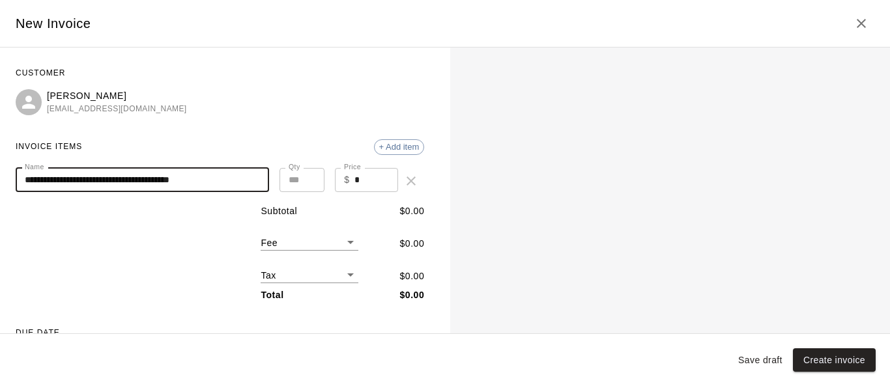
type input "**********"
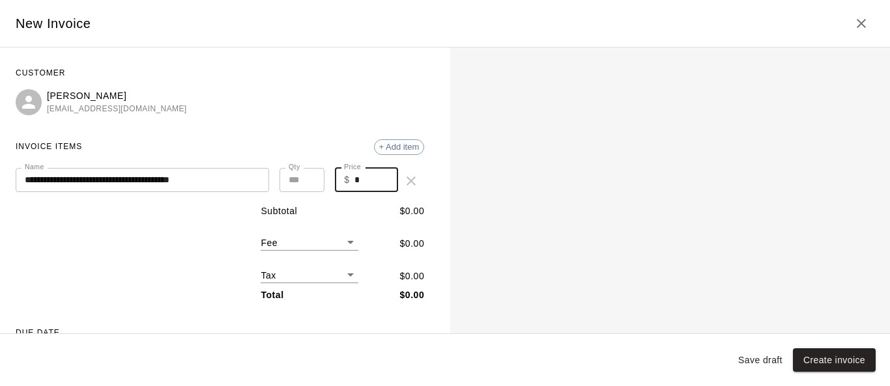
drag, startPoint x: 361, startPoint y: 184, endPoint x: 342, endPoint y: 179, distance: 19.6
click at [342, 179] on div "$ * Price" at bounding box center [366, 180] width 63 height 24
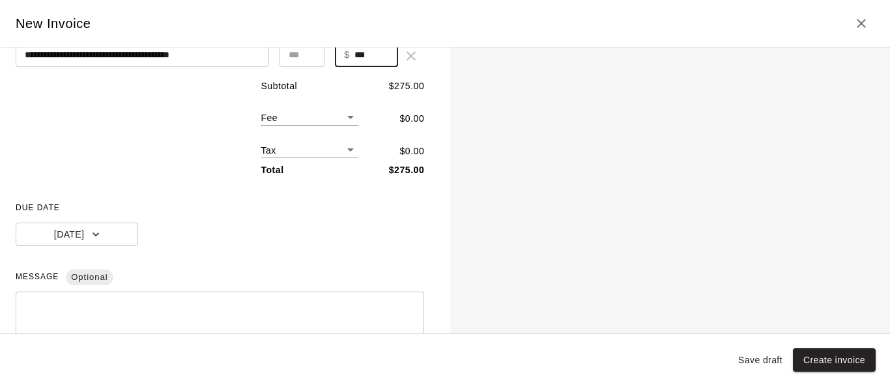
scroll to position [130, 0]
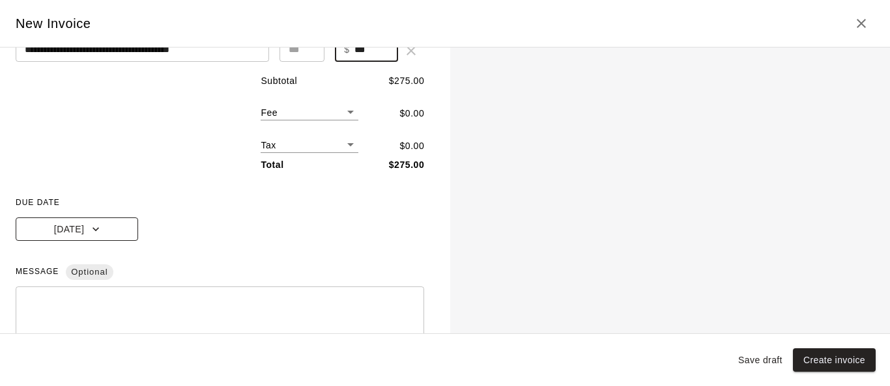
type input "***"
click at [97, 229] on icon "button" at bounding box center [95, 229] width 13 height 13
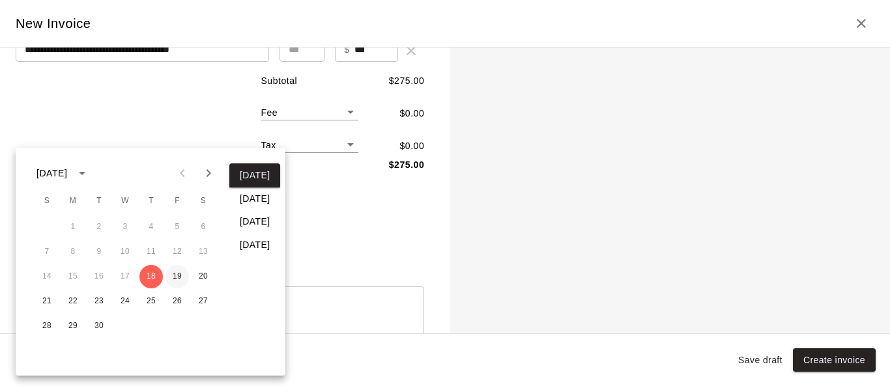
click at [178, 270] on button "19" at bounding box center [177, 276] width 23 height 23
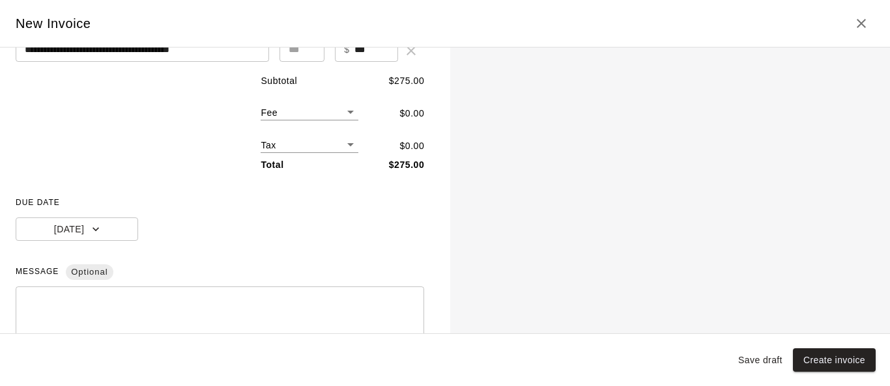
scroll to position [256, 0]
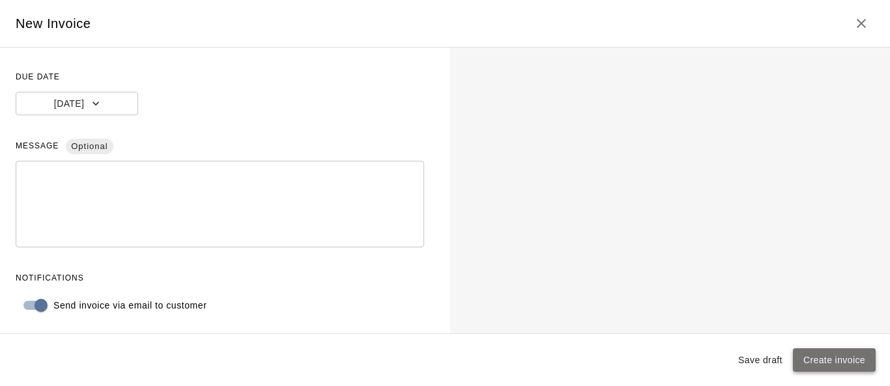
click at [588, 362] on button "Create invoice" at bounding box center [834, 361] width 83 height 24
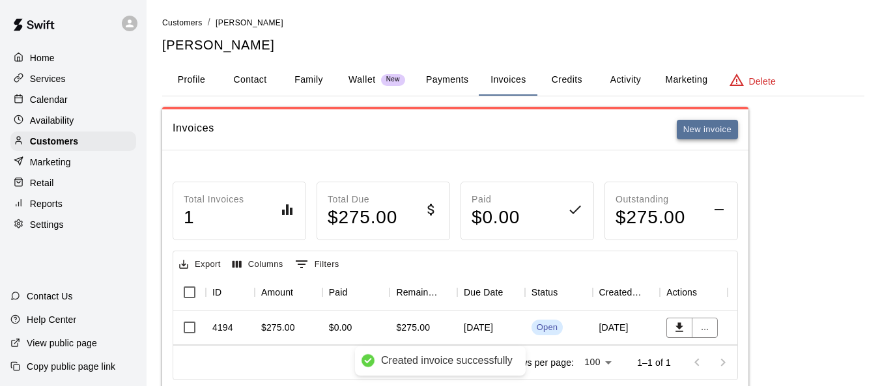
click at [588, 128] on button "New invoice" at bounding box center [707, 130] width 61 height 20
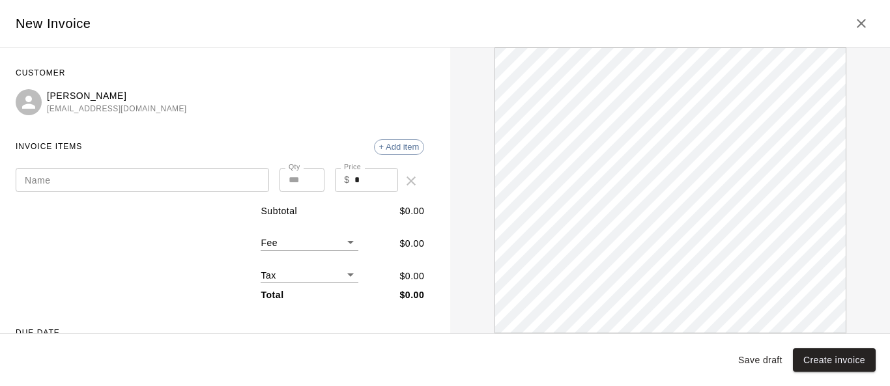
scroll to position [0, 0]
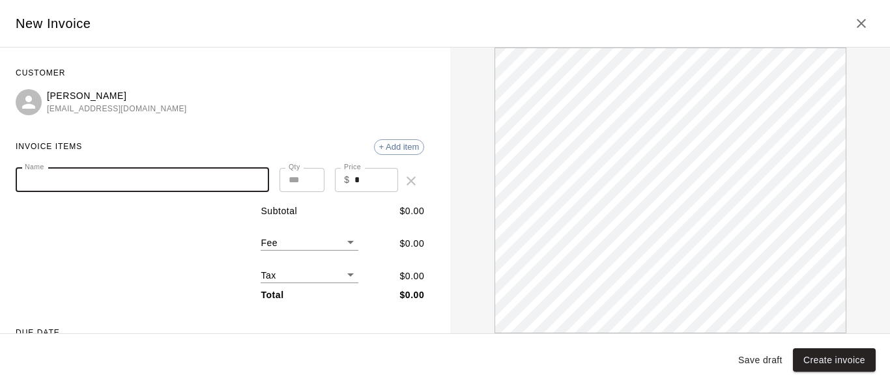
click at [201, 181] on input "Name" at bounding box center [143, 180] width 254 height 24
type input "**********"
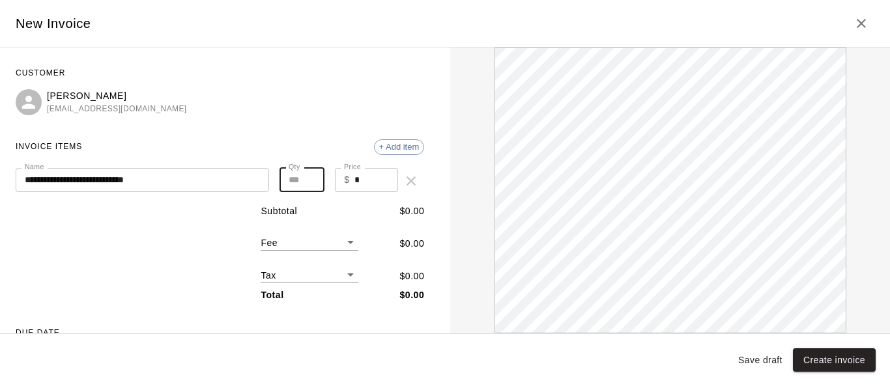
click at [280, 169] on input "*" at bounding box center [302, 180] width 45 height 24
type input "*"
click at [214, 186] on input "**********" at bounding box center [143, 180] width 254 height 24
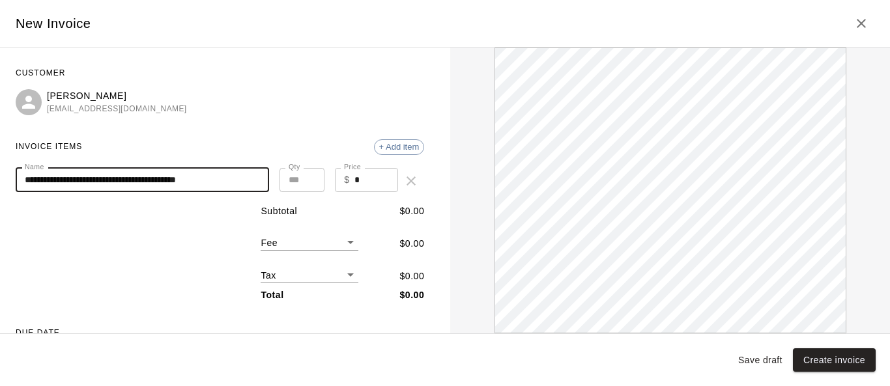
type input "**********"
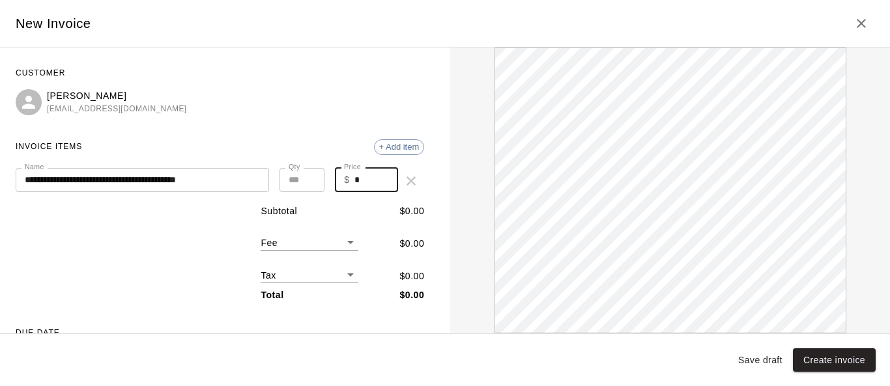
drag, startPoint x: 362, startPoint y: 186, endPoint x: 347, endPoint y: 184, distance: 15.9
click at [355, 184] on input "*" at bounding box center [377, 180] width 44 height 24
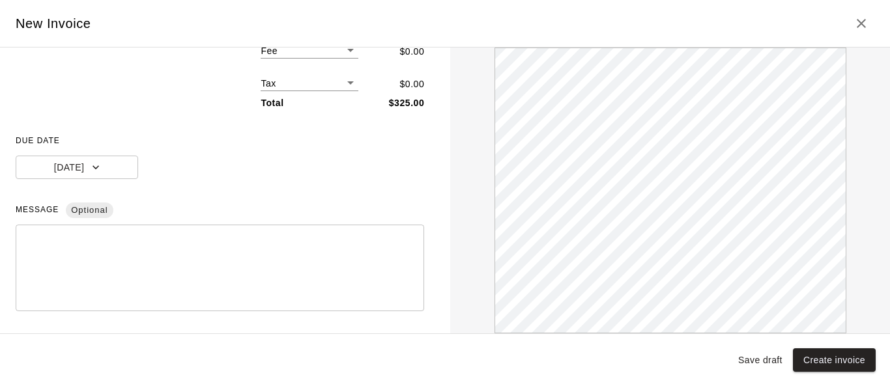
scroll to position [196, 0]
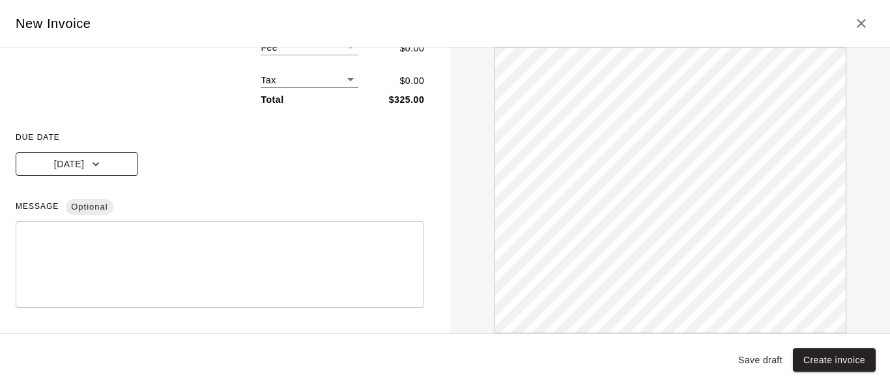
type input "***"
click at [89, 169] on icon "button" at bounding box center [95, 164] width 13 height 13
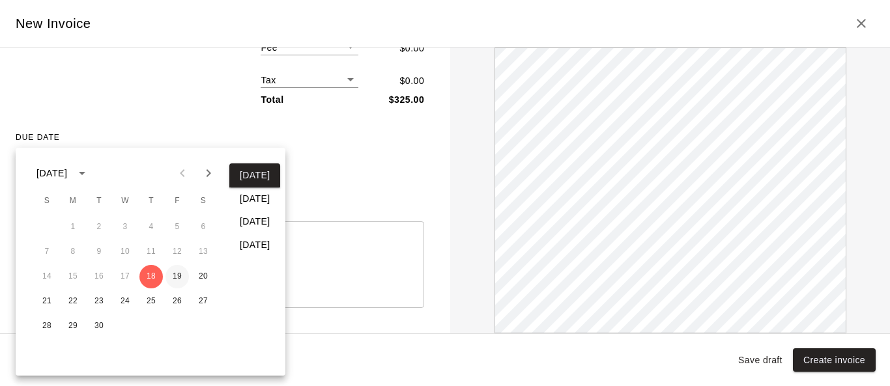
click at [182, 278] on button "19" at bounding box center [177, 276] width 23 height 23
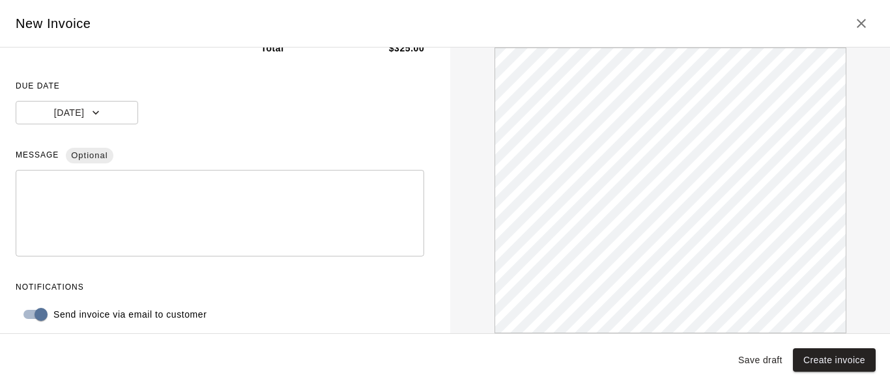
scroll to position [256, 0]
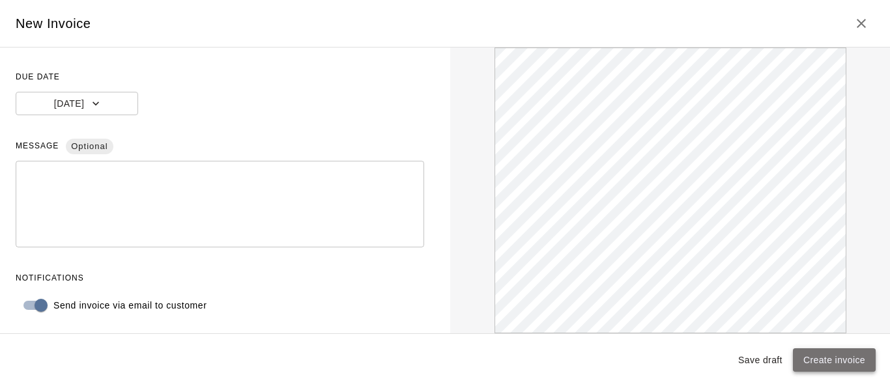
click at [588, 360] on button "Create invoice" at bounding box center [834, 361] width 83 height 24
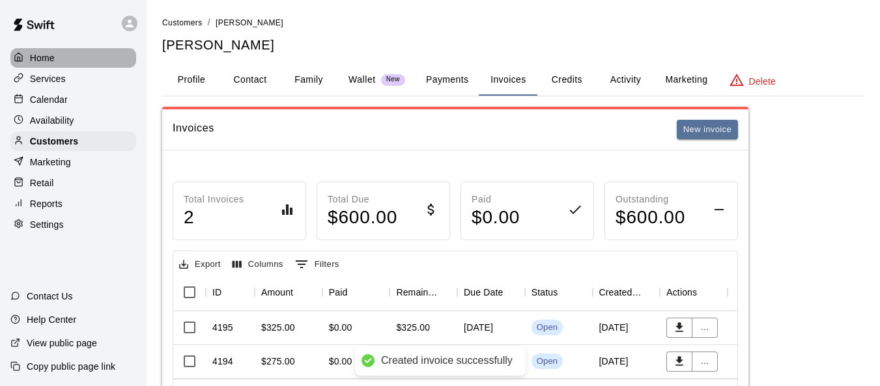
click at [48, 58] on p "Home" at bounding box center [42, 57] width 25 height 13
